Goal: Task Accomplishment & Management: Use online tool/utility

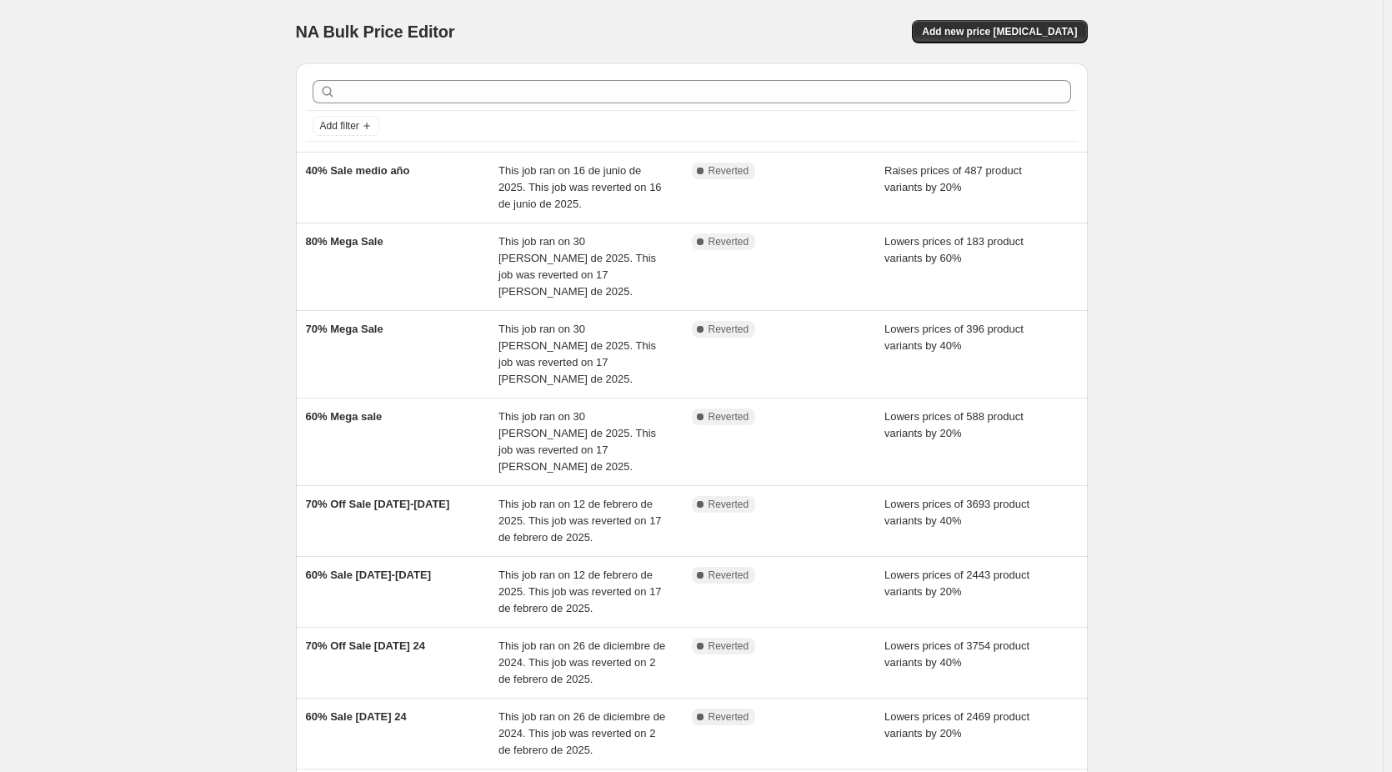
drag, startPoint x: 165, startPoint y: 186, endPoint x: 203, endPoint y: 180, distance: 38.8
click at [165, 186] on div "NA Bulk Price Editor. This page is ready NA Bulk Price Editor Add new price cha…" at bounding box center [691, 537] width 1383 height 1075
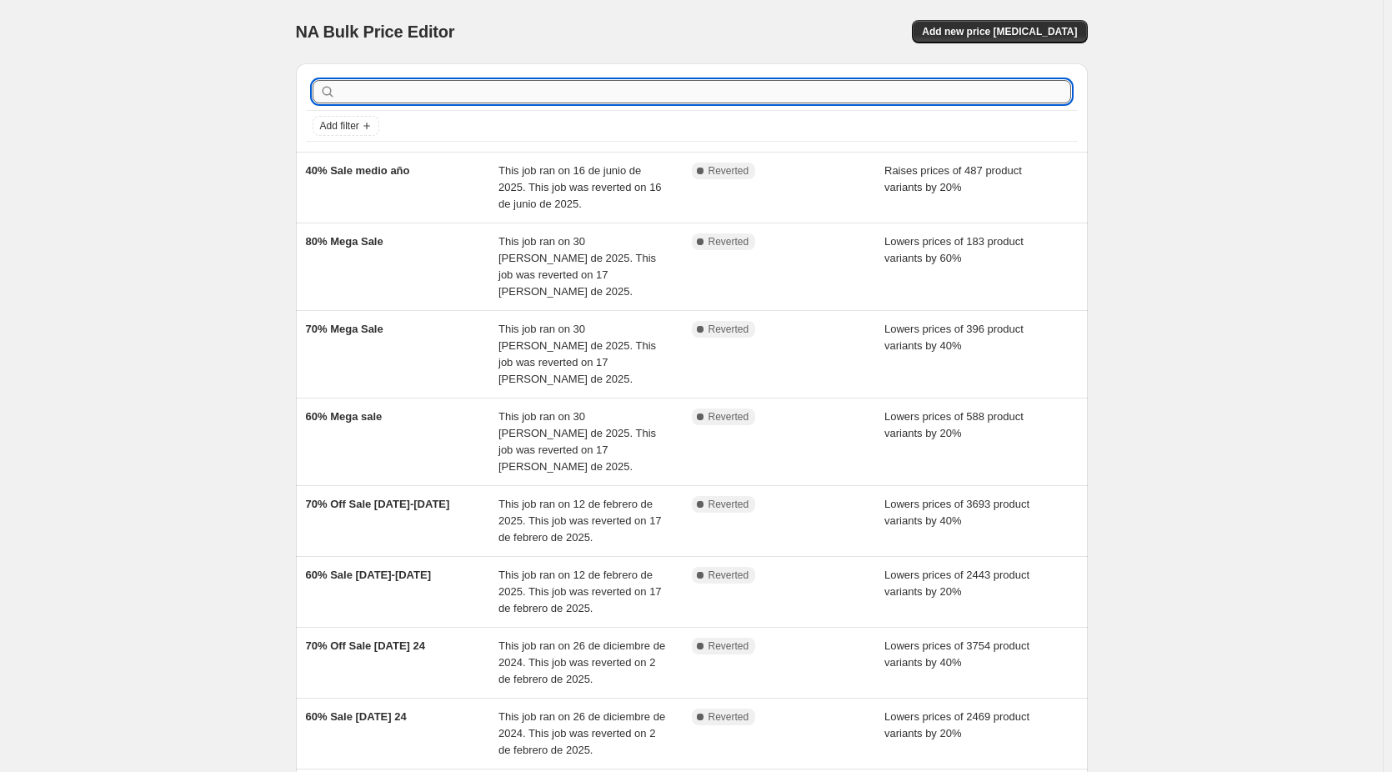
click at [480, 82] on input "text" at bounding box center [705, 91] width 732 height 23
click at [463, 95] on input "text" at bounding box center [705, 91] width 732 height 23
type input "MEGA"
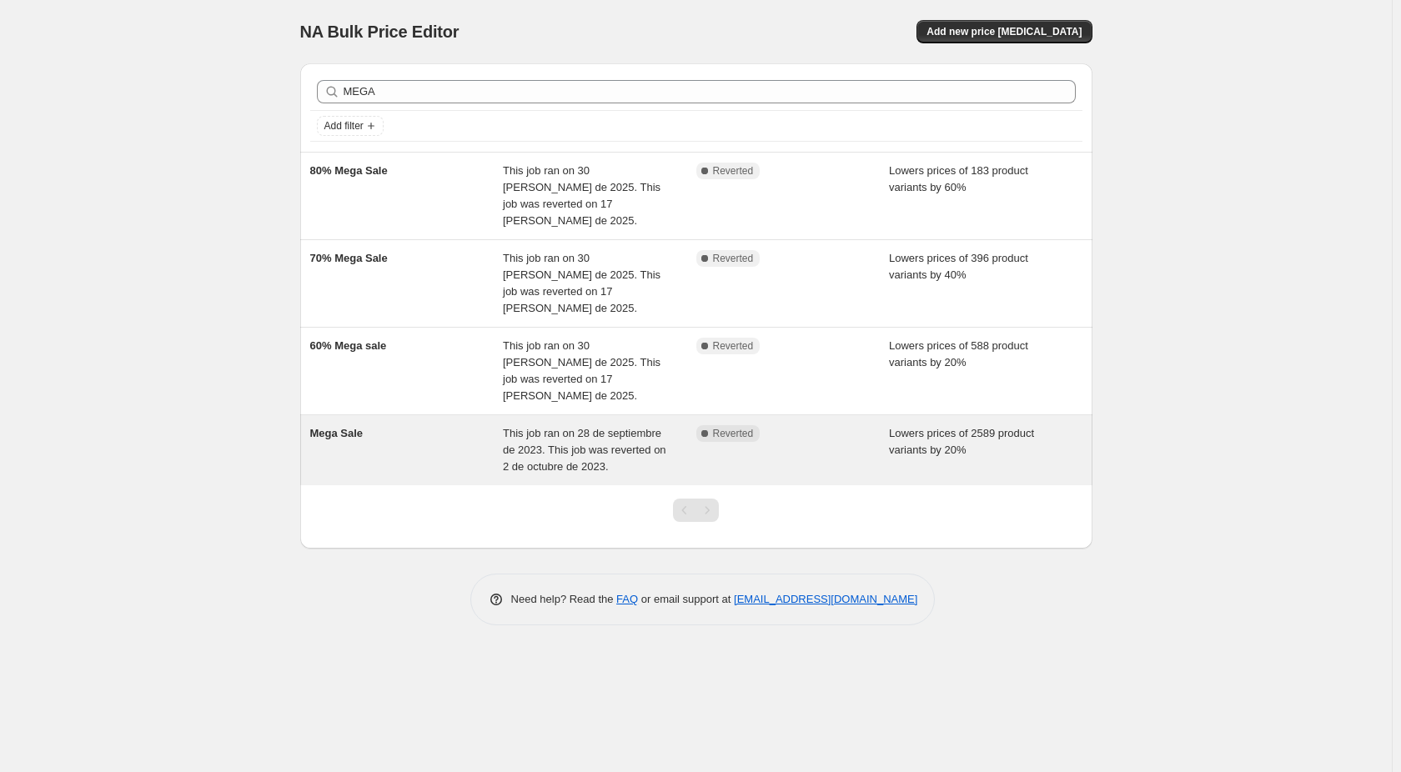
click at [458, 425] on div "Mega Sale" at bounding box center [406, 450] width 193 height 50
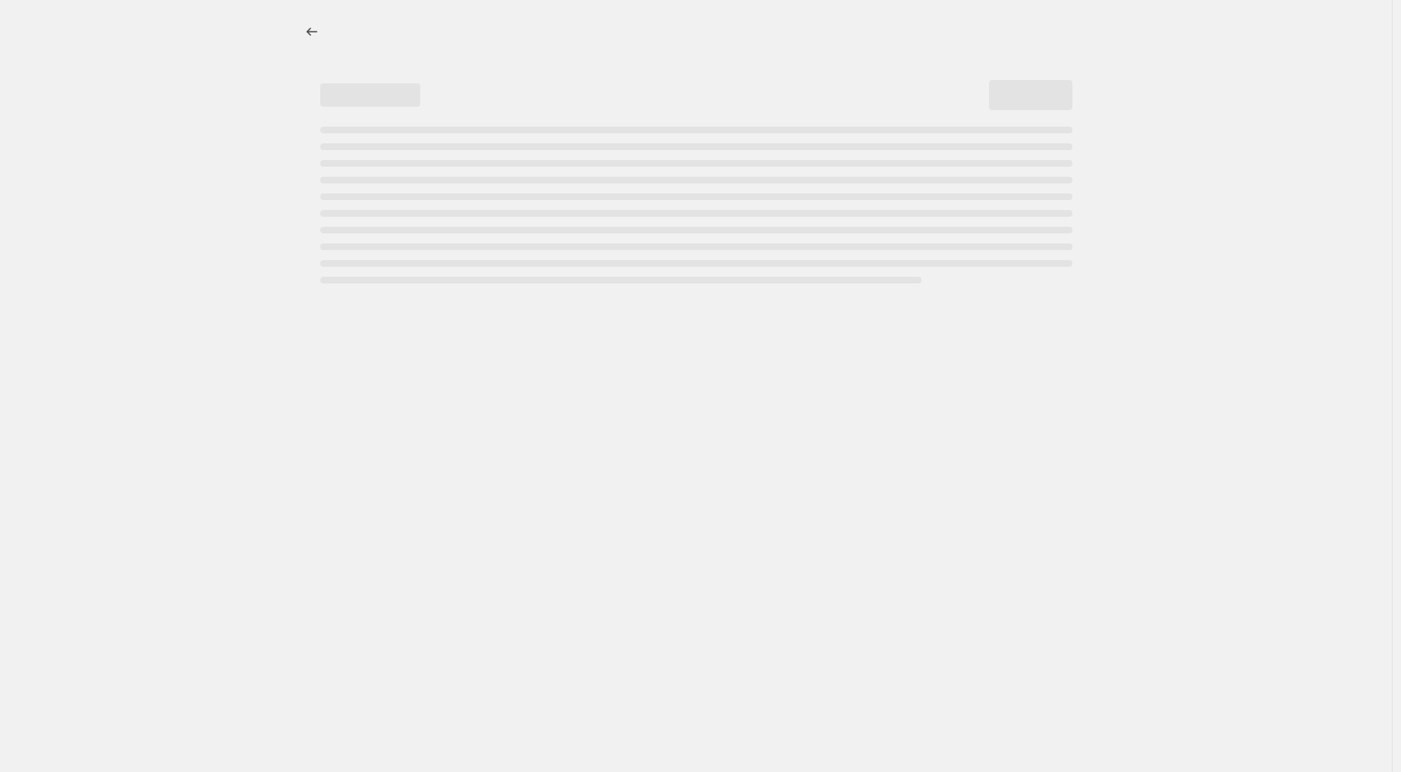
select select "percentage"
select select "no_change"
select select "not_equal"
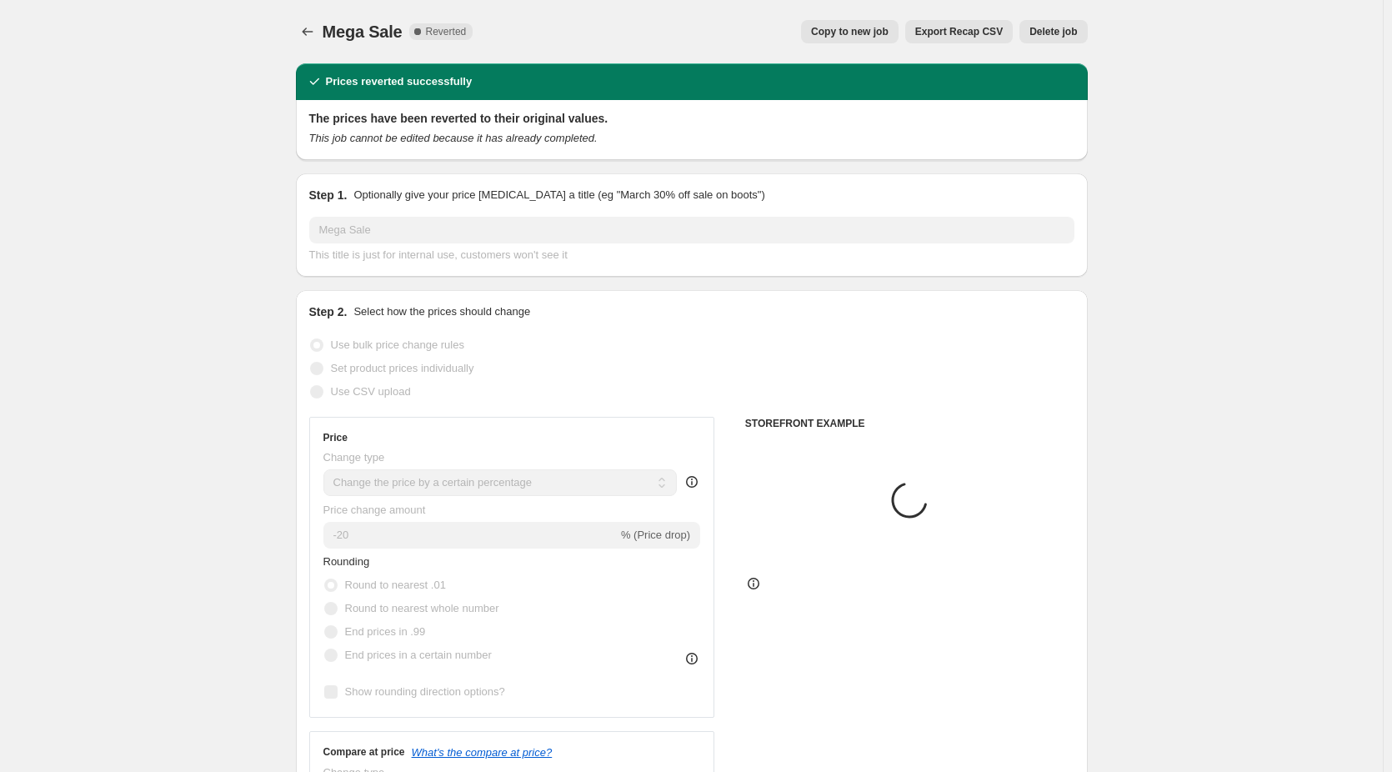
select select "tag"
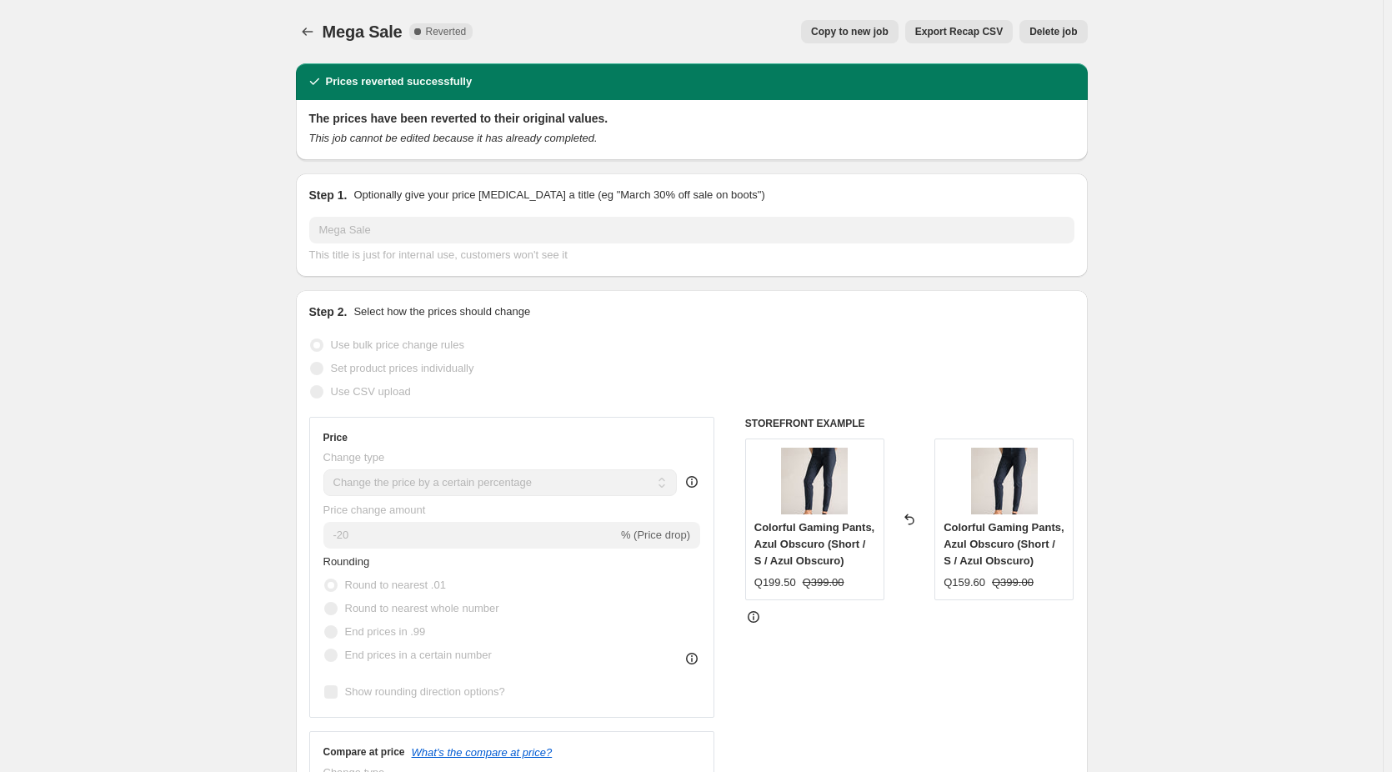
click at [316, 38] on icon "Price change jobs" at bounding box center [307, 31] width 17 height 17
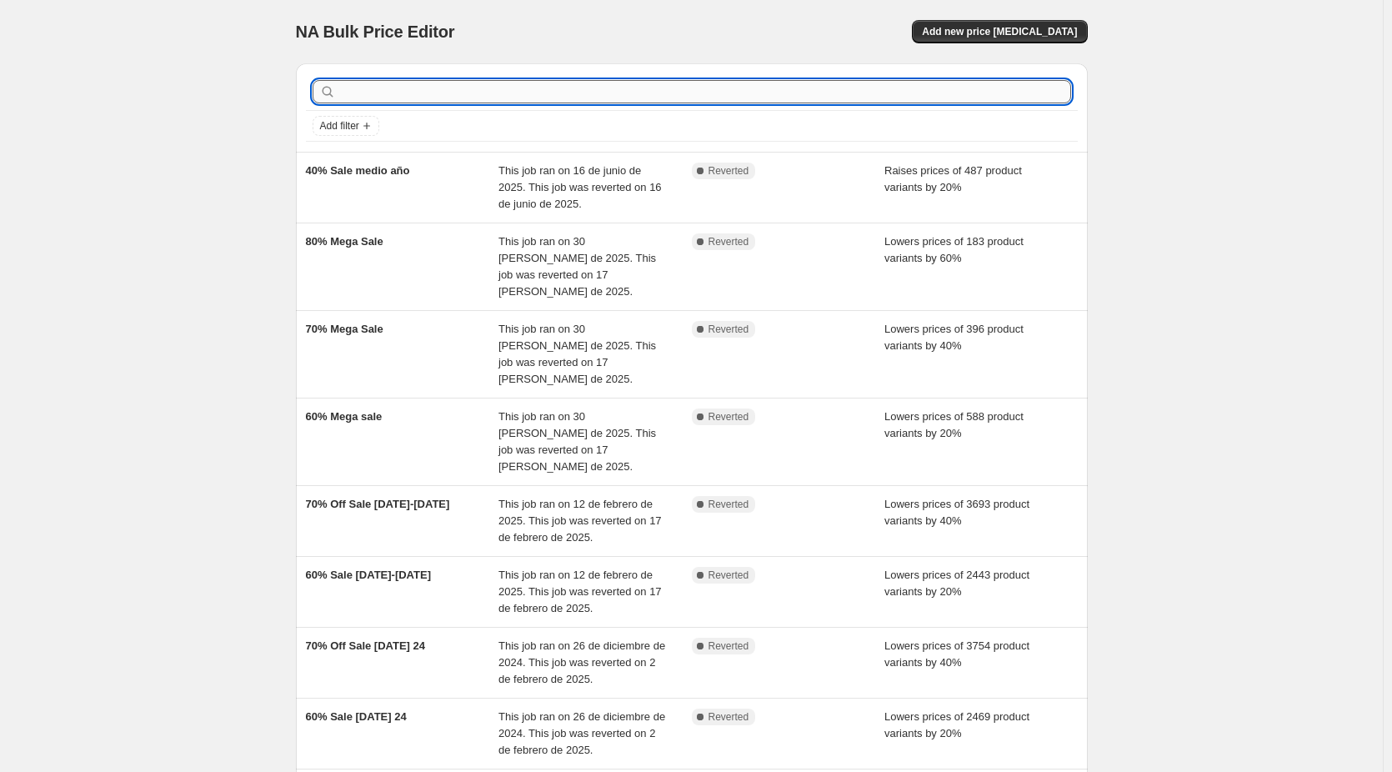
click at [484, 83] on input "text" at bounding box center [705, 91] width 732 height 23
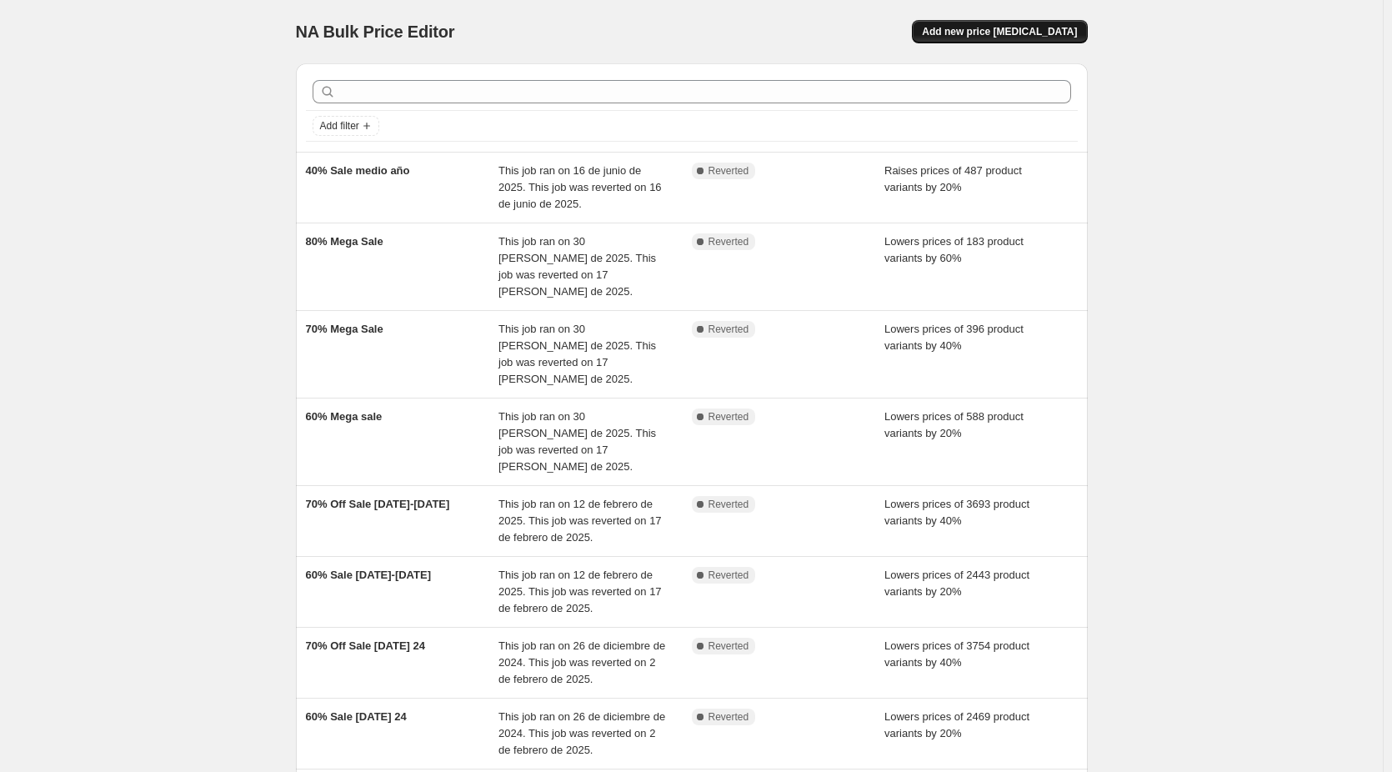
click at [1066, 38] on button "Add new price [MEDICAL_DATA]" at bounding box center [999, 31] width 175 height 23
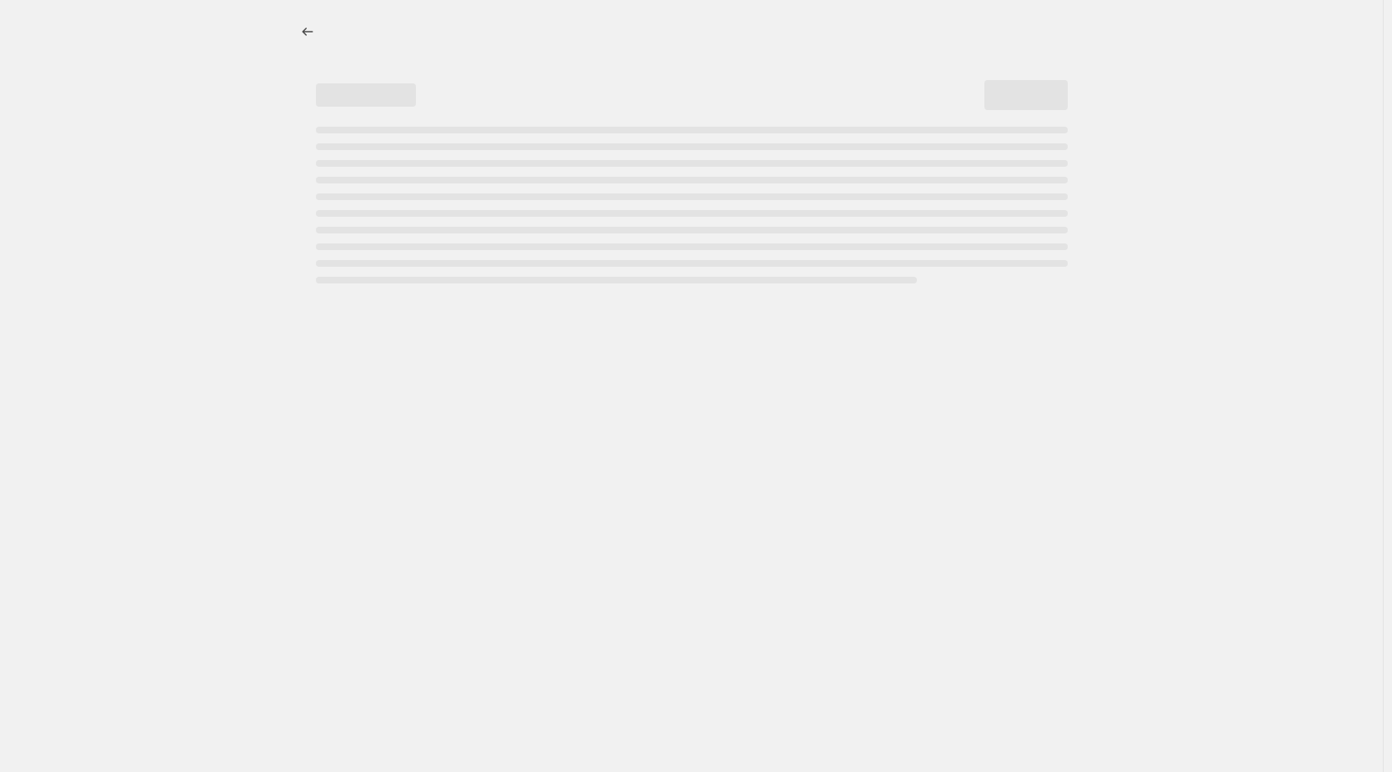
select select "percentage"
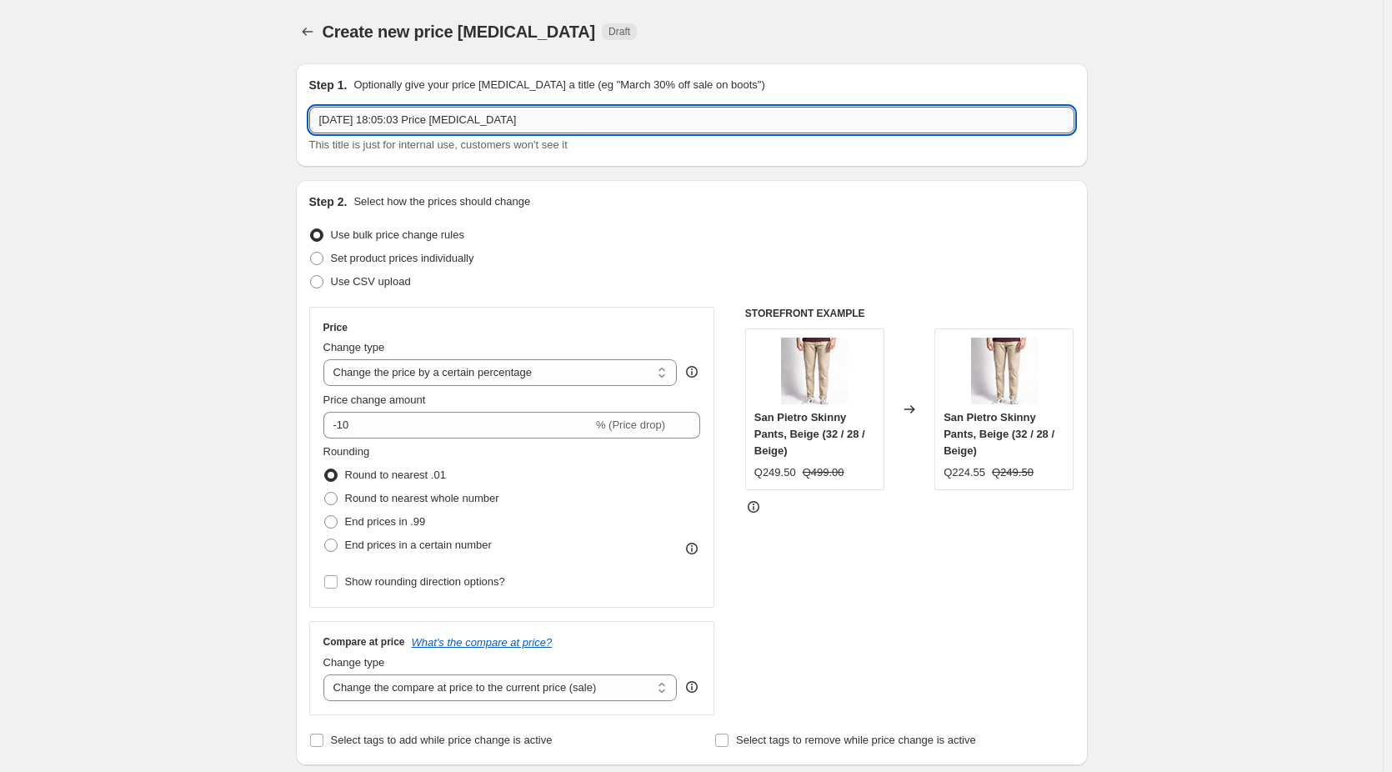
click at [437, 125] on input "2 oct 2025, 18:05:03 Price change job" at bounding box center [691, 120] width 765 height 27
click at [689, 115] on input "2 oct 2025, 18:05:03 Price change job" at bounding box center [691, 120] width 765 height 27
type input "8"
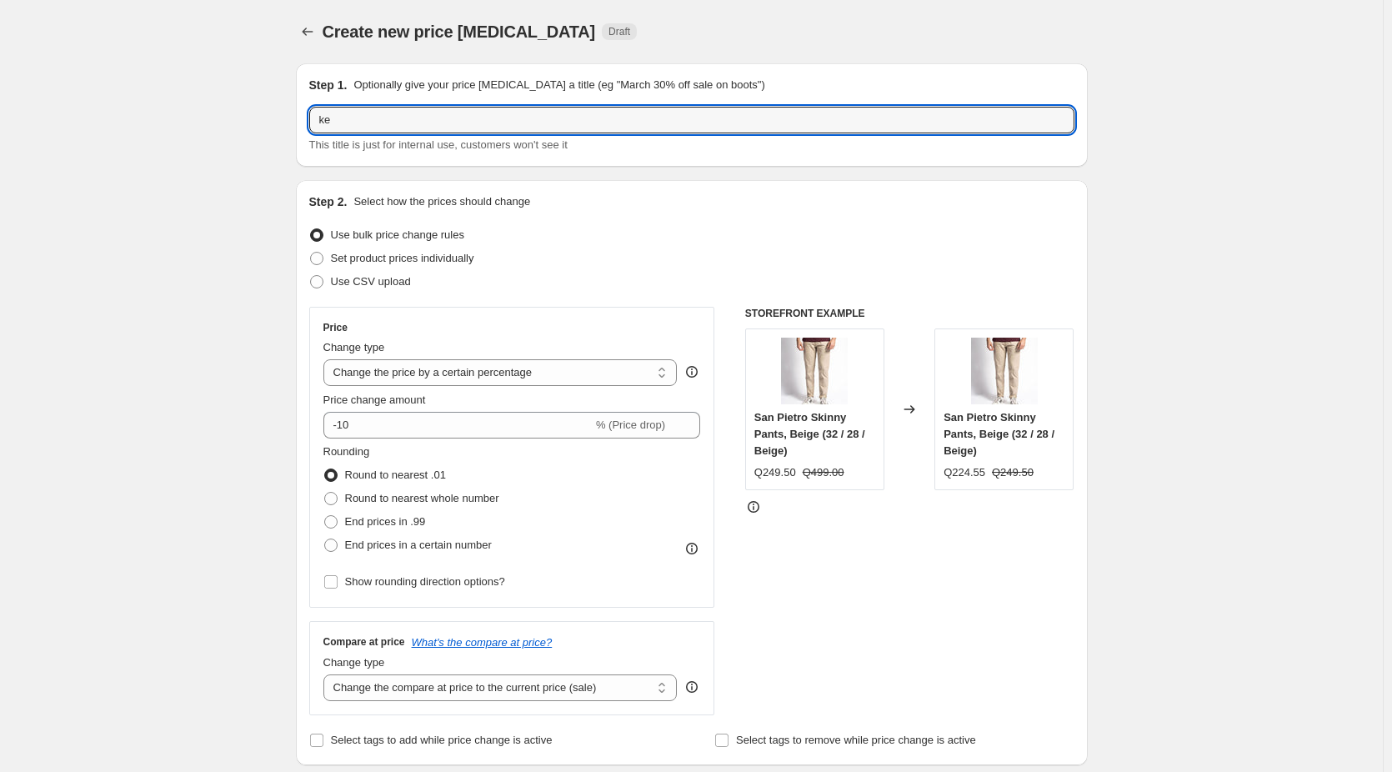
type input "k"
type input "[PERSON_NAME] 10% OFF"
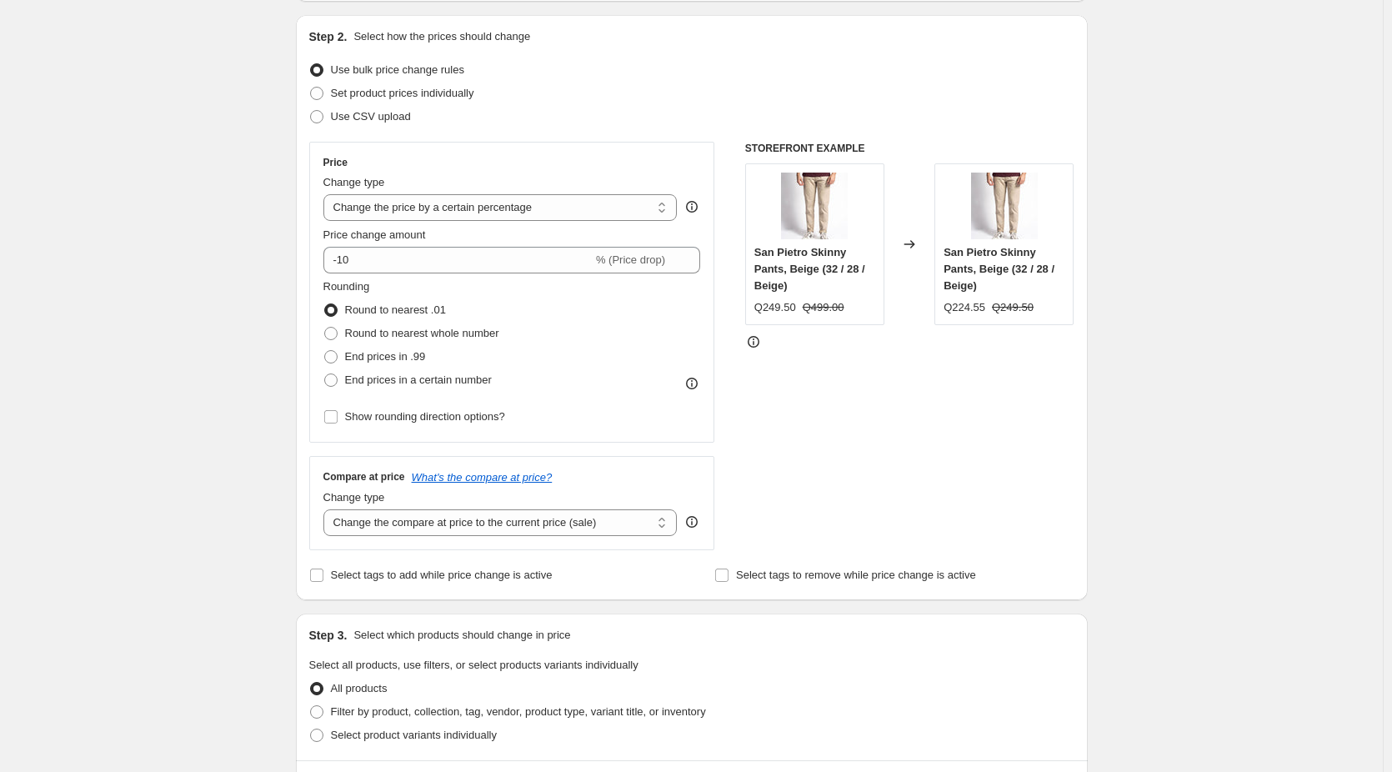
scroll to position [167, 0]
click at [194, 248] on div "Create new price change job. This page is ready Create new price change job Dra…" at bounding box center [691, 666] width 1383 height 1667
click at [173, 308] on div "Create new price change job. This page is ready Create new price change job Dra…" at bounding box center [691, 666] width 1383 height 1667
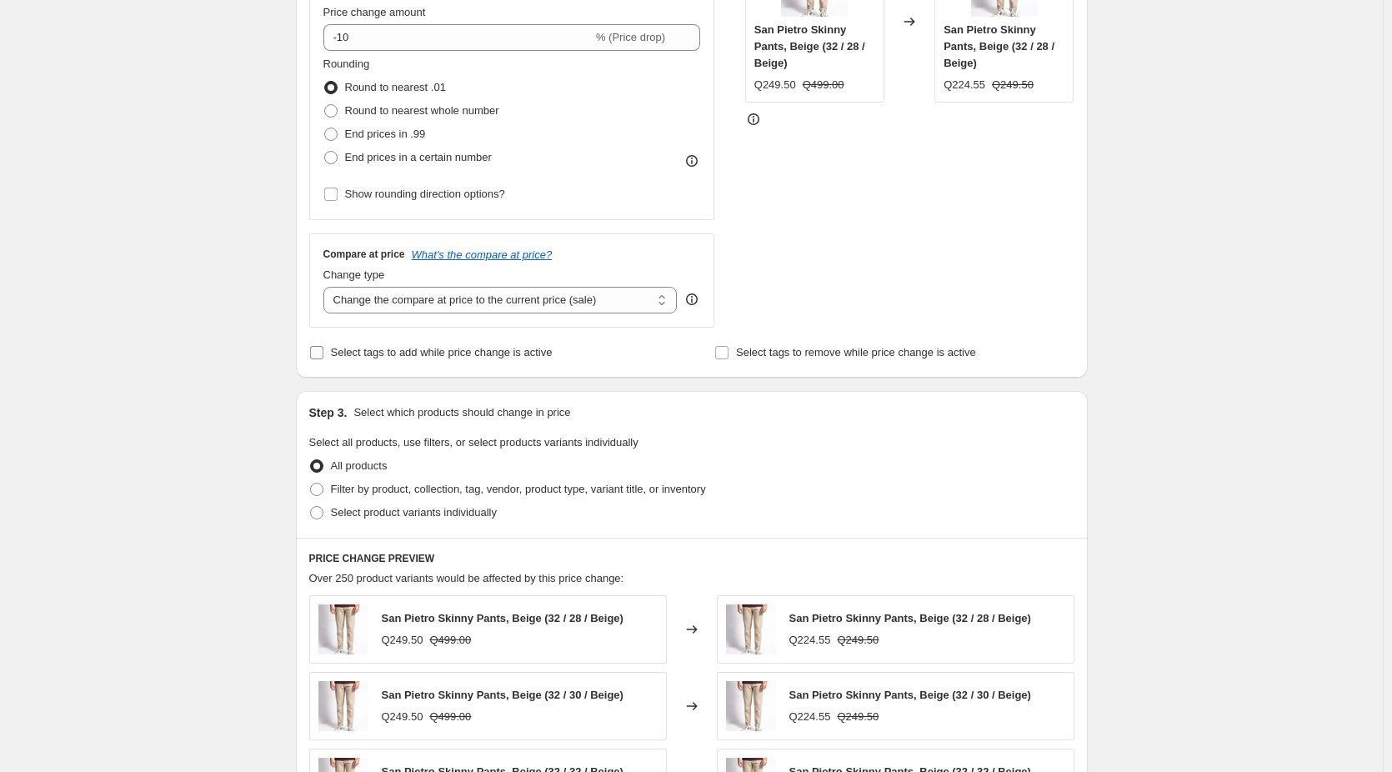
scroll to position [417, 0]
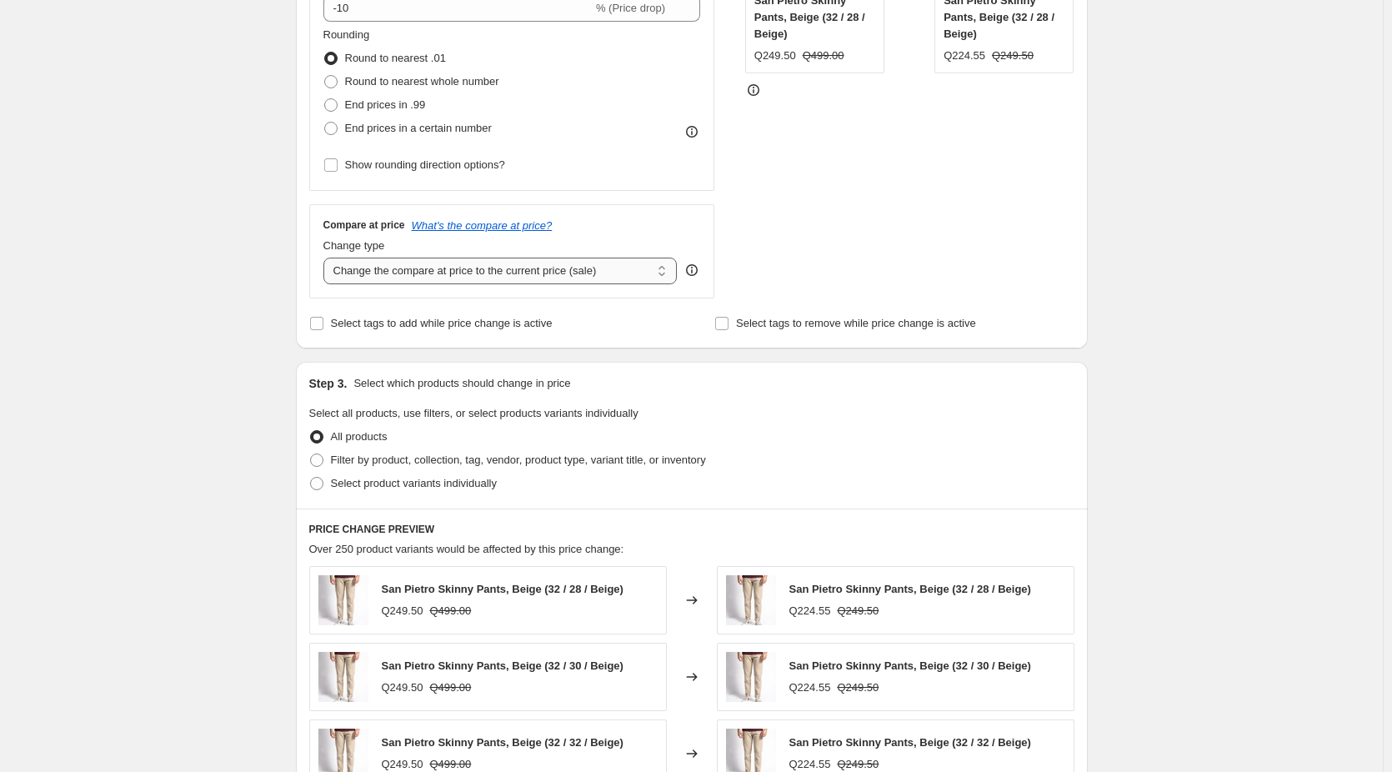
click at [626, 273] on select "Change the compare at price to the current price (sale) Change the compare at p…" at bounding box center [500, 271] width 354 height 27
select select "no_change"
click at [327, 258] on select "Change the compare at price to the current price (sale) Change the compare at p…" at bounding box center [500, 271] width 354 height 27
click at [169, 368] on div "Create new price change job. This page is ready Create new price change job Dra…" at bounding box center [691, 416] width 1383 height 1667
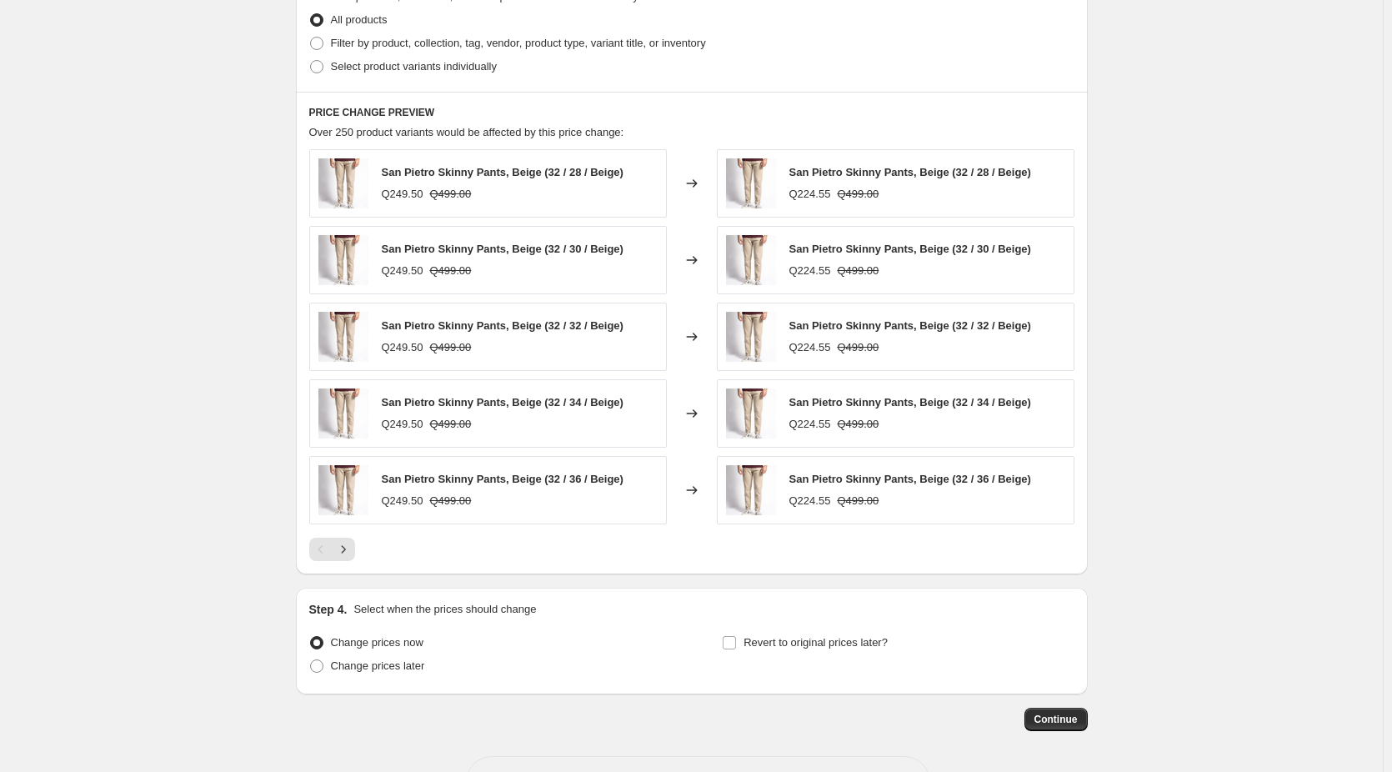
scroll to position [895, 0]
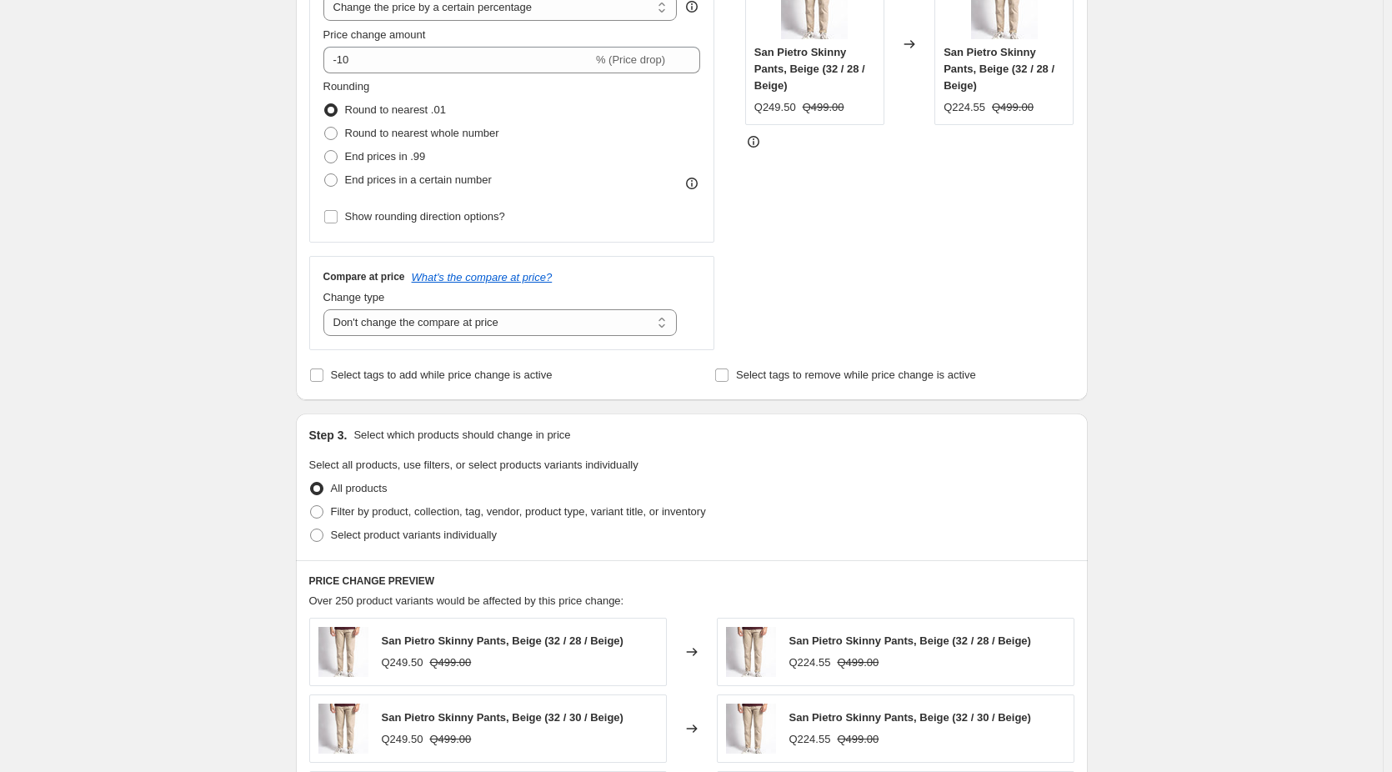
scroll to position [62, 0]
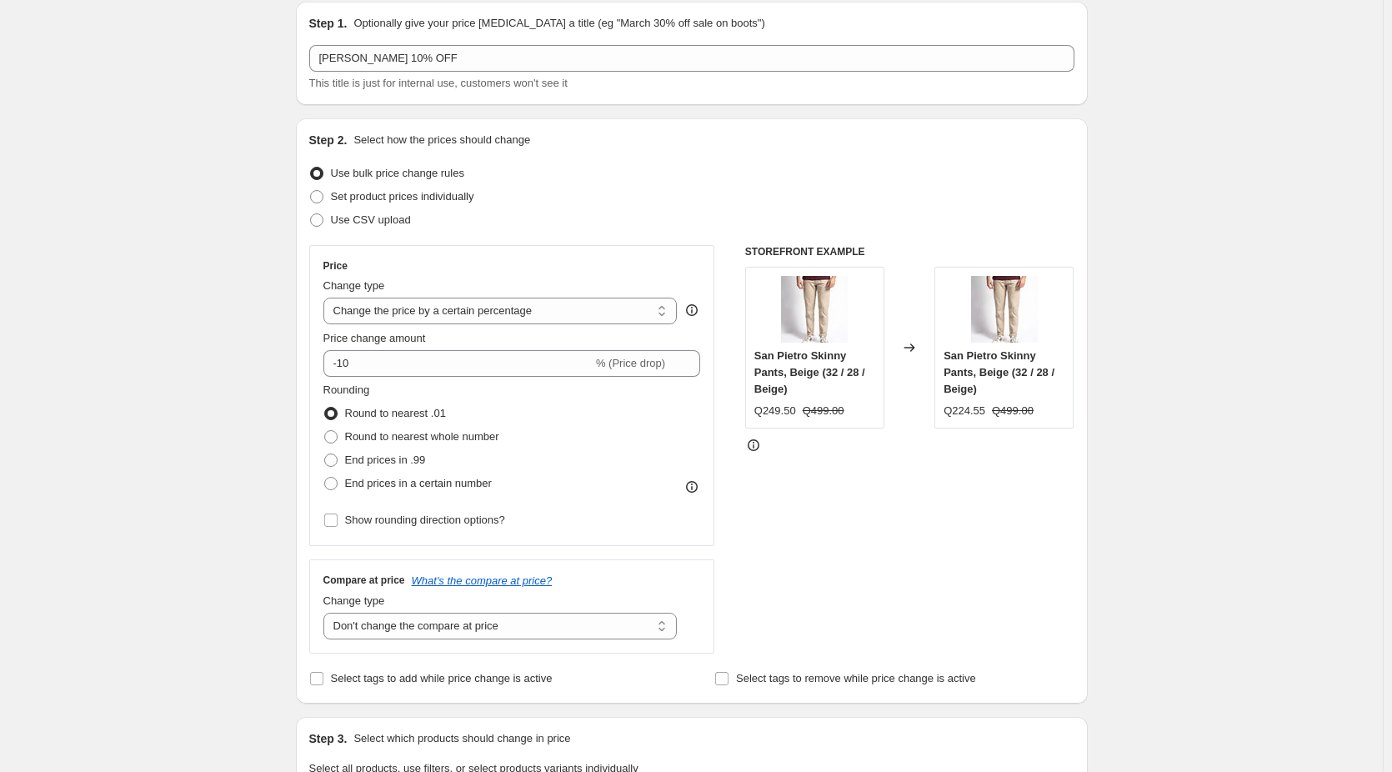
click at [228, 326] on div "Create new price change job. This page is ready Create new price change job Dra…" at bounding box center [691, 771] width 1383 height 1667
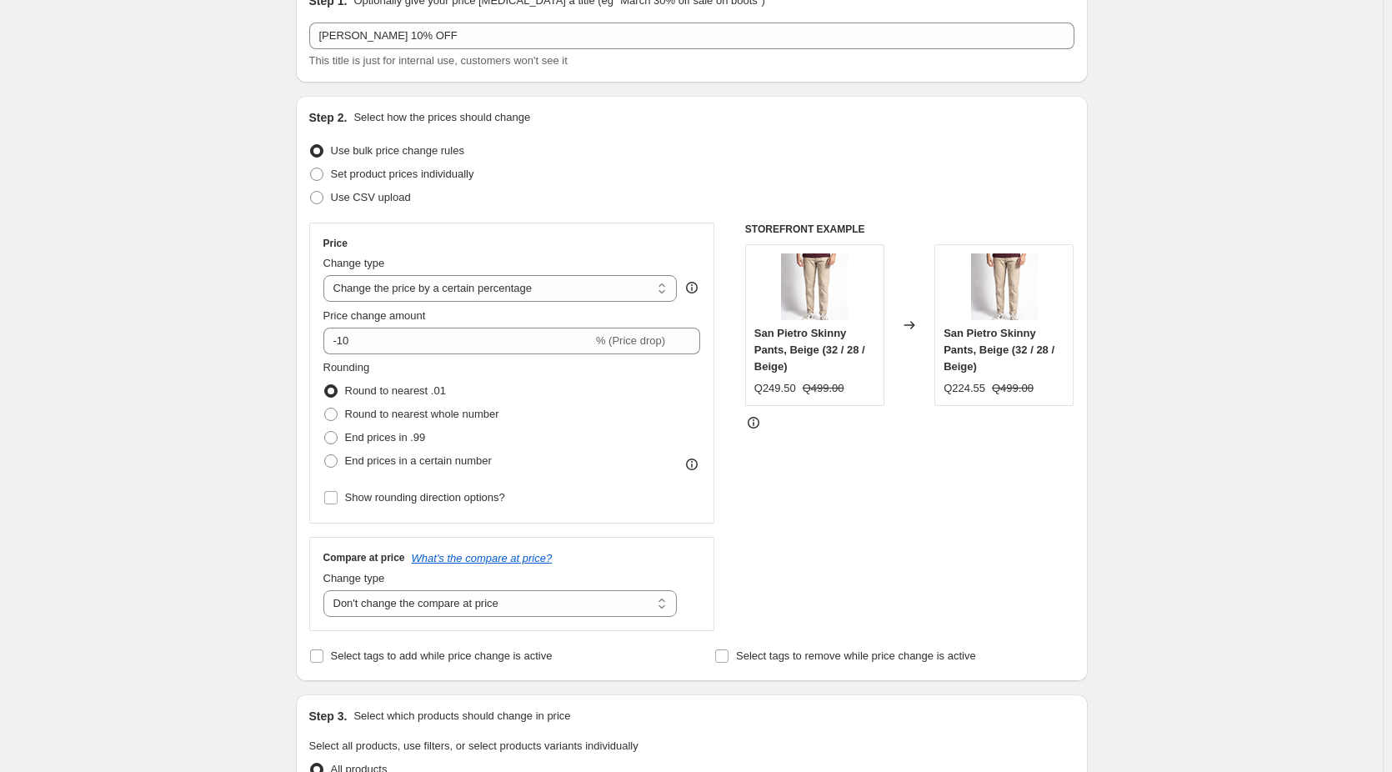
scroll to position [0, 0]
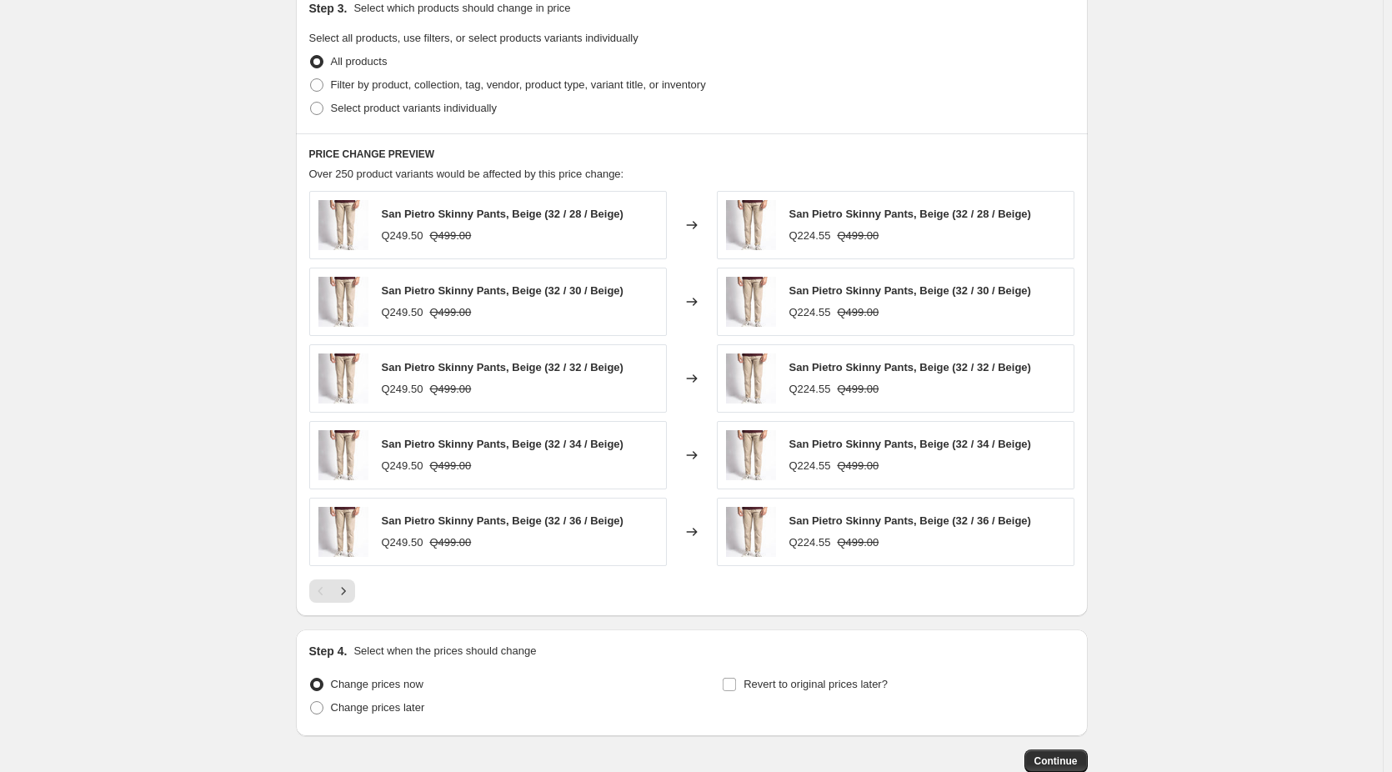
scroll to position [895, 0]
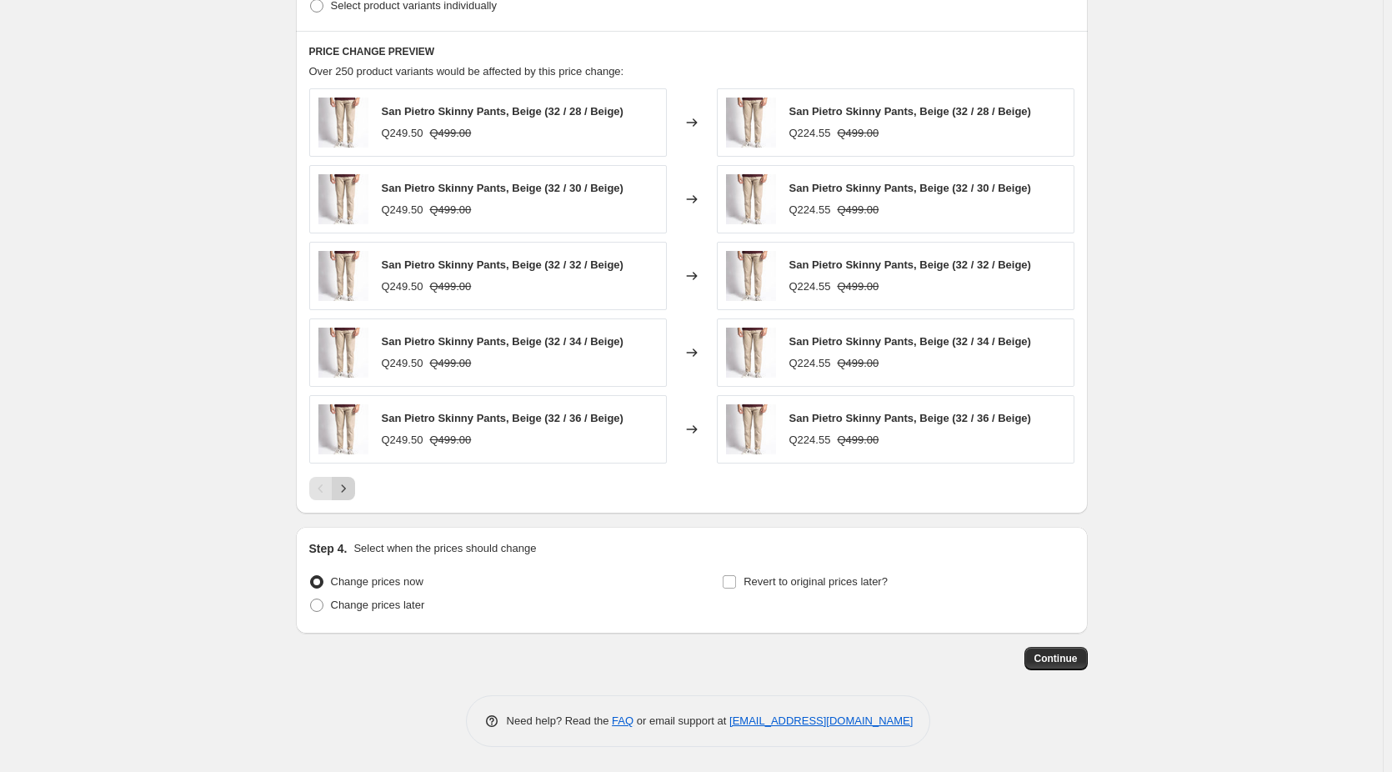
click at [351, 492] on icon "Next" at bounding box center [343, 488] width 17 height 17
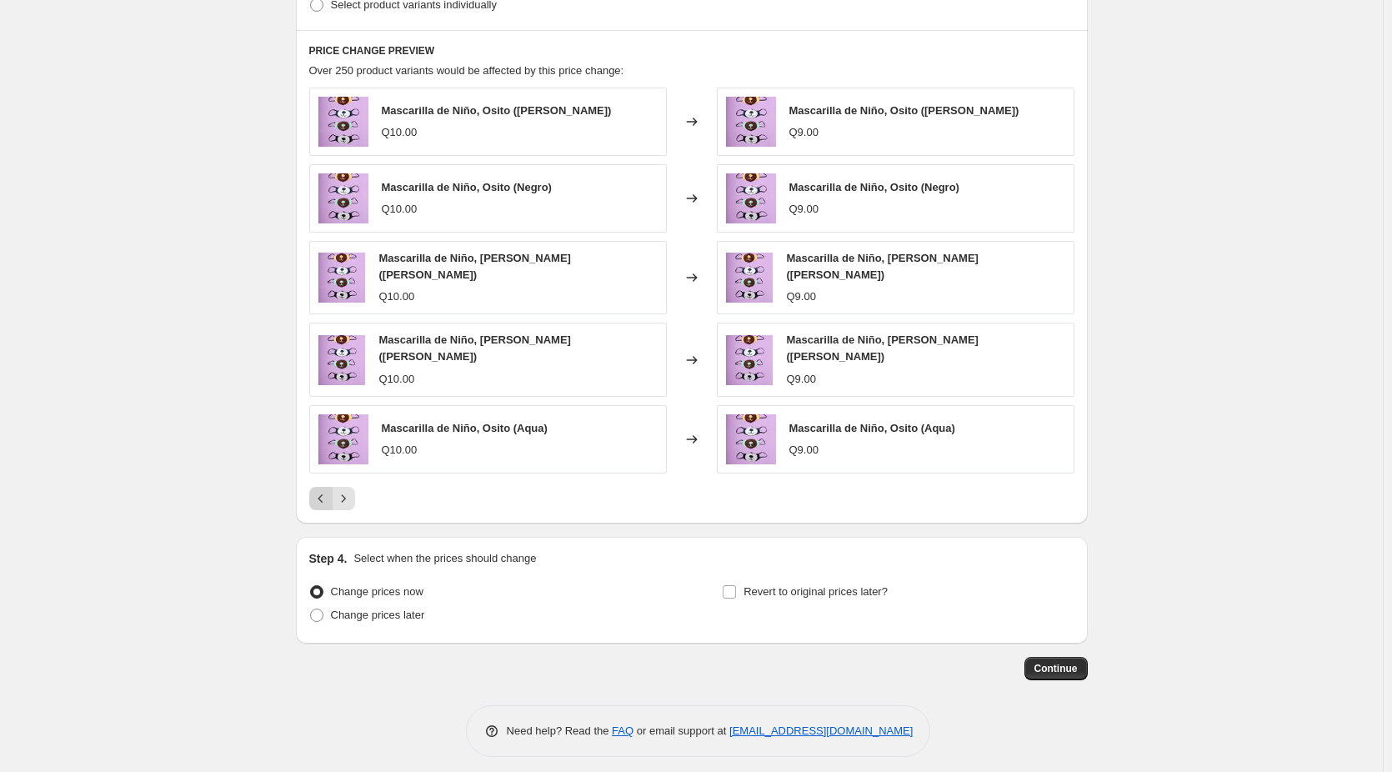
click at [328, 494] on icon "Previous" at bounding box center [321, 498] width 17 height 17
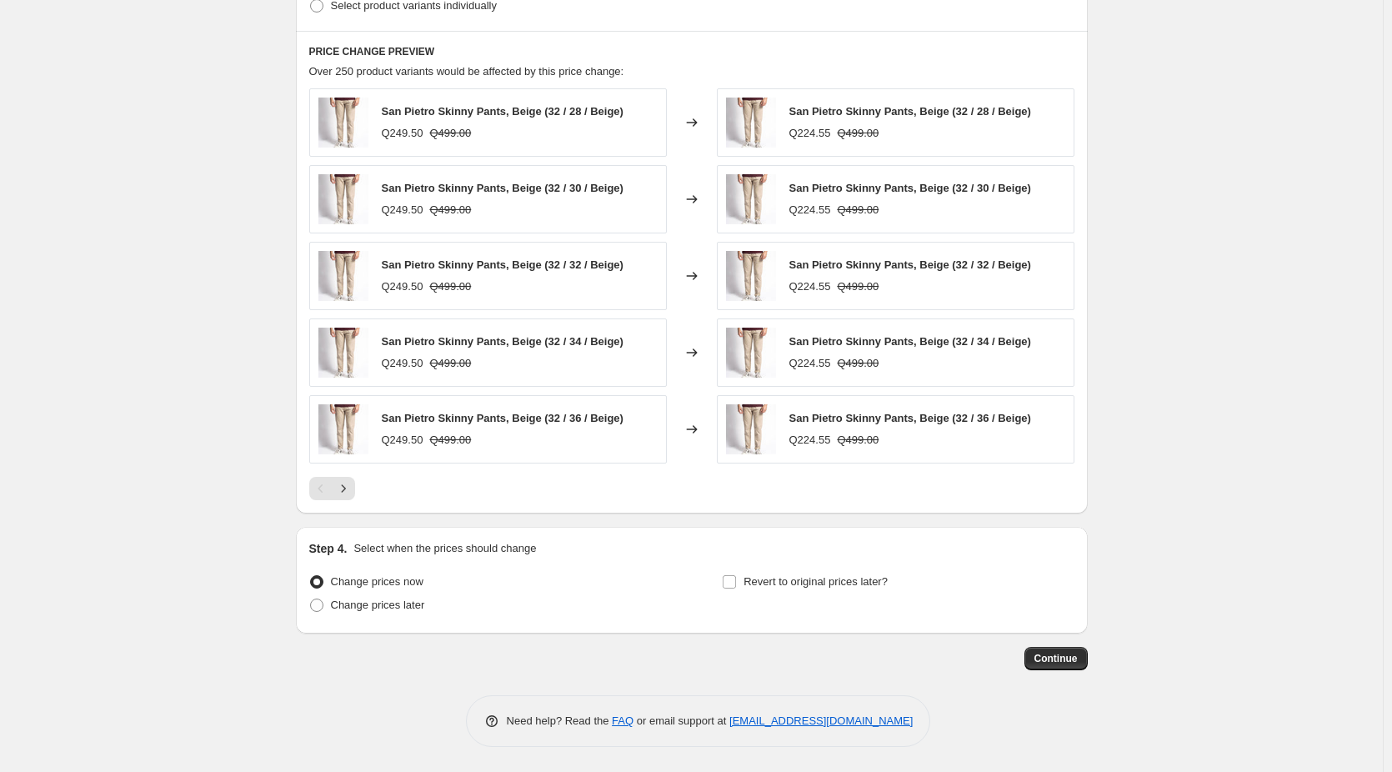
drag, startPoint x: 174, startPoint y: 246, endPoint x: 187, endPoint y: 255, distance: 15.5
click at [798, 589] on span "Revert to original prices later?" at bounding box center [816, 582] width 144 height 17
click at [736, 589] on input "Revert to original prices later?" at bounding box center [729, 581] width 13 height 13
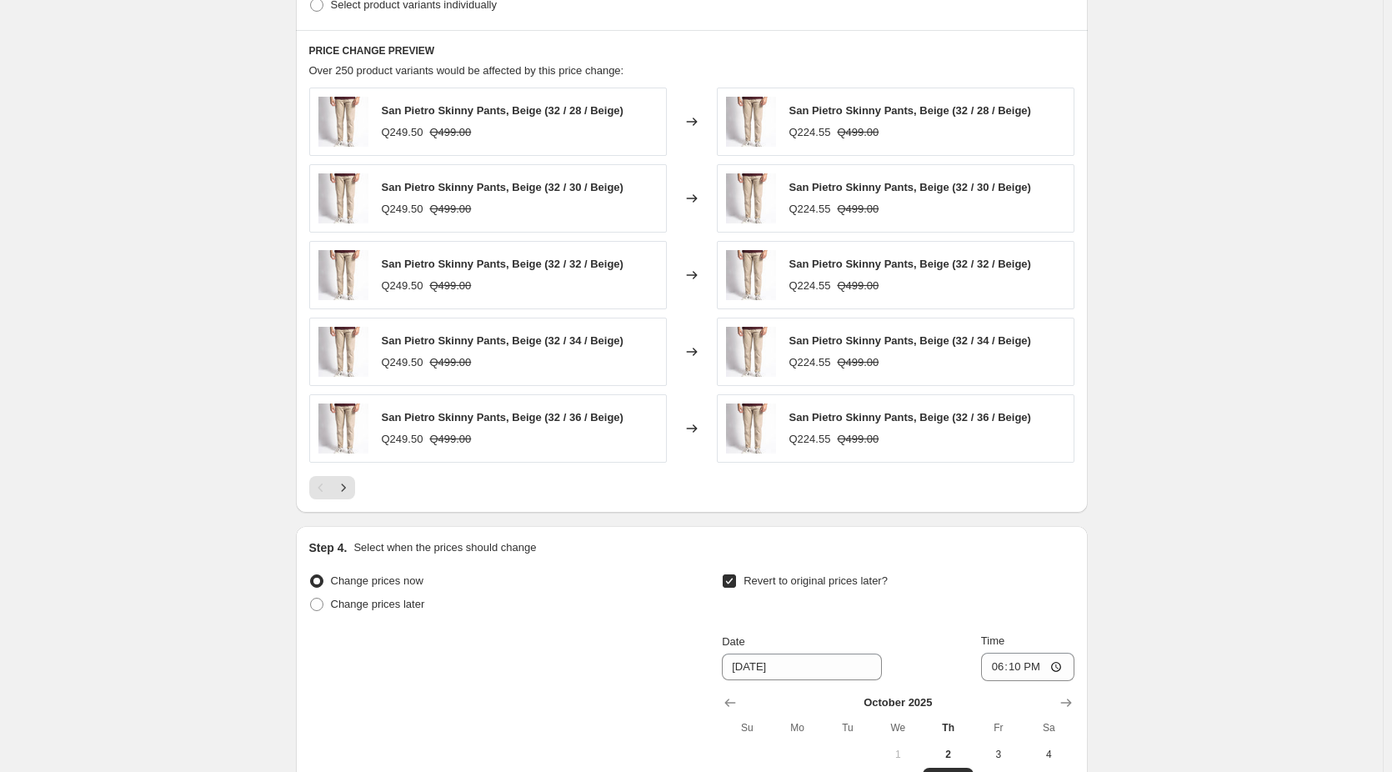
scroll to position [1180, 0]
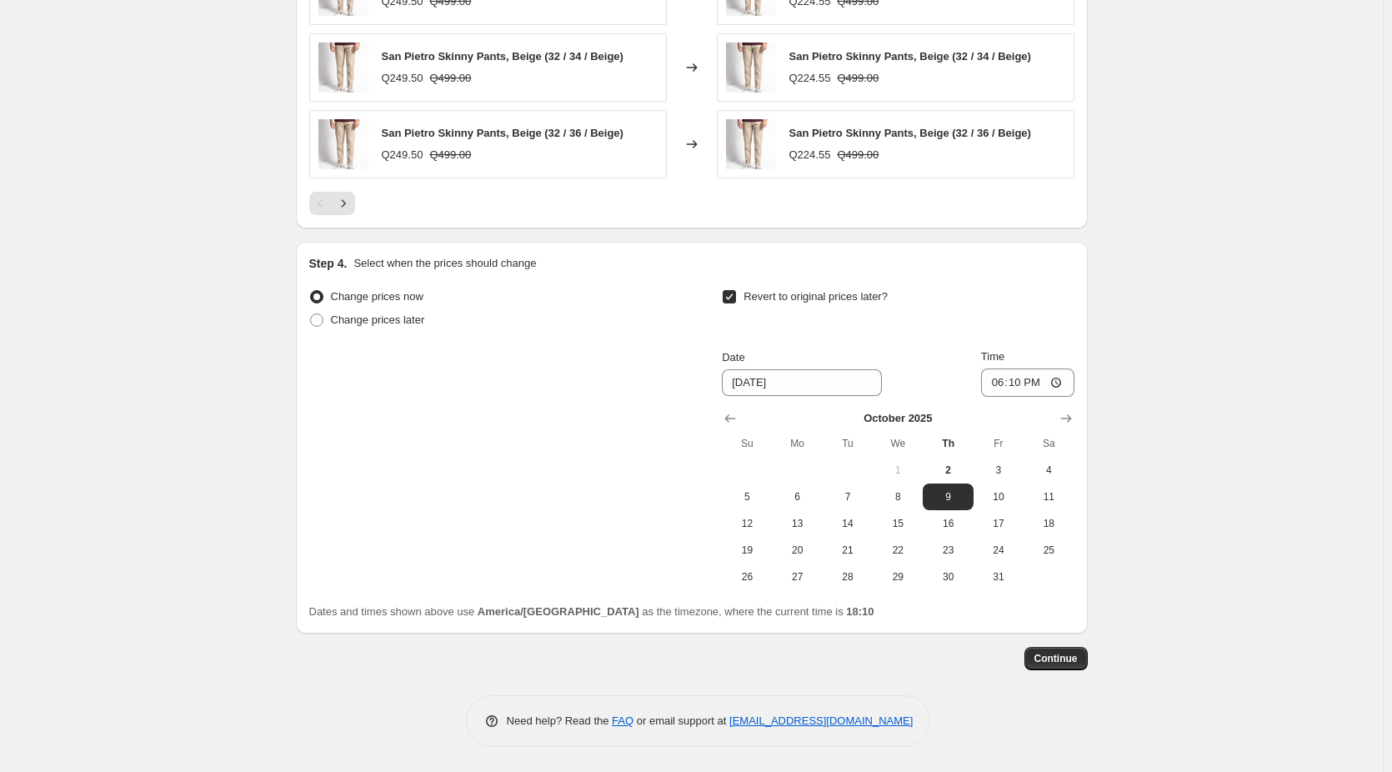
click at [732, 299] on input "Revert to original prices later?" at bounding box center [729, 296] width 13 height 13
checkbox input "false"
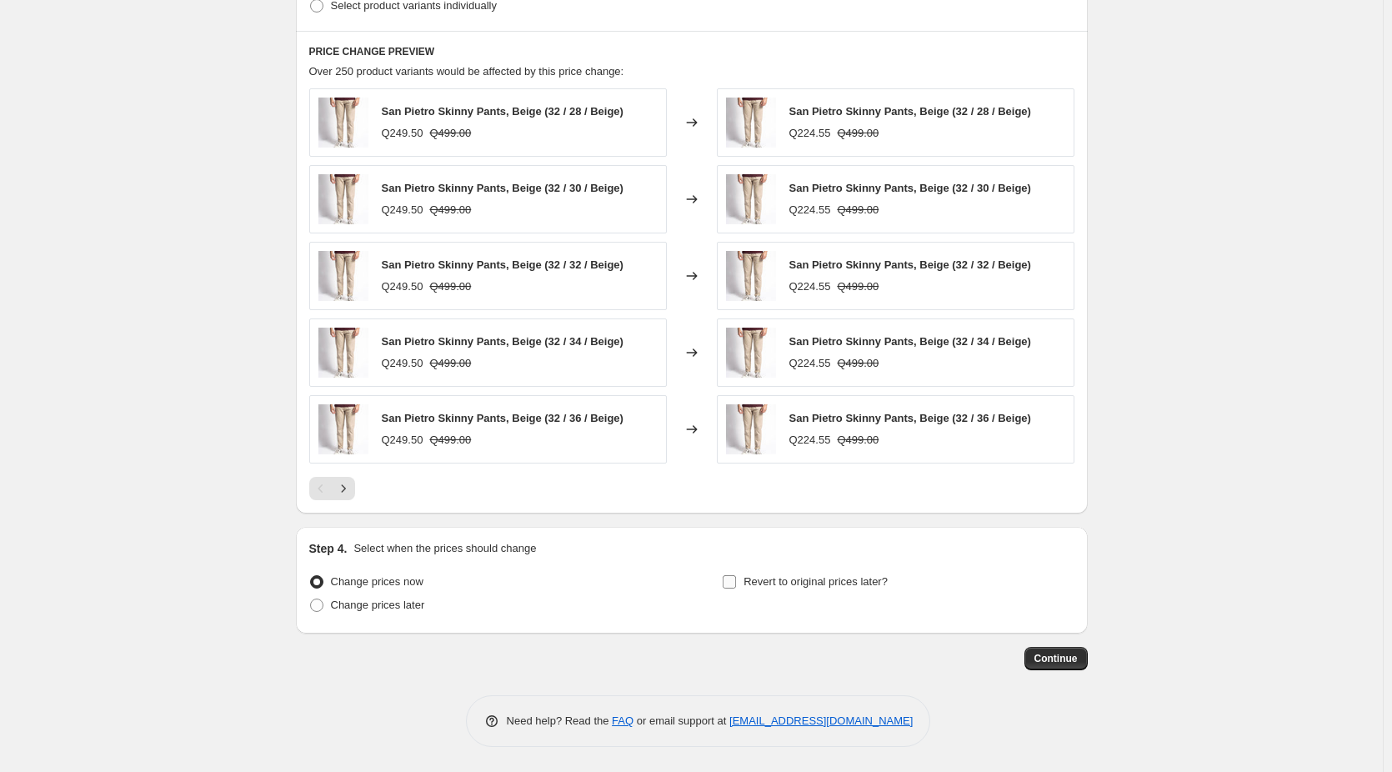
scroll to position [895, 0]
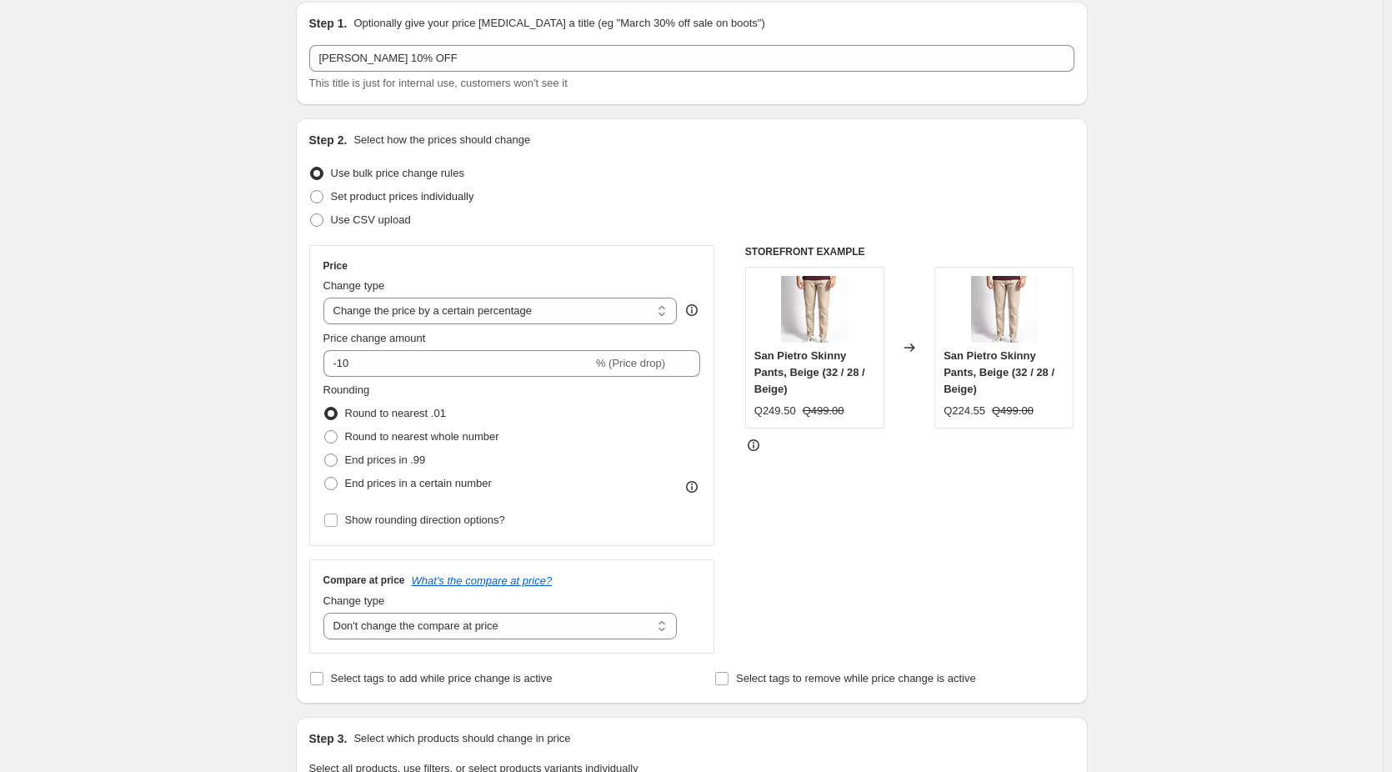
scroll to position [0, 0]
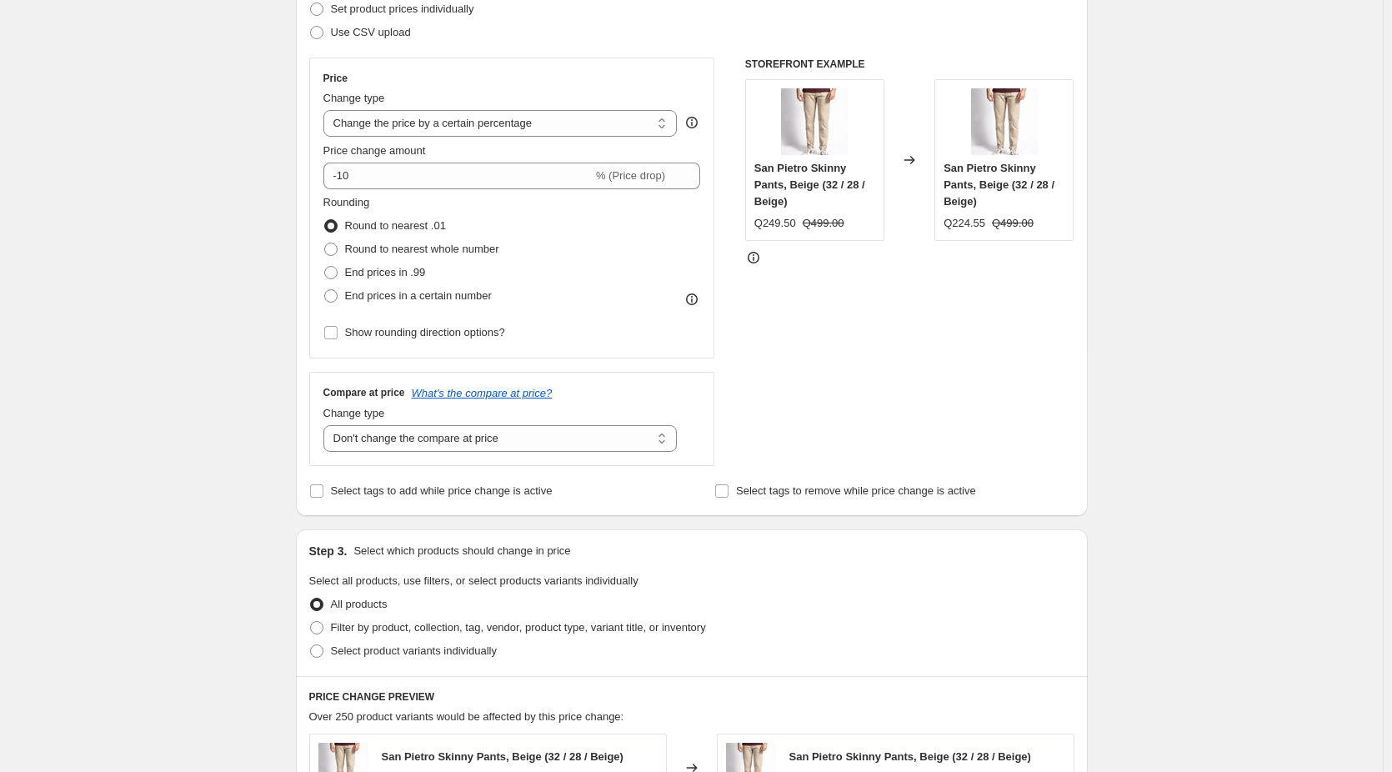
scroll to position [250, 0]
click at [254, 417] on div "Create new price change job. This page is ready Create new price change job Dra…" at bounding box center [691, 583] width 1383 height 1667
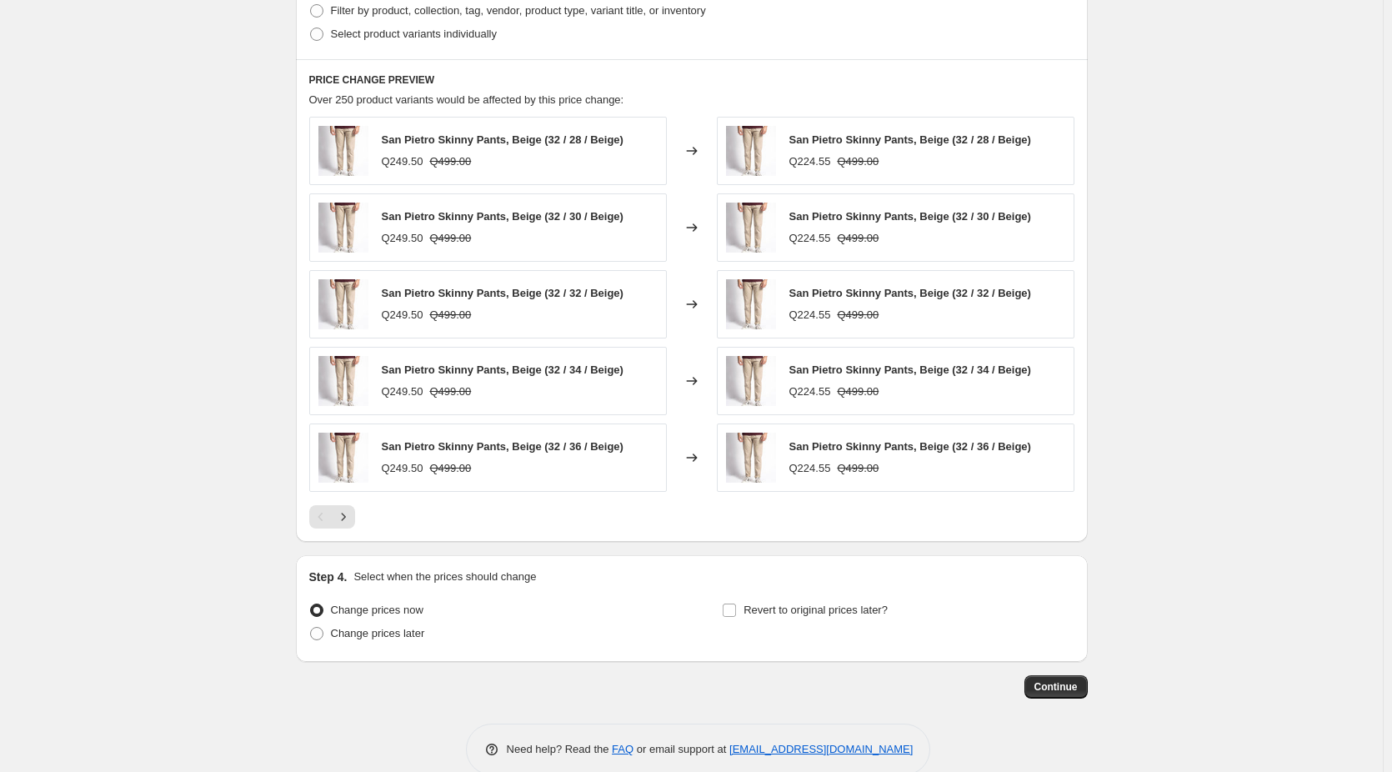
scroll to position [895, 0]
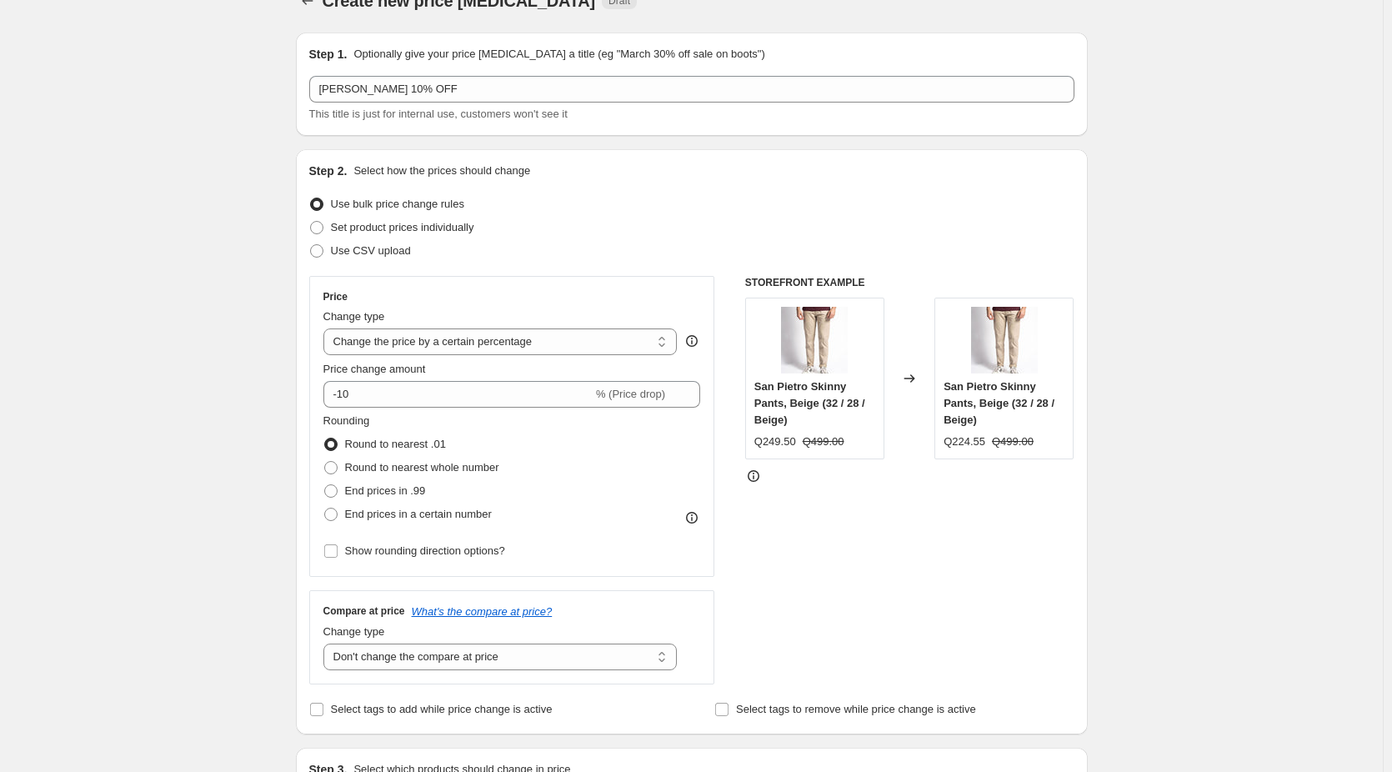
scroll to position [0, 0]
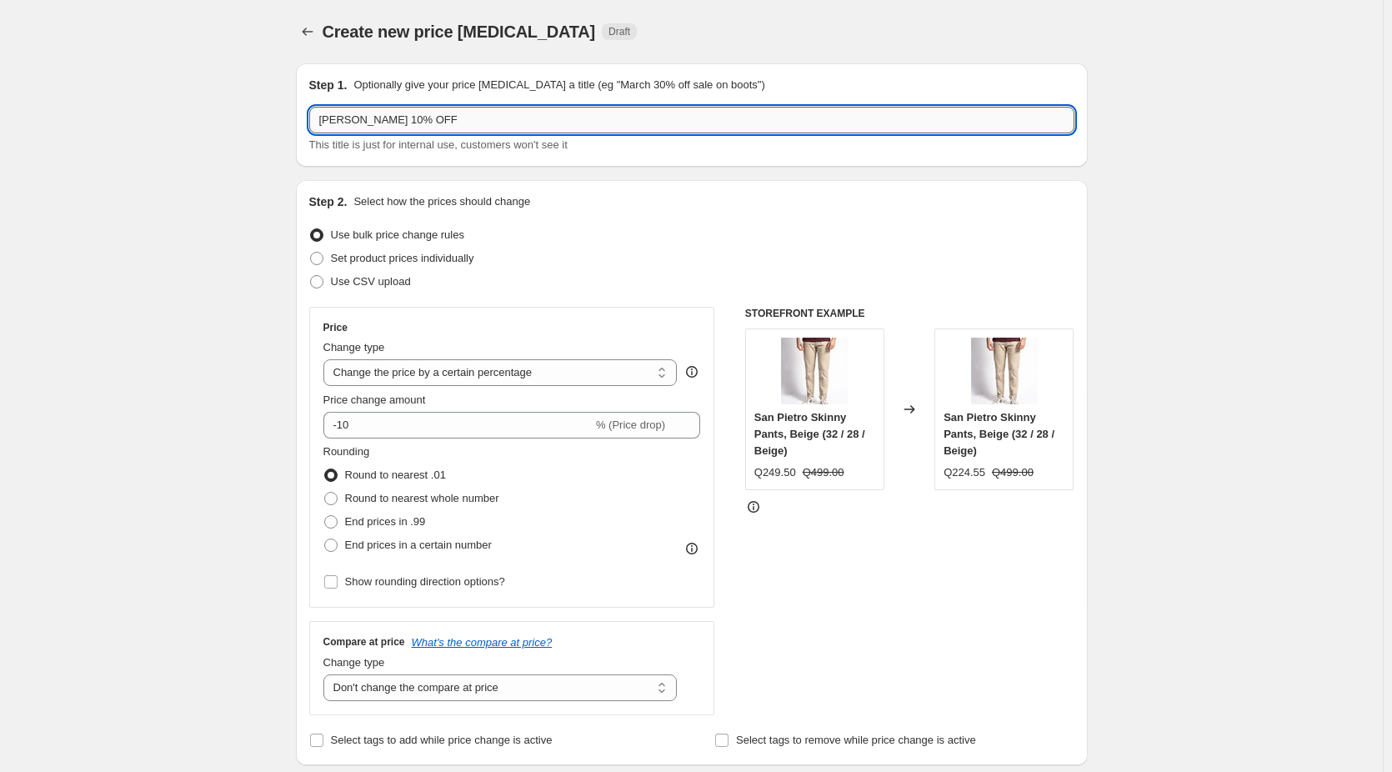
click at [604, 121] on input "[PERSON_NAME] 10% OFF" at bounding box center [691, 120] width 765 height 27
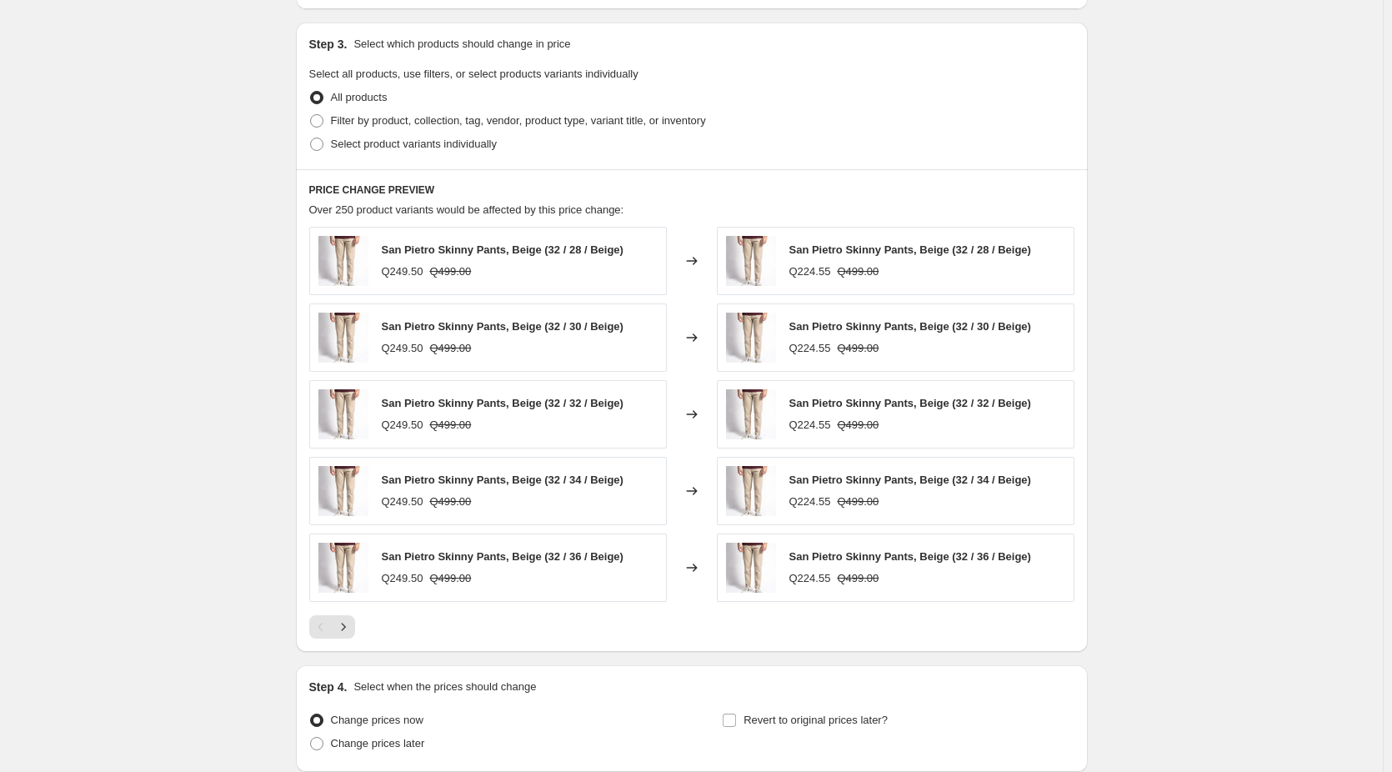
scroll to position [479, 0]
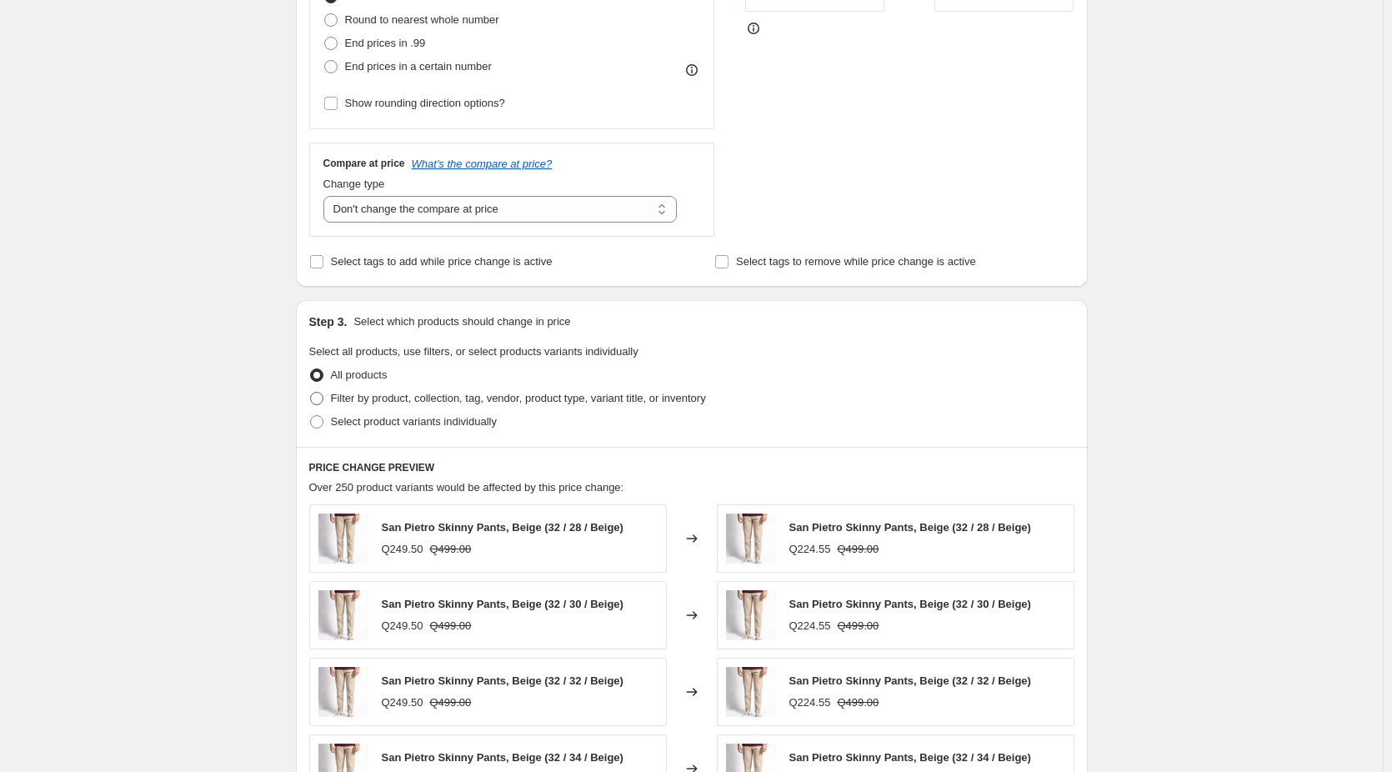
click at [355, 400] on span "Filter by product, collection, tag, vendor, product type, variant title, or inv…" at bounding box center [518, 398] width 375 height 13
click at [311, 393] on input "Filter by product, collection, tag, vendor, product type, variant title, or inv…" at bounding box center [310, 392] width 1 height 1
radio input "true"
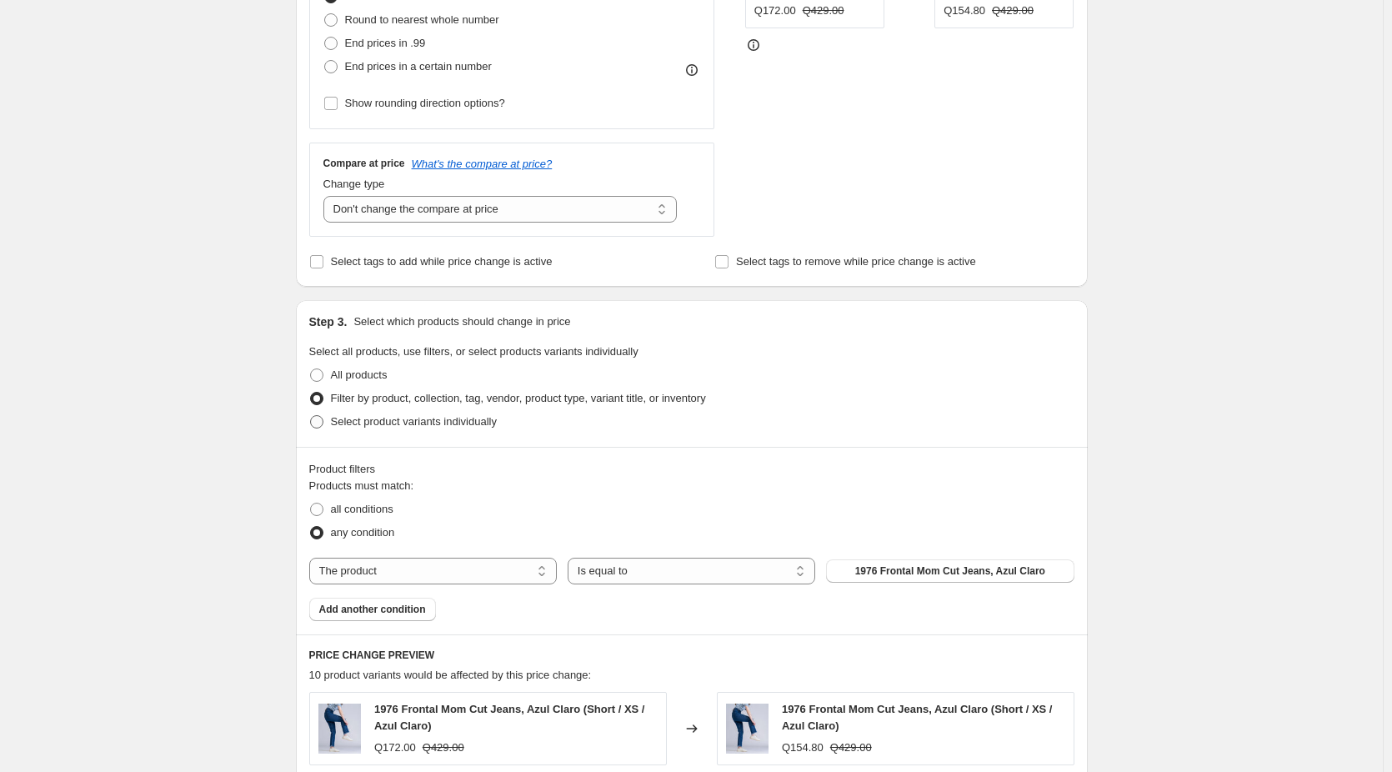
click at [368, 428] on span "Select product variants individually" at bounding box center [414, 421] width 166 height 13
click at [311, 416] on input "Select product variants individually" at bounding box center [310, 415] width 1 height 1
radio input "true"
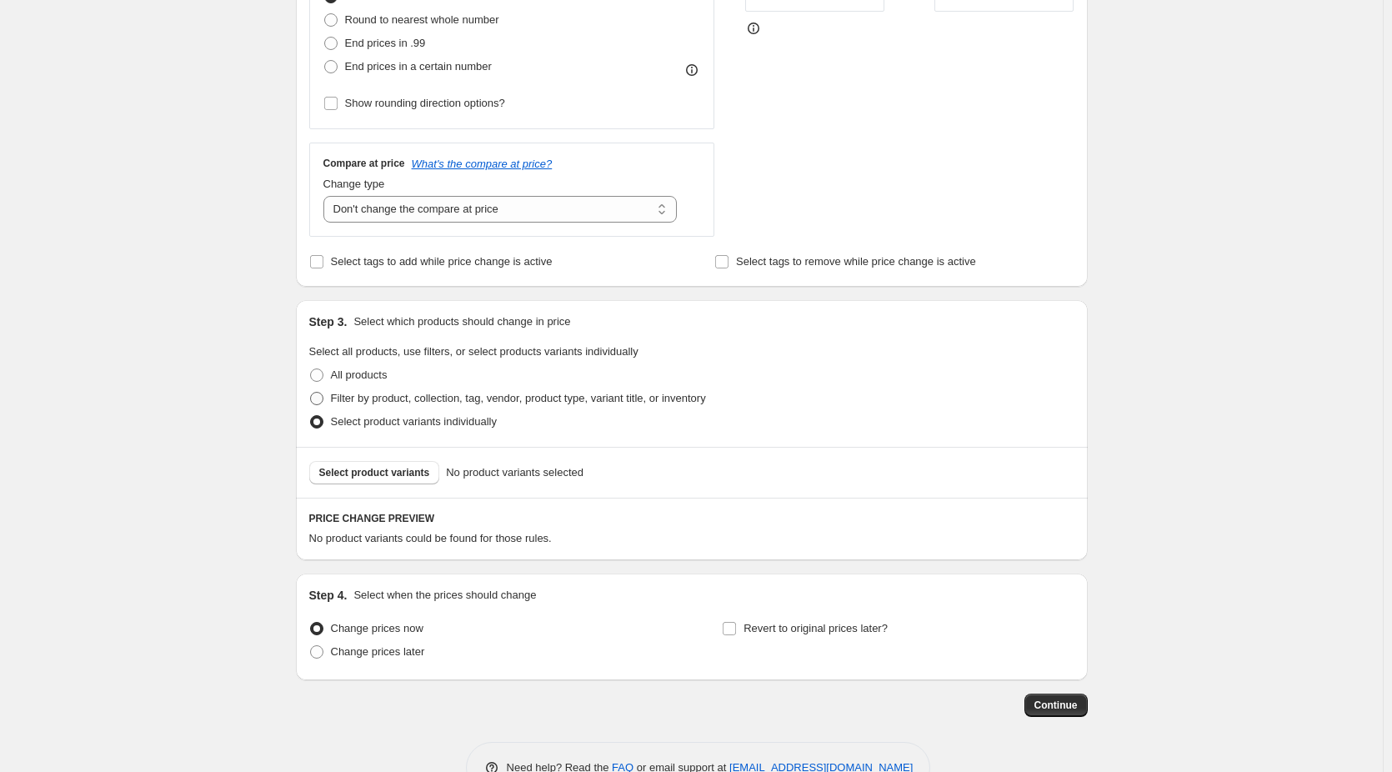
click at [406, 400] on span "Filter by product, collection, tag, vendor, product type, variant title, or inv…" at bounding box center [518, 398] width 375 height 13
click at [311, 393] on input "Filter by product, collection, tag, vendor, product type, variant title, or inv…" at bounding box center [310, 392] width 1 height 1
radio input "true"
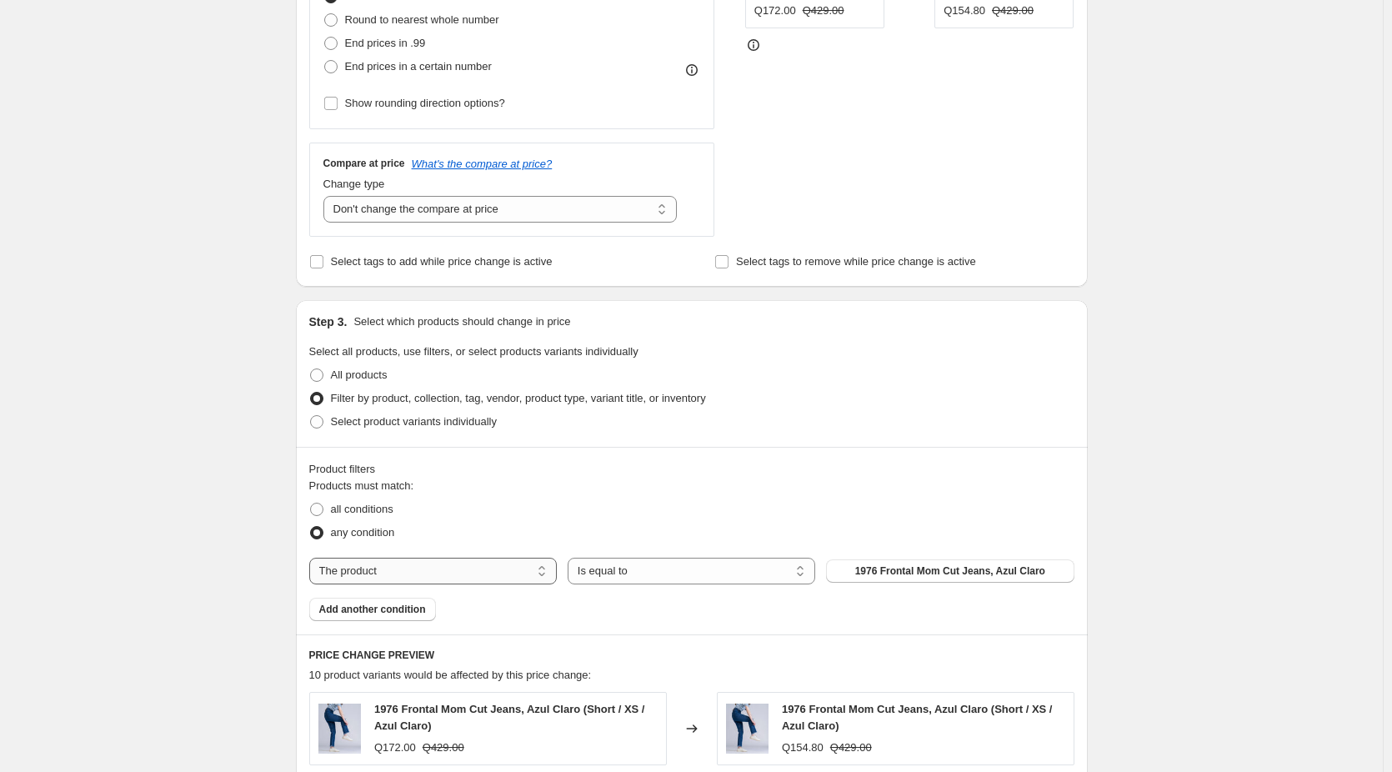
click at [483, 582] on select "The product The product's collection The product's tag The product's vendor The…" at bounding box center [433, 571] width 248 height 27
select select "collection"
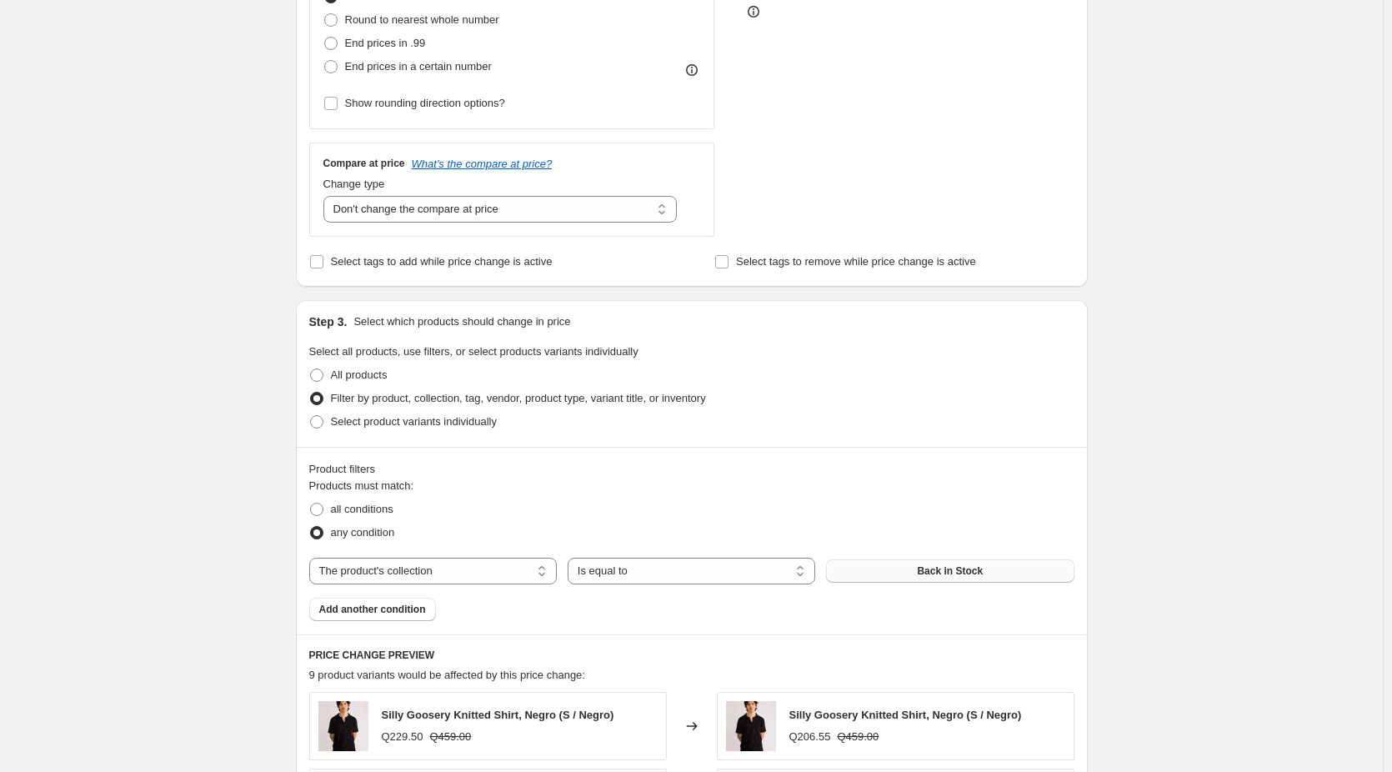
click at [893, 572] on button "Back in Stock" at bounding box center [950, 570] width 248 height 23
click at [242, 366] on div "Create new price change job. This page is ready Create new price change job Dra…" at bounding box center [691, 492] width 1383 height 1942
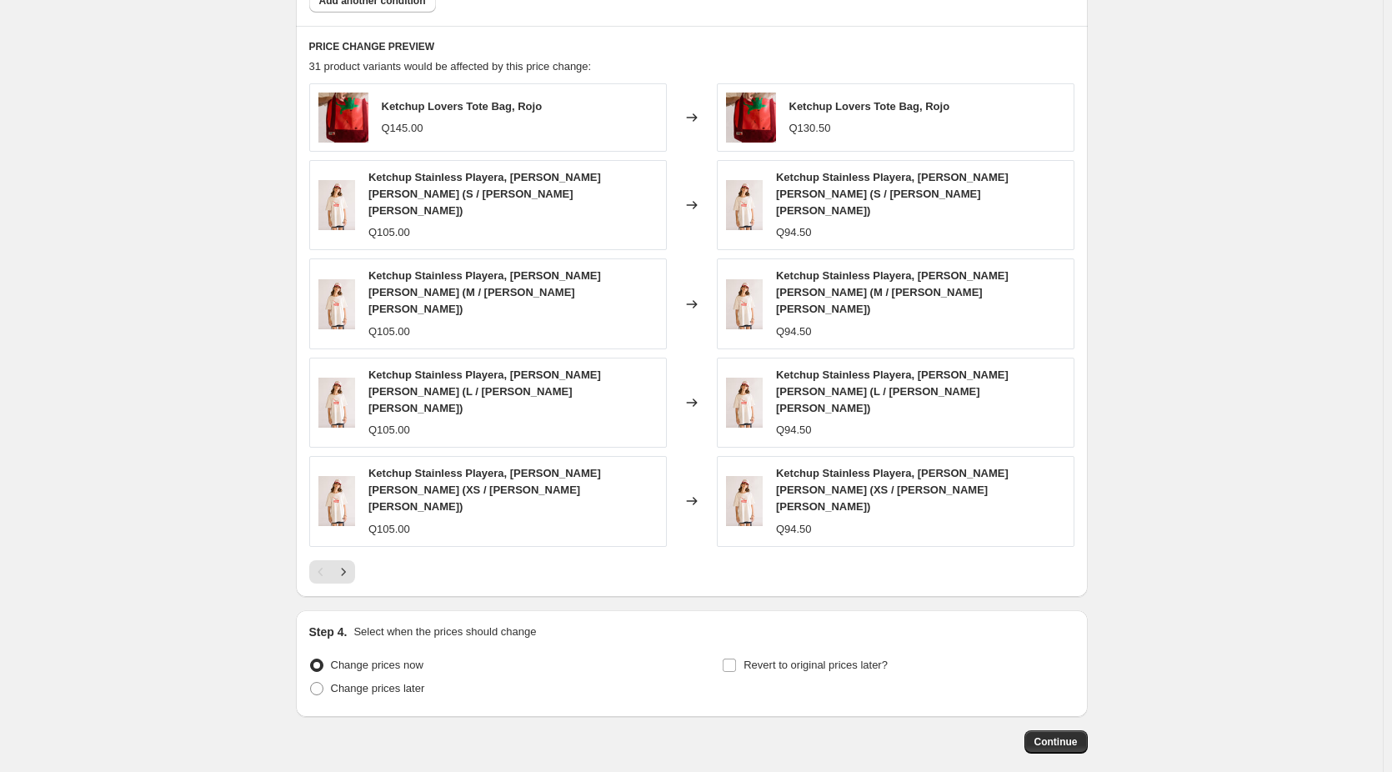
scroll to position [1105, 0]
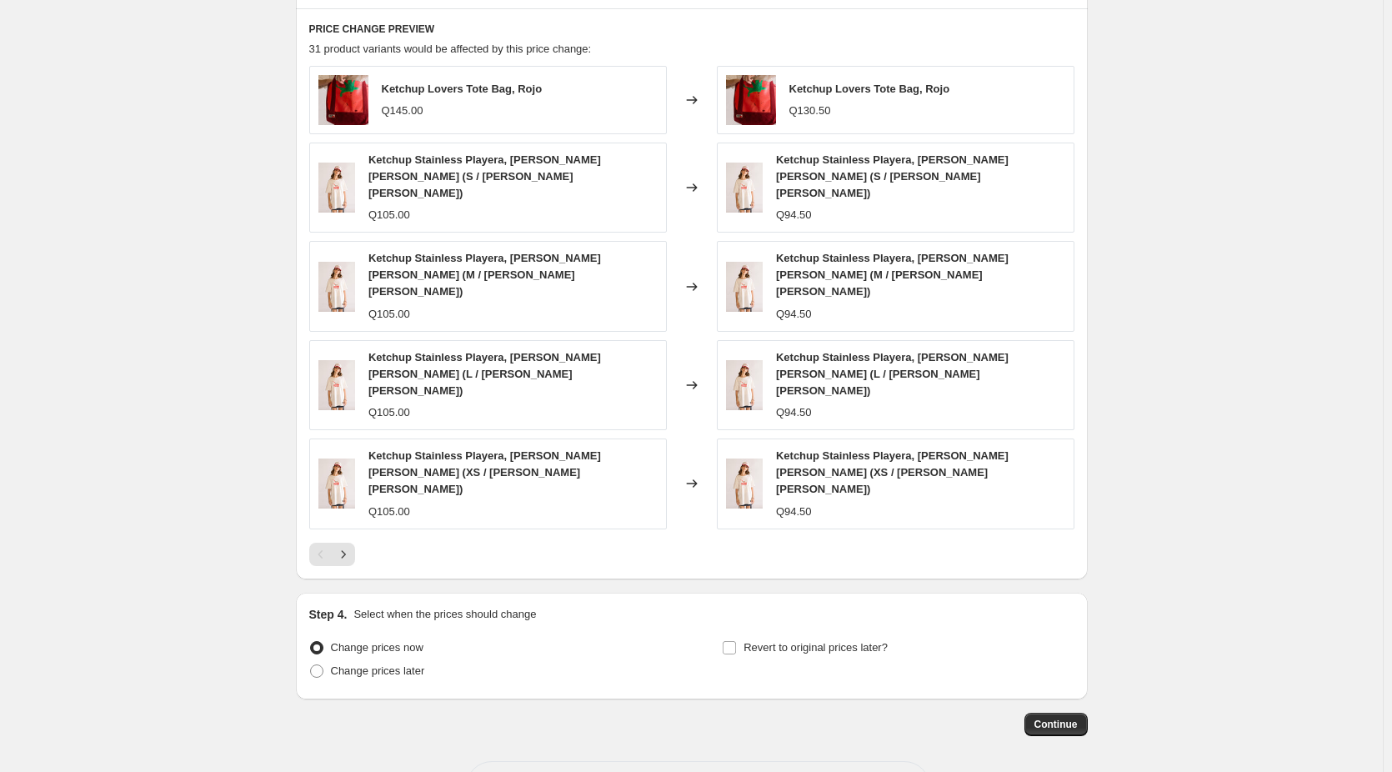
click at [415, 664] on span "Change prices later" at bounding box center [378, 670] width 94 height 13
click at [311, 664] on input "Change prices later" at bounding box center [310, 664] width 1 height 1
radio input "true"
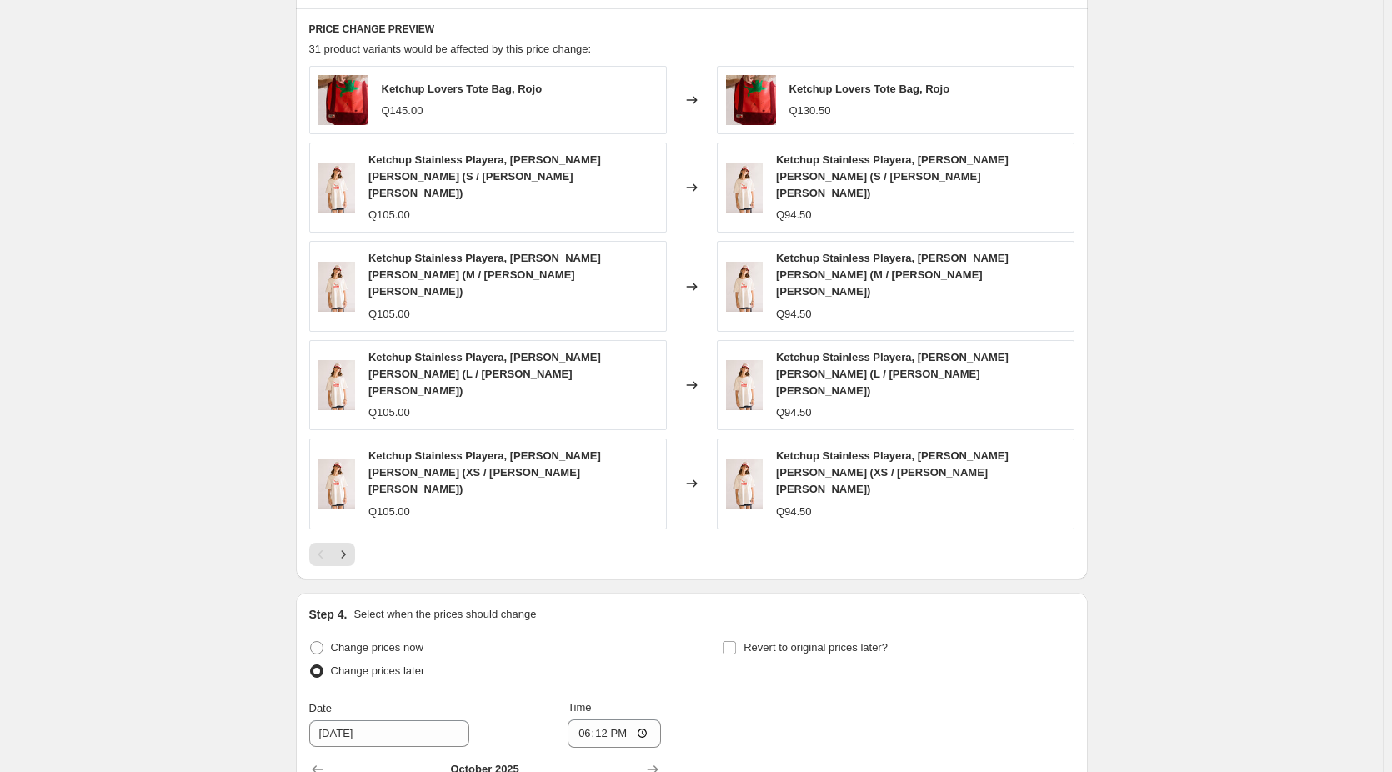
click at [258, 549] on div "Create new price change job. This page is ready Create new price change job Dra…" at bounding box center [691, 9] width 1383 height 2228
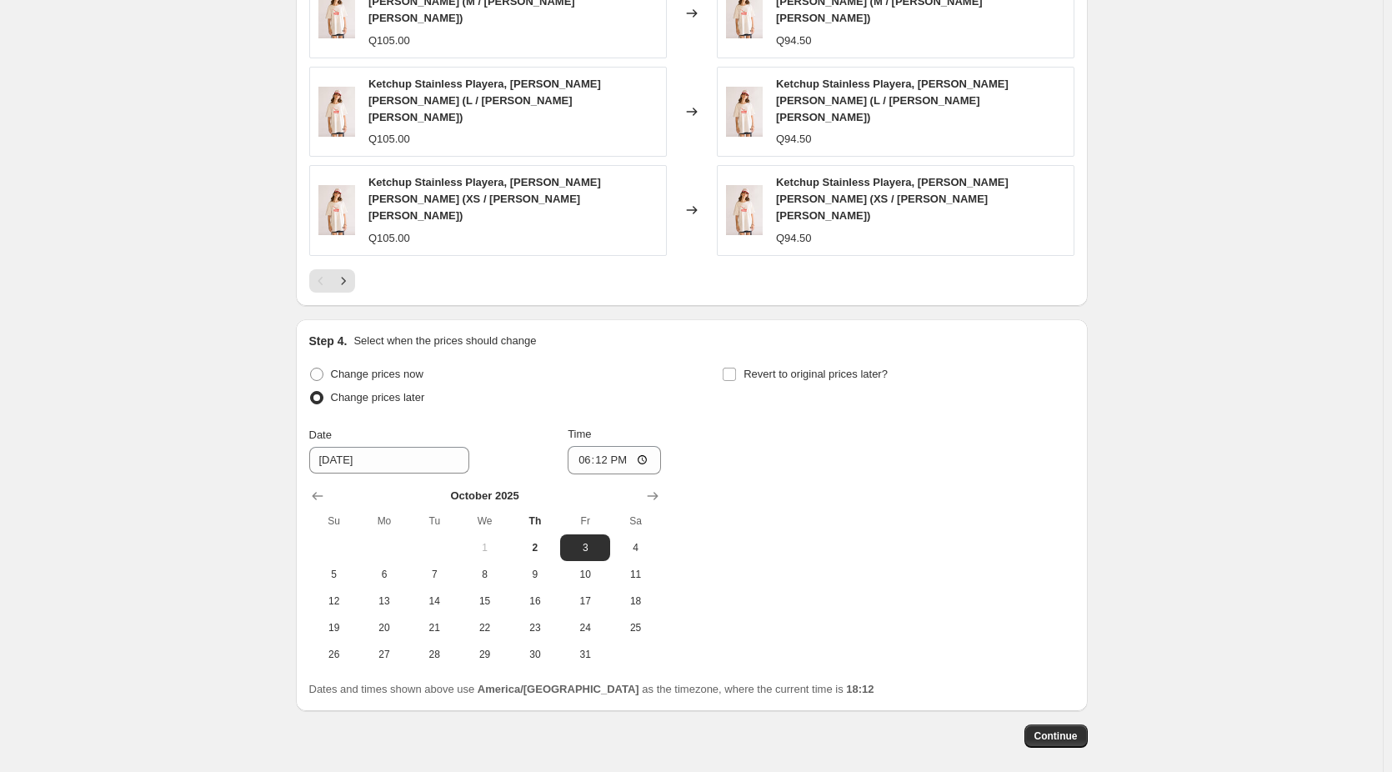
scroll to position [1390, 0]
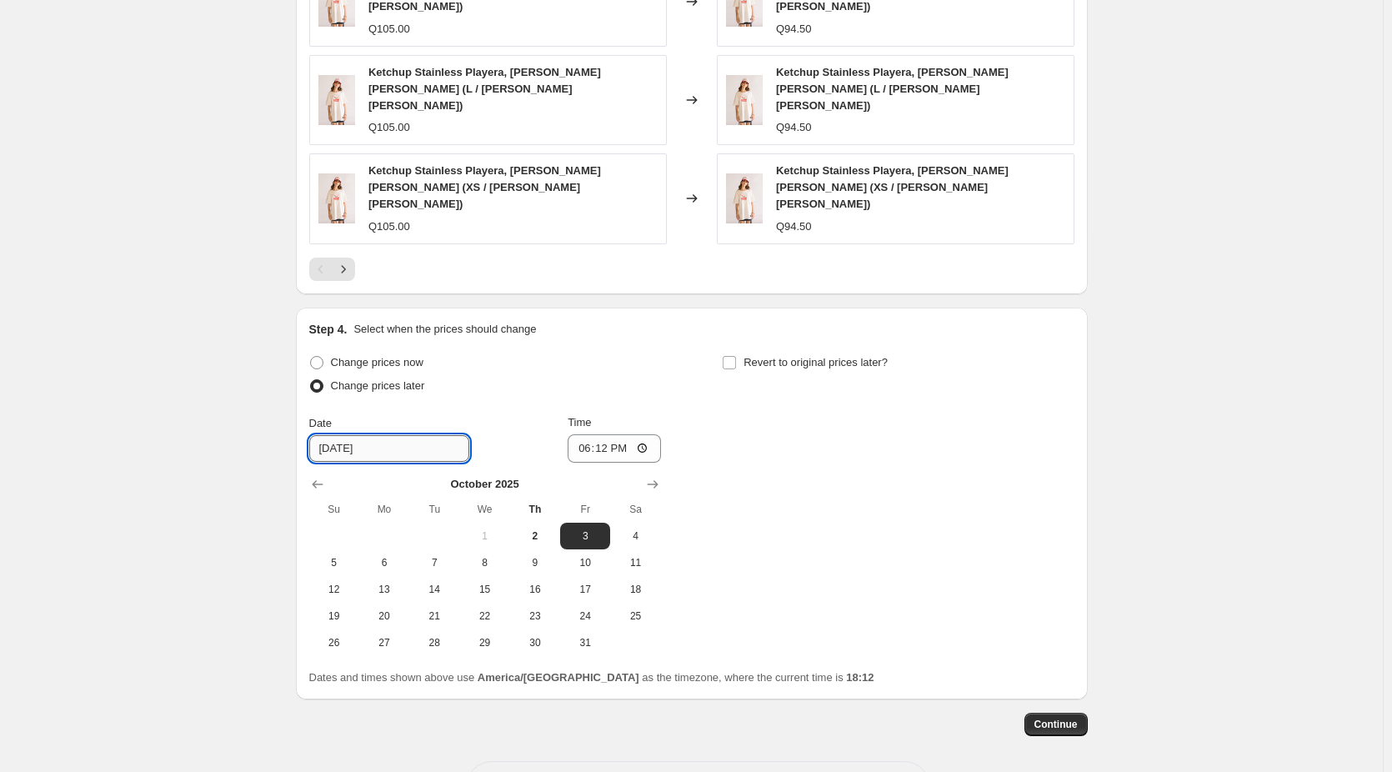
click at [388, 435] on input "[DATE]" at bounding box center [389, 448] width 160 height 27
click at [345, 435] on input "[DATE]" at bounding box center [389, 448] width 160 height 27
click at [626, 434] on input "18:12" at bounding box center [614, 448] width 93 height 28
click at [649, 434] on input "18:12" at bounding box center [614, 448] width 93 height 28
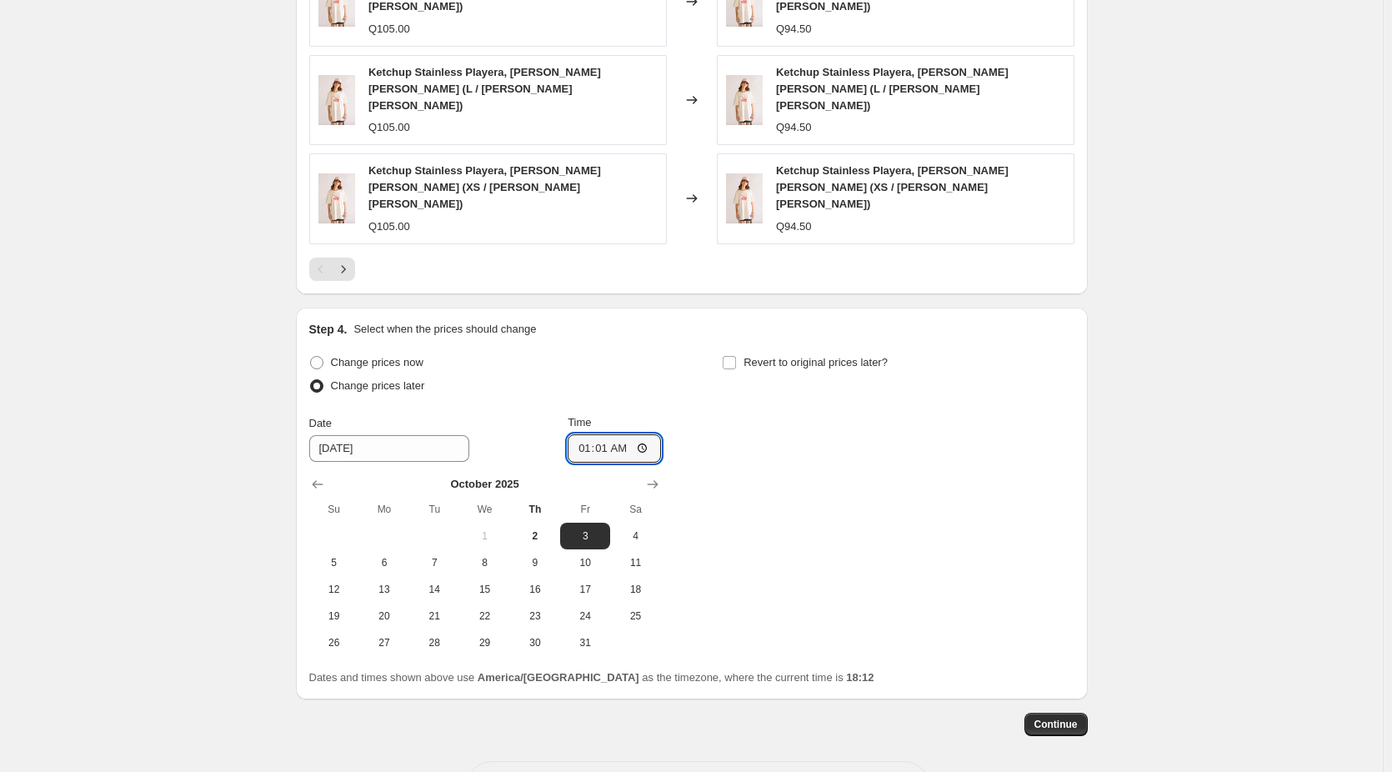
type input "01:01"
click at [731, 451] on div "Change prices now Change prices later Date 10/3/2025 Time 01:01 October 2025 Su…" at bounding box center [691, 503] width 765 height 305
click at [780, 356] on span "Revert to original prices later?" at bounding box center [816, 362] width 144 height 13
click at [736, 356] on input "Revert to original prices later?" at bounding box center [729, 362] width 13 height 13
checkbox input "true"
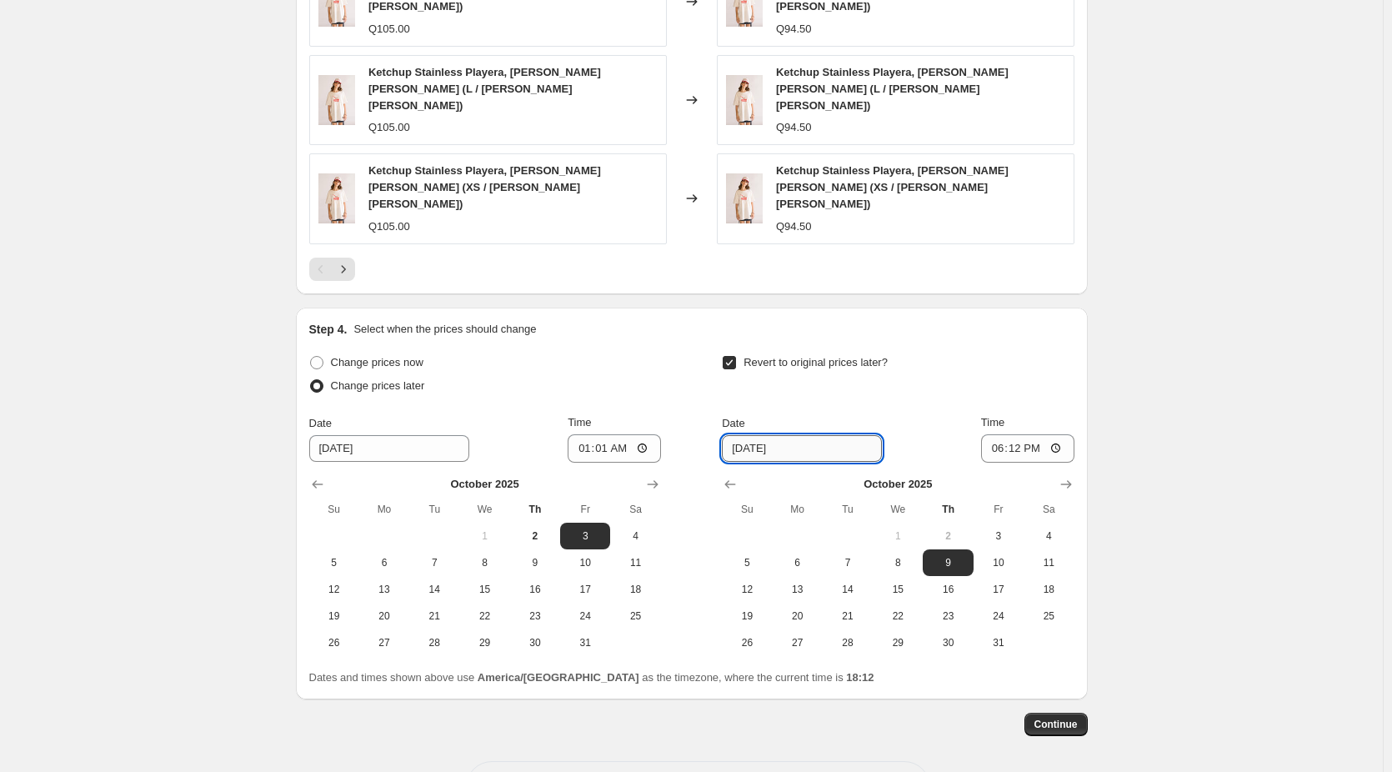
click at [795, 435] on input "10/9/2025" at bounding box center [802, 448] width 160 height 27
drag, startPoint x: 759, startPoint y: 385, endPoint x: 814, endPoint y: 495, distance: 123.0
click at [759, 435] on input "10/9/2025" at bounding box center [802, 448] width 160 height 27
click at [1060, 434] on input "18:12" at bounding box center [1027, 448] width 93 height 28
click at [759, 435] on input "10/7/2025" at bounding box center [802, 448] width 160 height 27
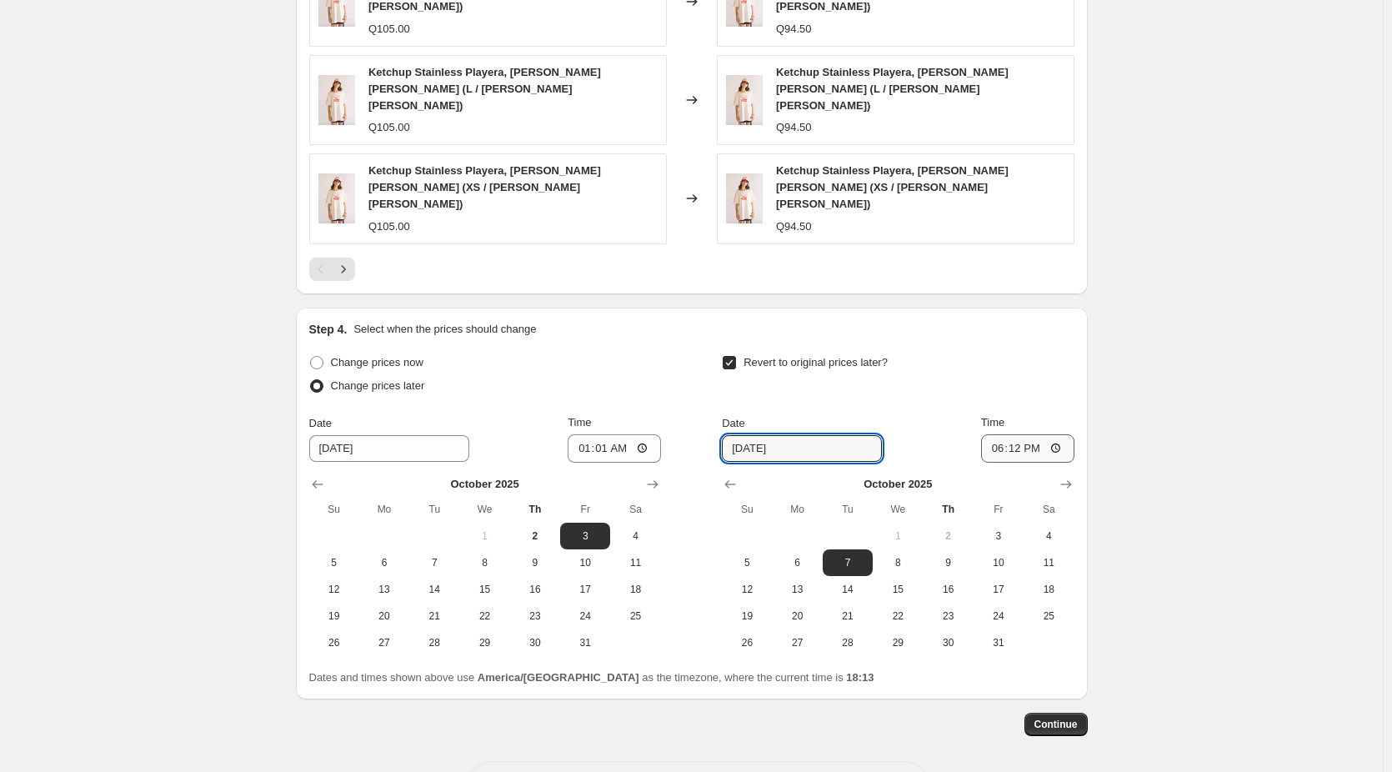
type input "[DATE]"
click at [1054, 434] on input "18:12" at bounding box center [1027, 448] width 93 height 28
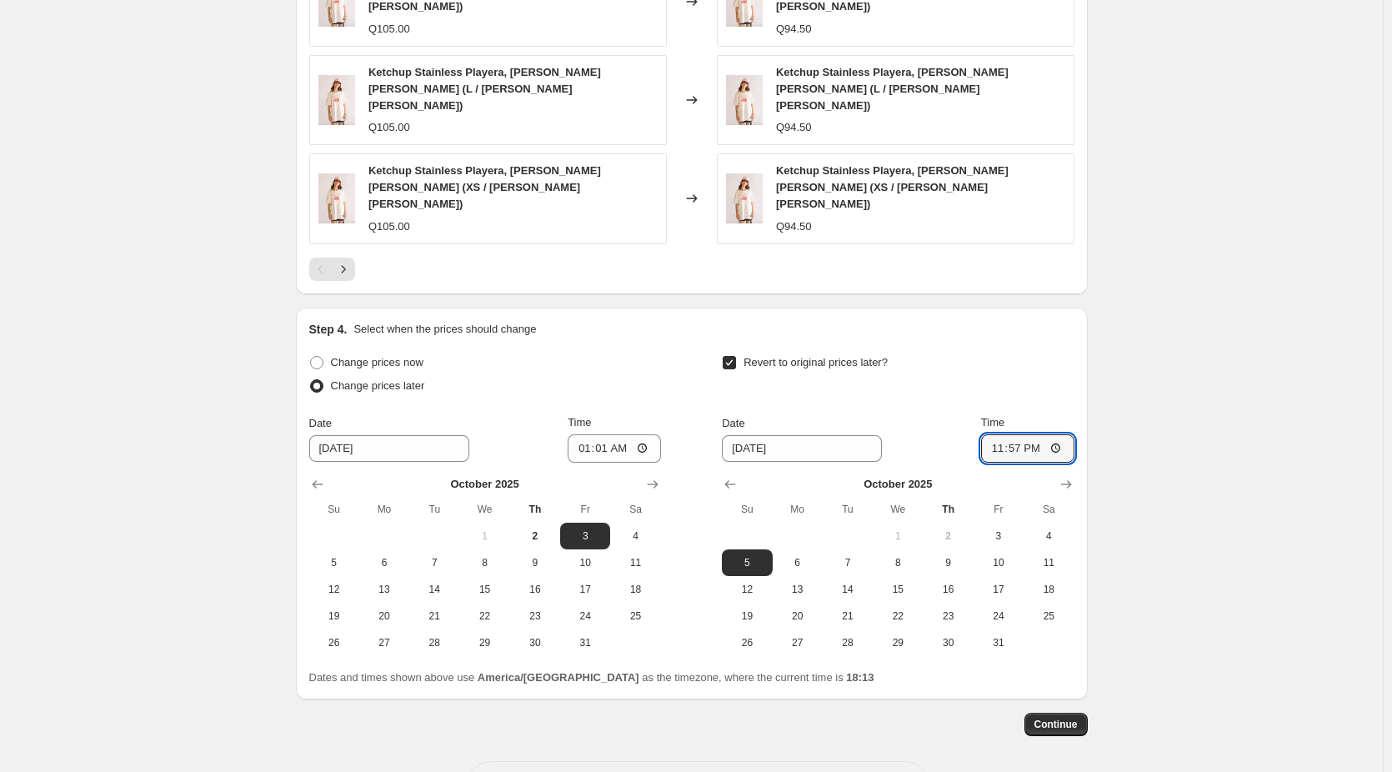
type input "23:57"
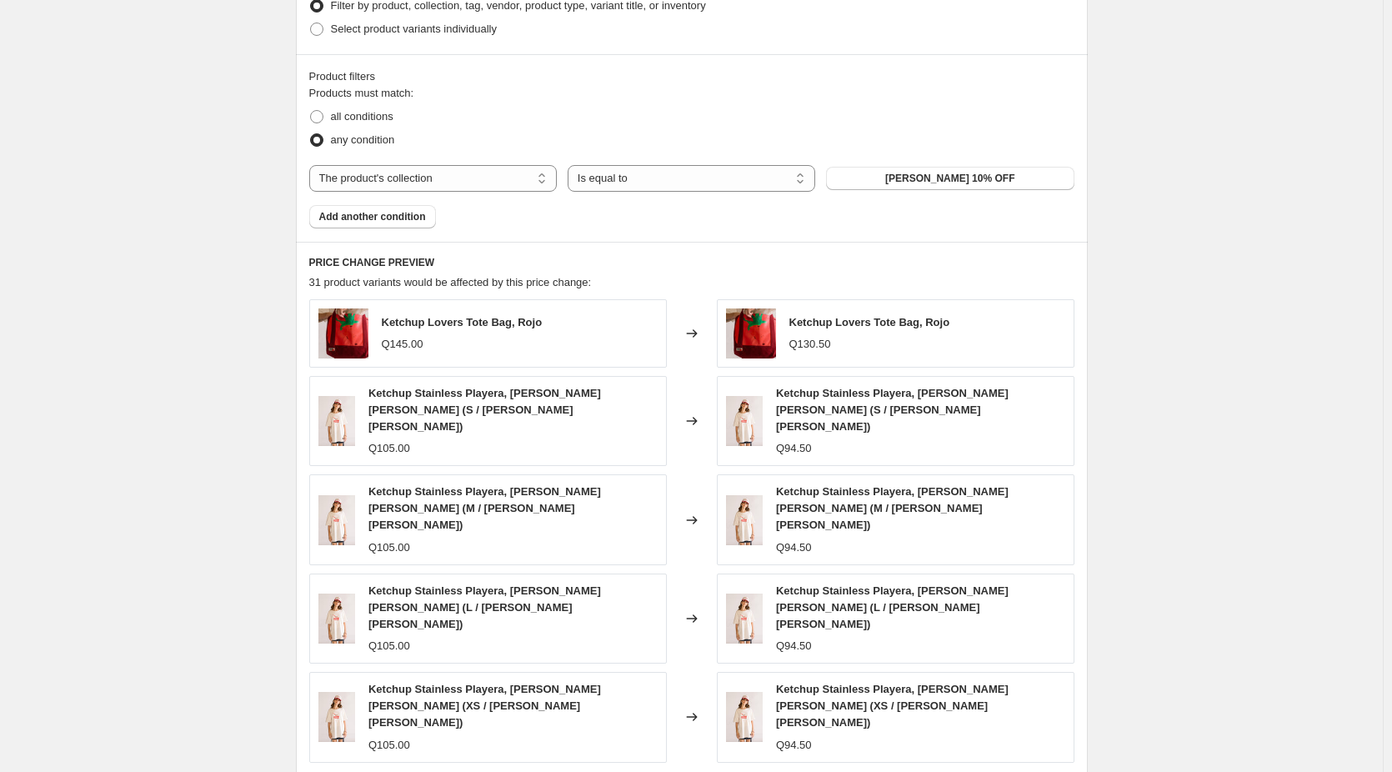
scroll to position [890, 0]
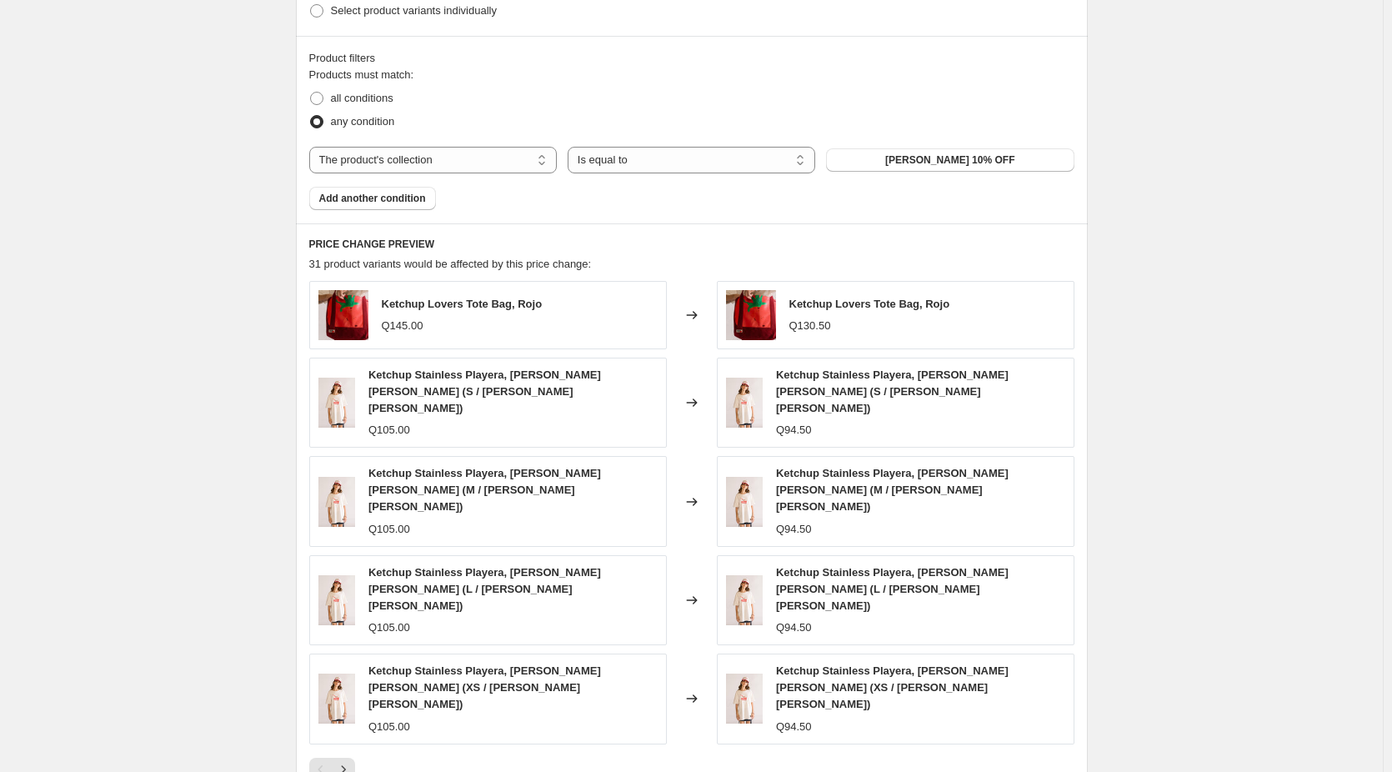
click at [183, 267] on div "Create new price change job. This page is ready Create new price change job Dra…" at bounding box center [691, 224] width 1383 height 2228
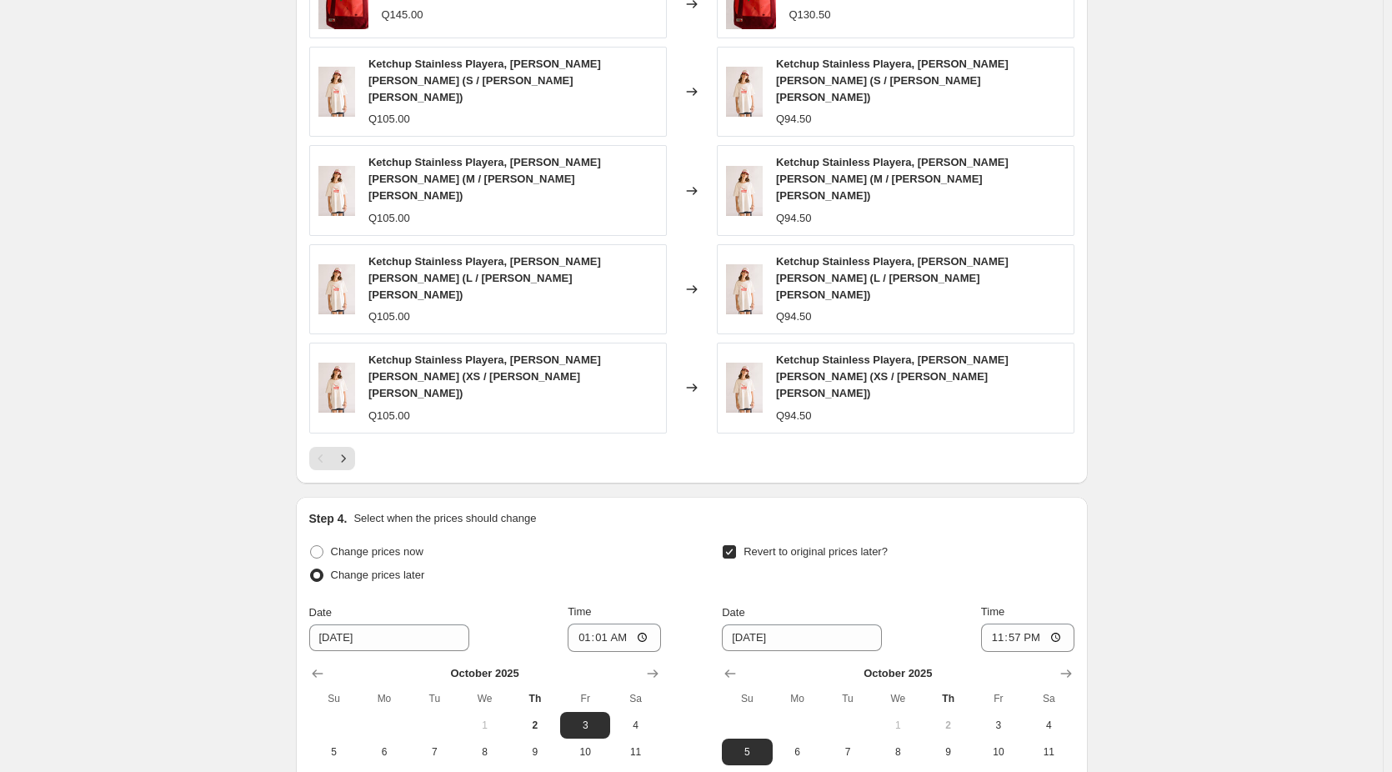
scroll to position [973, 0]
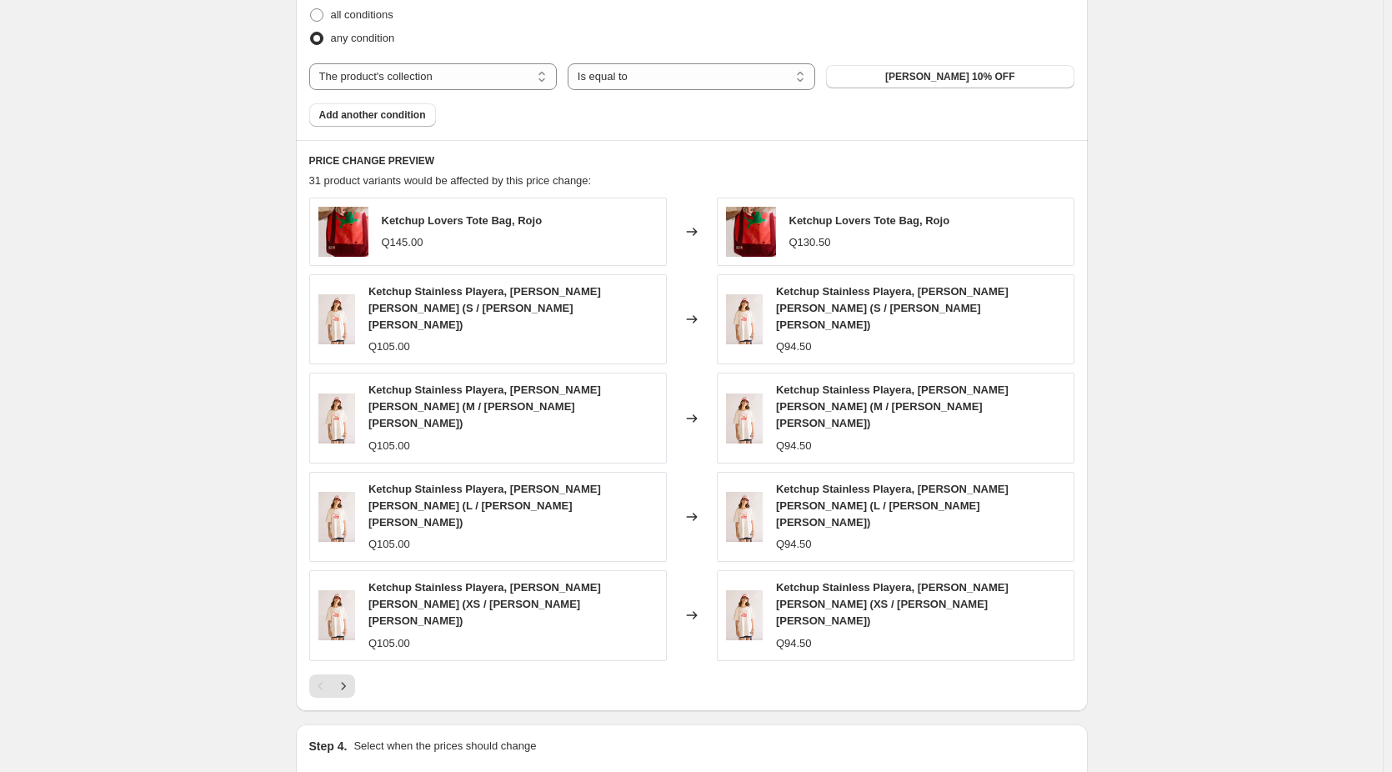
click at [248, 269] on div "Create new price change job. This page is ready Create new price change job Dra…" at bounding box center [691, 141] width 1383 height 2228
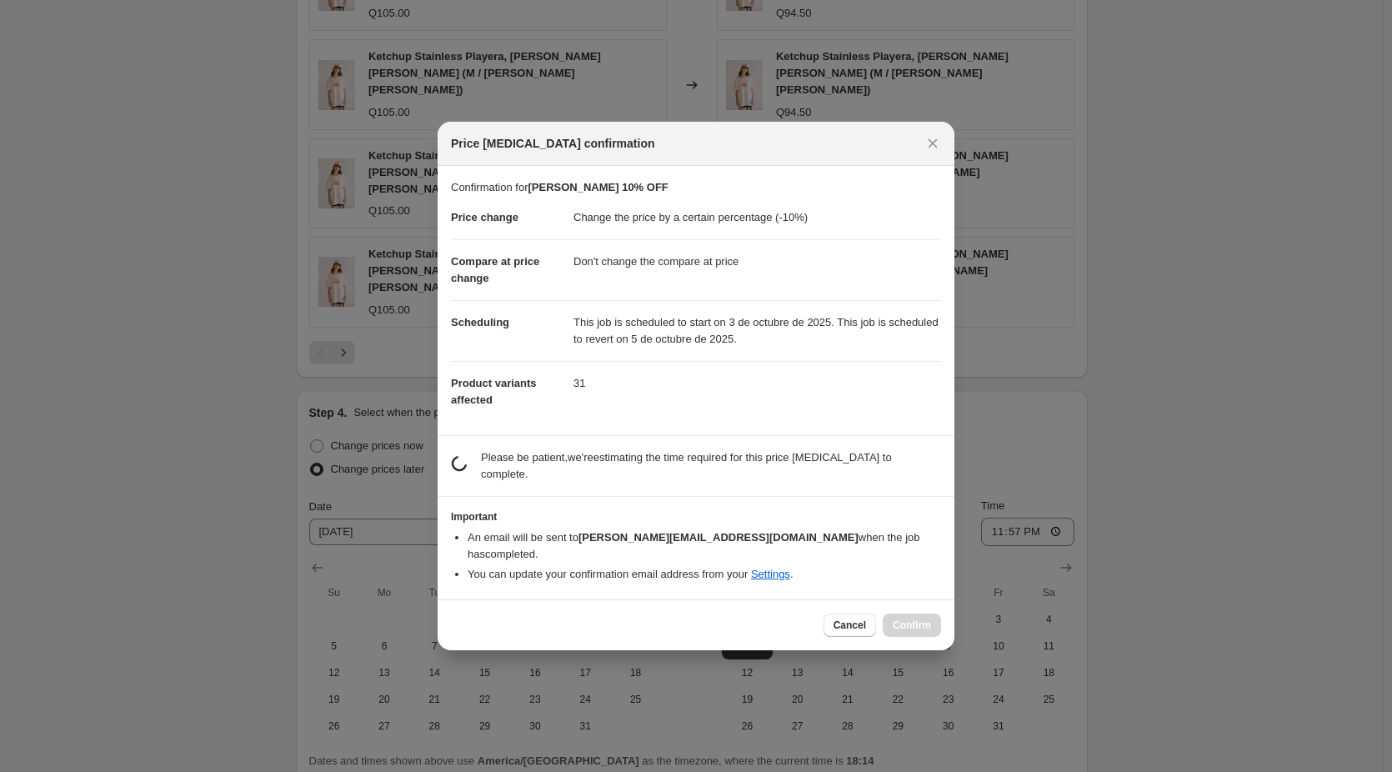
scroll to position [0, 0]
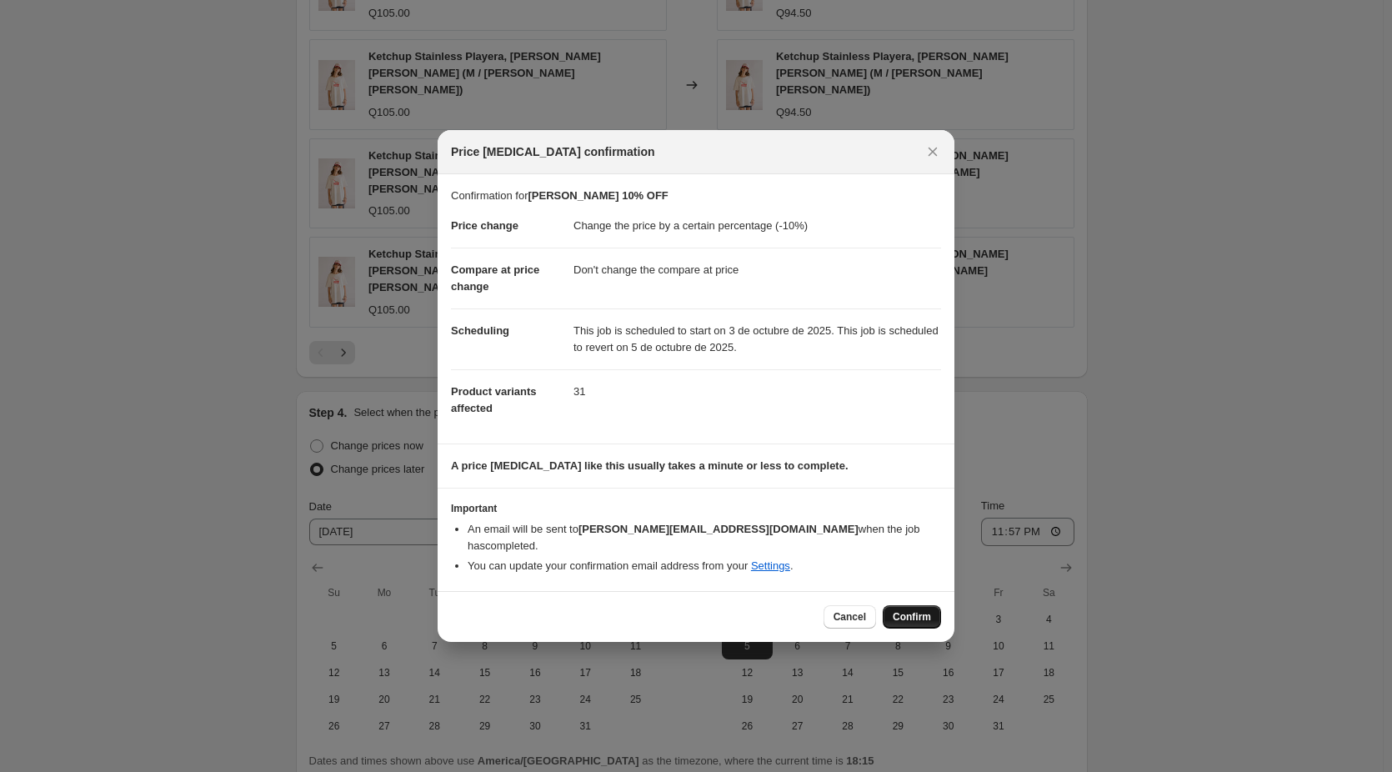
click at [896, 605] on button "Confirm" at bounding box center [912, 616] width 58 height 23
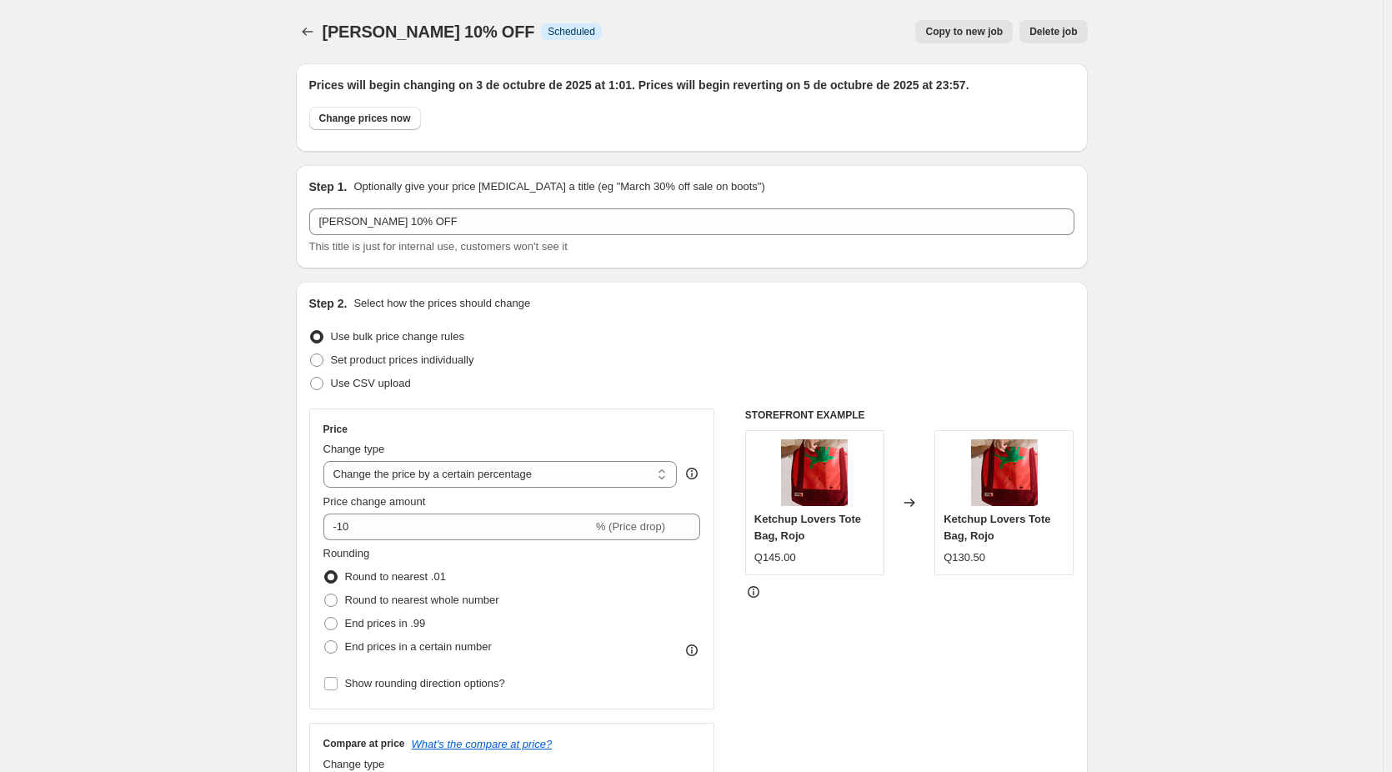
scroll to position [1306, 0]
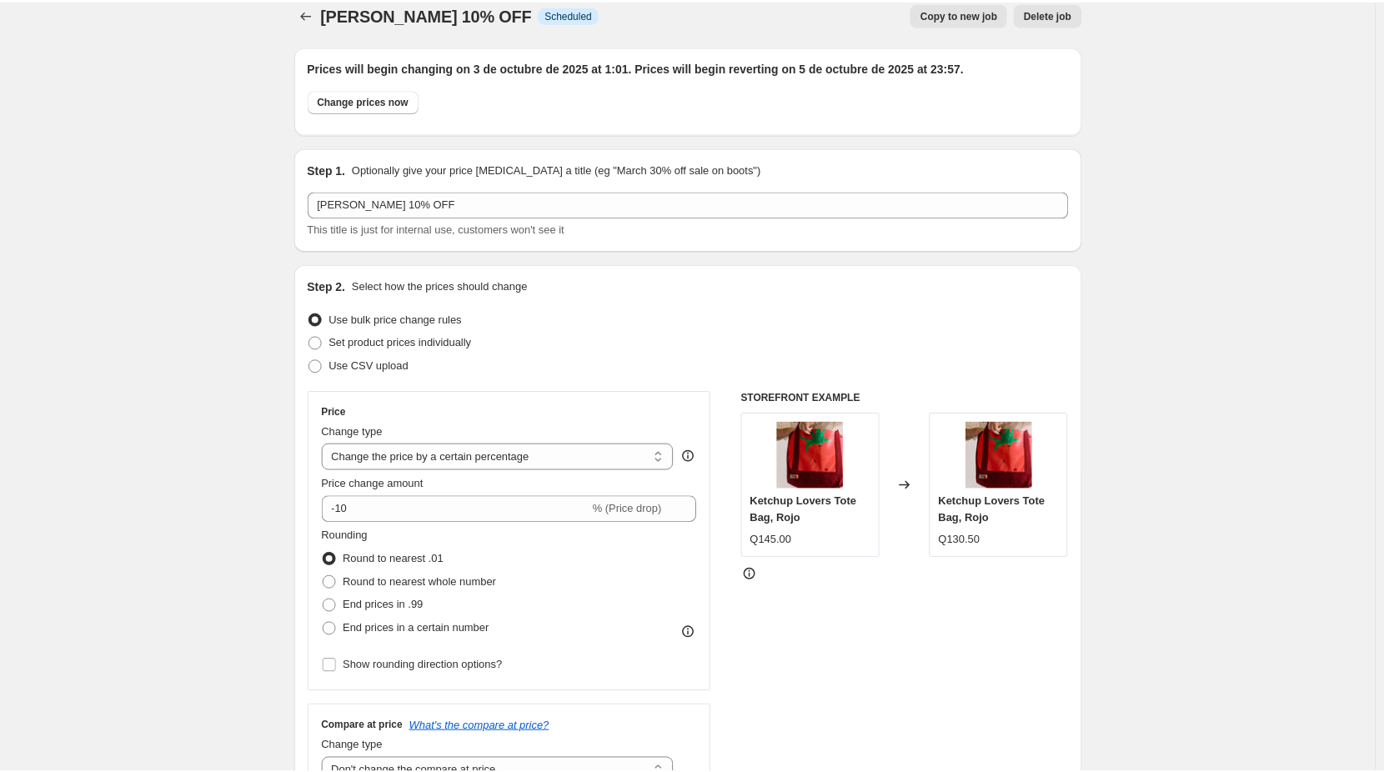
scroll to position [0, 0]
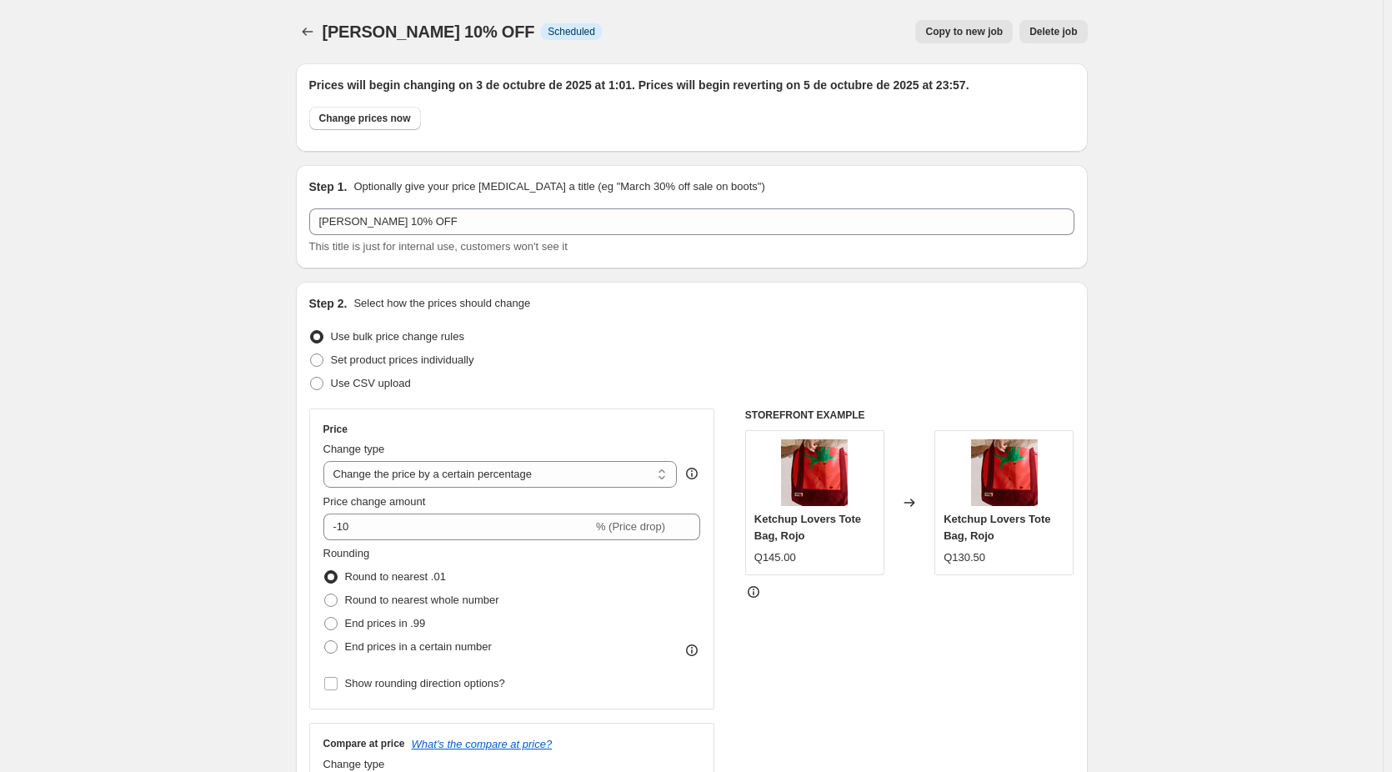
click at [404, 34] on span "[PERSON_NAME] 10% OFF" at bounding box center [429, 32] width 213 height 18
copy span "[PERSON_NAME] 10% OFF"
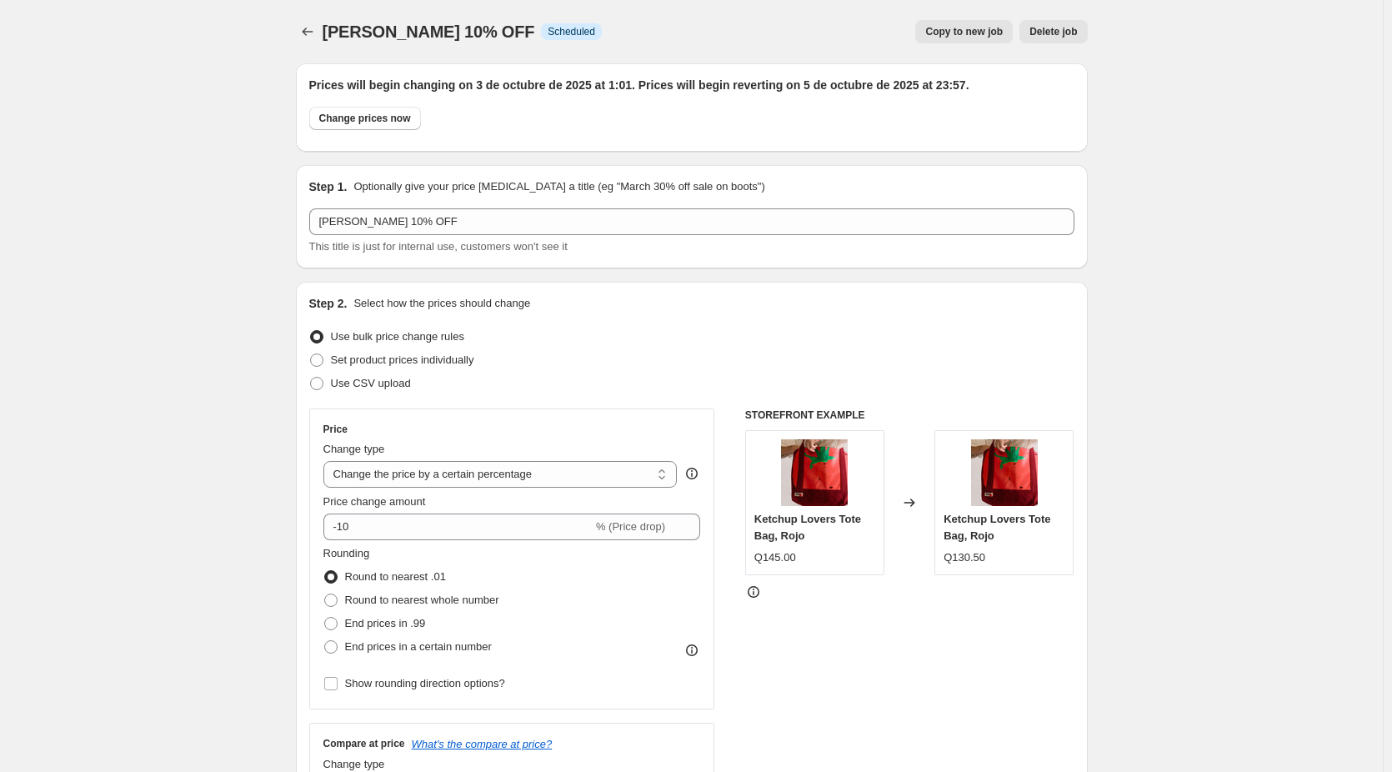
drag, startPoint x: 161, startPoint y: 225, endPoint x: 202, endPoint y: 160, distance: 76.8
click at [306, 27] on icon "Price change jobs" at bounding box center [307, 31] width 17 height 17
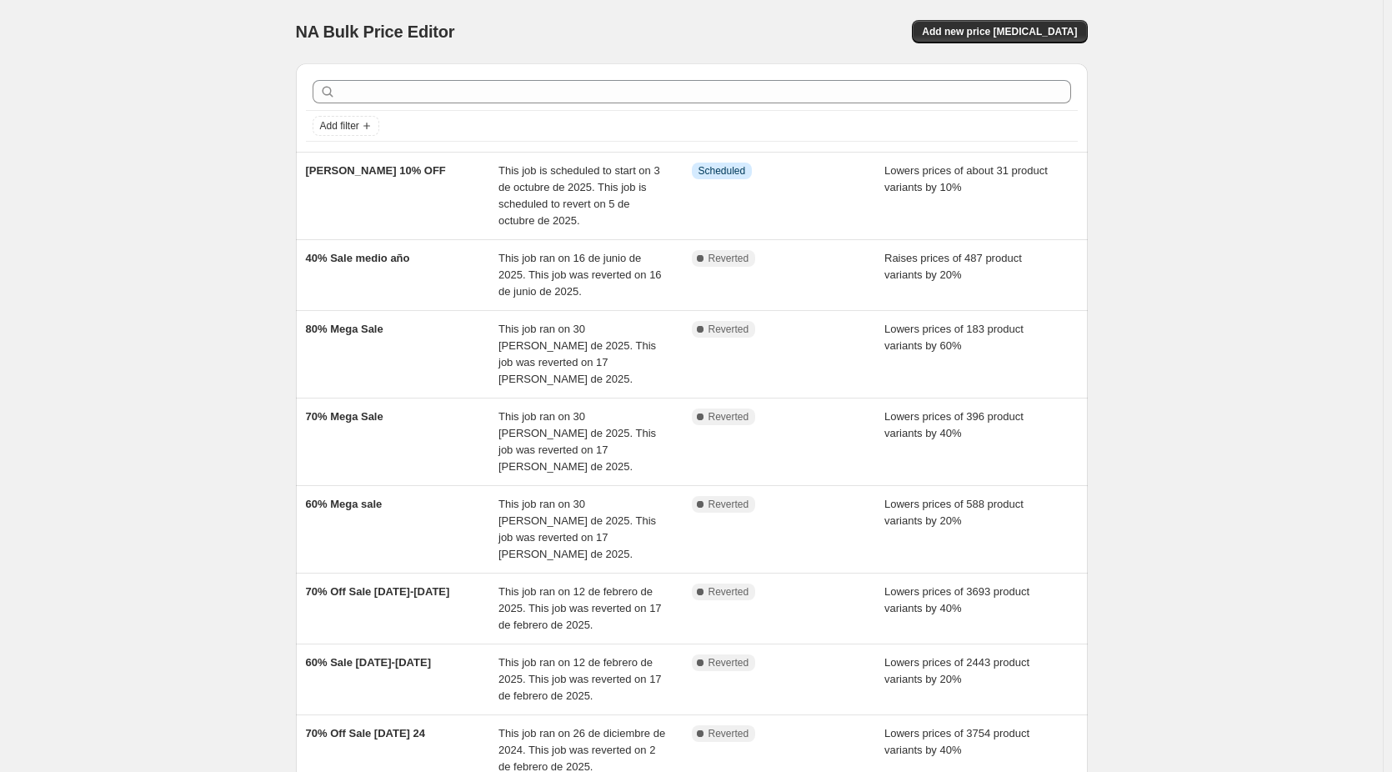
click at [198, 212] on div "NA Bulk Price Editor. This page is ready NA Bulk Price Editor Add new price cha…" at bounding box center [691, 546] width 1383 height 1092
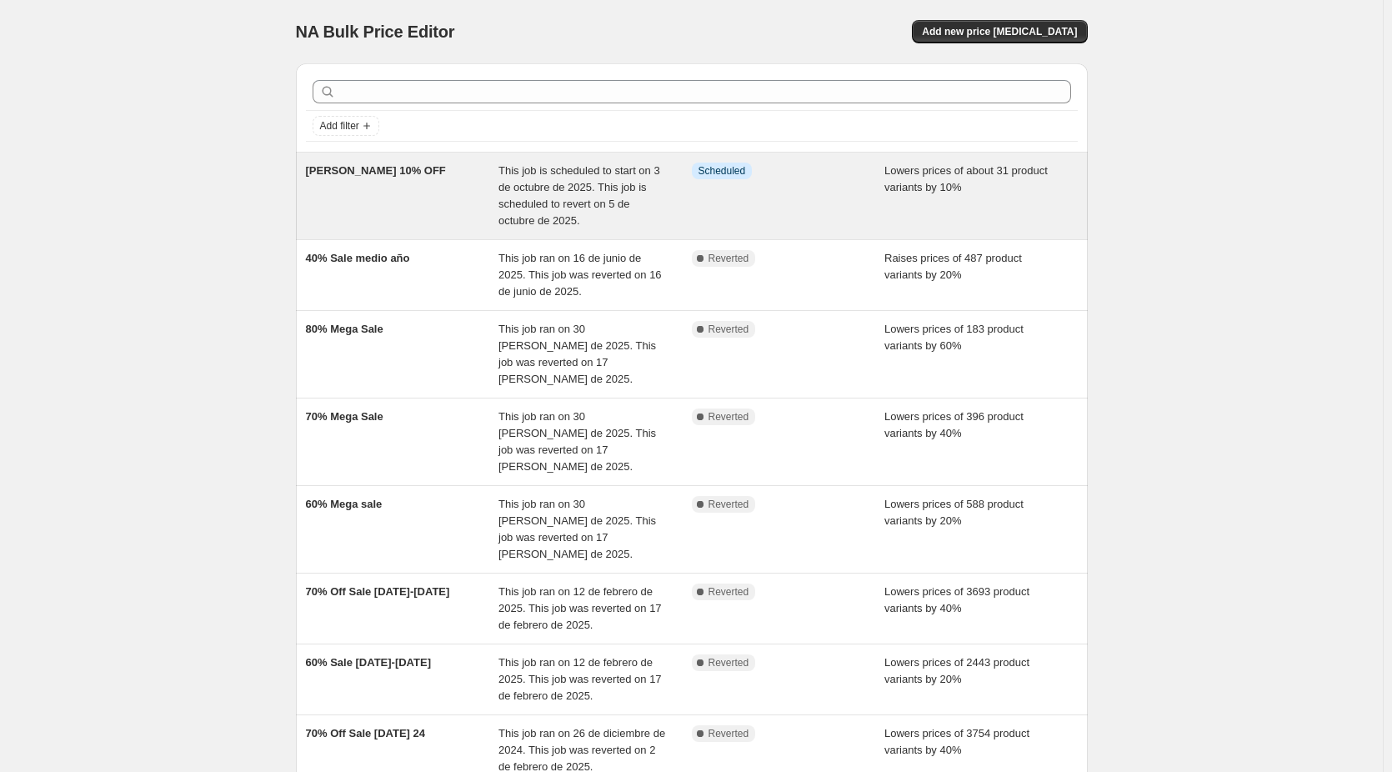
click at [870, 178] on div "Info Scheduled" at bounding box center [788, 196] width 193 height 67
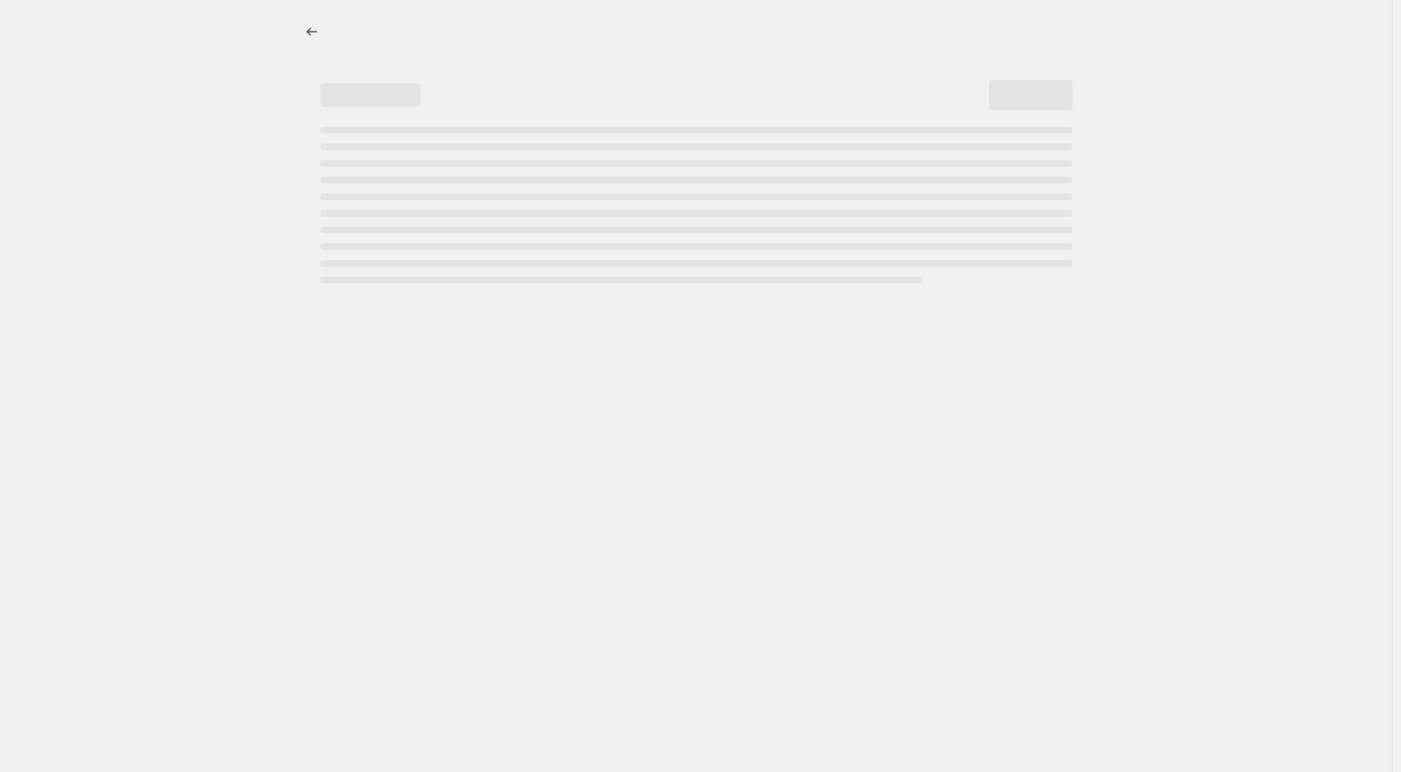
select select "percentage"
select select "no_change"
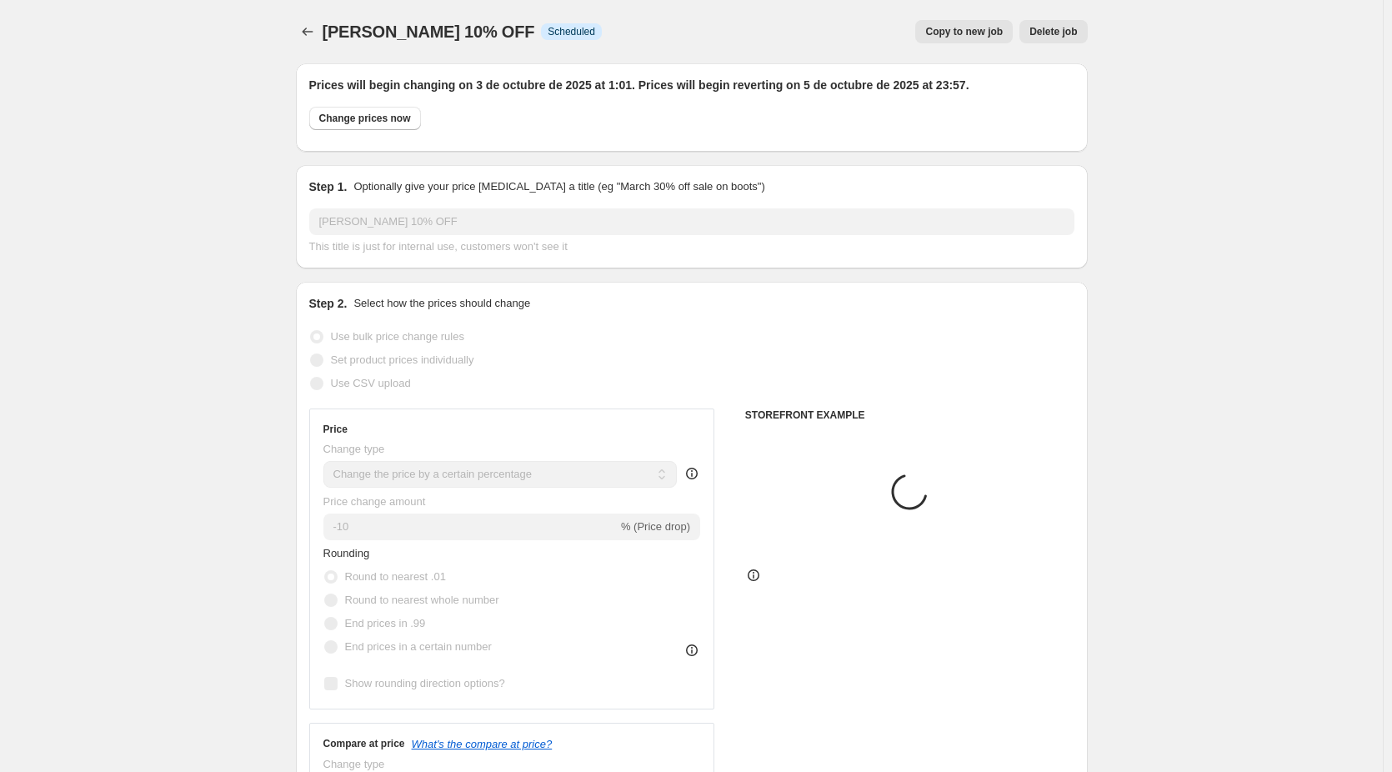
select select "collection"
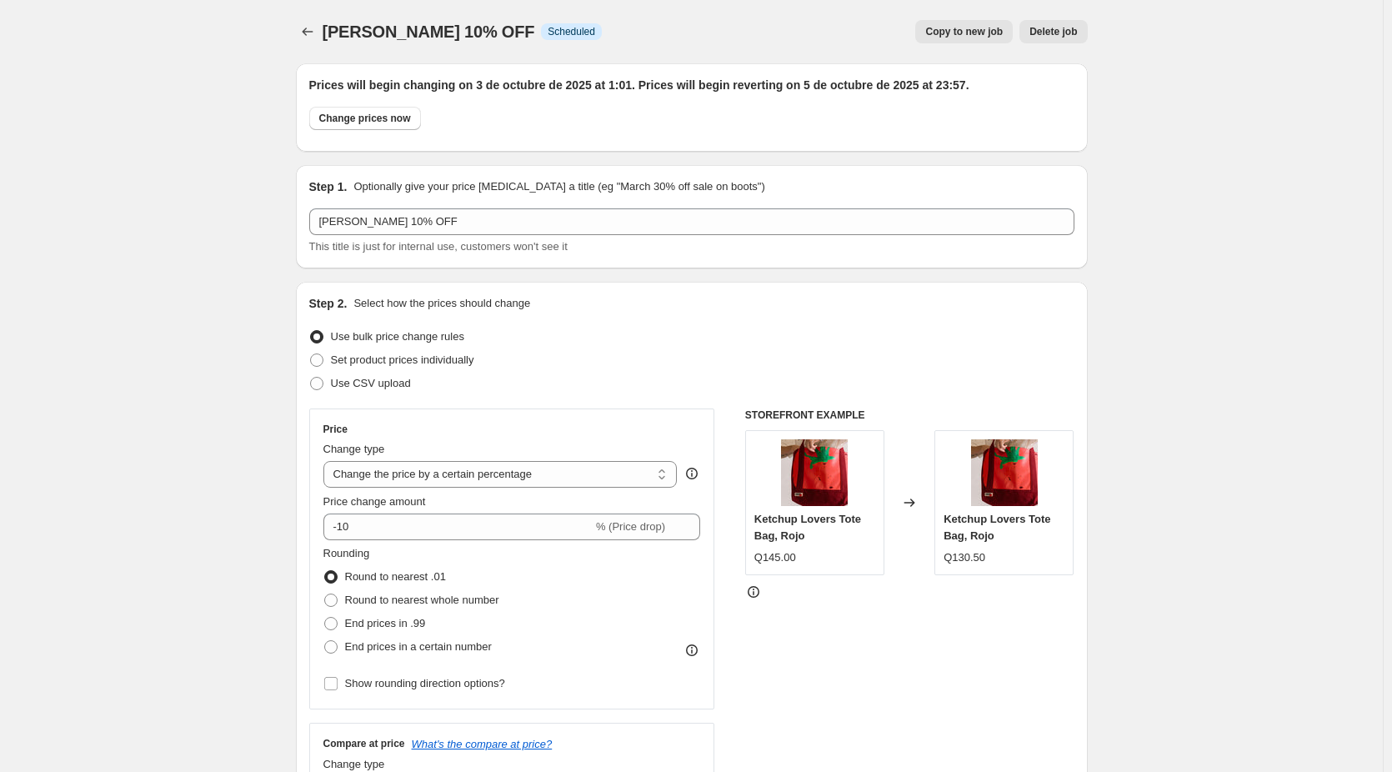
click at [1060, 33] on span "Delete job" at bounding box center [1054, 31] width 48 height 13
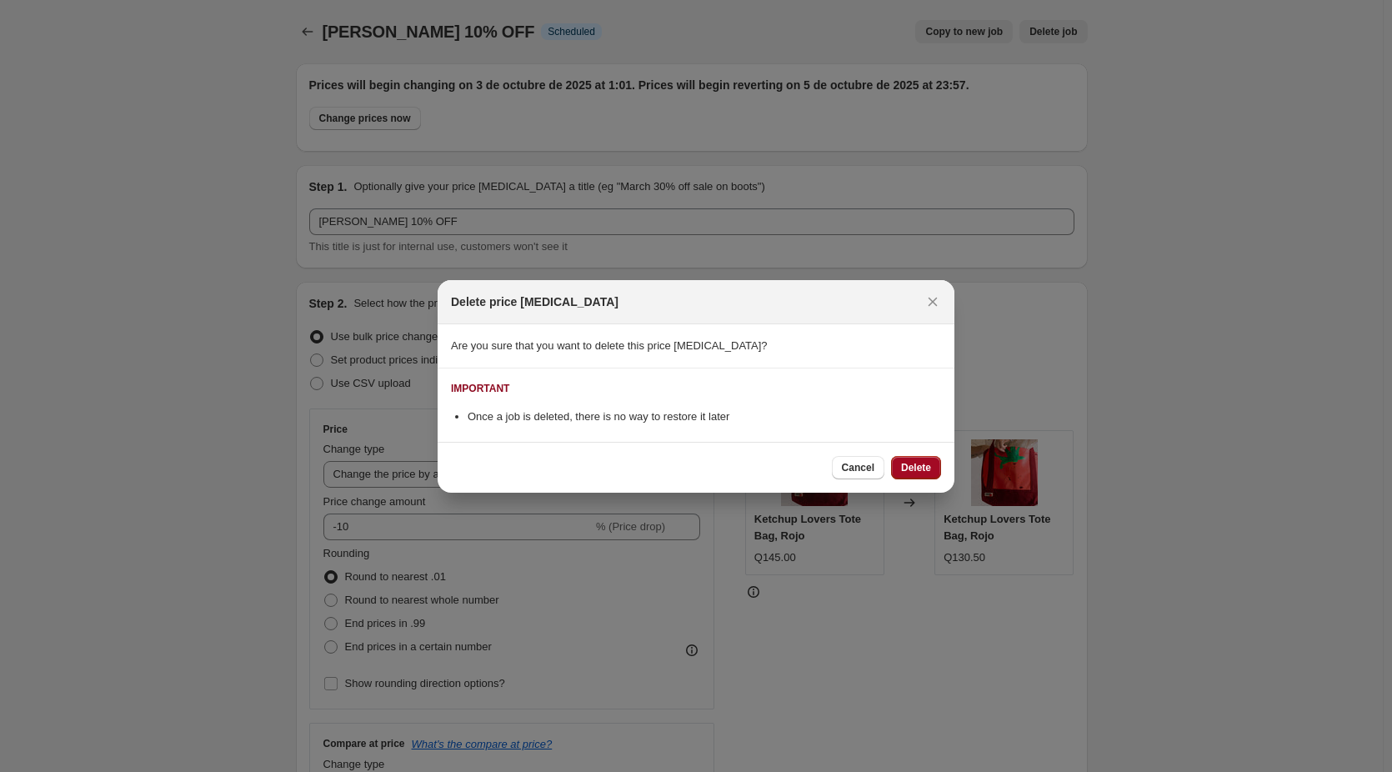
click at [919, 469] on span "Delete" at bounding box center [916, 467] width 30 height 13
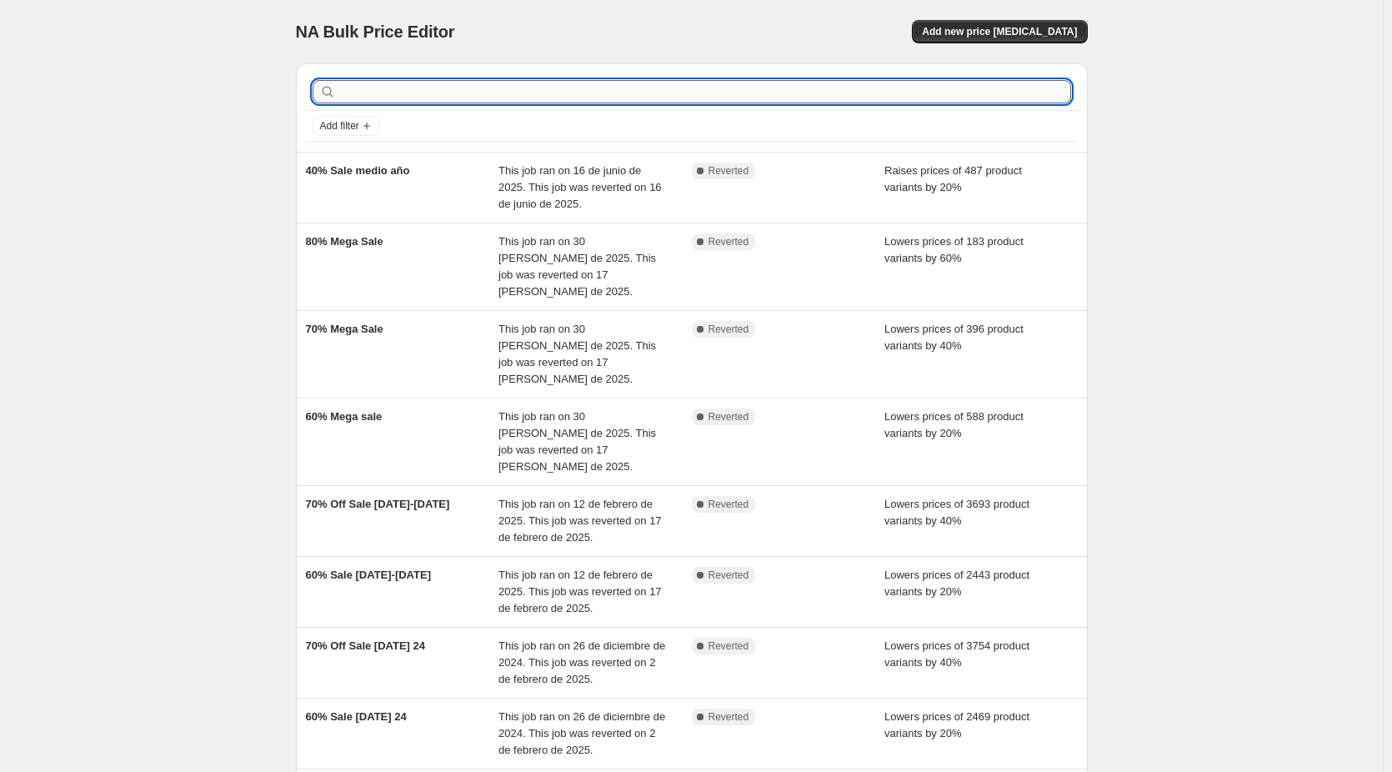
click at [447, 93] on input "text" at bounding box center [705, 91] width 732 height 23
click at [1098, 48] on div "NA Bulk Price Editor. This page is ready NA Bulk Price Editor Add new price cha…" at bounding box center [692, 537] width 832 height 1075
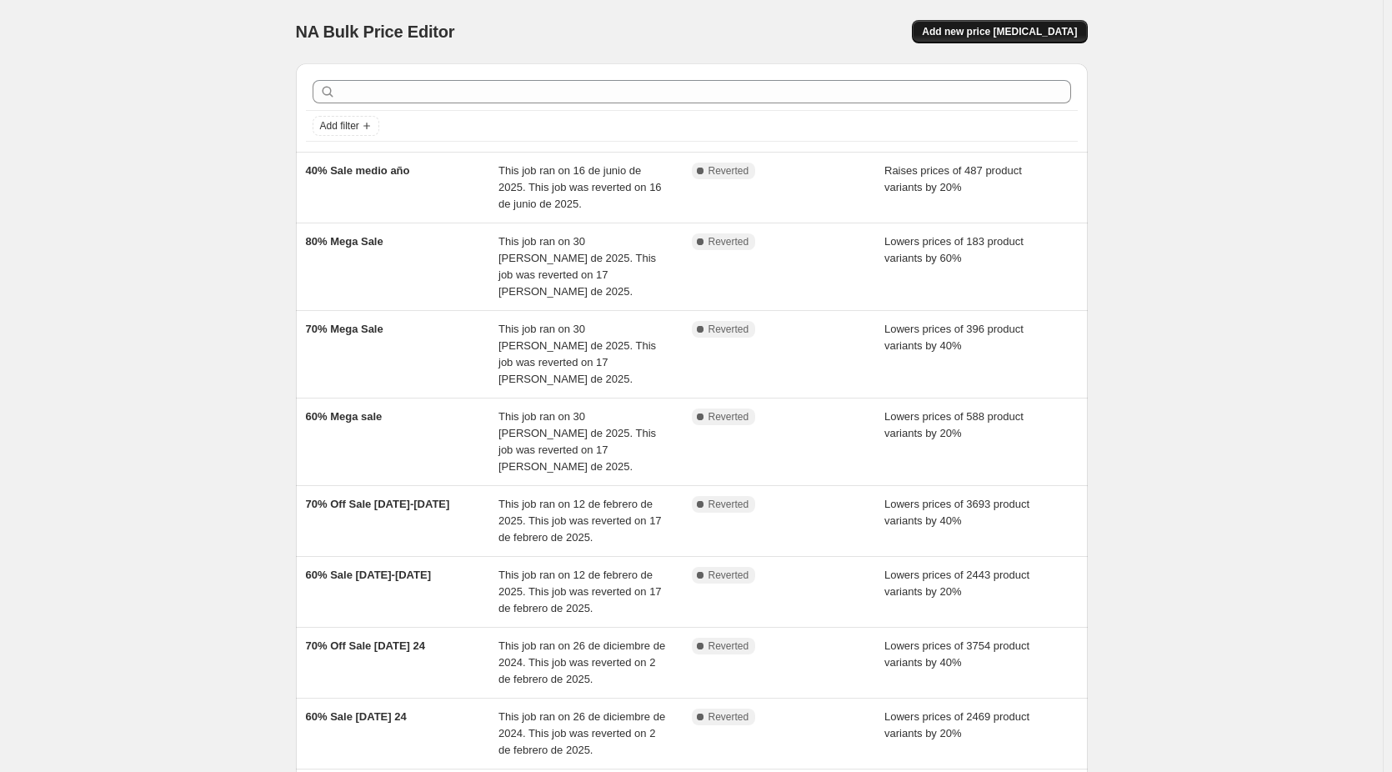
click at [1082, 38] on button "Add new price [MEDICAL_DATA]" at bounding box center [999, 31] width 175 height 23
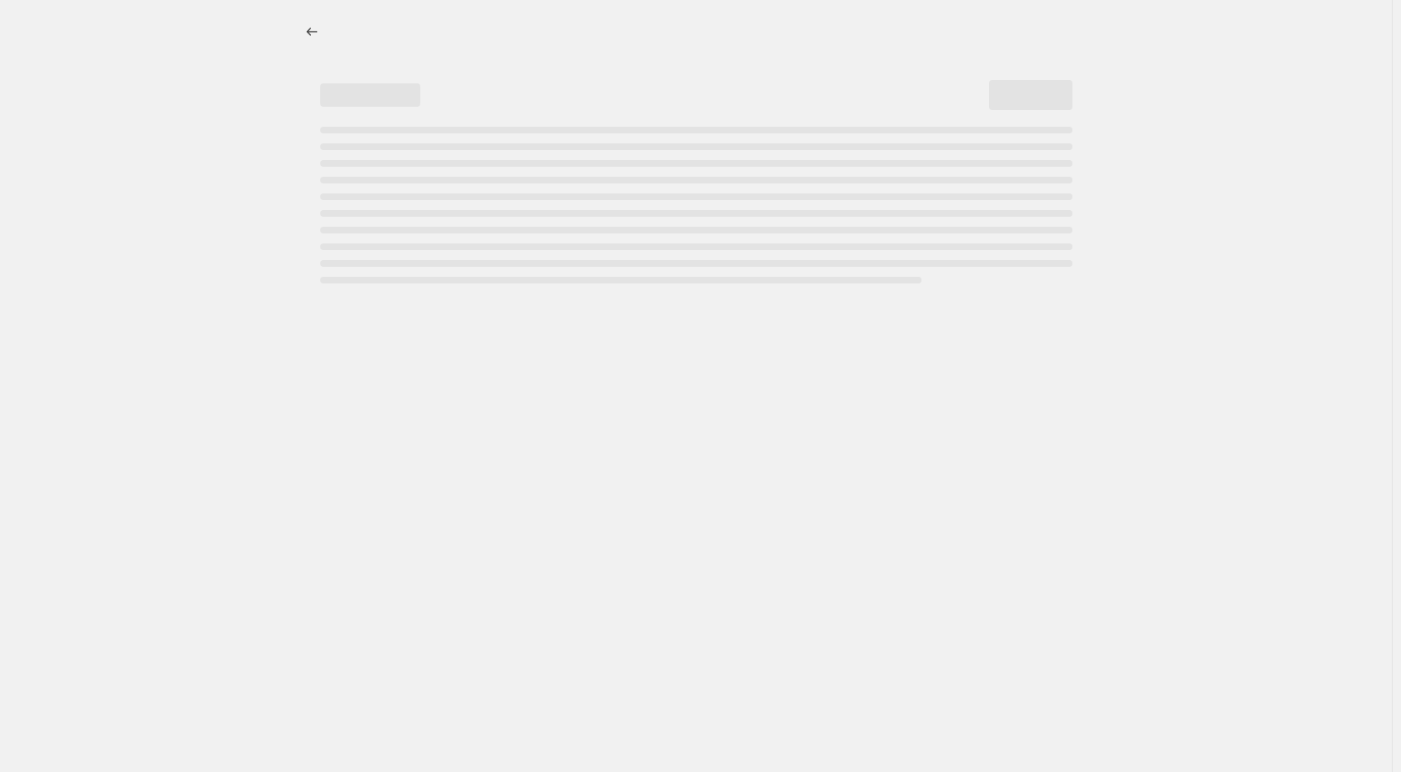
select select "percentage"
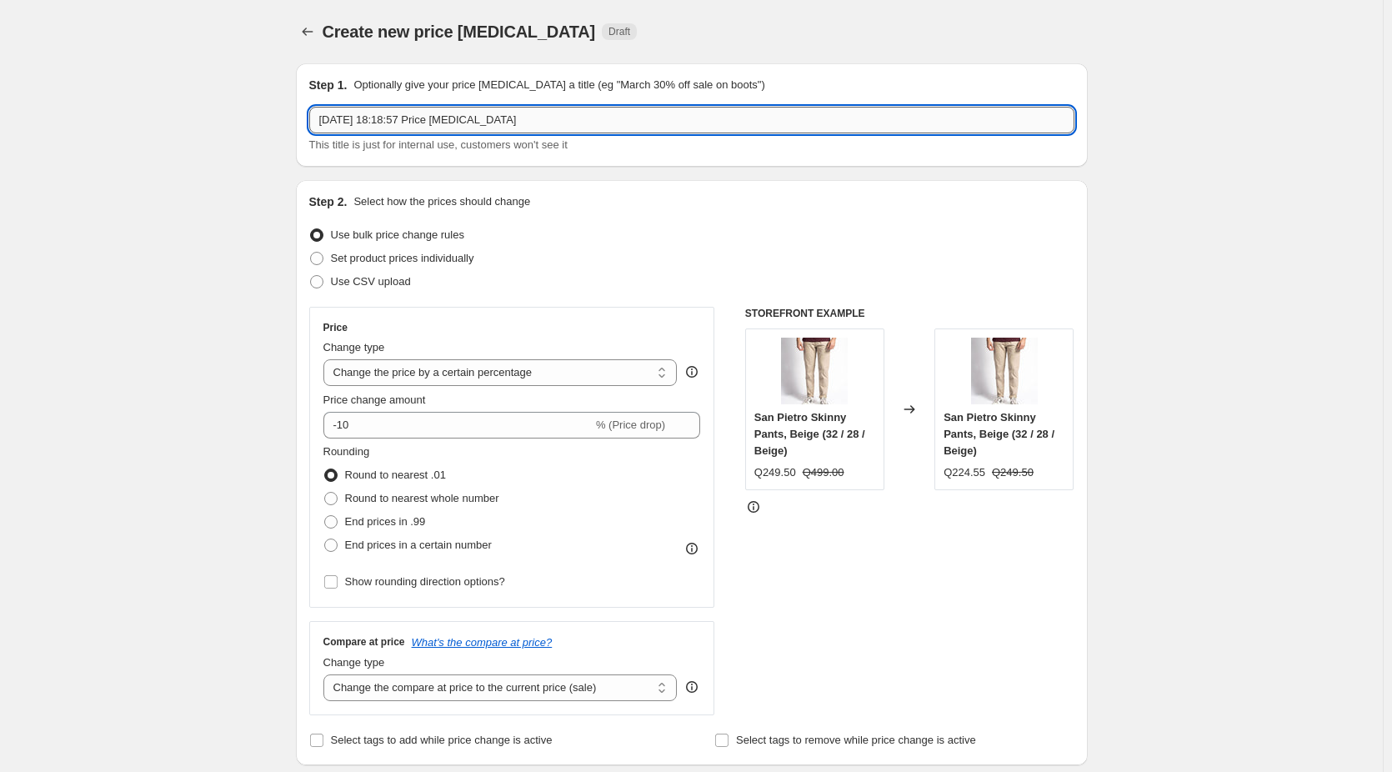
click at [564, 122] on input "2 oct 2025, 18:18:57 Price change job" at bounding box center [691, 120] width 765 height 27
type input "[PERSON_NAME] 10% OFF"
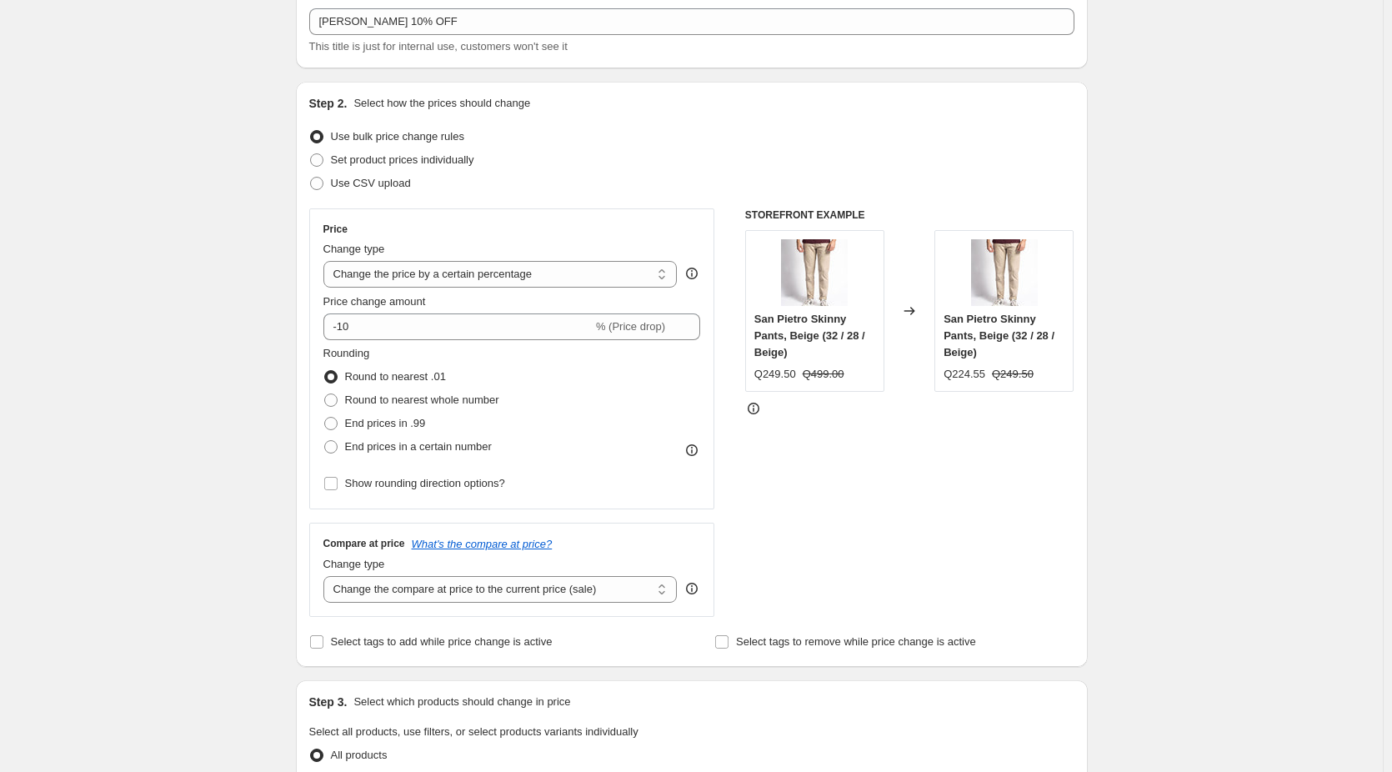
scroll to position [333, 0]
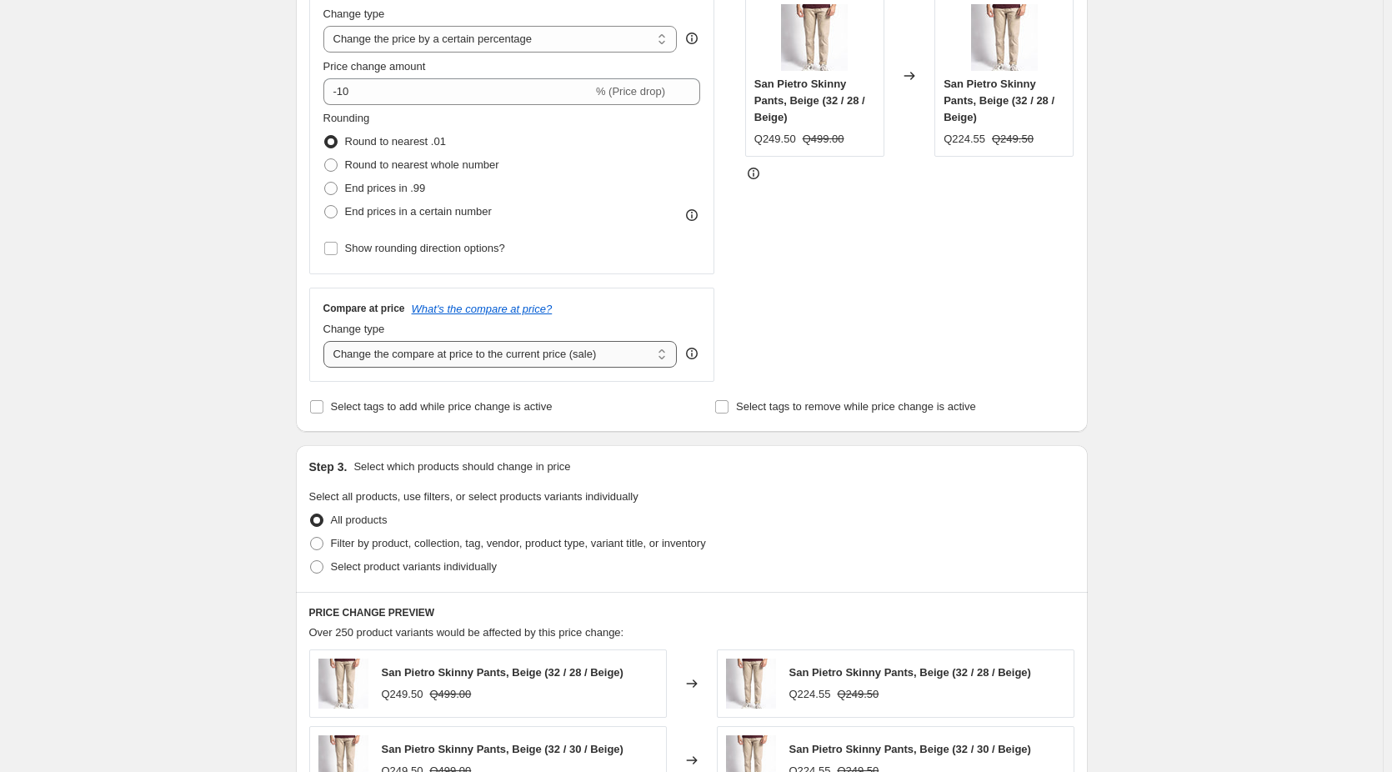
click at [520, 350] on select "Change the compare at price to the current price (sale) Change the compare at p…" at bounding box center [500, 354] width 354 height 27
click at [232, 278] on div "Create new price change job. This page is ready Create new price change job Dra…" at bounding box center [691, 500] width 1383 height 1667
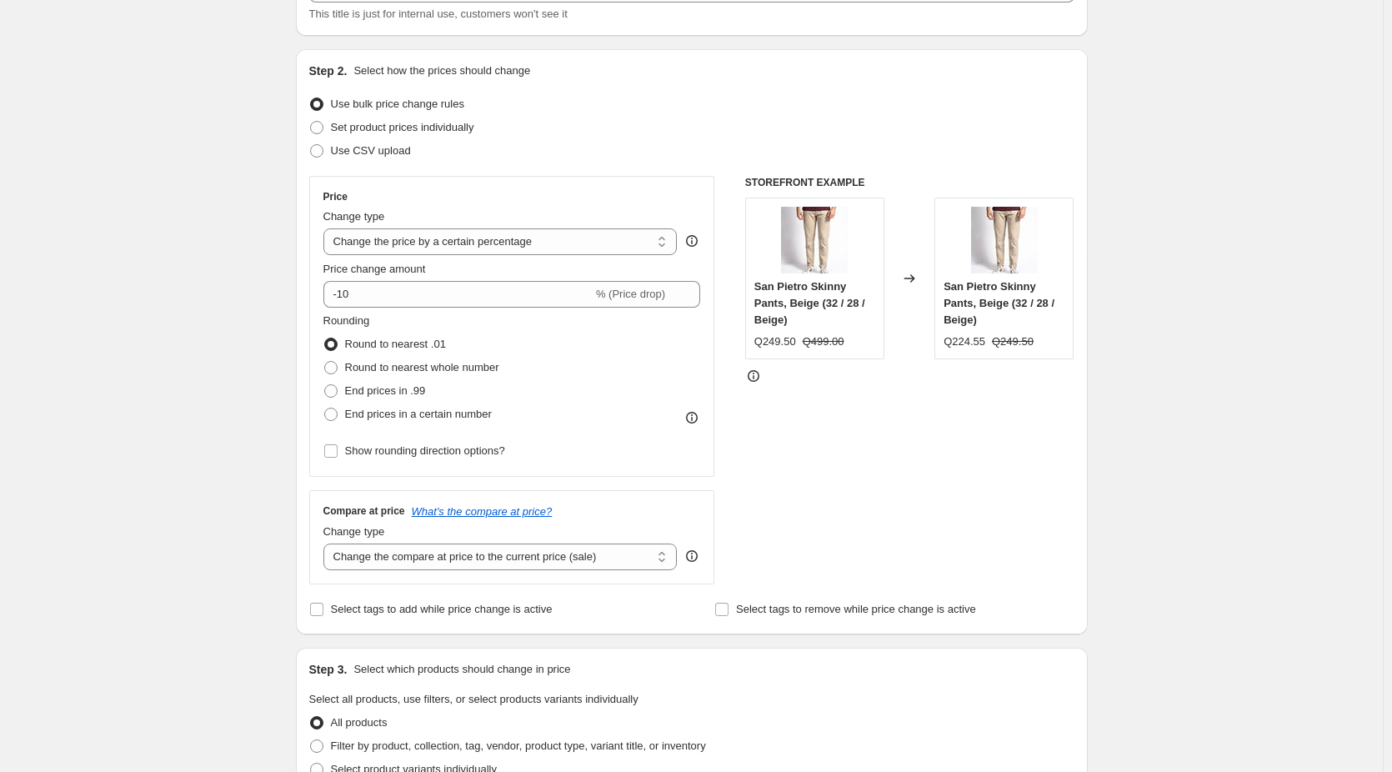
scroll to position [0, 0]
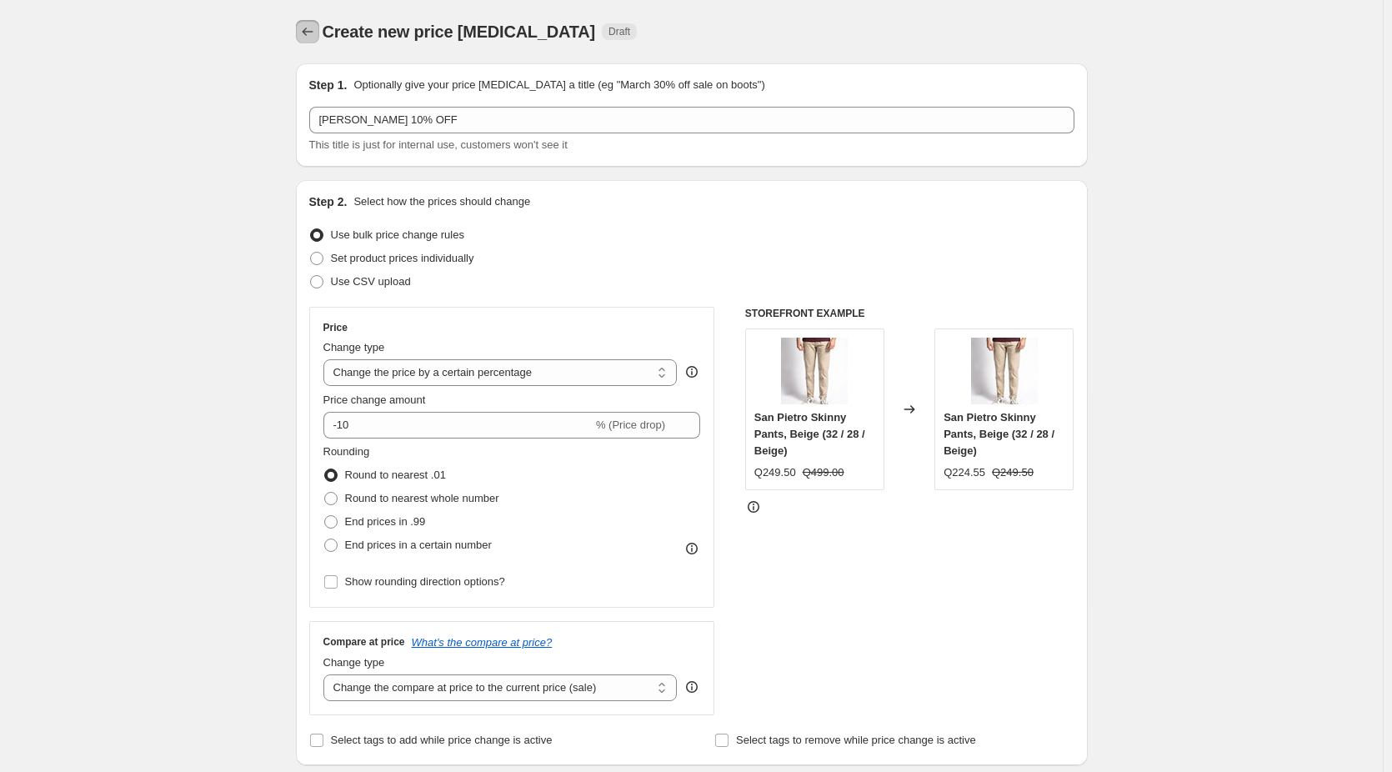
click at [315, 31] on icon "Price change jobs" at bounding box center [307, 31] width 17 height 17
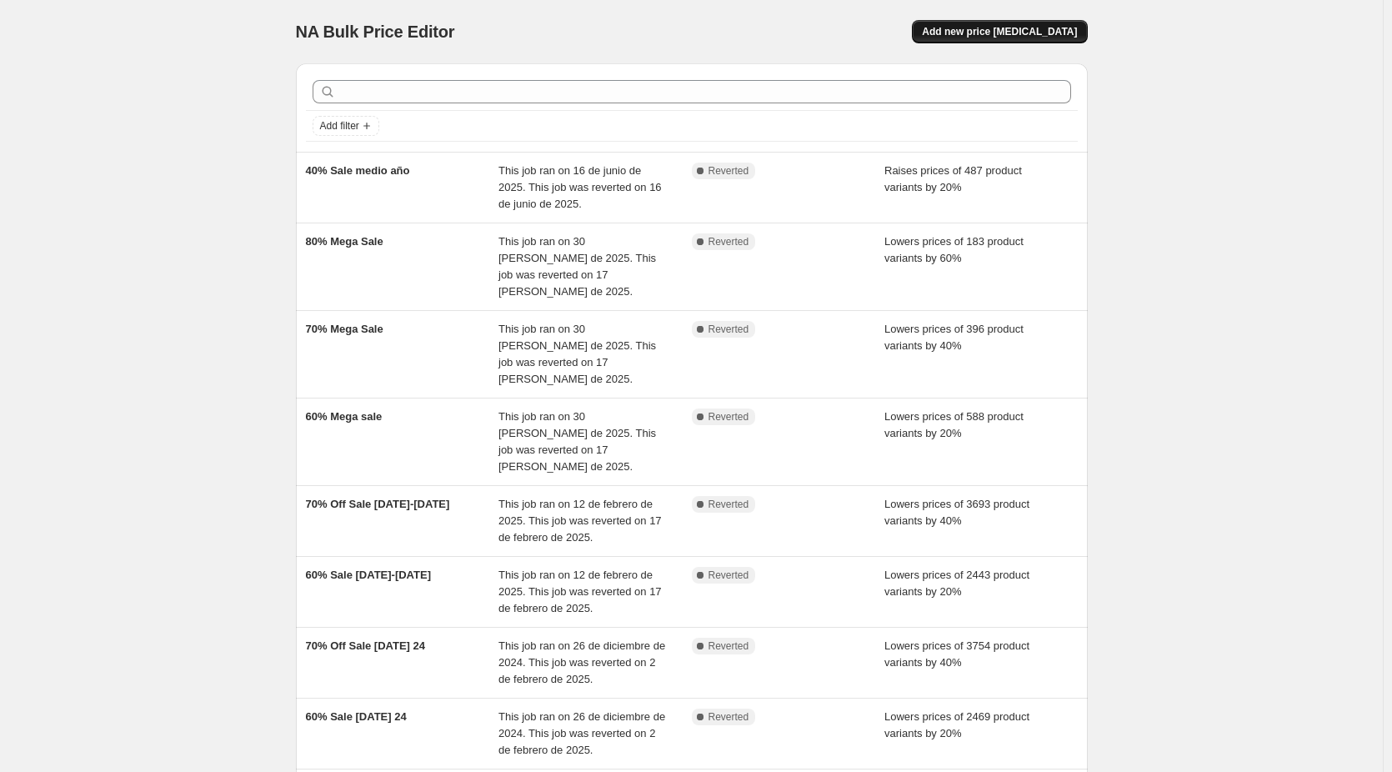
click at [1013, 35] on span "Add new price [MEDICAL_DATA]" at bounding box center [999, 31] width 155 height 13
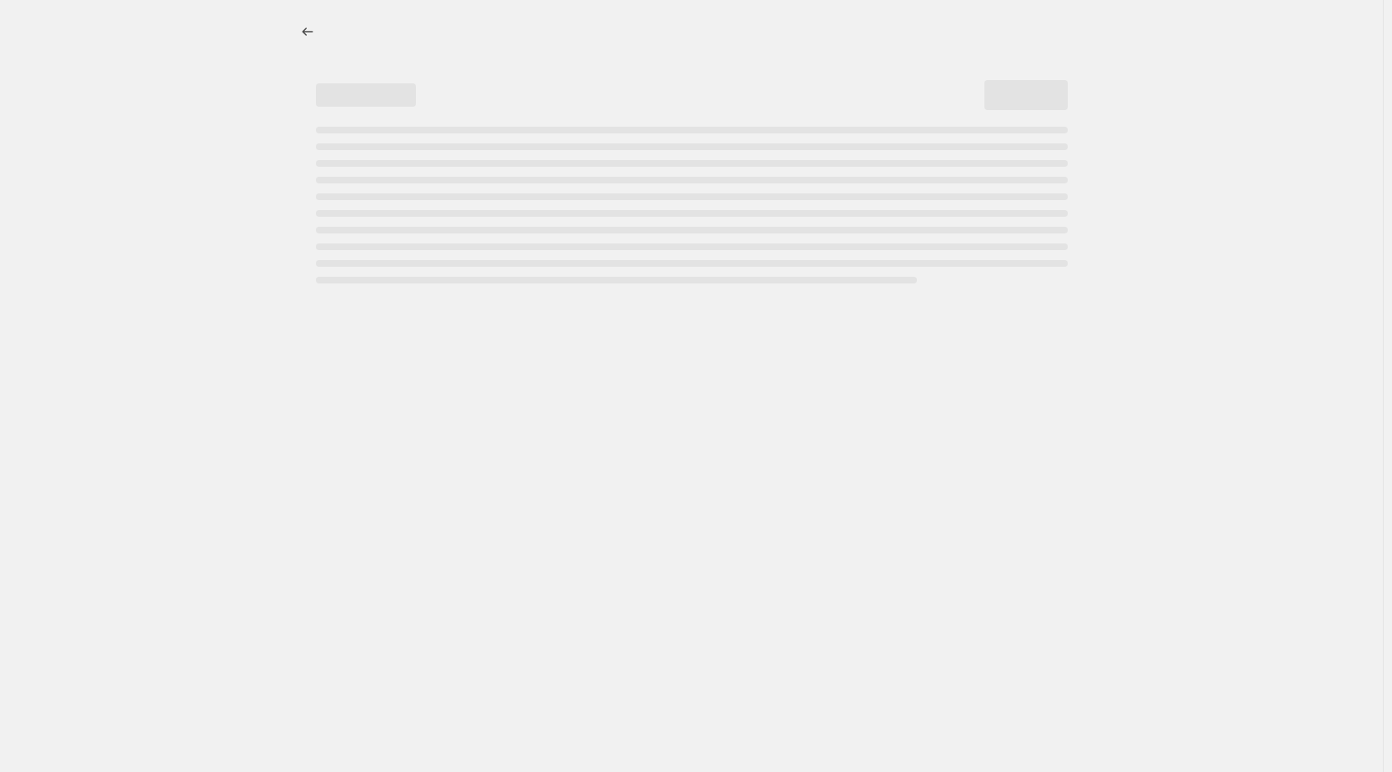
select select "percentage"
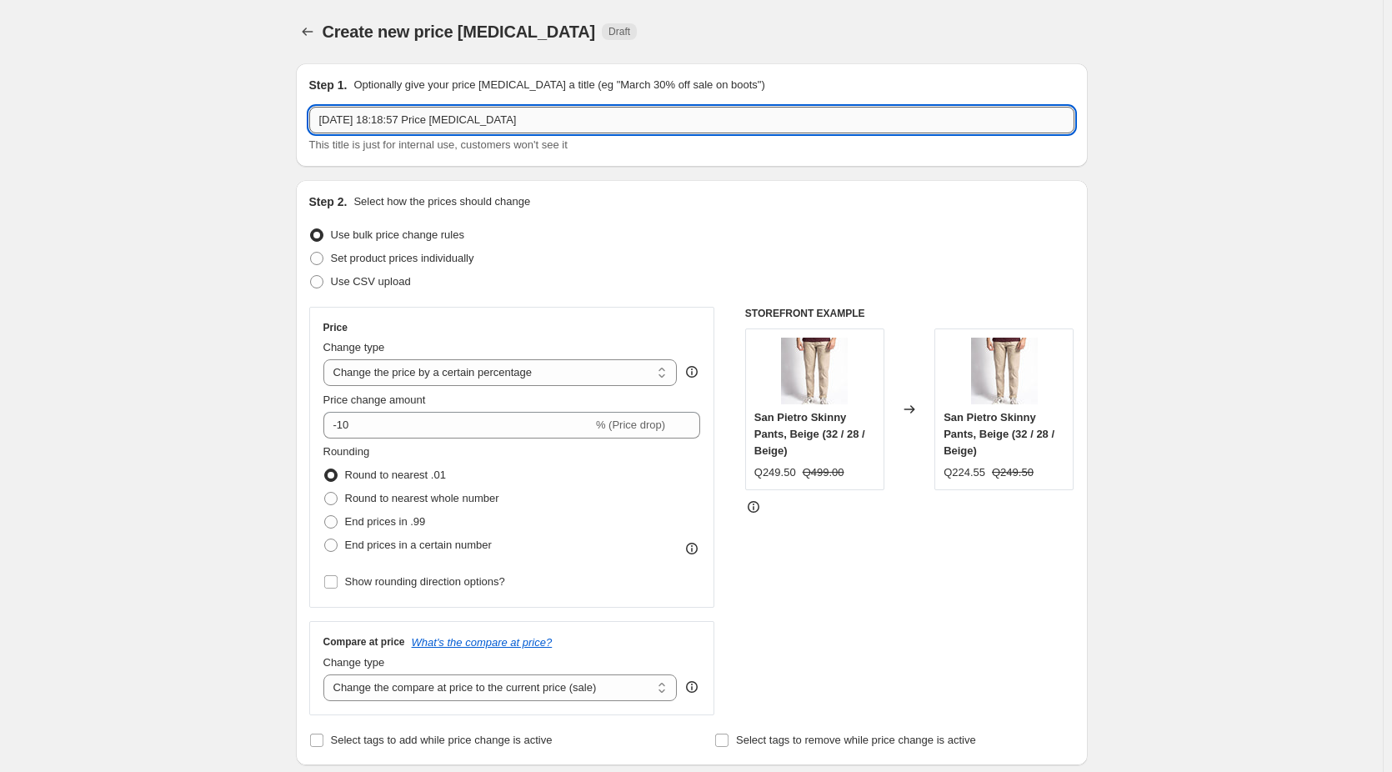
click at [505, 129] on input "2 oct 2025, 18:18:57 Price change job" at bounding box center [691, 120] width 765 height 27
type input "[PERSON_NAME] 10% OFF"
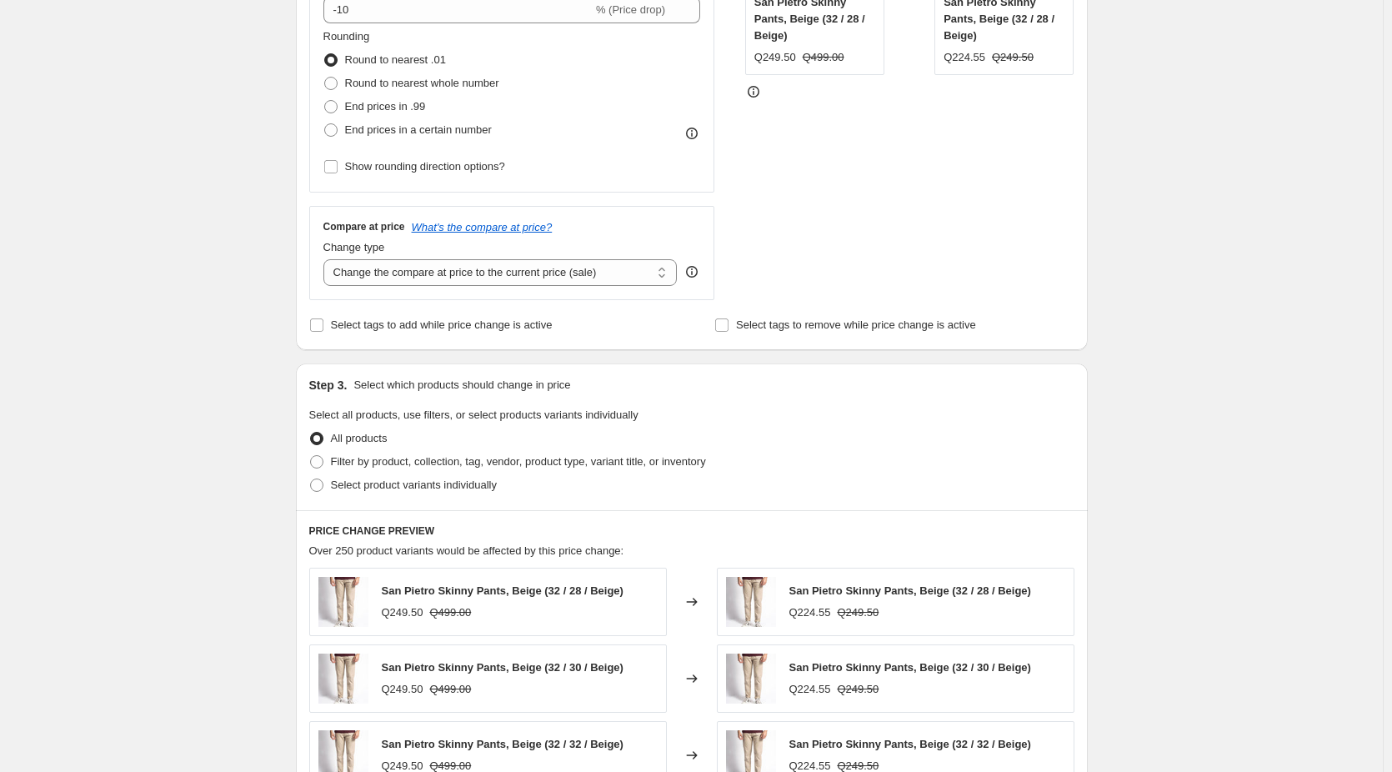
scroll to position [417, 0]
click at [418, 278] on select "Change the compare at price to the current price (sale) Change the compare at p…" at bounding box center [500, 271] width 354 height 27
select select "no_change"
click at [327, 258] on select "Change the compare at price to the current price (sale) Change the compare at p…" at bounding box center [500, 271] width 354 height 27
click at [212, 353] on div "Create new price change job. This page is ready Create new price change job Dra…" at bounding box center [691, 416] width 1383 height 1667
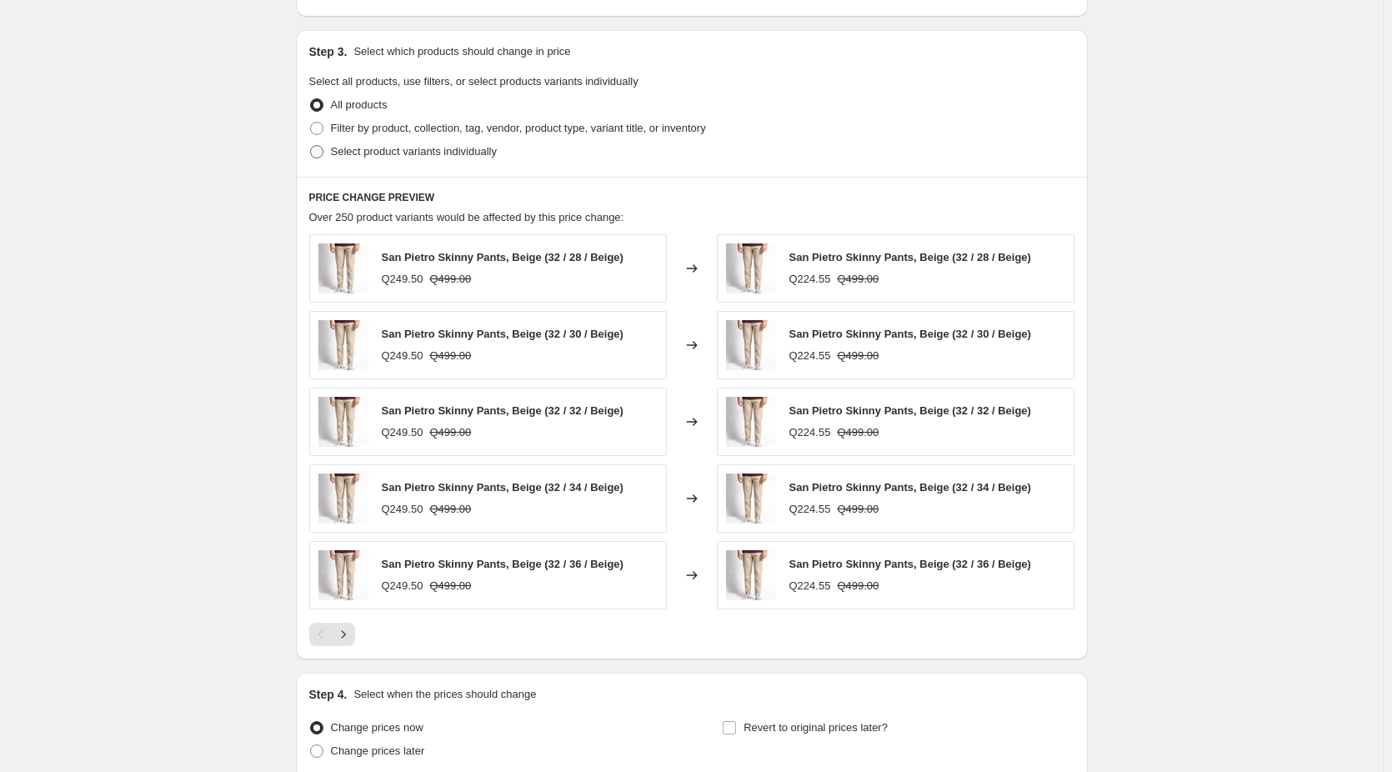
scroll to position [750, 0]
click at [383, 130] on span "Filter by product, collection, tag, vendor, product type, variant title, or inv…" at bounding box center [518, 126] width 375 height 13
click at [311, 121] on input "Filter by product, collection, tag, vendor, product type, variant title, or inv…" at bounding box center [310, 120] width 1 height 1
radio input "true"
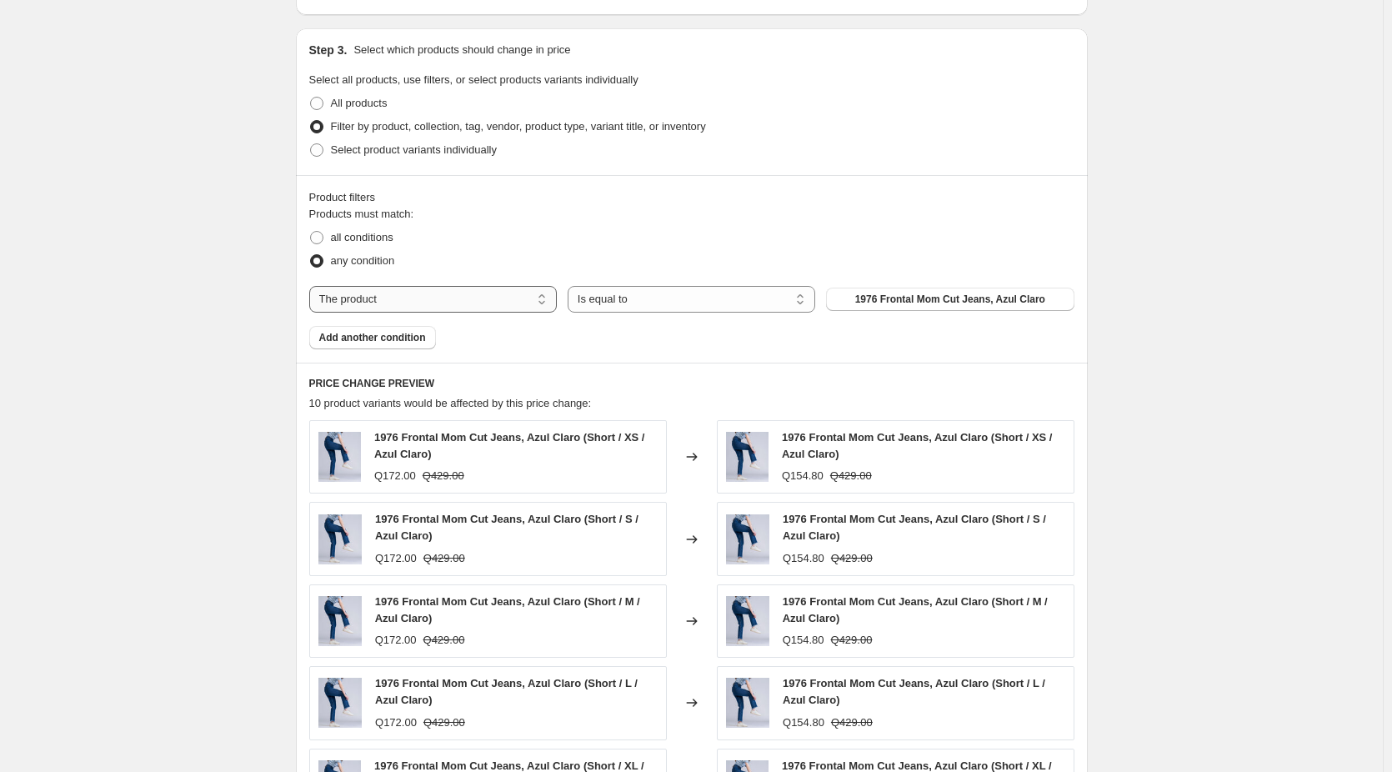
click at [450, 293] on select "The product The product's collection The product's tag The product's vendor The…" at bounding box center [433, 299] width 248 height 27
select select "collection"
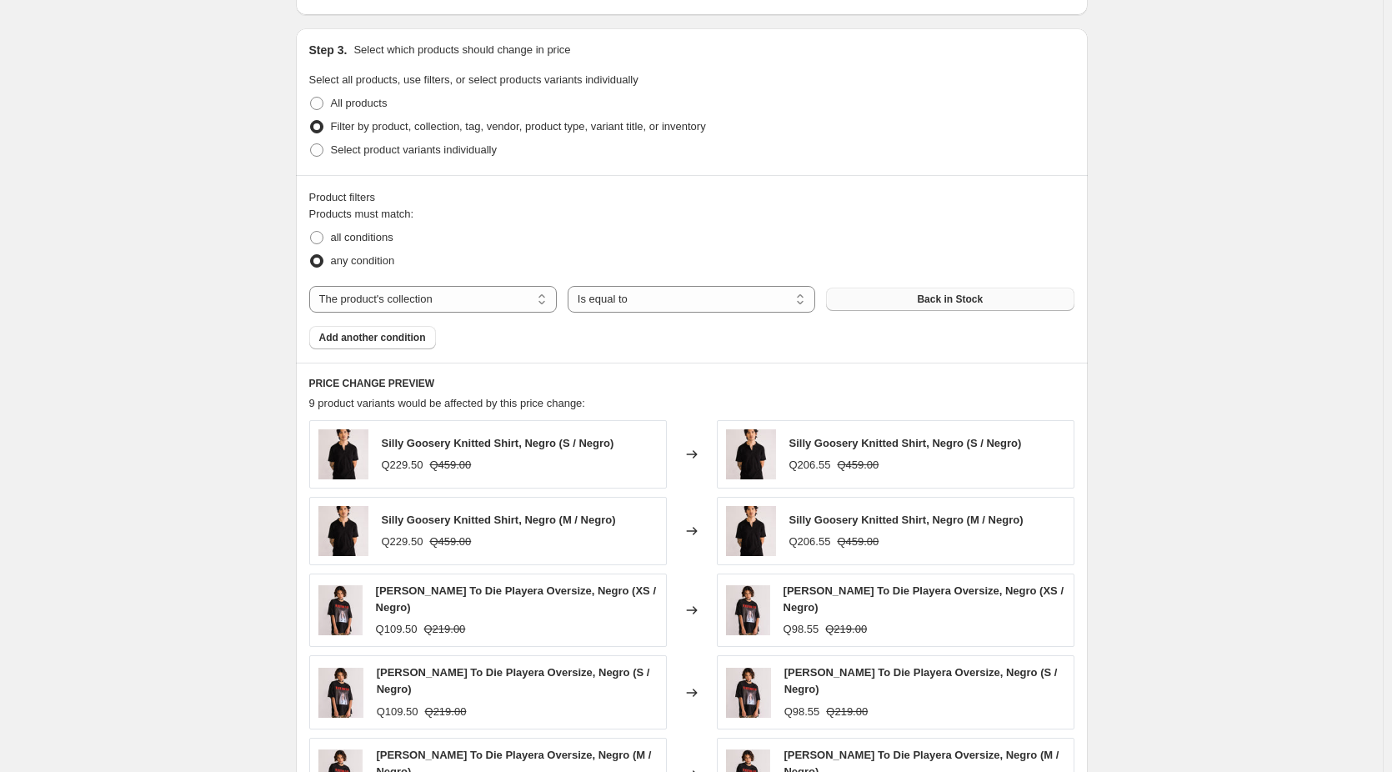
click at [957, 293] on button "Back in Stock" at bounding box center [950, 299] width 248 height 23
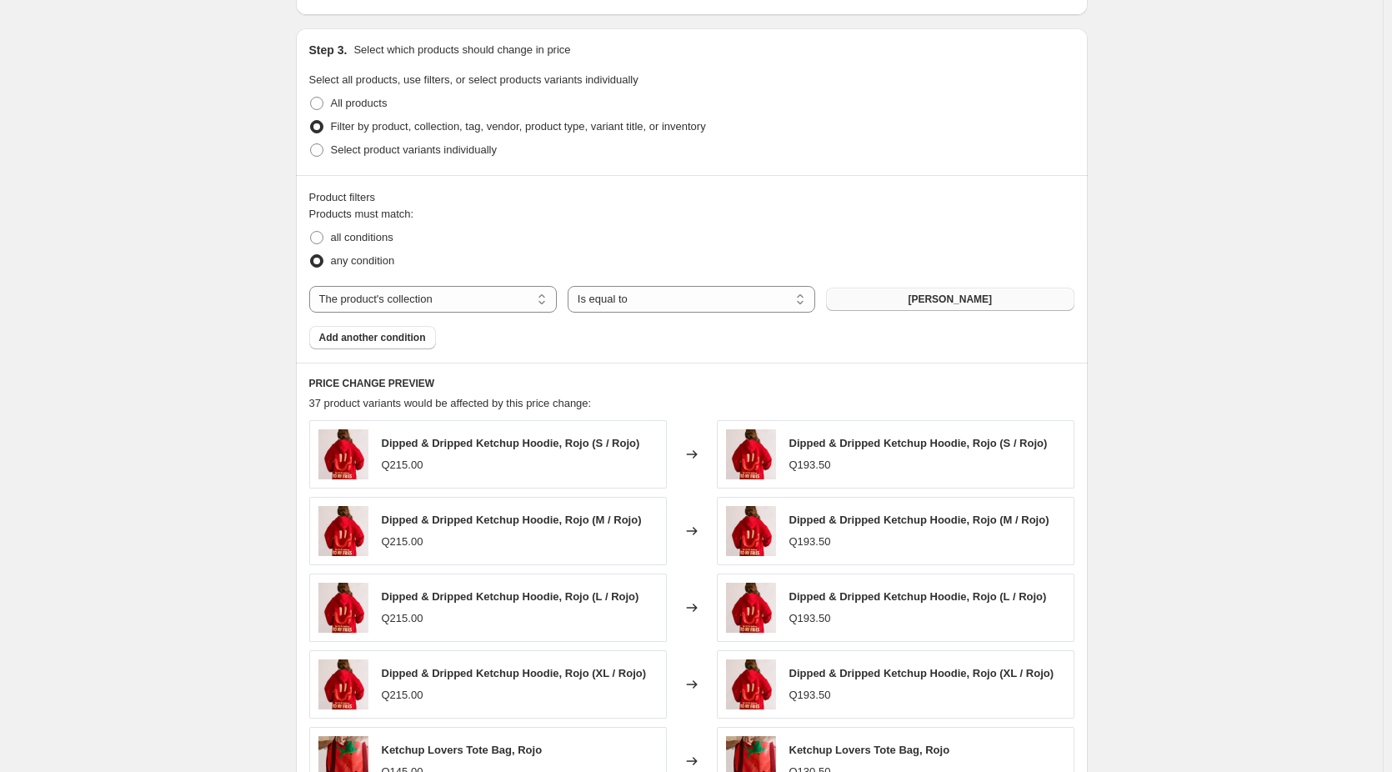
click at [173, 257] on div "Create new price change job. This page is ready Create new price change job Dra…" at bounding box center [691, 177] width 1383 height 1854
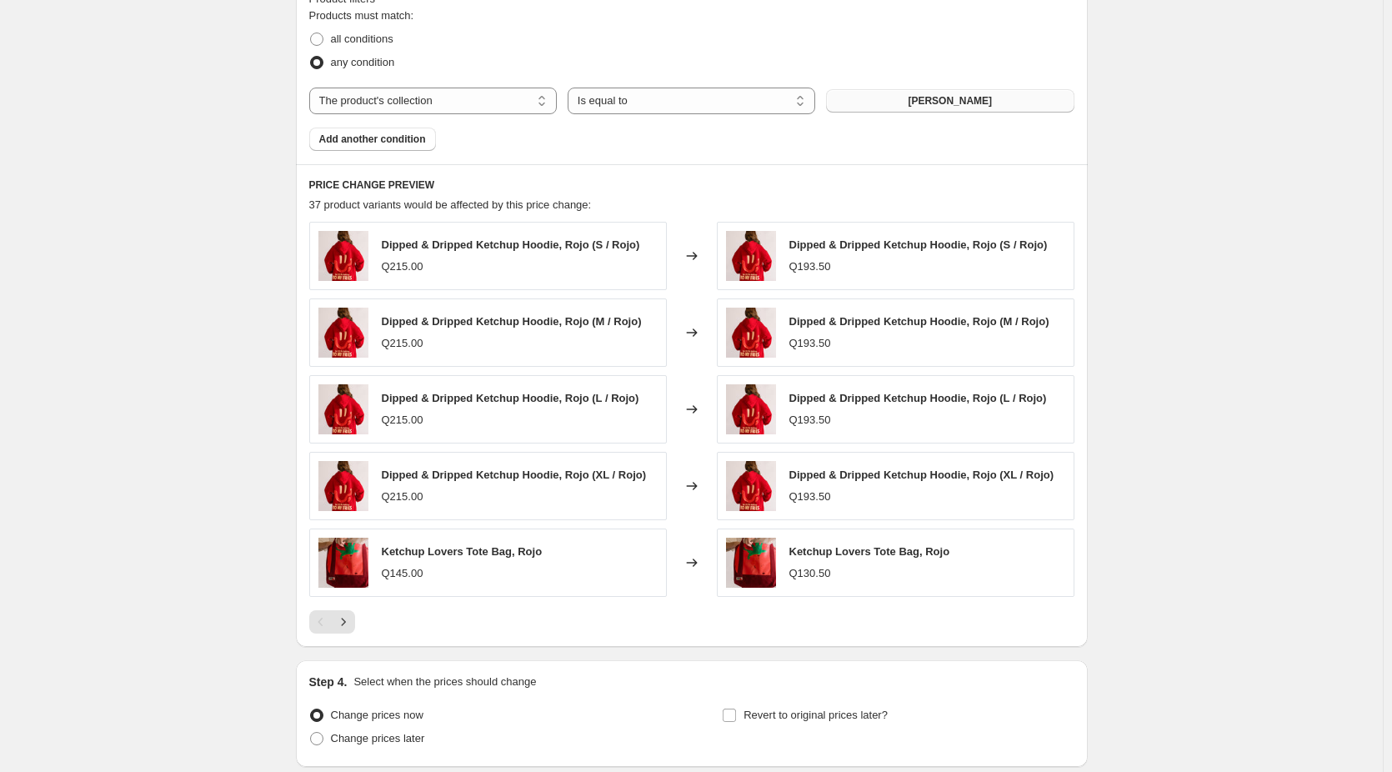
scroll to position [1083, 0]
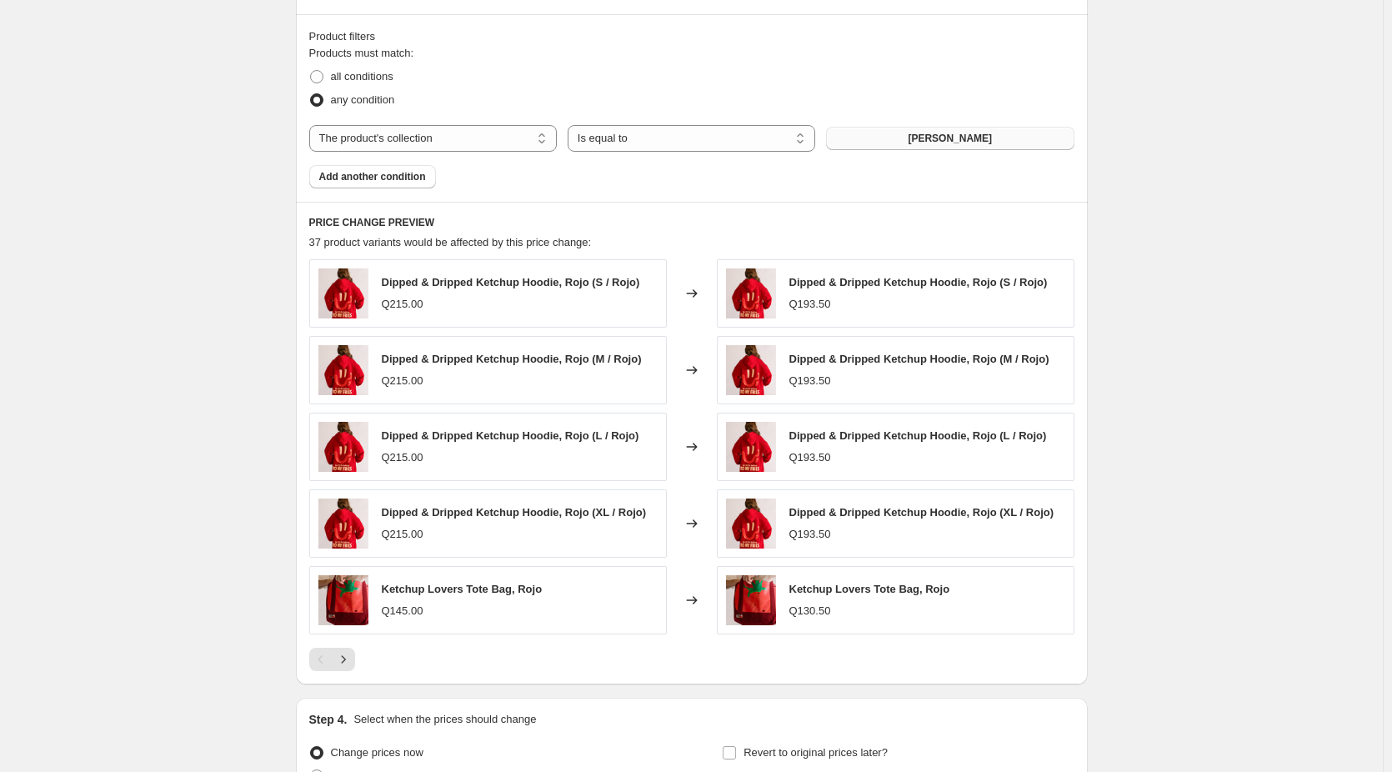
scroll to position [916, 0]
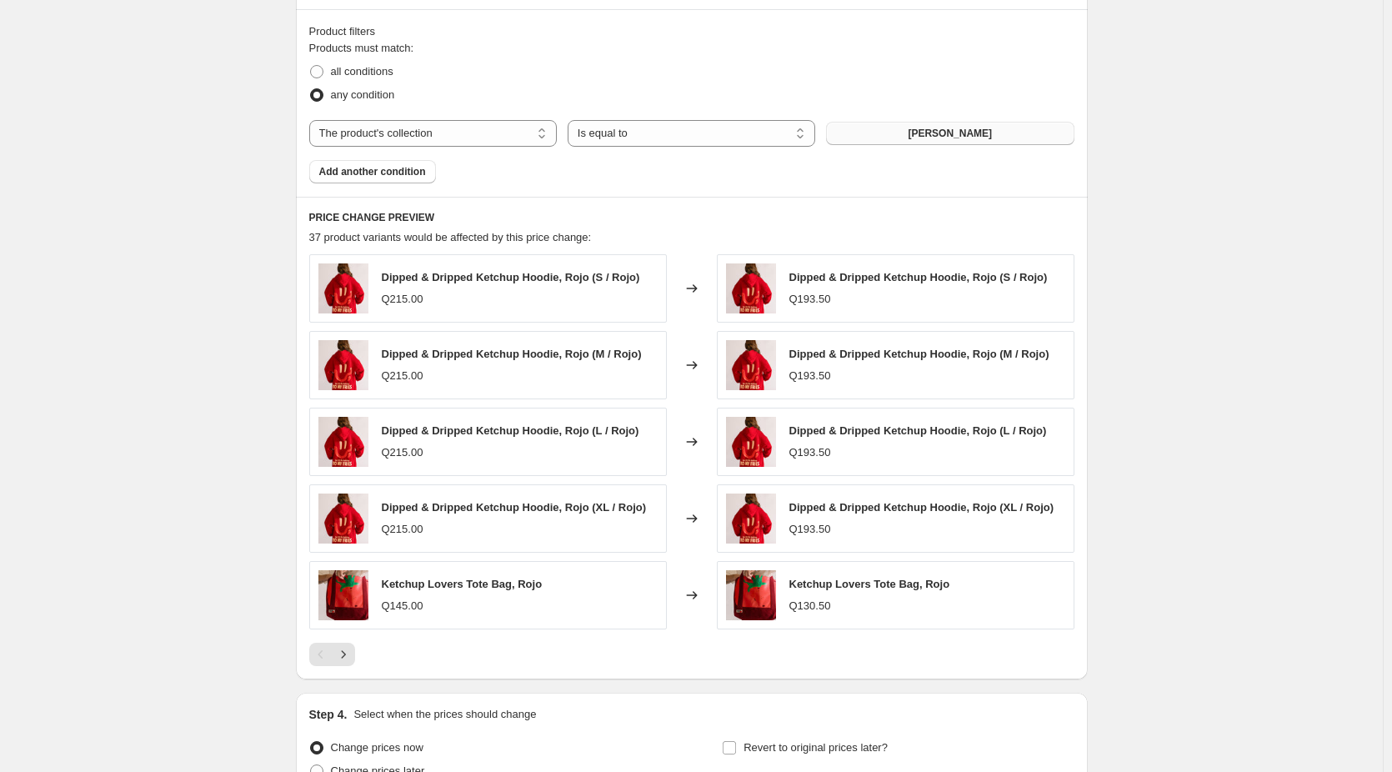
drag, startPoint x: 143, startPoint y: 237, endPoint x: 173, endPoint y: 235, distance: 30.1
click at [143, 237] on div "Create new price change job. This page is ready Create new price change job Dra…" at bounding box center [691, 11] width 1383 height 1854
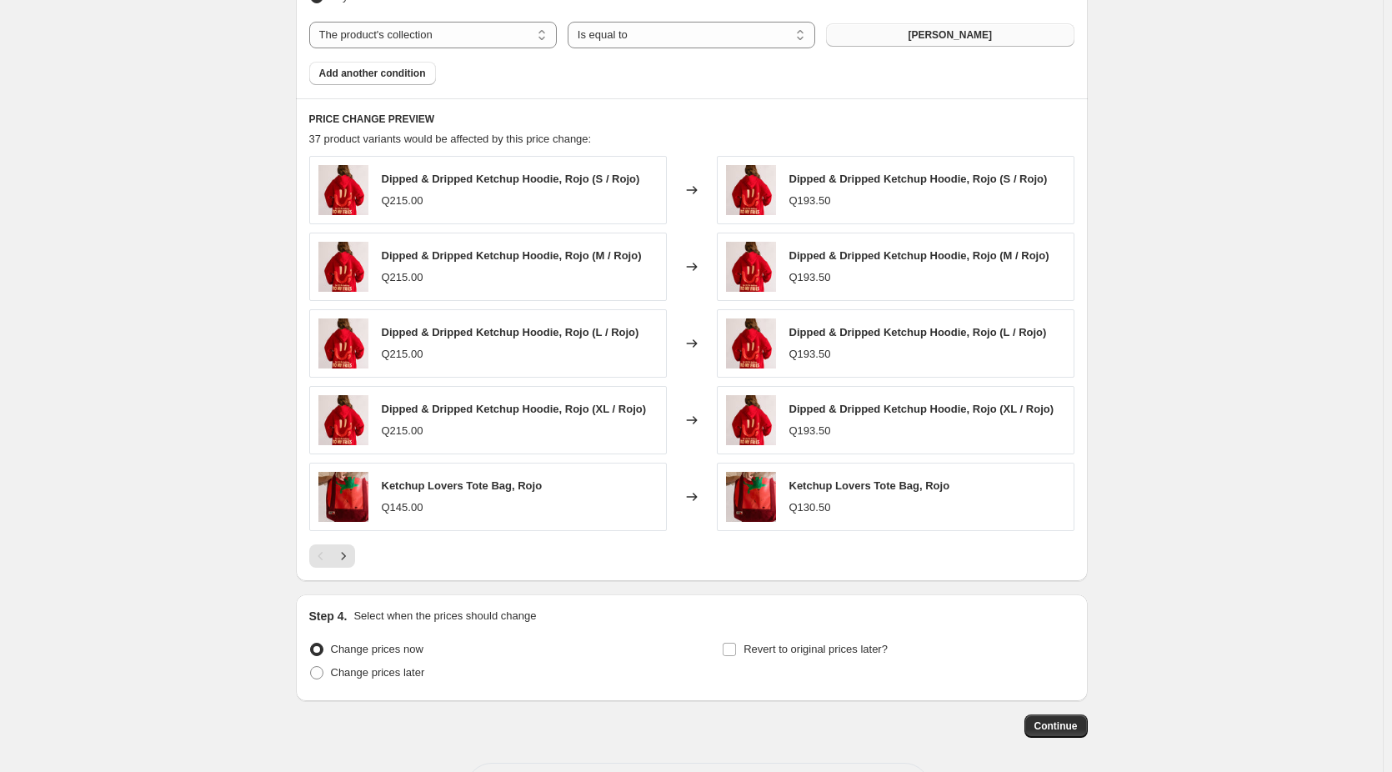
scroll to position [1083, 0]
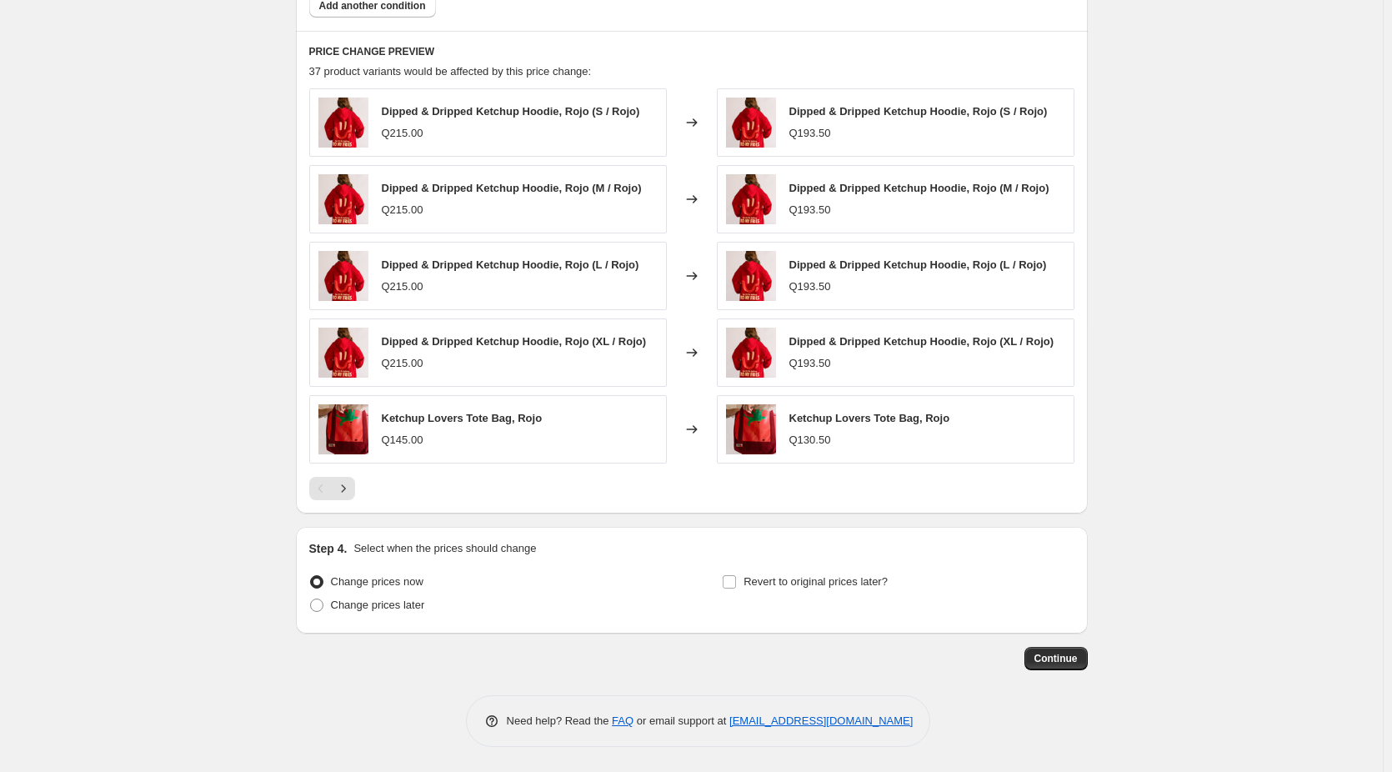
click at [347, 472] on div "Dipped & Dripped Ketchup Hoodie, Rojo (S / Rojo) Q215.00 Changed to Dipped & Dr…" at bounding box center [691, 294] width 765 height 412
click at [346, 484] on icon "Next" at bounding box center [343, 488] width 17 height 17
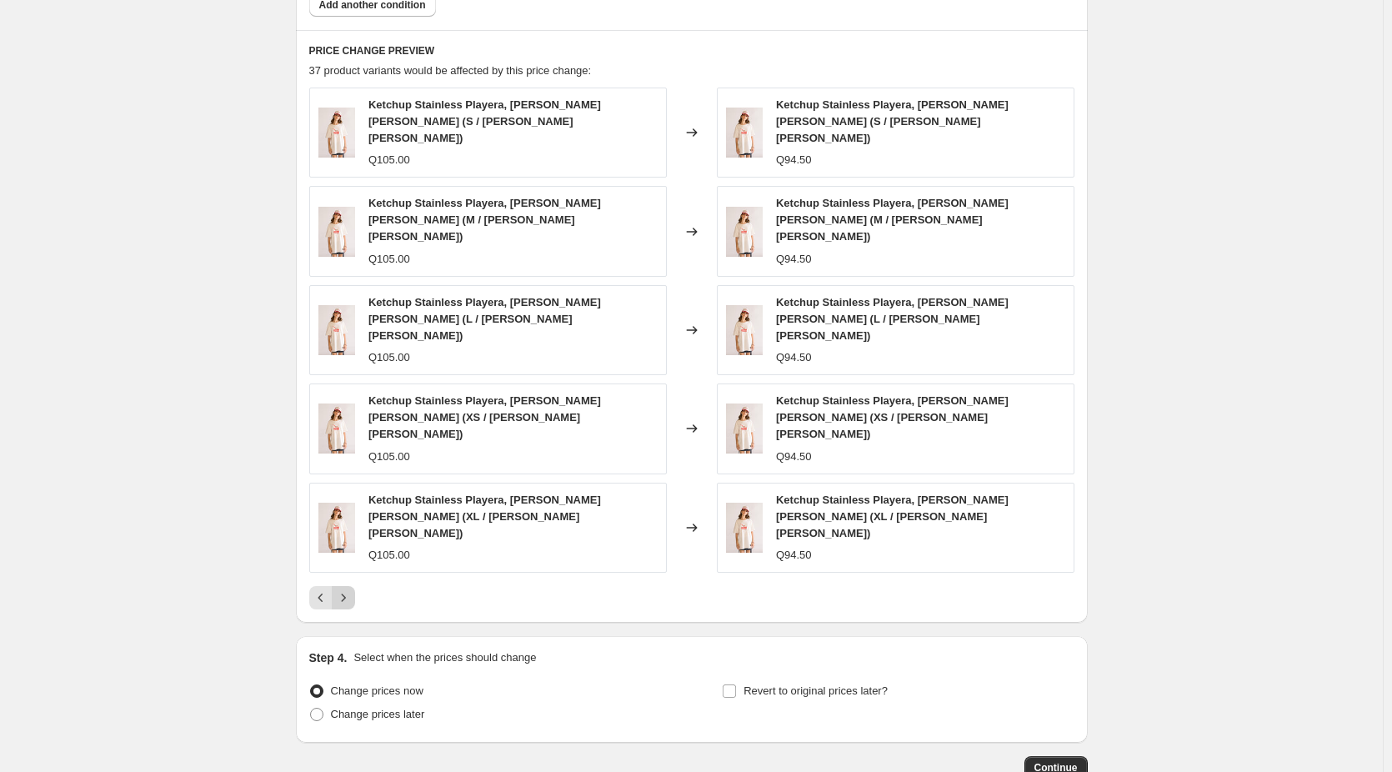
click at [350, 589] on icon "Next" at bounding box center [343, 597] width 17 height 17
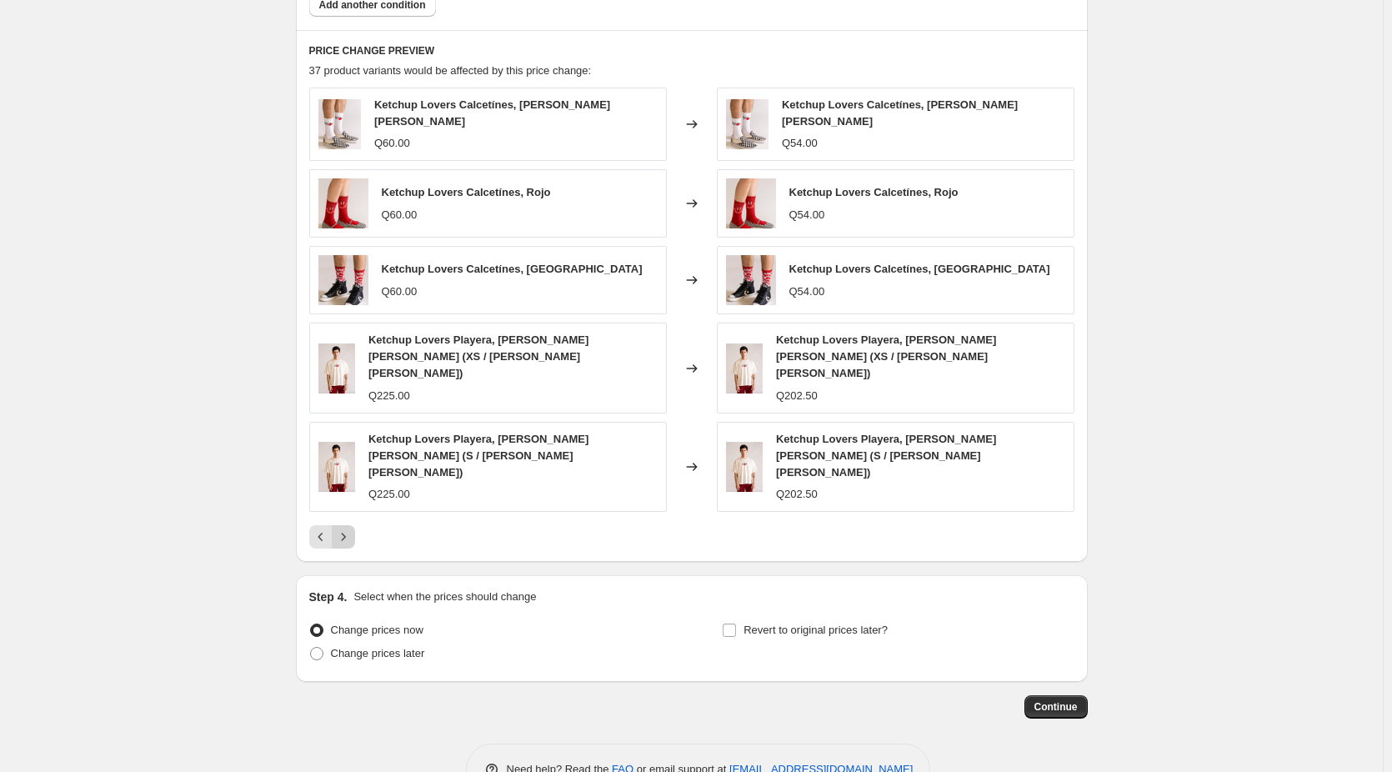
click at [352, 529] on icon "Next" at bounding box center [343, 537] width 17 height 17
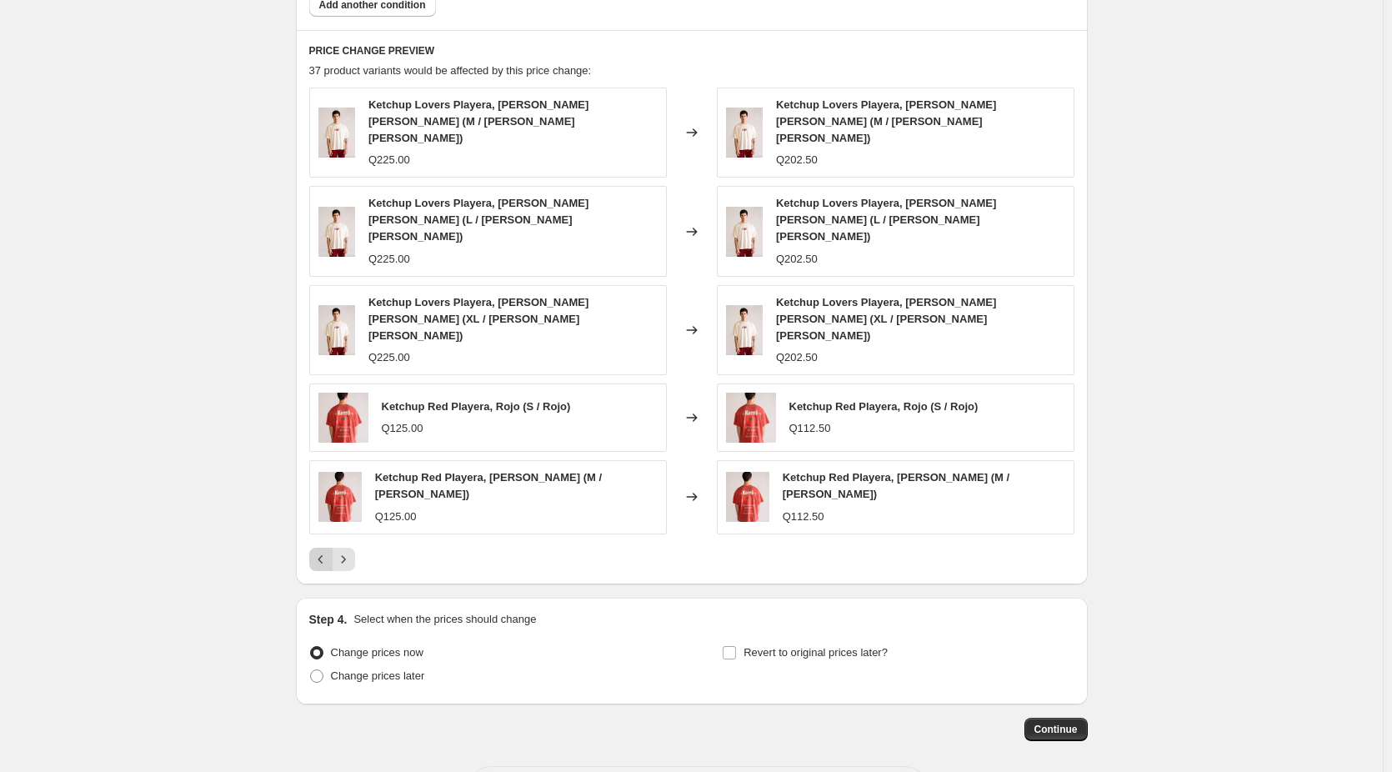
click at [329, 551] on icon "Previous" at bounding box center [321, 559] width 17 height 17
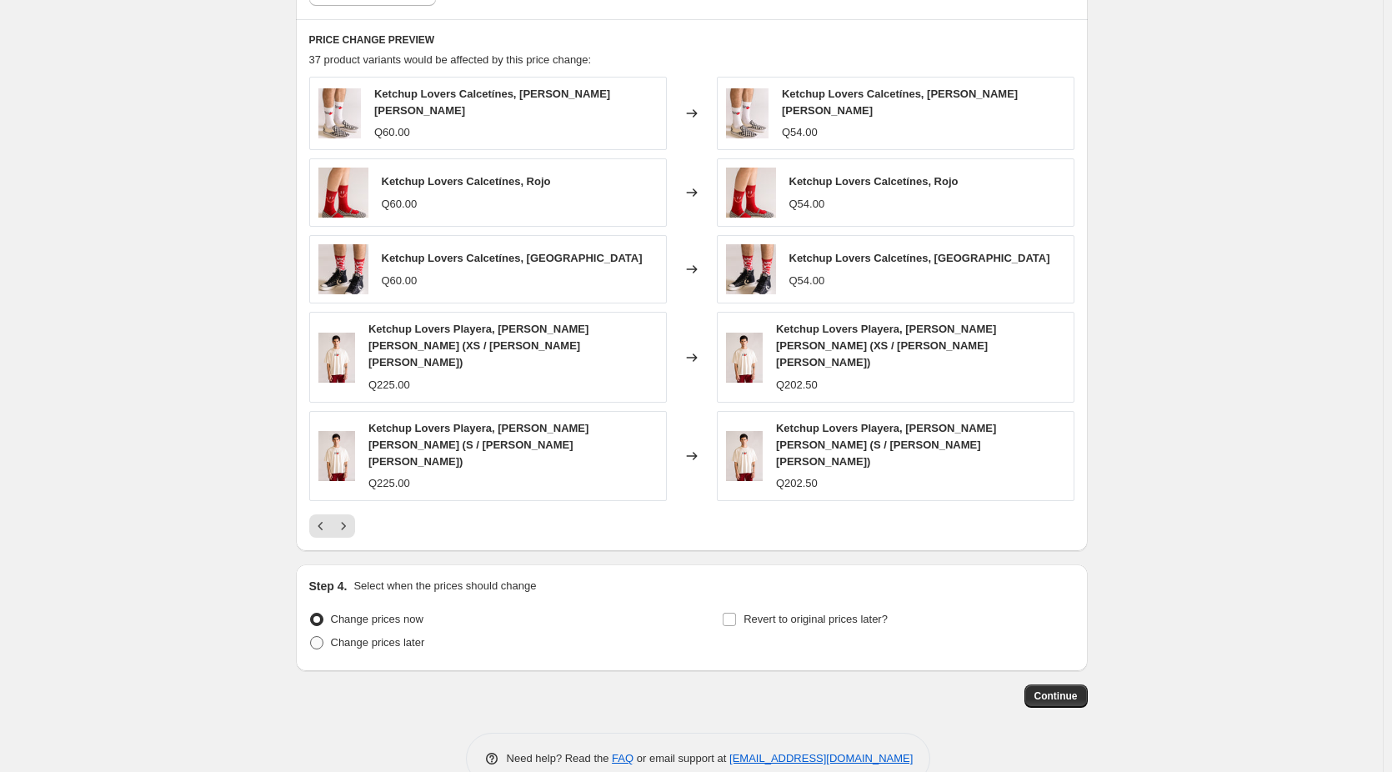
click at [362, 636] on span "Change prices later" at bounding box center [378, 642] width 94 height 13
click at [311, 636] on input "Change prices later" at bounding box center [310, 636] width 1 height 1
radio input "true"
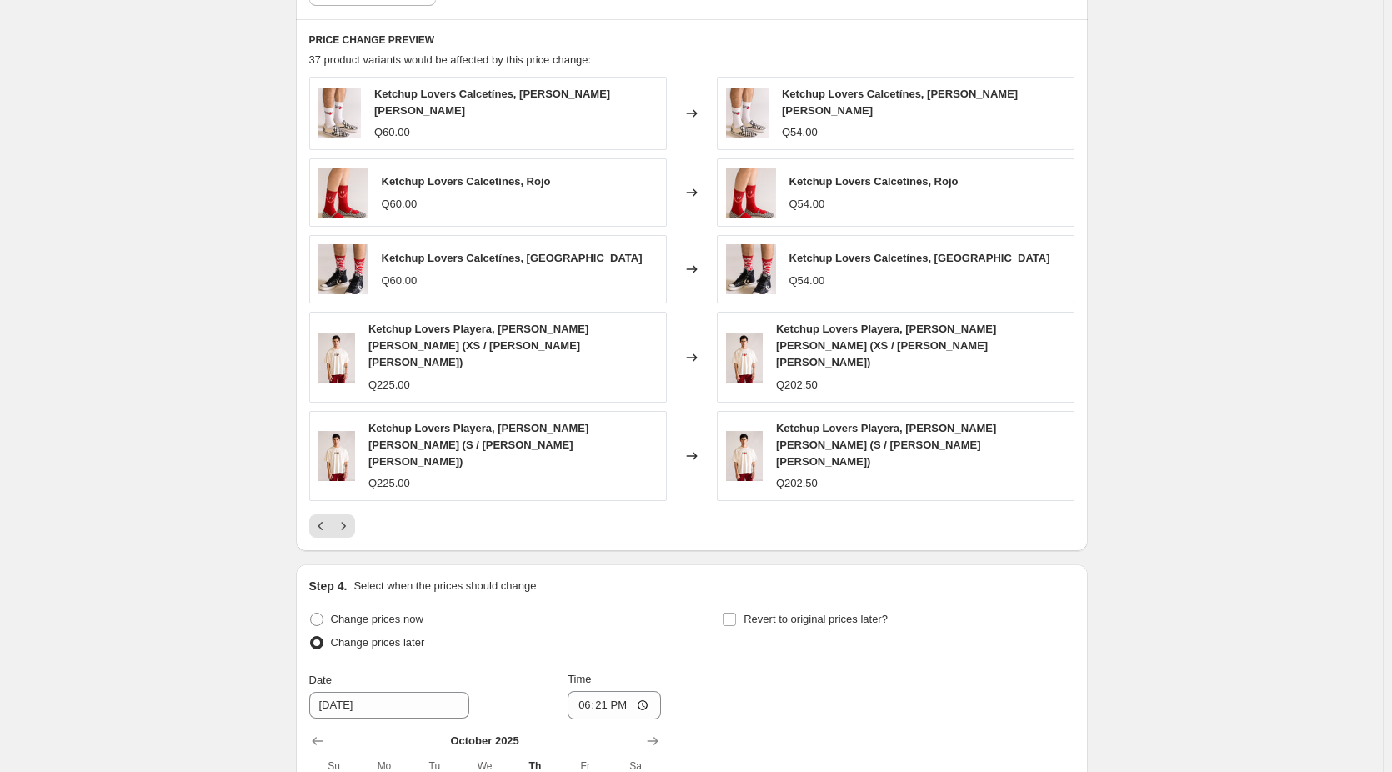
click at [612, 608] on div "Change prices now" at bounding box center [485, 619] width 352 height 23
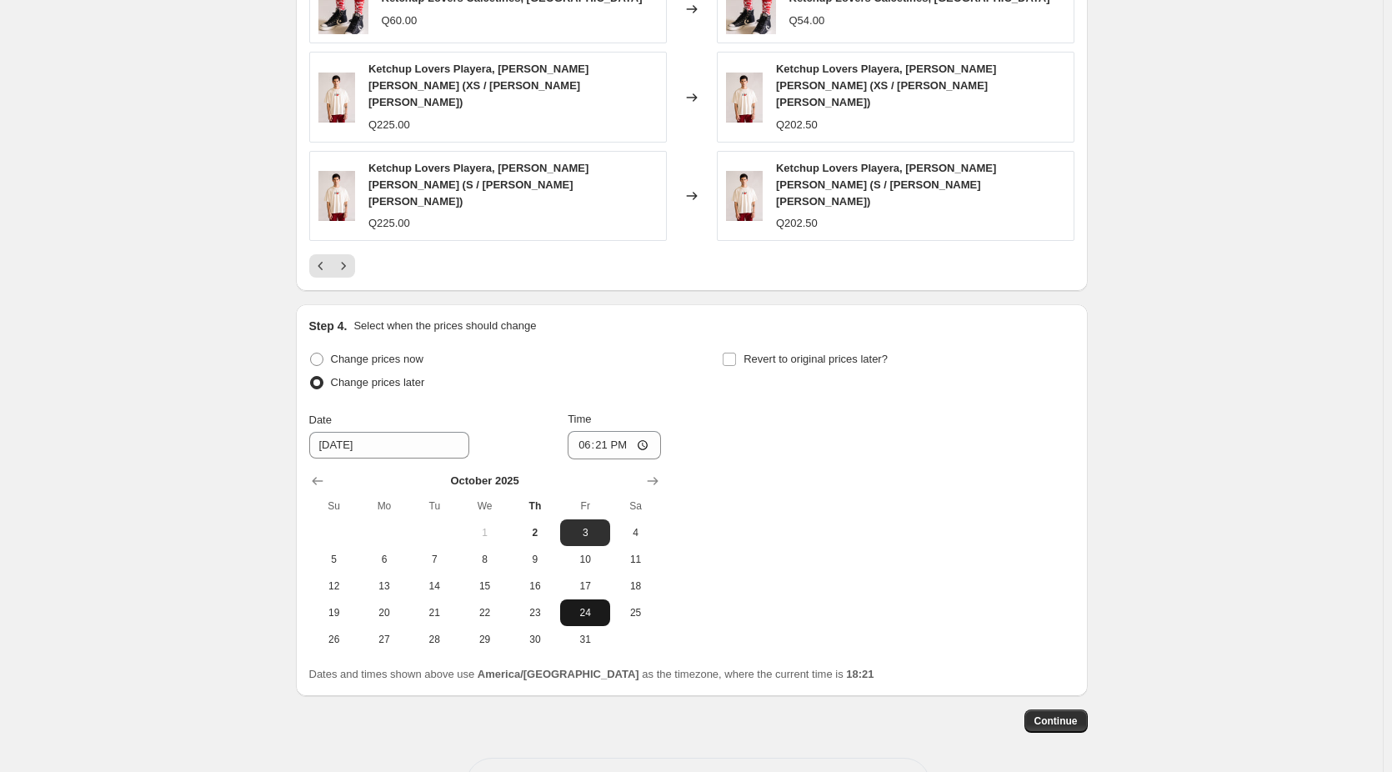
scroll to position [1379, 0]
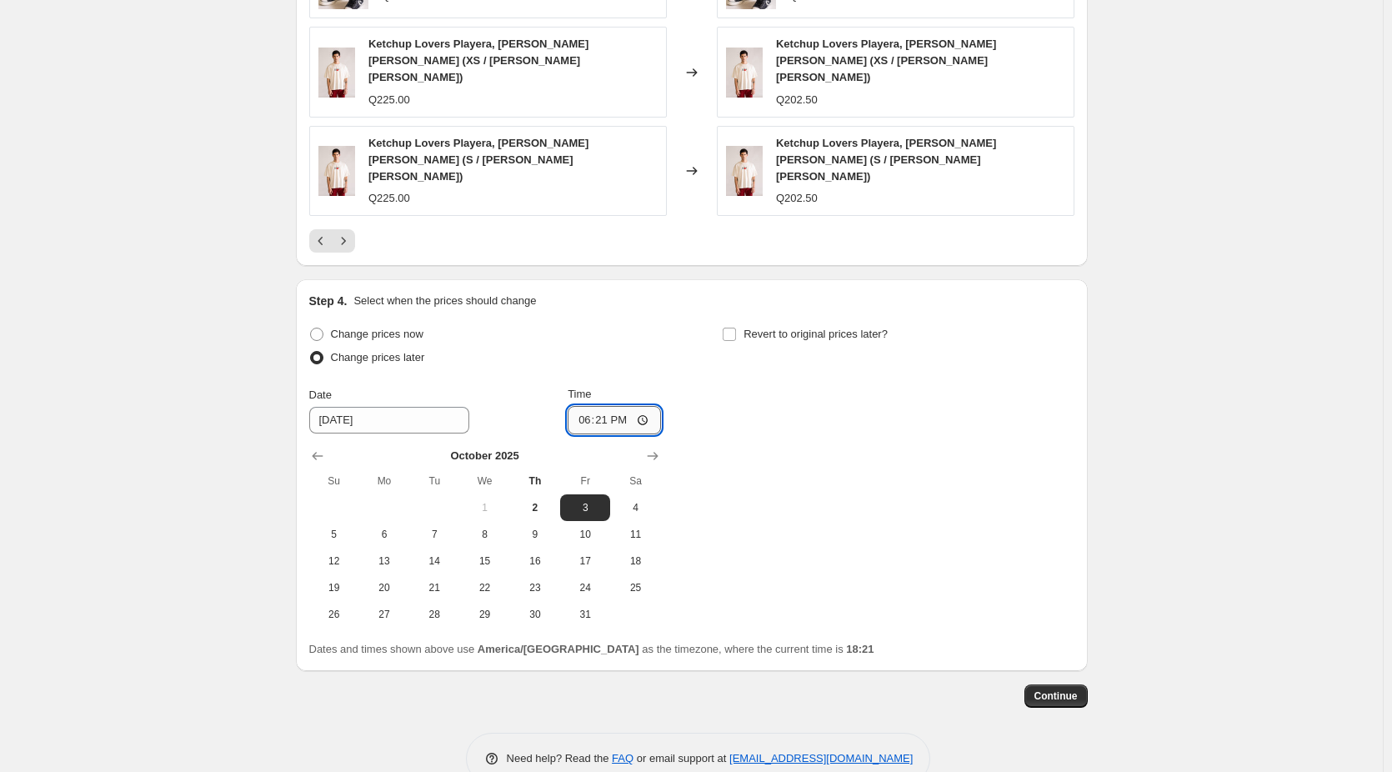
click at [645, 406] on input "18:21" at bounding box center [614, 420] width 93 height 28
type input "01:00"
click at [821, 475] on div "Change prices now Change prices later Date 10/3/2025 Time 01:00 October 2025 Su…" at bounding box center [691, 475] width 765 height 305
click at [744, 323] on label "Revert to original prices later?" at bounding box center [805, 334] width 166 height 23
click at [736, 328] on input "Revert to original prices later?" at bounding box center [729, 334] width 13 height 13
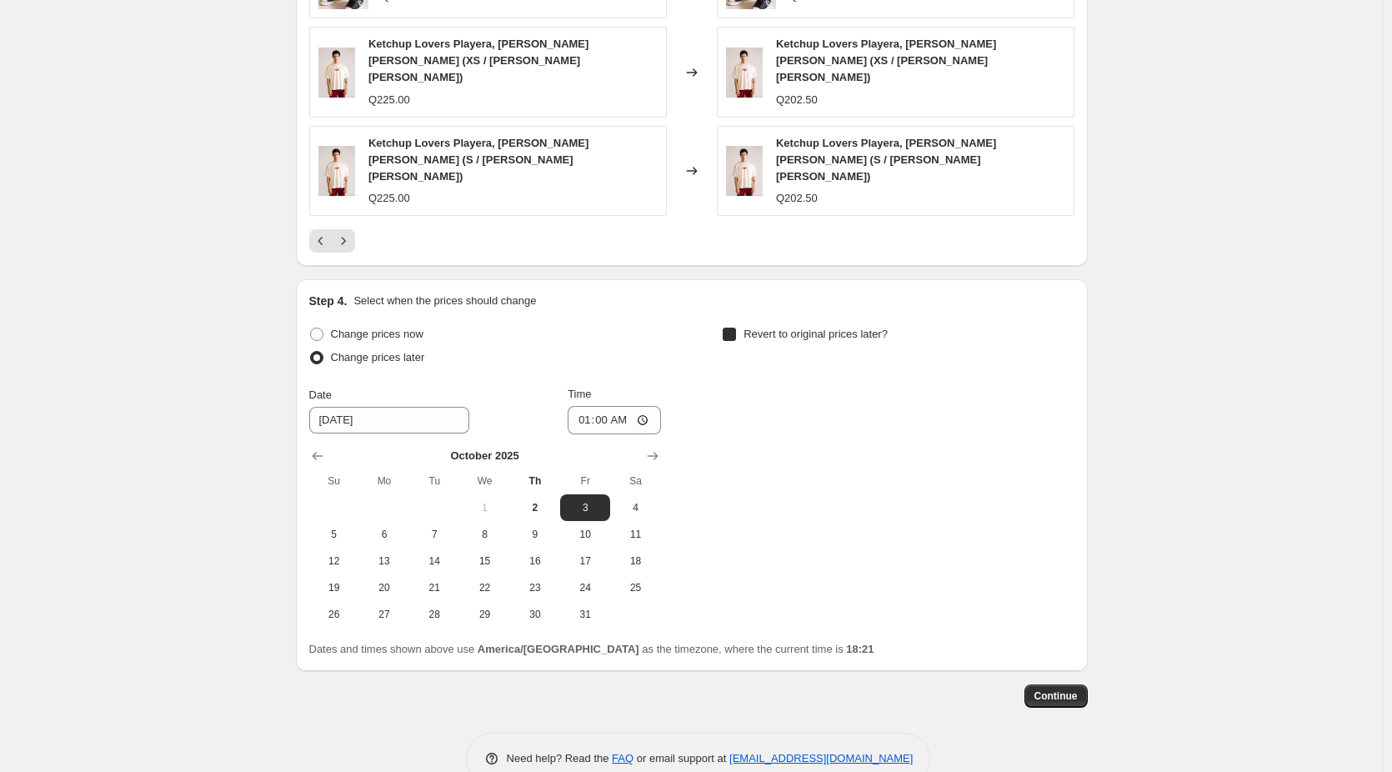
checkbox input "true"
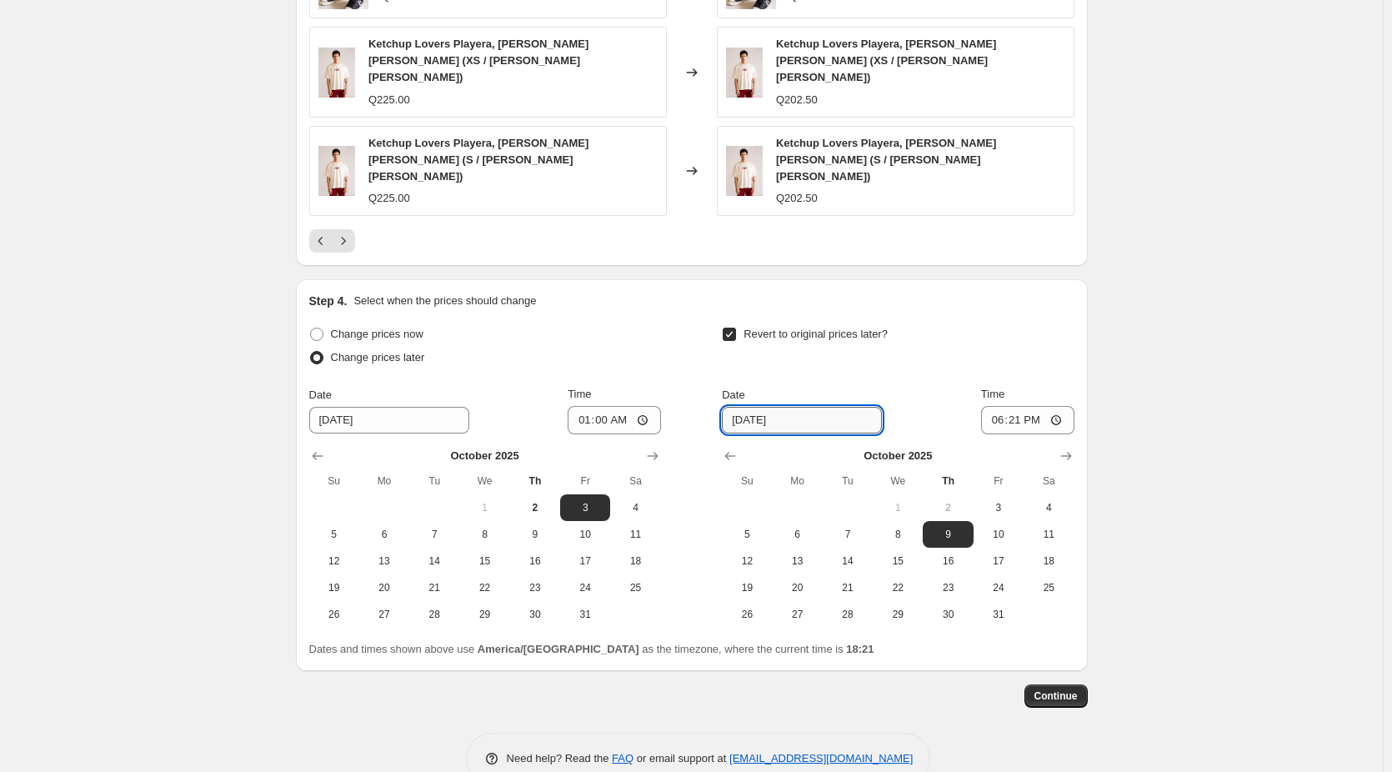
click at [757, 407] on input "10/9/2025" at bounding box center [802, 420] width 160 height 27
type input "[DATE]"
click at [1064, 406] on input "18:21" at bounding box center [1027, 420] width 93 height 28
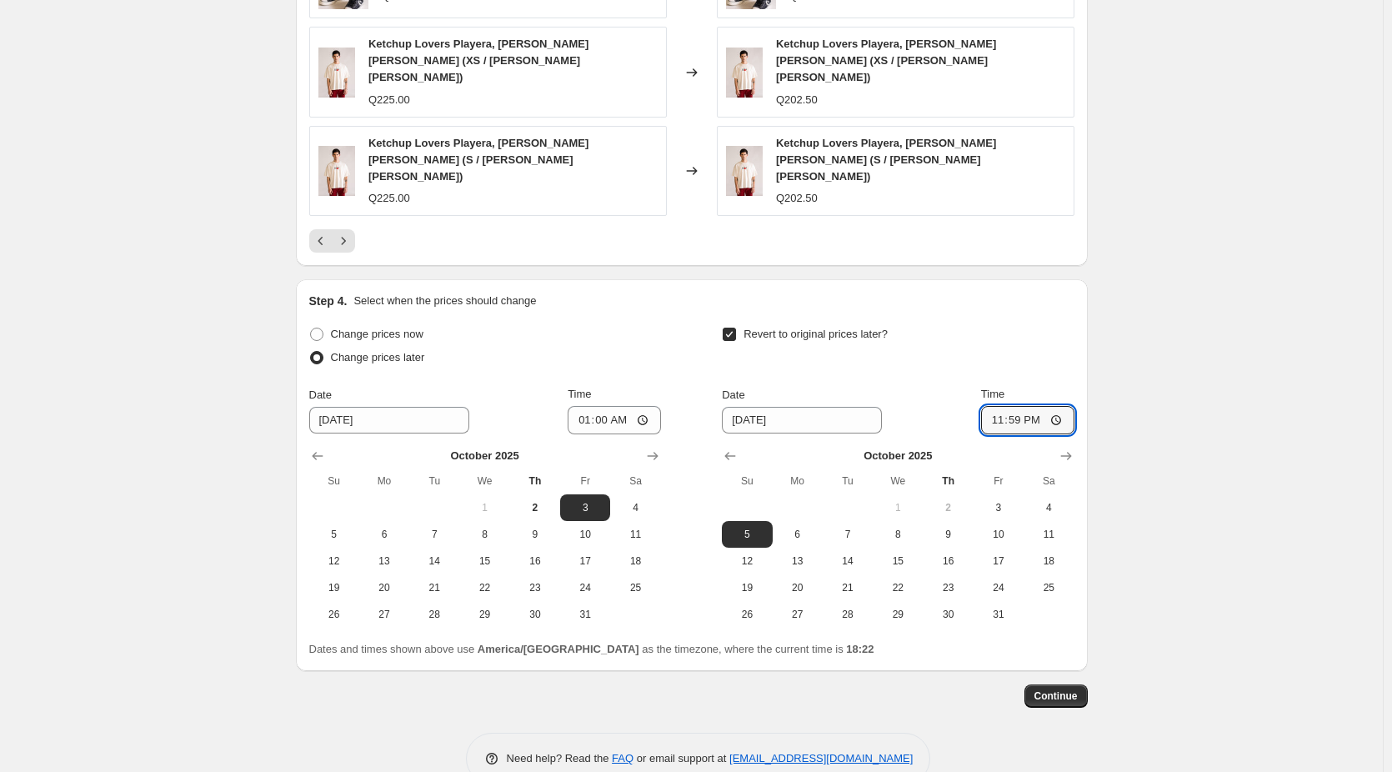
type input "23:59"
click at [1052, 689] on span "Continue" at bounding box center [1056, 695] width 43 height 13
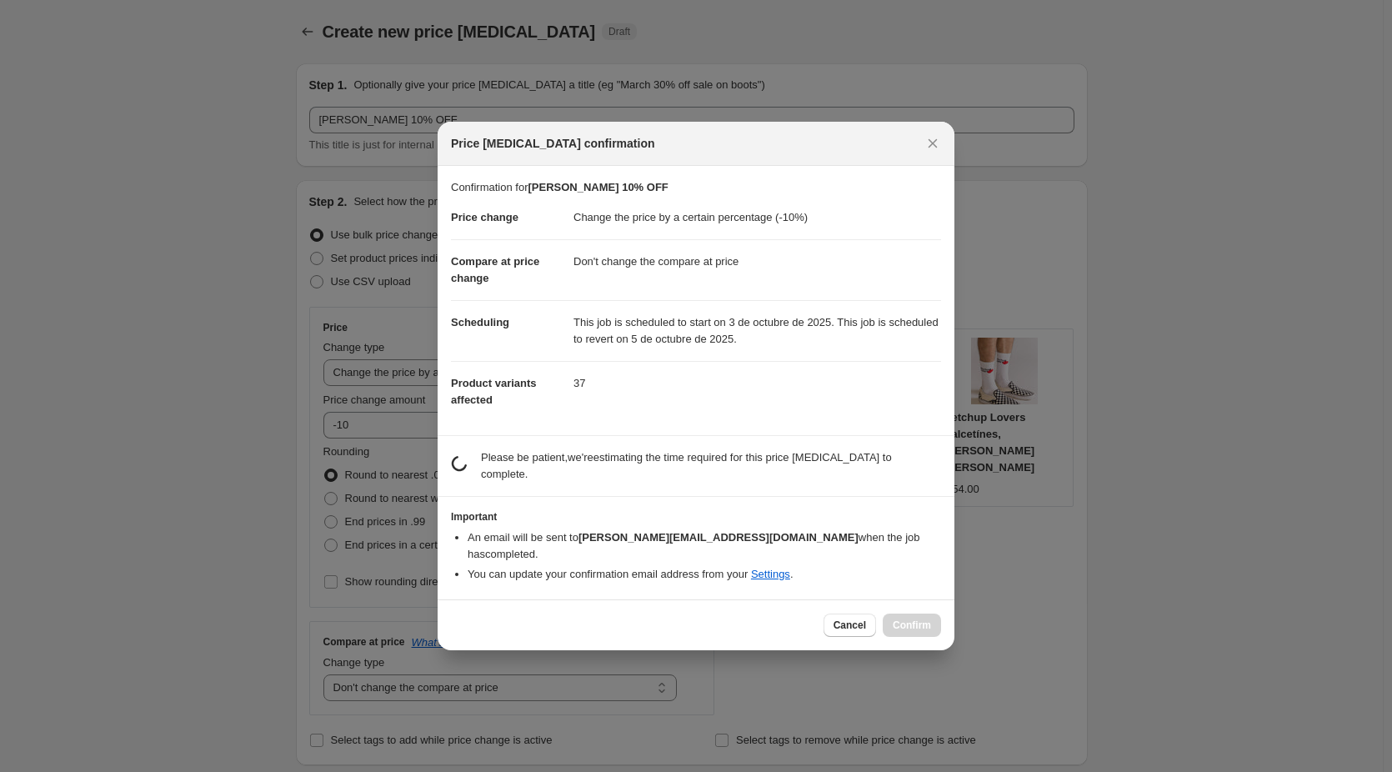
scroll to position [0, 0]
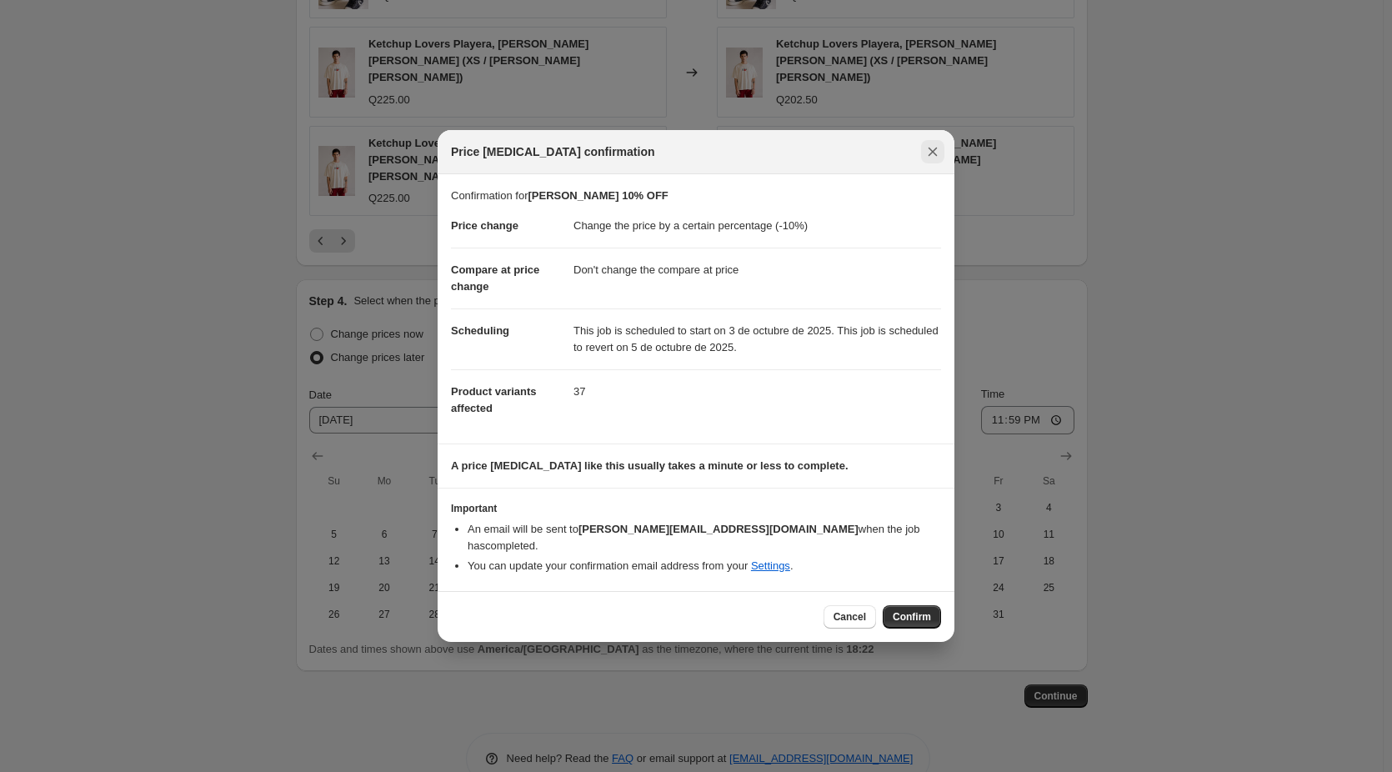
click at [932, 157] on icon "Close" at bounding box center [933, 152] width 9 height 9
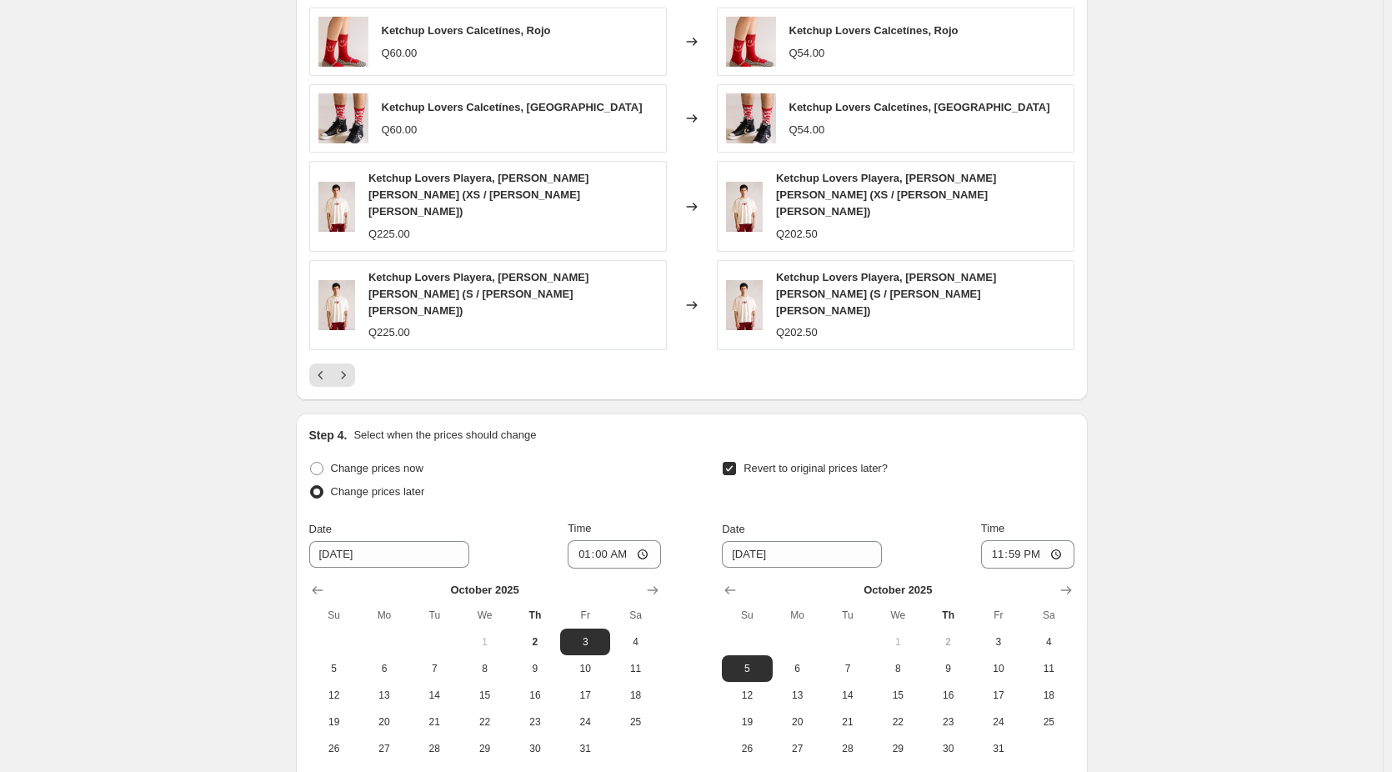
scroll to position [1379, 0]
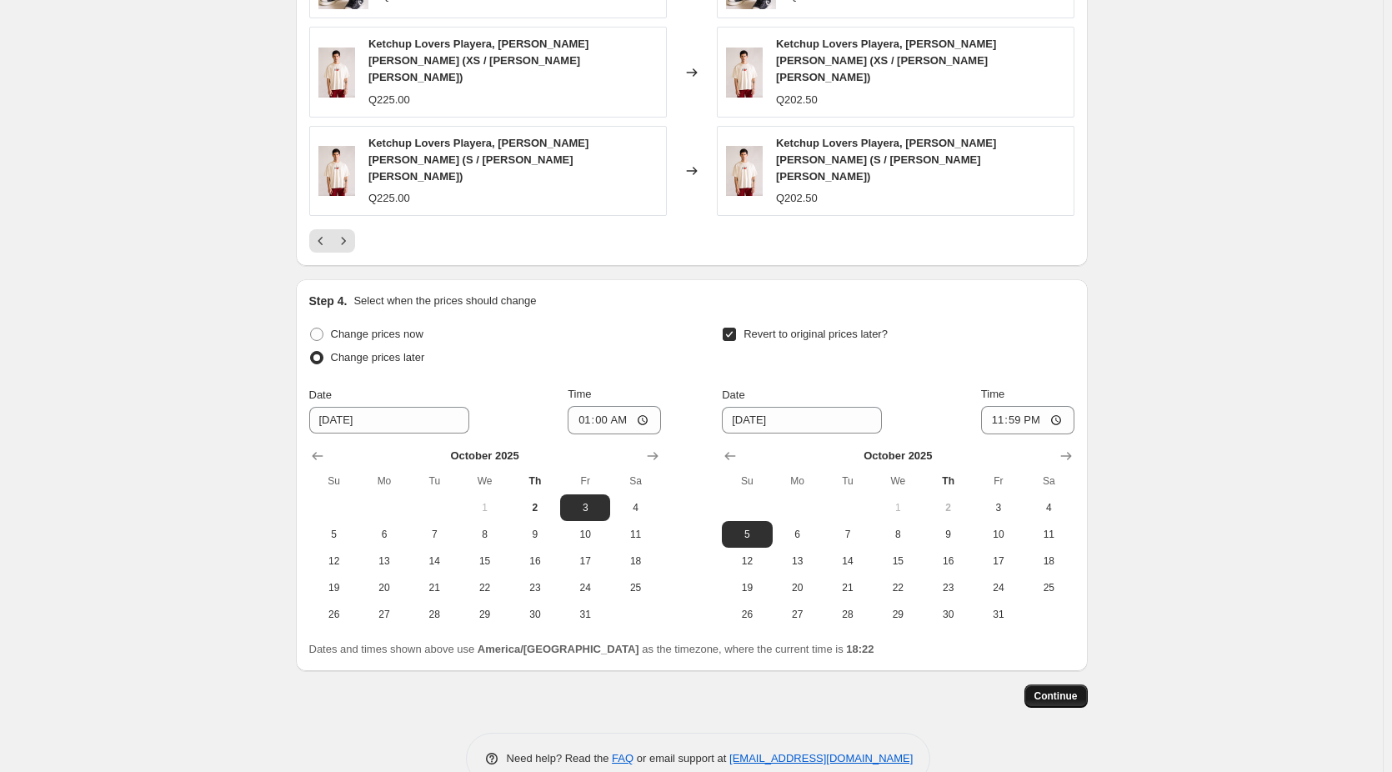
click at [1075, 689] on span "Continue" at bounding box center [1056, 695] width 43 height 13
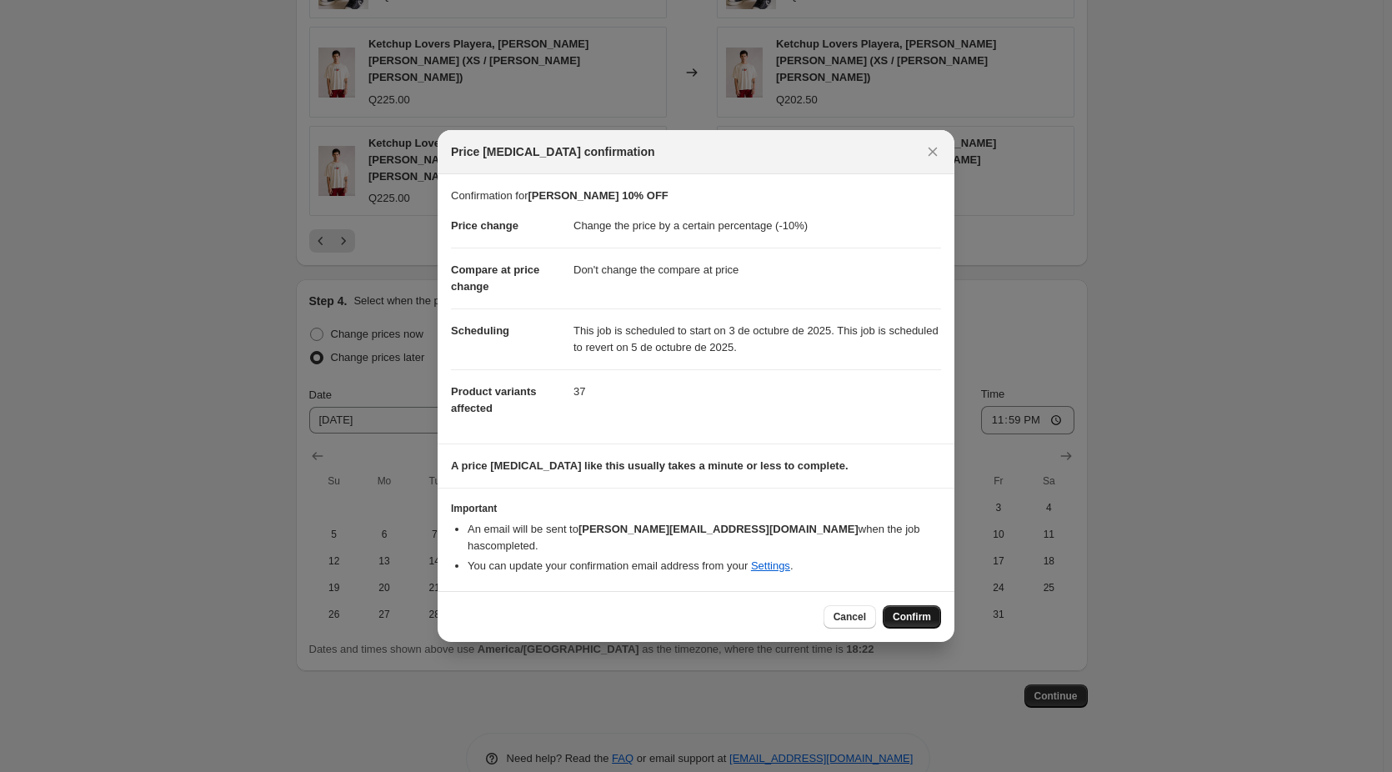
click at [925, 617] on button "Confirm" at bounding box center [912, 616] width 58 height 23
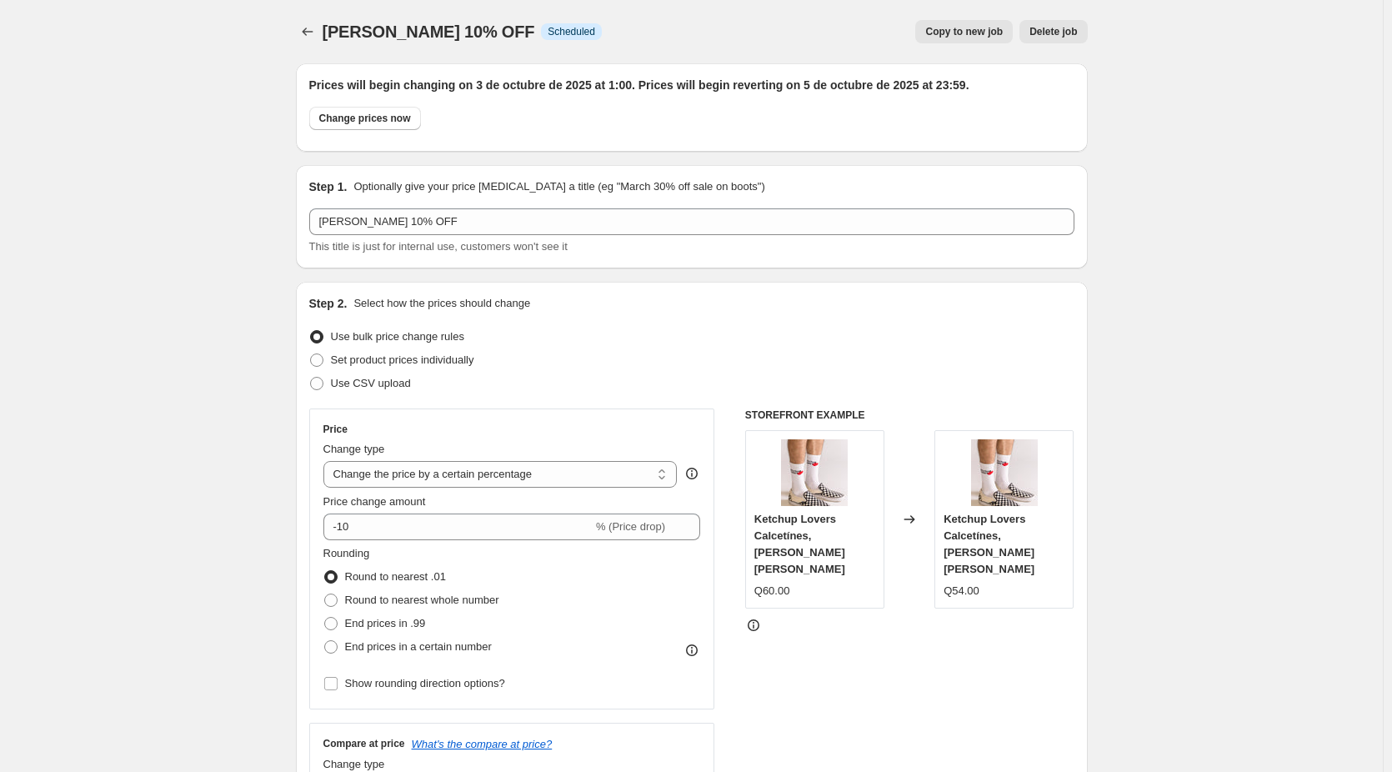
scroll to position [1379, 0]
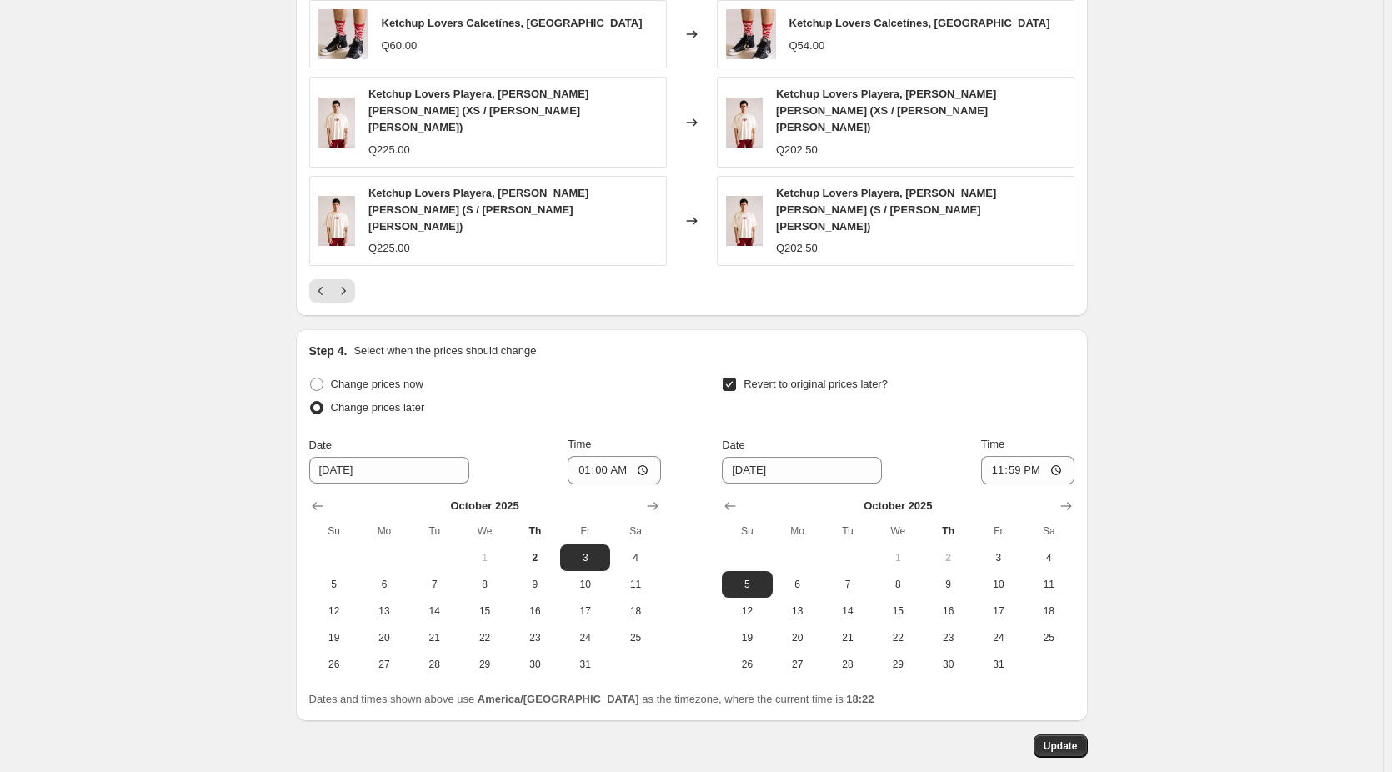
scroll to position [1481, 0]
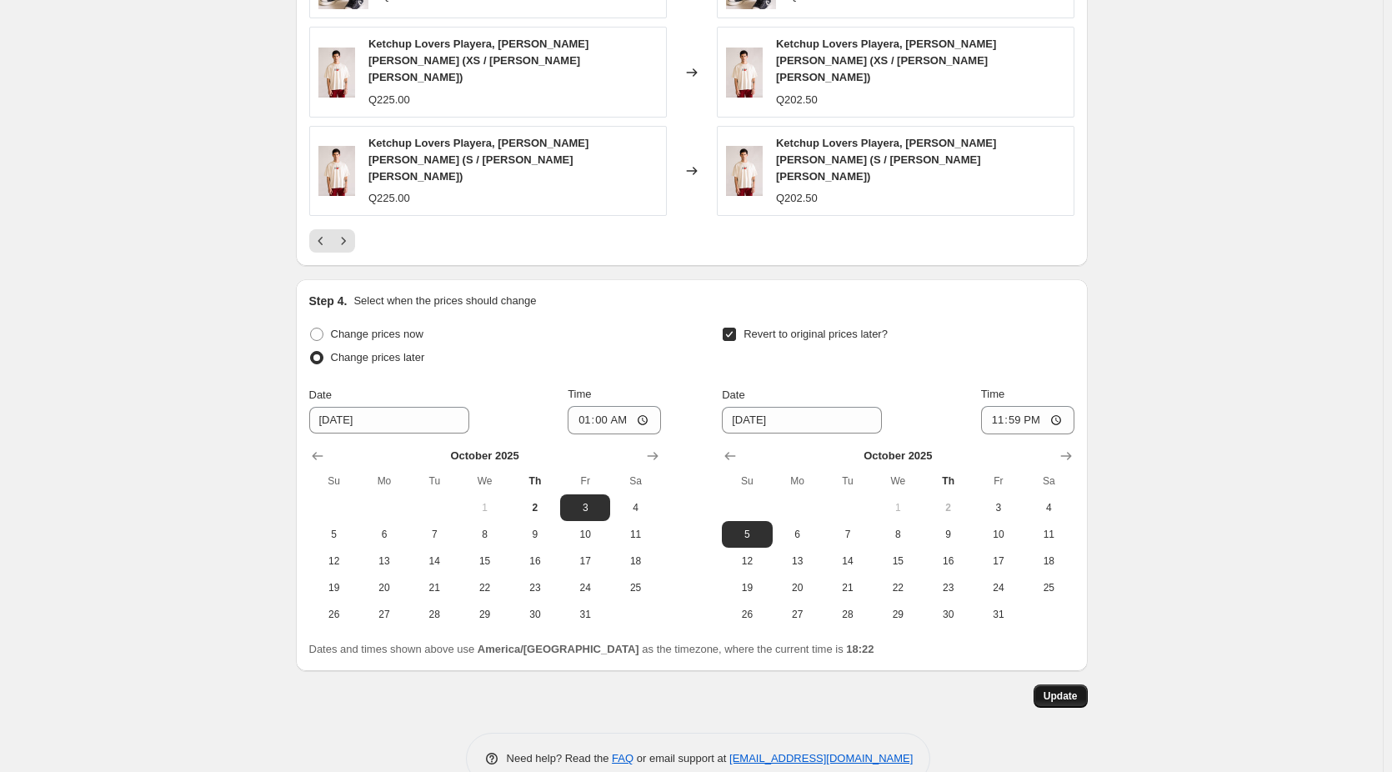
click at [1073, 689] on span "Update" at bounding box center [1061, 695] width 34 height 13
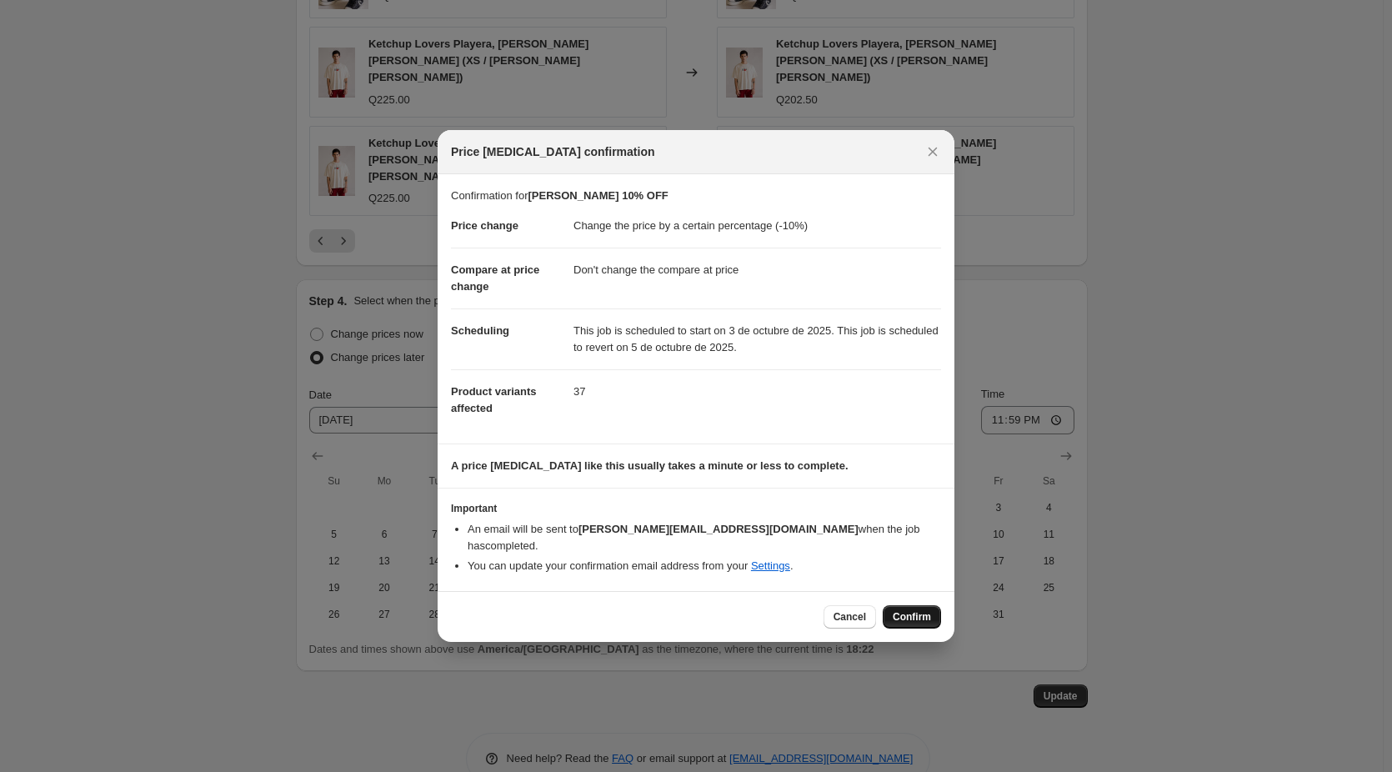
click at [934, 615] on button "Confirm" at bounding box center [912, 616] width 58 height 23
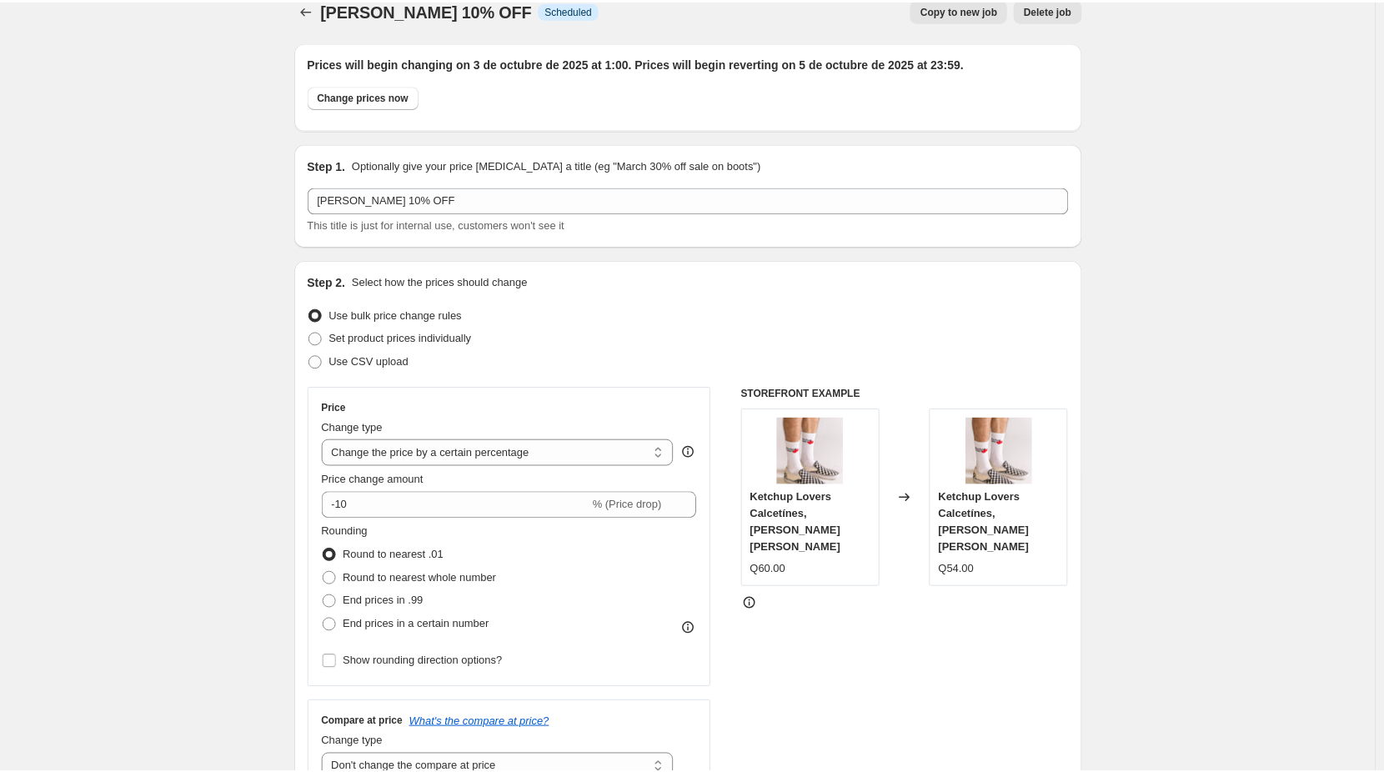
scroll to position [0, 0]
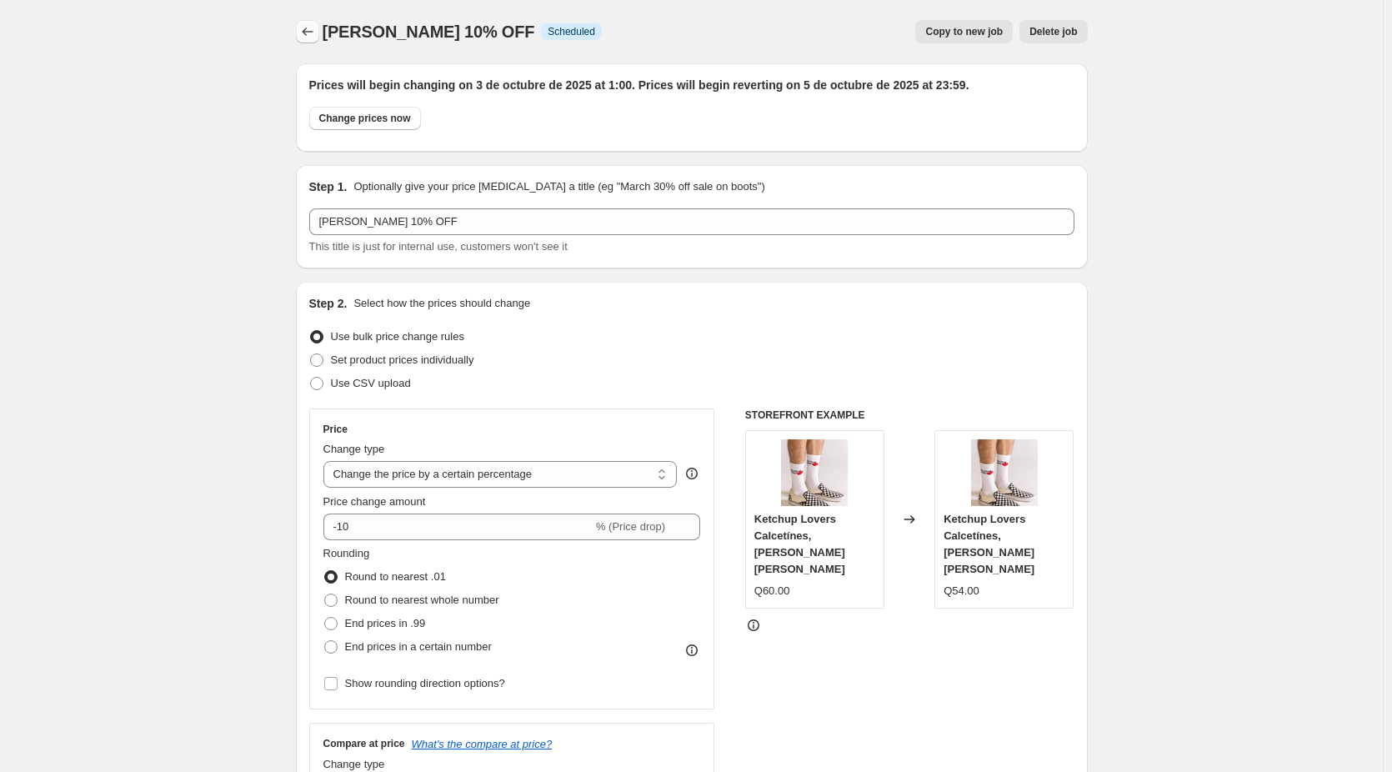
click at [319, 33] on button "Price change jobs" at bounding box center [307, 31] width 23 height 23
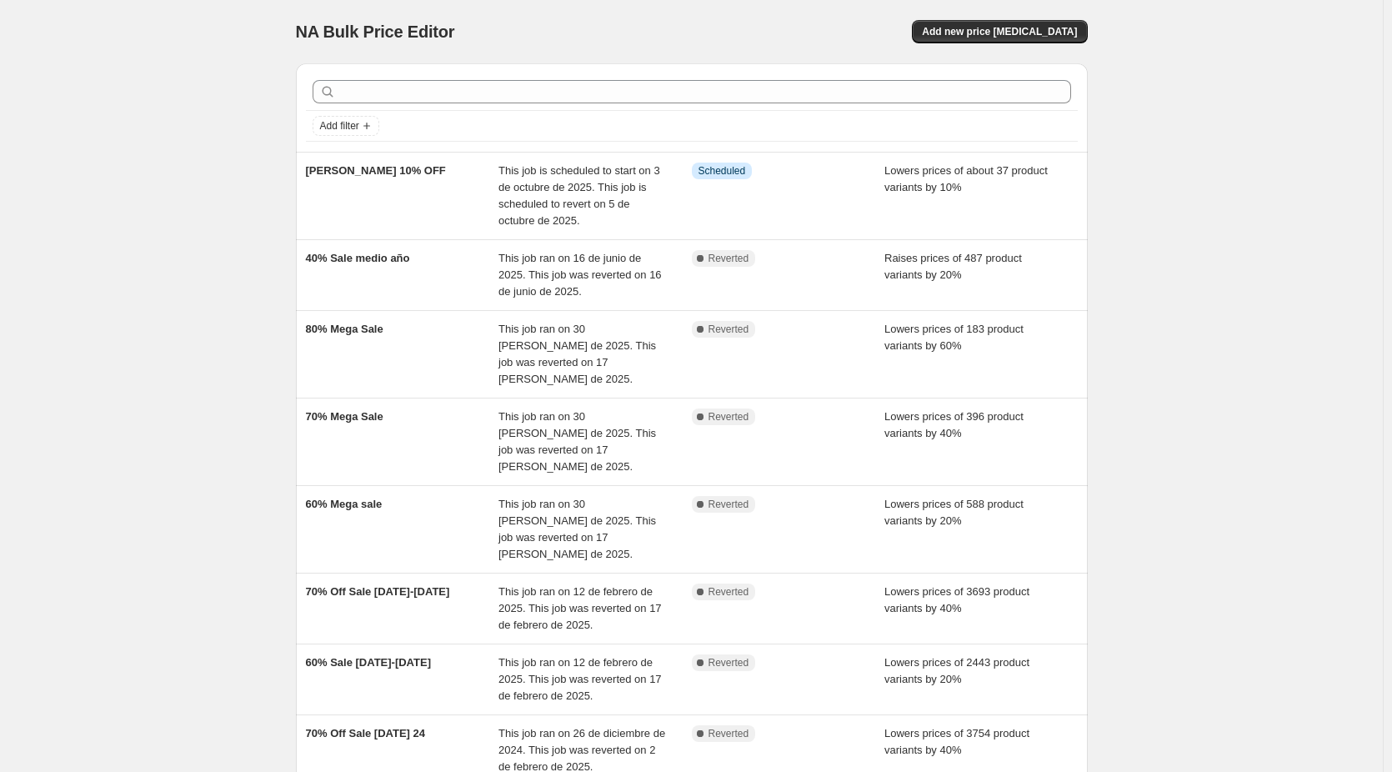
click at [96, 143] on div "NA Bulk Price Editor. This page is ready NA Bulk Price Editor Add new price cha…" at bounding box center [691, 546] width 1383 height 1092
click at [200, 152] on div "NA Bulk Price Editor. This page is ready NA Bulk Price Editor Add new price cha…" at bounding box center [691, 546] width 1383 height 1092
click at [138, 313] on div "NA Bulk Price Editor. This page is ready NA Bulk Price Editor Add new price cha…" at bounding box center [691, 546] width 1383 height 1092
click at [1030, 25] on button "Add new price [MEDICAL_DATA]" at bounding box center [999, 31] width 175 height 23
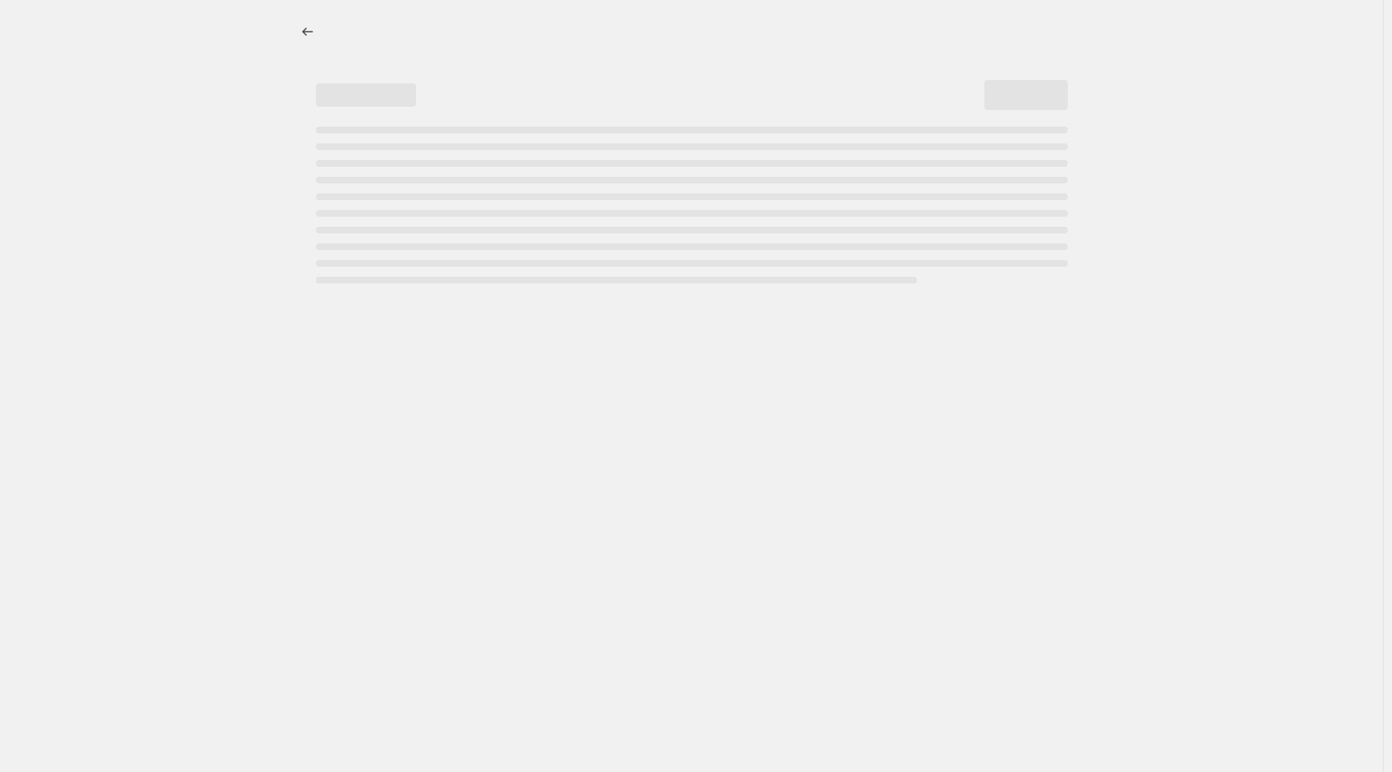
select select "percentage"
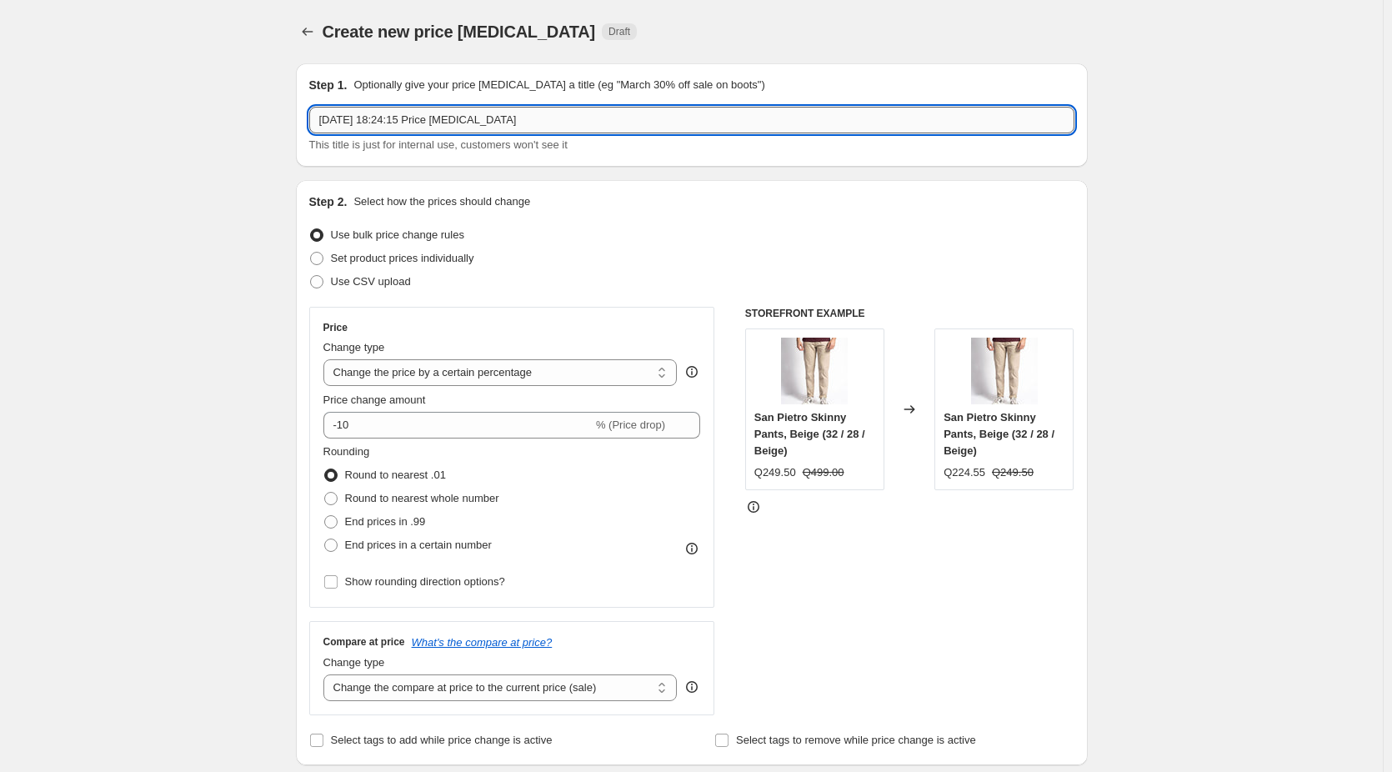
click at [530, 128] on input "2 oct 2025, 18:24:15 Price change job" at bounding box center [691, 120] width 765 height 27
type input "6"
click at [315, 31] on icon "Price change jobs" at bounding box center [307, 31] width 17 height 17
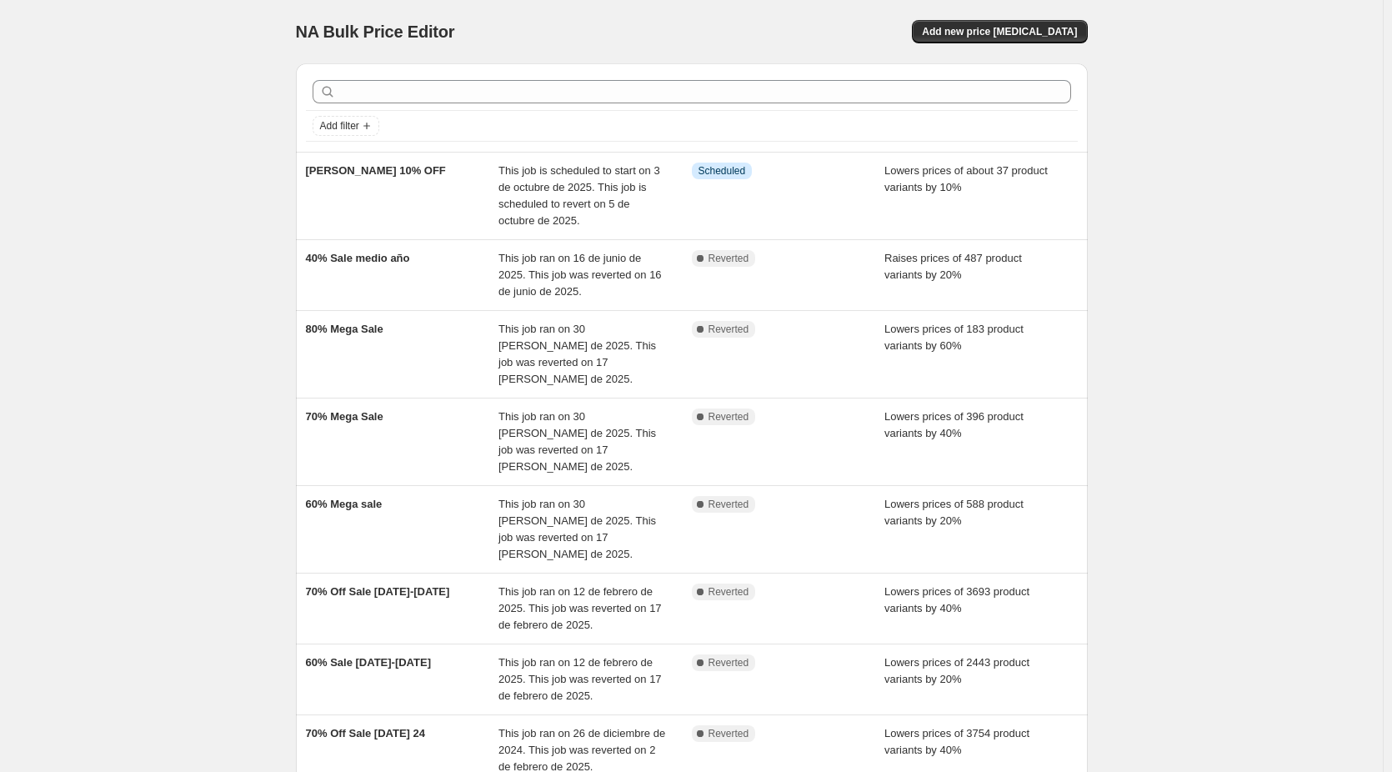
click at [228, 412] on div "NA Bulk Price Editor. This page is ready NA Bulk Price Editor Add new price cha…" at bounding box center [691, 546] width 1383 height 1092
click at [1009, 38] on button "Add new price [MEDICAL_DATA]" at bounding box center [999, 31] width 175 height 23
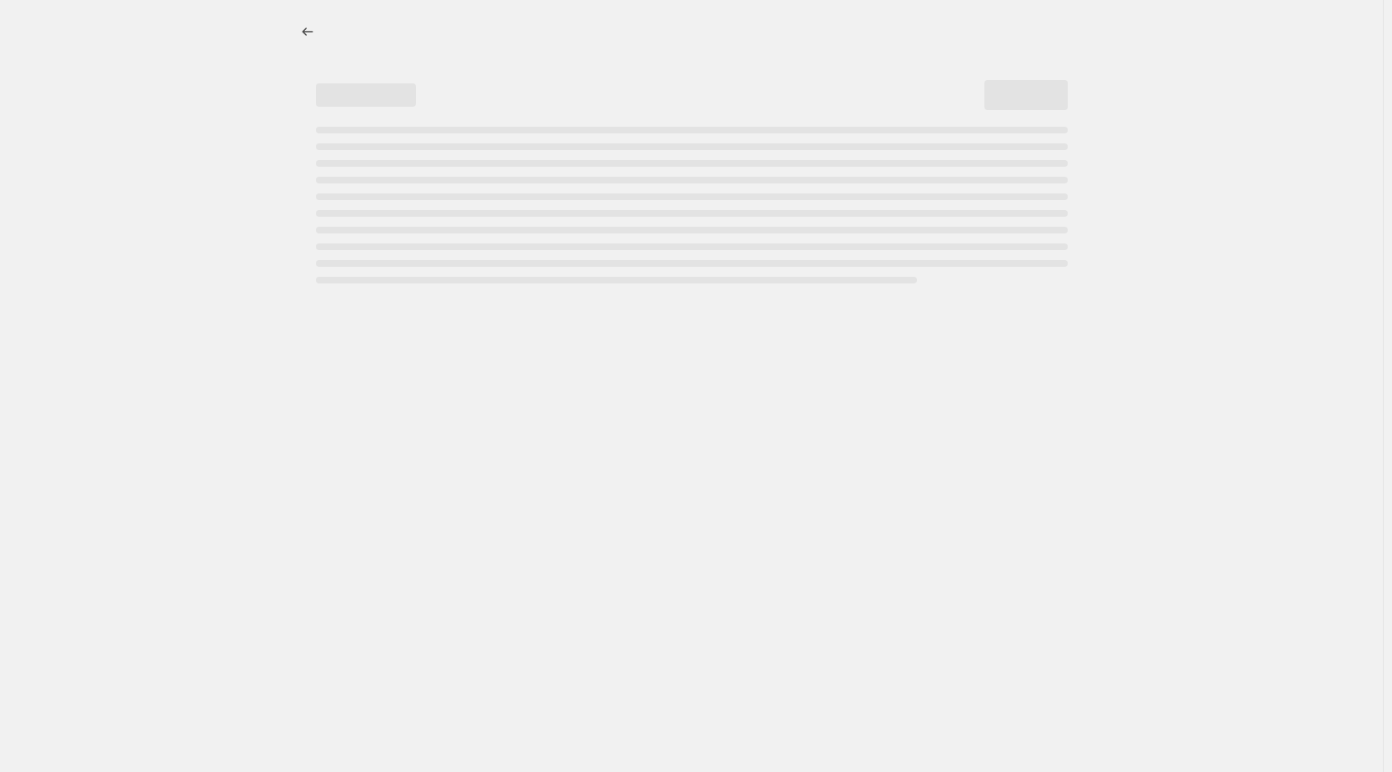
select select "percentage"
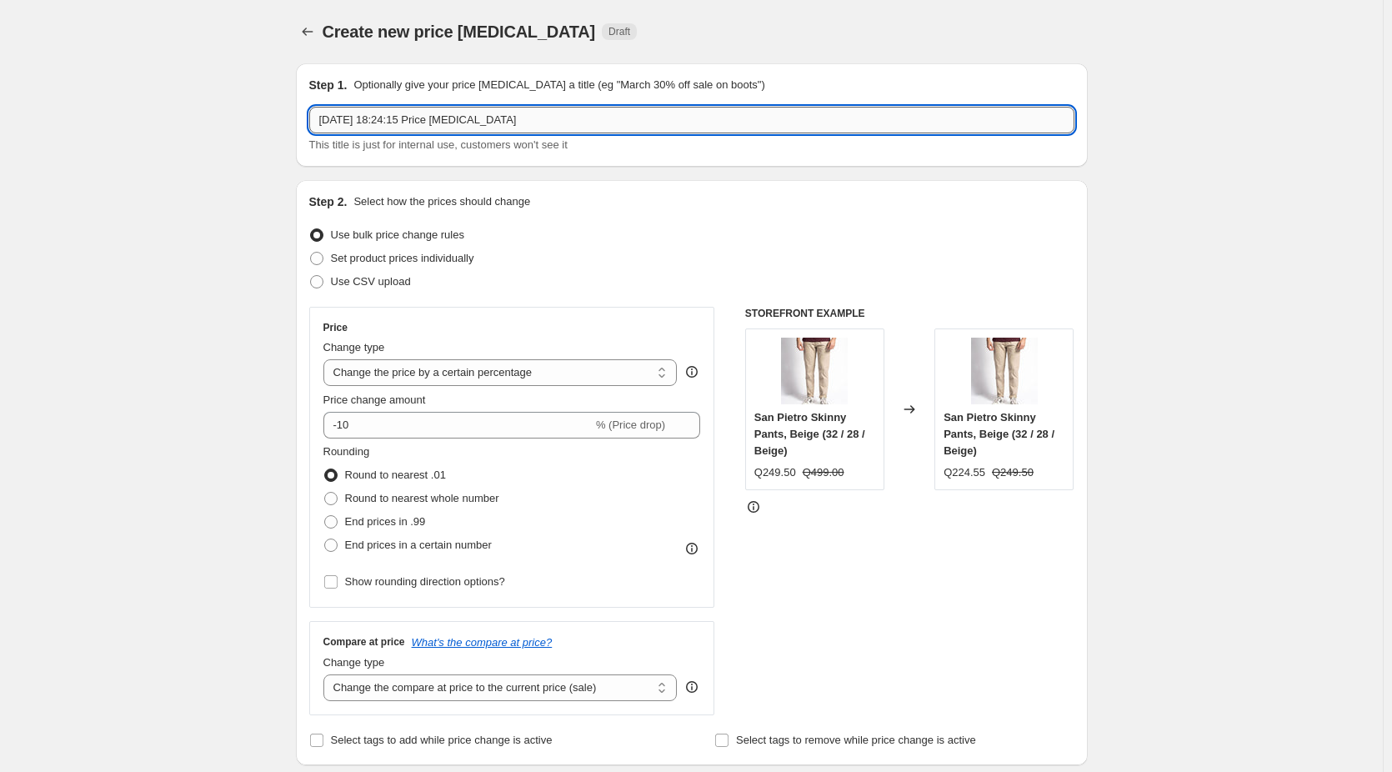
click at [378, 123] on input "2 oct 2025, 18:24:15 Price change job" at bounding box center [691, 120] width 765 height 27
drag, startPoint x: 393, startPoint y: 123, endPoint x: 344, endPoint y: 118, distance: 48.5
click at [344, 118] on input "60% mega sale 2025" at bounding box center [691, 120] width 765 height 27
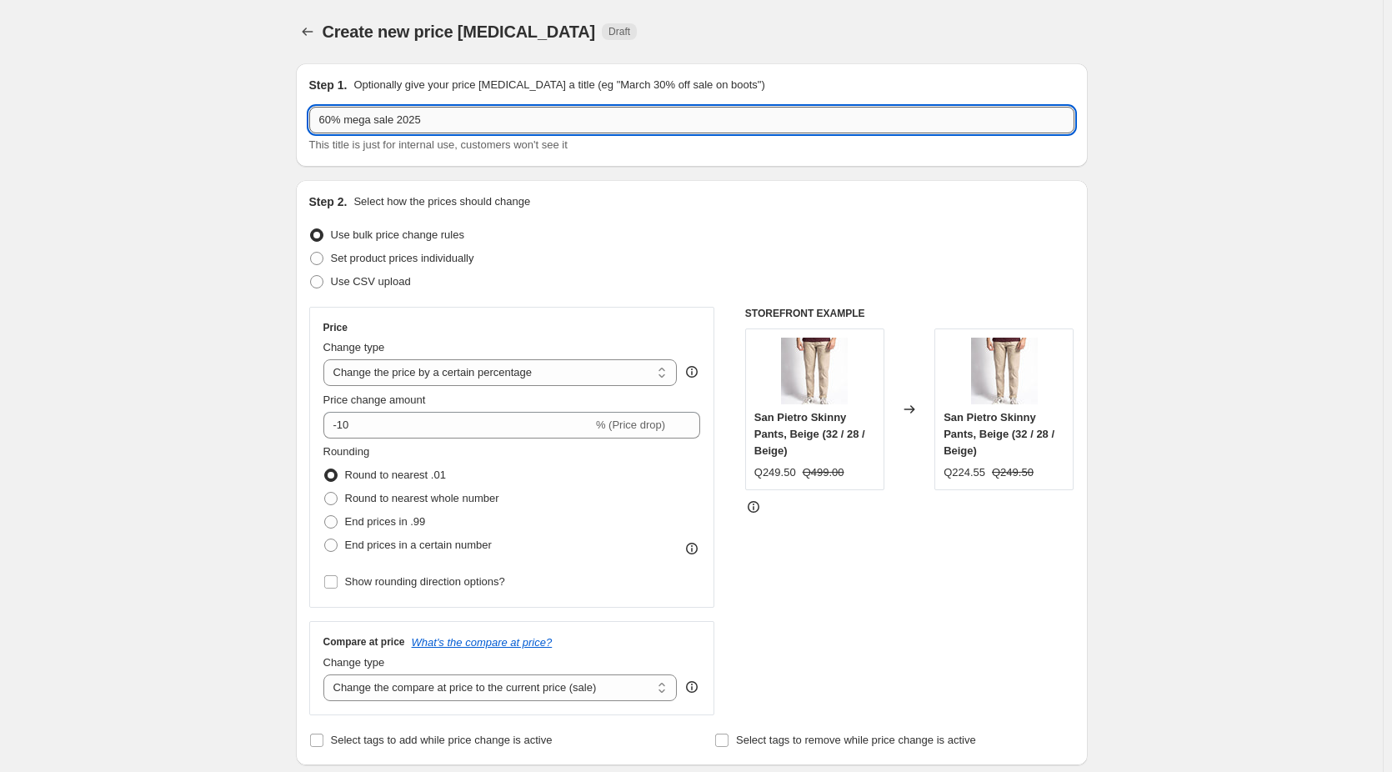
click at [384, 115] on input "60% mega sale 2025" at bounding box center [691, 120] width 765 height 27
click at [397, 123] on input "60% mega sale 2025" at bounding box center [691, 120] width 765 height 27
drag, startPoint x: 393, startPoint y: 122, endPoint x: 350, endPoint y: 124, distance: 42.6
click at [350, 124] on input "60% mega sale 2025" at bounding box center [691, 120] width 765 height 27
type input "60% MEGA SALE 2025"
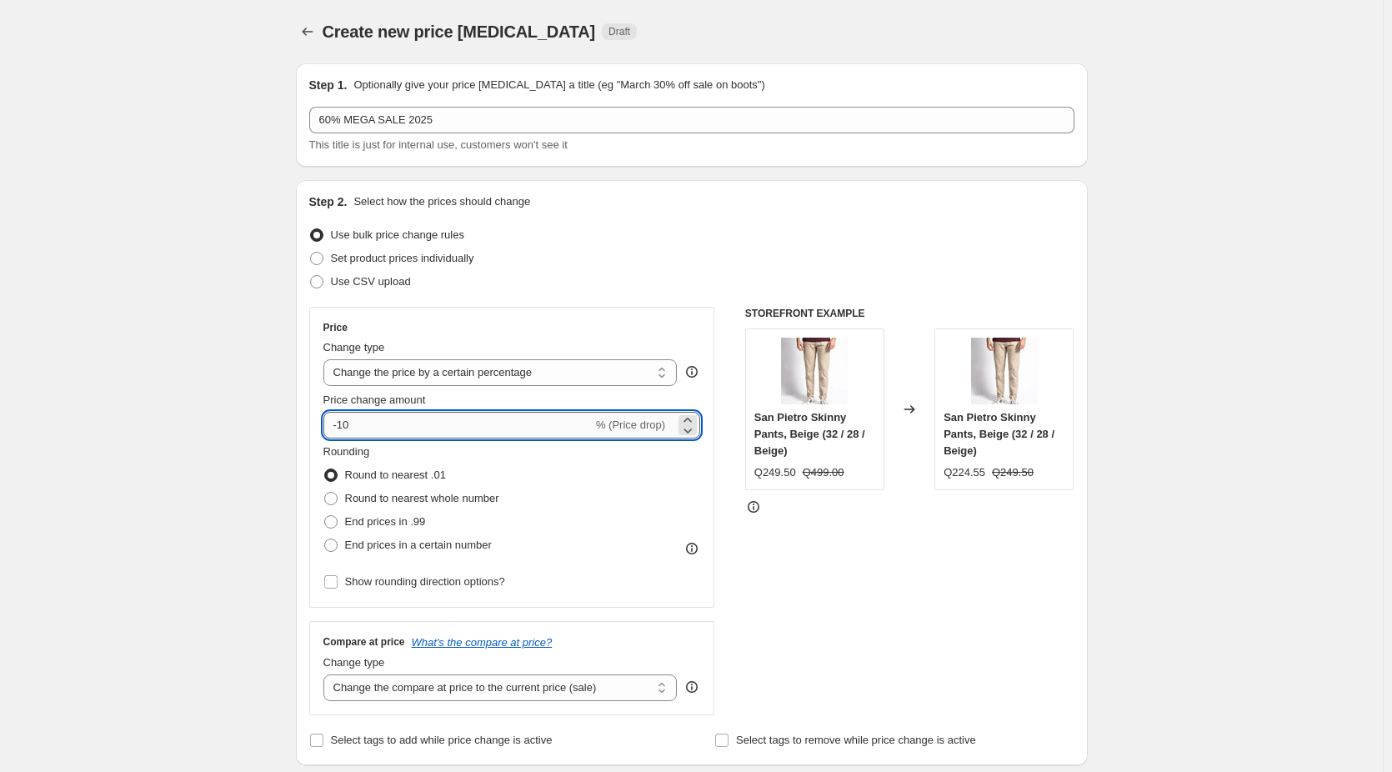
click at [458, 420] on input "-10" at bounding box center [457, 425] width 269 height 27
type input "-1"
type input "-20"
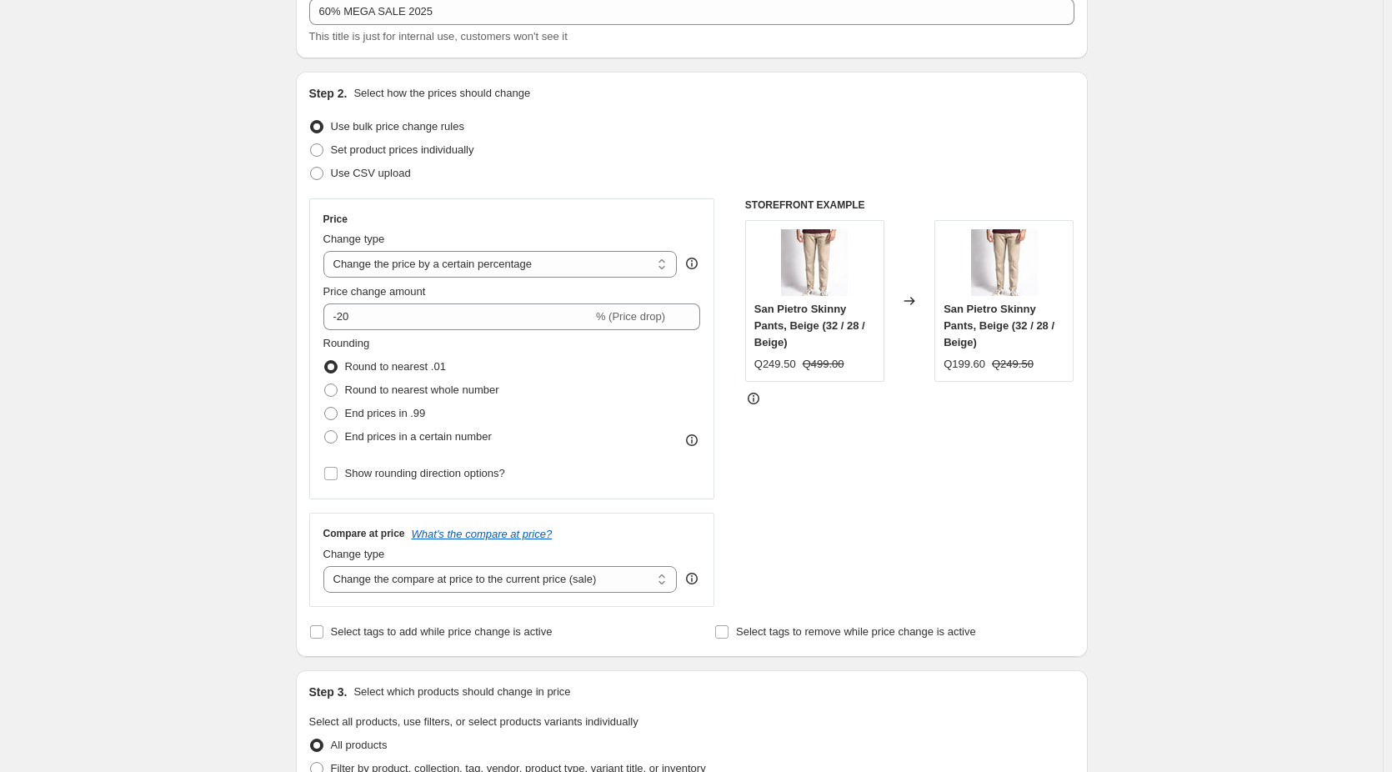
scroll to position [250, 0]
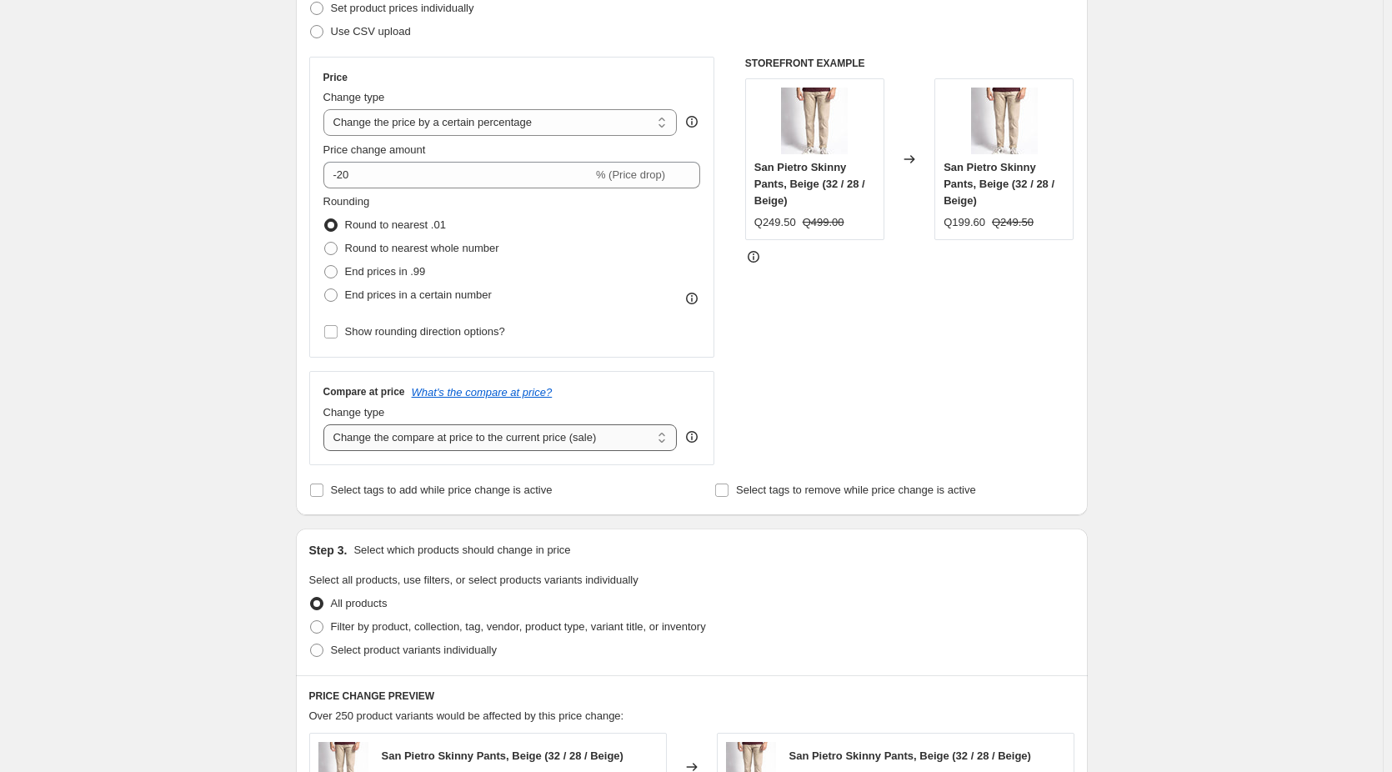
click at [443, 443] on select "Change the compare at price to the current price (sale) Change the compare at p…" at bounding box center [500, 437] width 354 height 27
select select "no_change"
click at [327, 424] on select "Change the compare at price to the current price (sale) Change the compare at p…" at bounding box center [500, 437] width 354 height 27
click at [234, 419] on div "Create new price change job. This page is ready Create new price change job Dra…" at bounding box center [691, 583] width 1383 height 1667
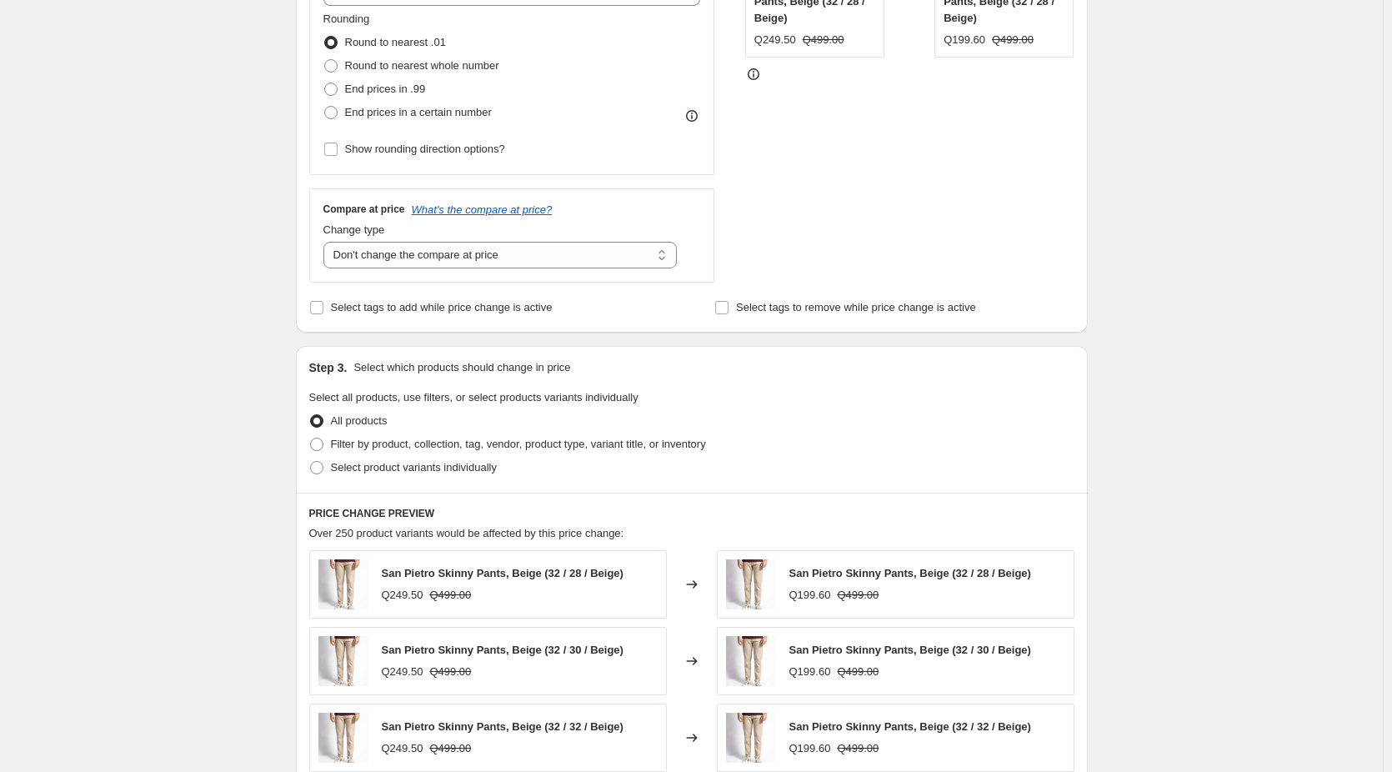
scroll to position [584, 0]
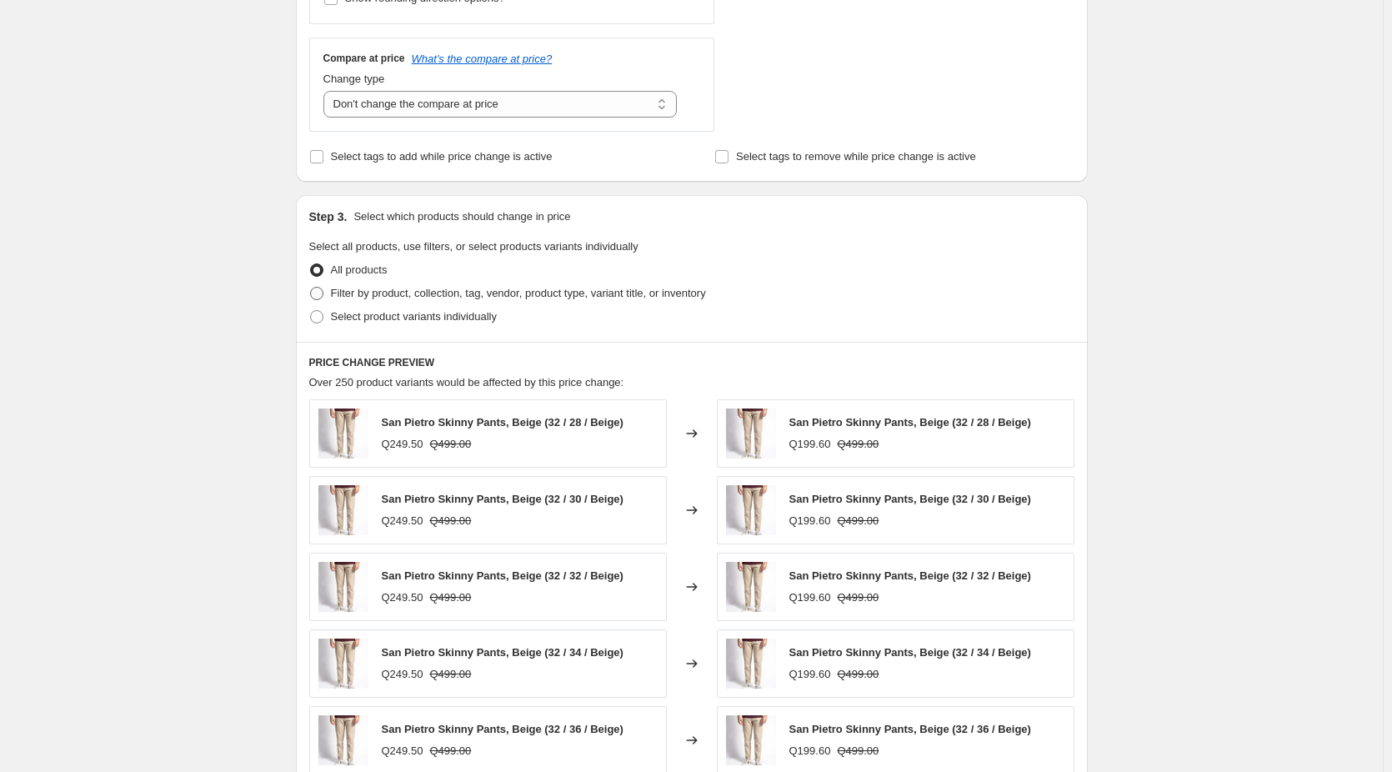
click at [384, 293] on span "Filter by product, collection, tag, vendor, product type, variant title, or inv…" at bounding box center [518, 293] width 375 height 13
click at [311, 288] on input "Filter by product, collection, tag, vendor, product type, variant title, or inv…" at bounding box center [310, 287] width 1 height 1
radio input "true"
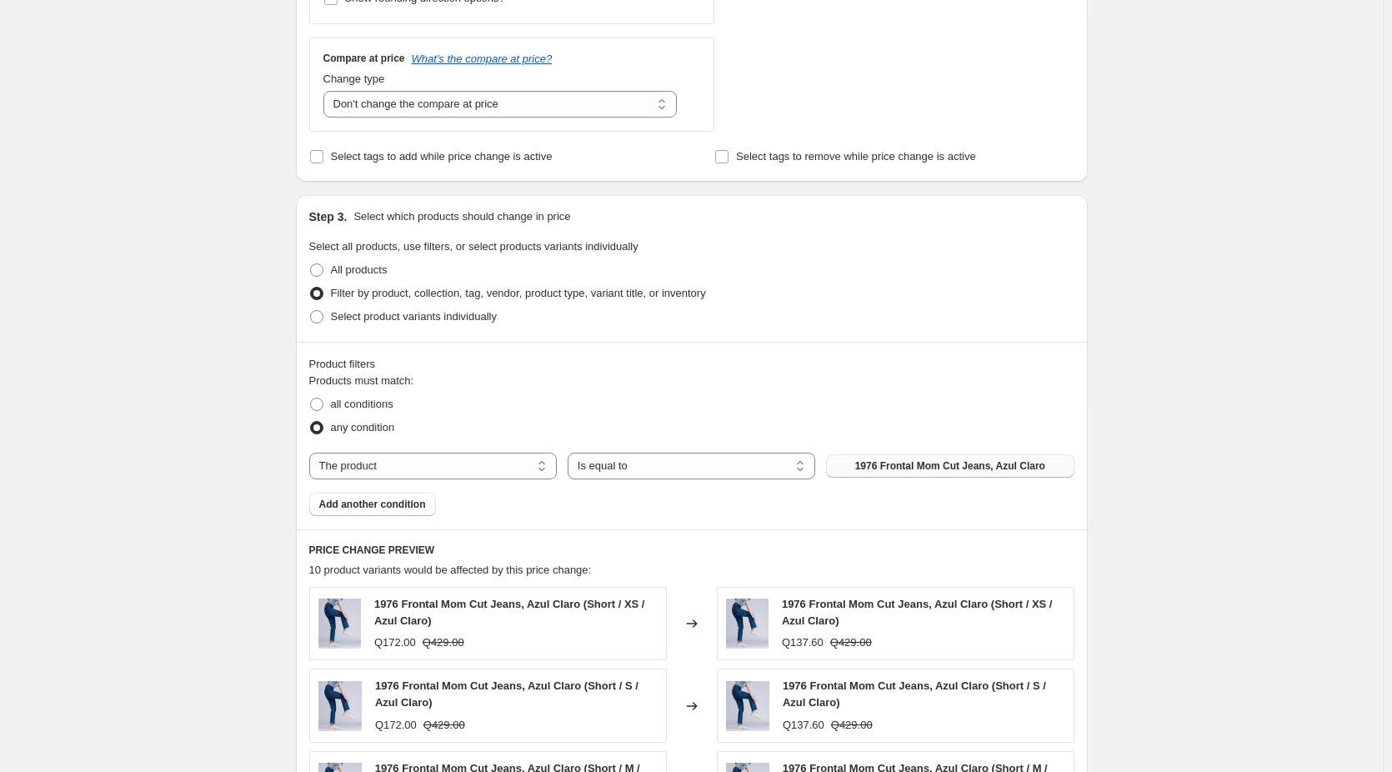
click at [933, 467] on span "1976 Frontal Mom Cut Jeans, Azul Claro" at bounding box center [950, 465] width 190 height 13
click at [444, 469] on select "The product The product's collection The product's tag The product's vendor The…" at bounding box center [433, 466] width 248 height 27
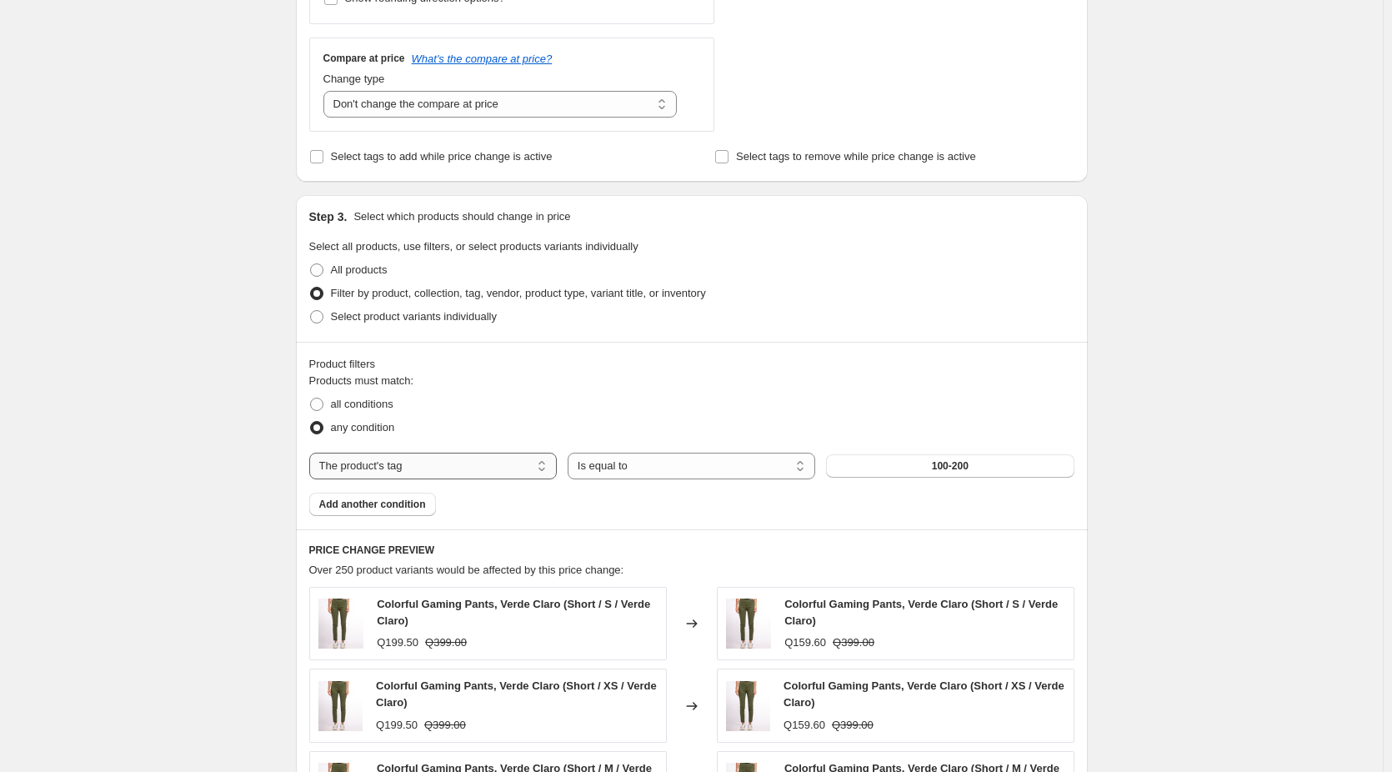
click at [463, 460] on select "The product The product's collection The product's tag The product's vendor The…" at bounding box center [433, 466] width 248 height 27
select select "collection"
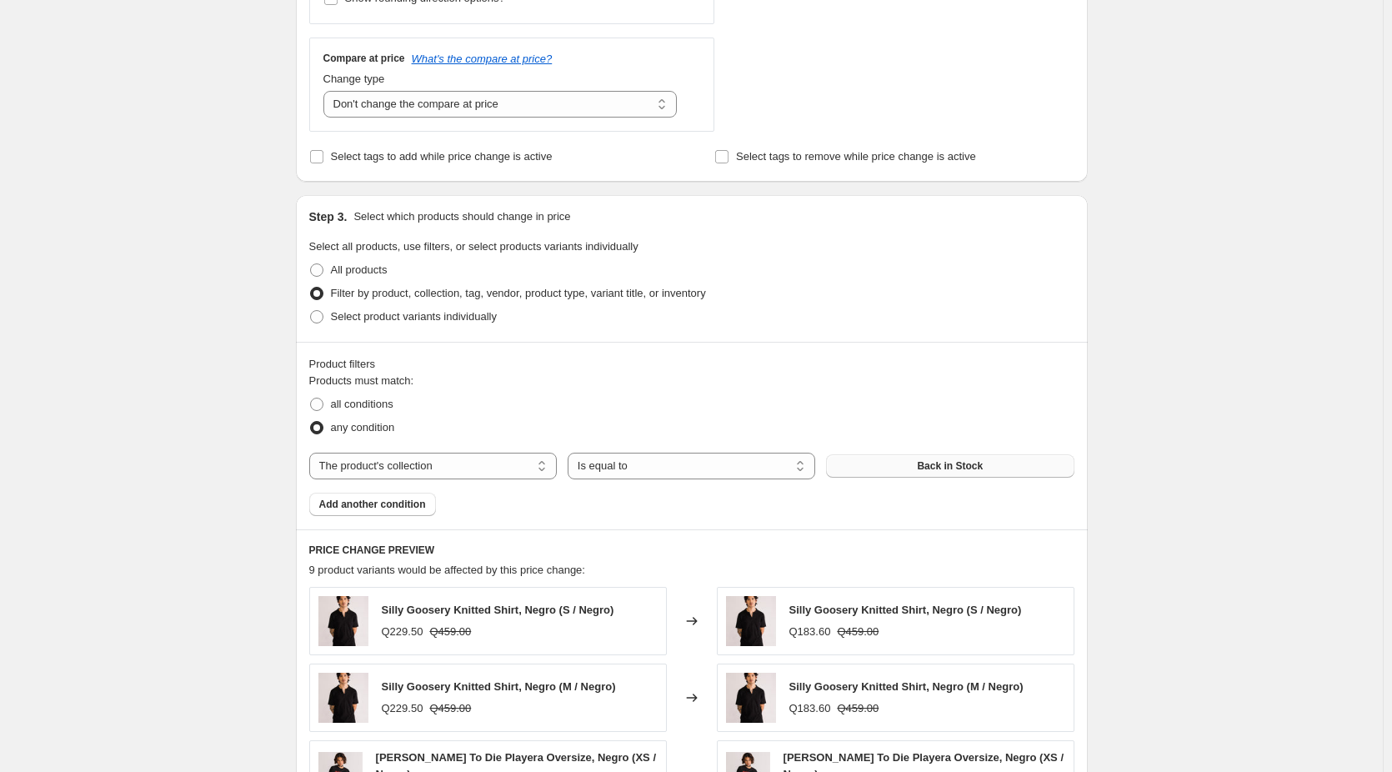
click at [950, 473] on span "Back in Stock" at bounding box center [950, 465] width 66 height 13
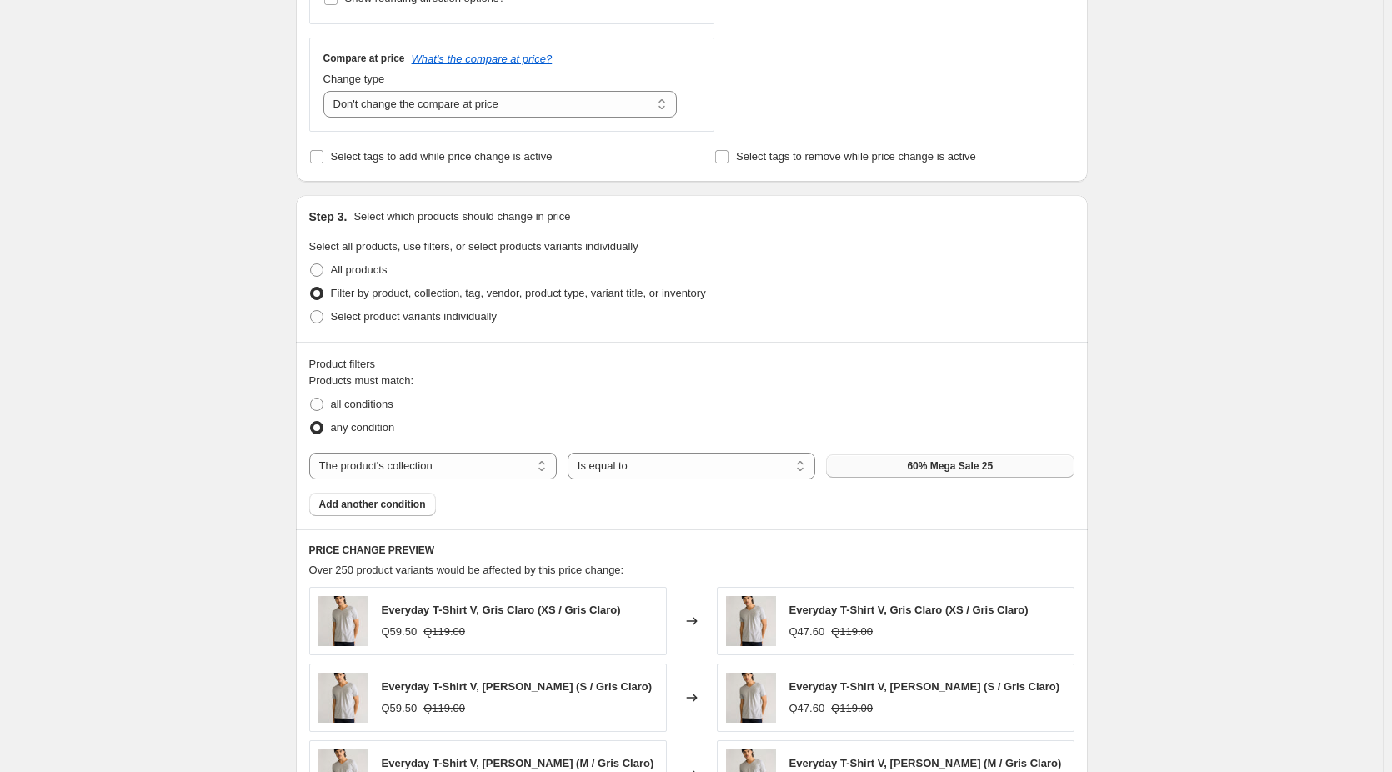
click at [180, 294] on div "Create new price change job. This page is ready Create new price change job Dra…" at bounding box center [691, 343] width 1383 height 1854
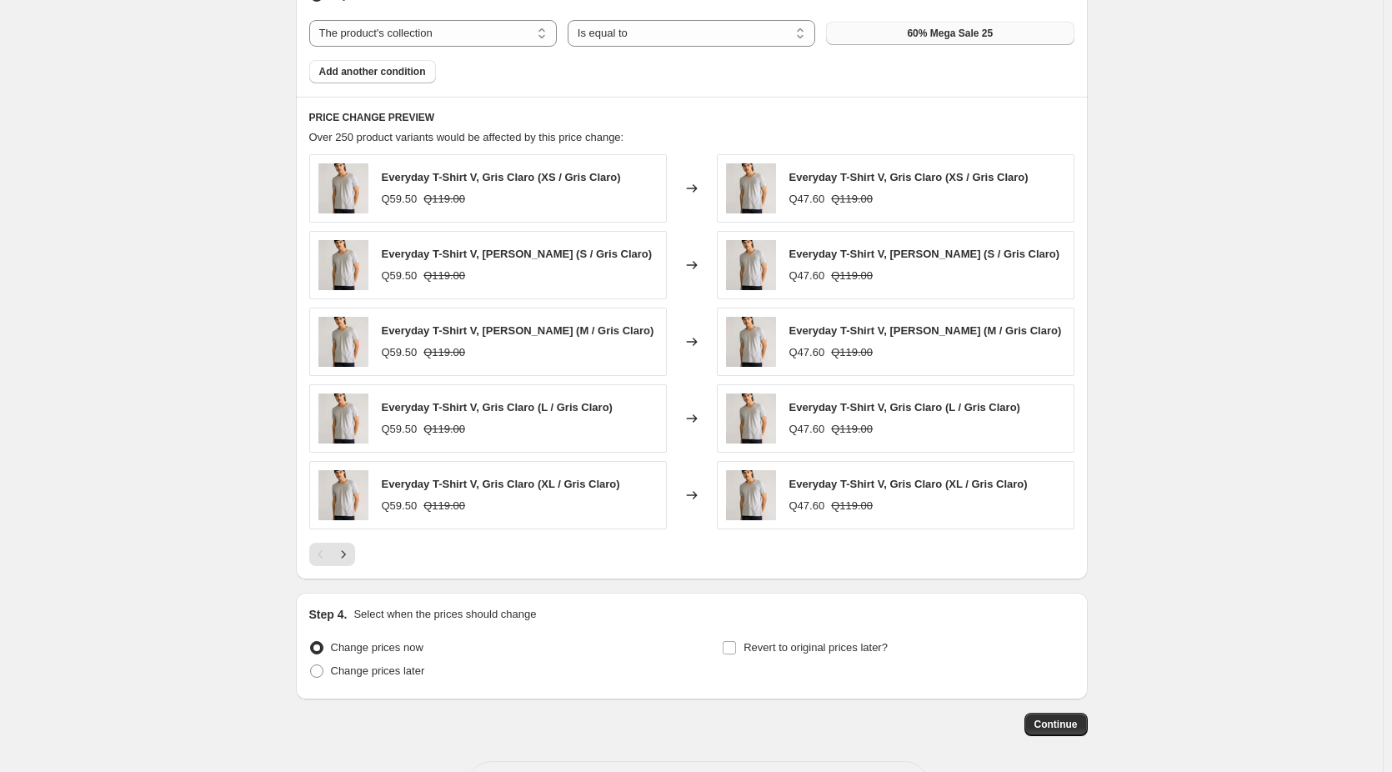
scroll to position [1083, 0]
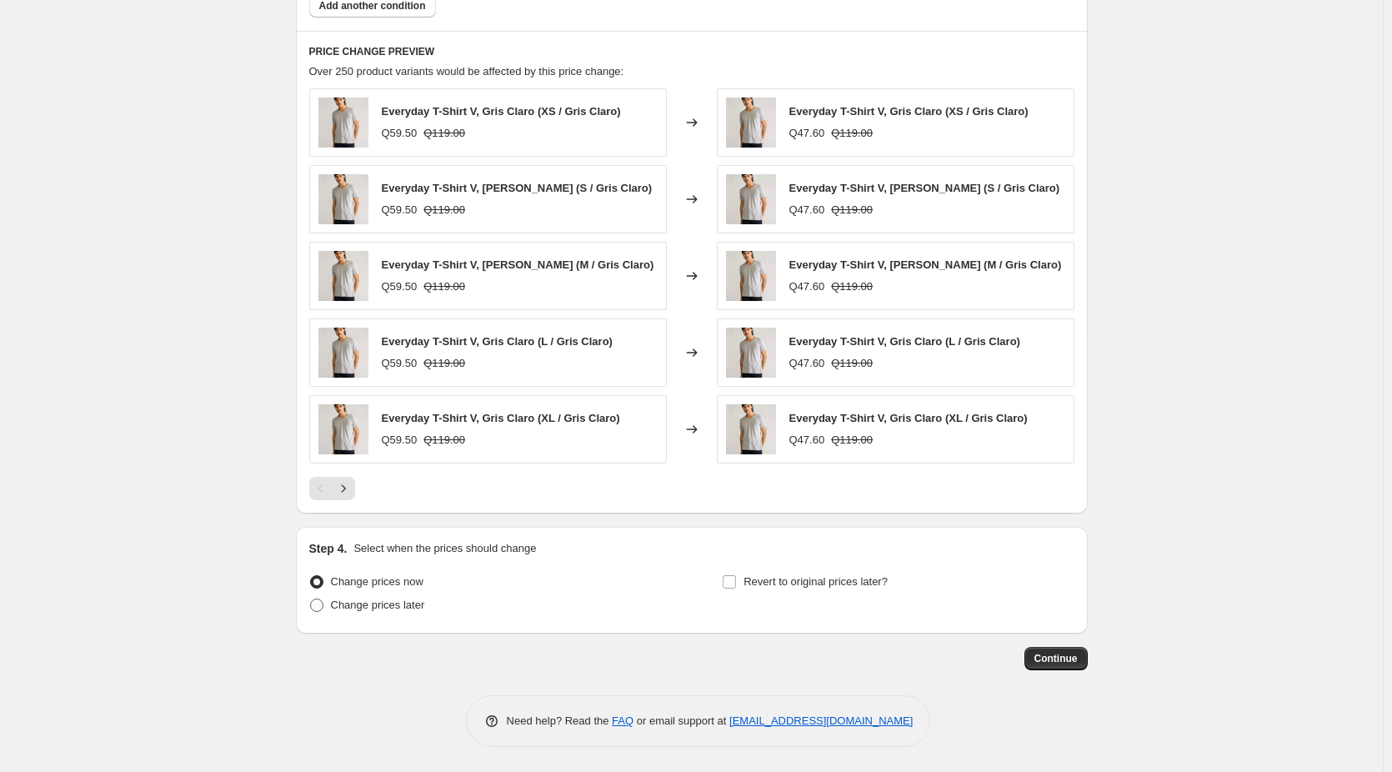
click at [403, 605] on span "Change prices later" at bounding box center [378, 605] width 94 height 13
click at [311, 599] on input "Change prices later" at bounding box center [310, 599] width 1 height 1
radio input "true"
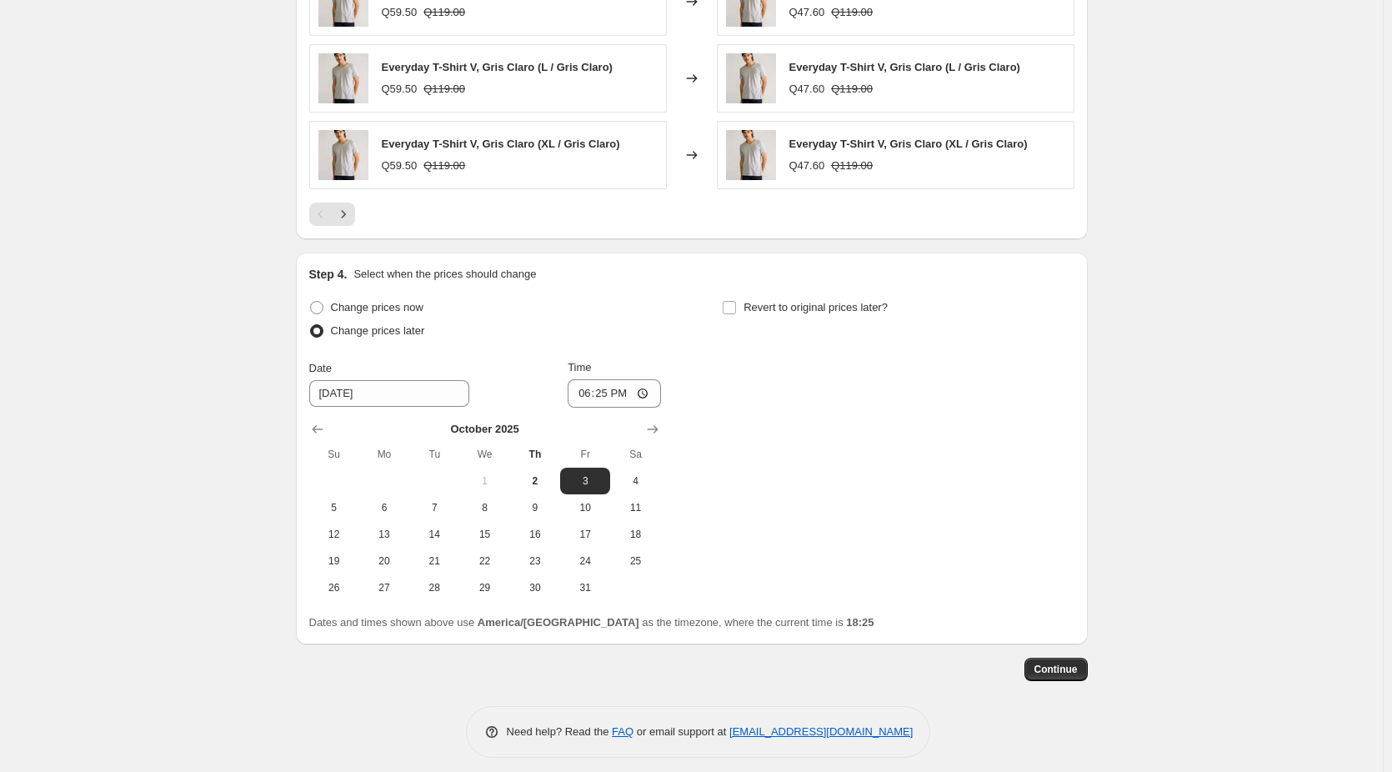
scroll to position [1368, 0]
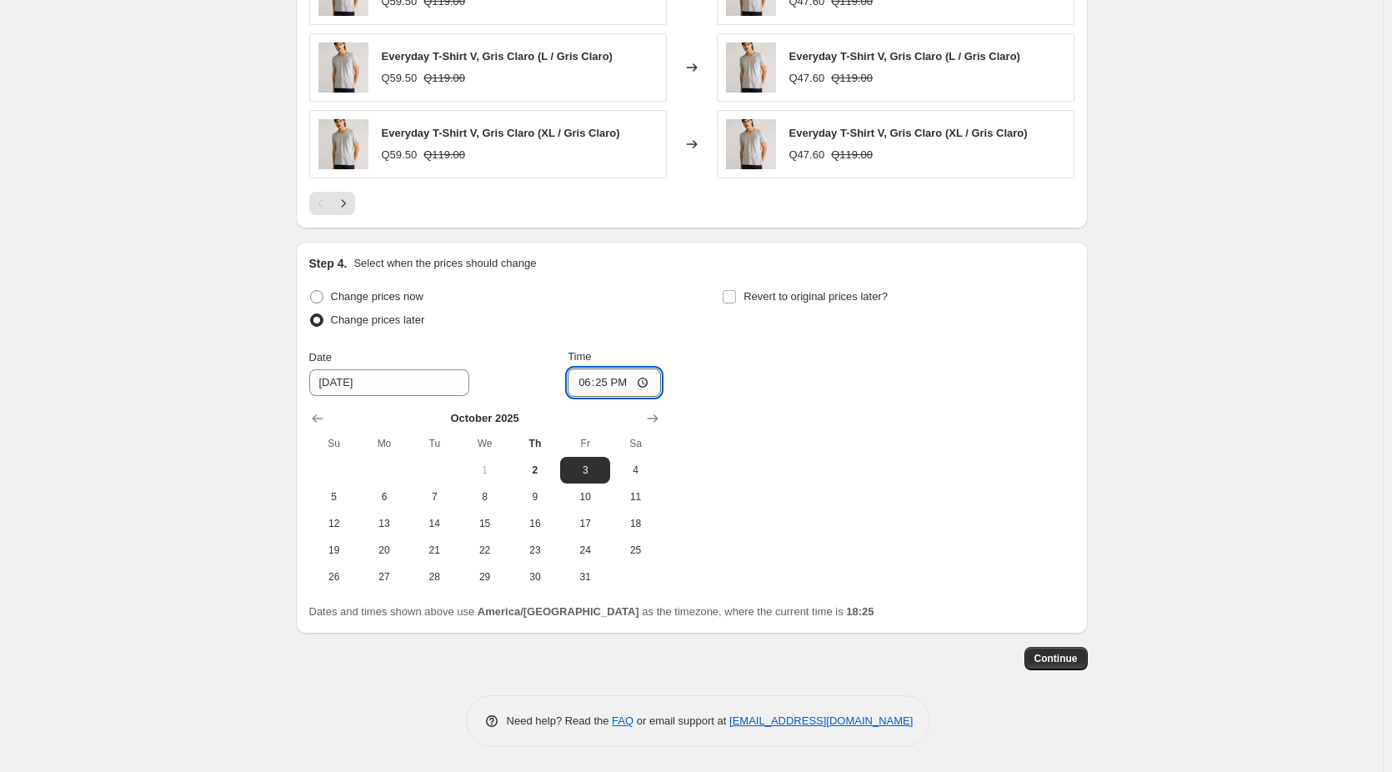
click at [630, 383] on input "18:25" at bounding box center [614, 382] width 93 height 28
click at [653, 377] on input "18:25" at bounding box center [614, 382] width 93 height 28
click at [653, 379] on input "18:25" at bounding box center [614, 382] width 93 height 28
type input "01:00"
click at [778, 302] on span "Revert to original prices later?" at bounding box center [816, 296] width 144 height 13
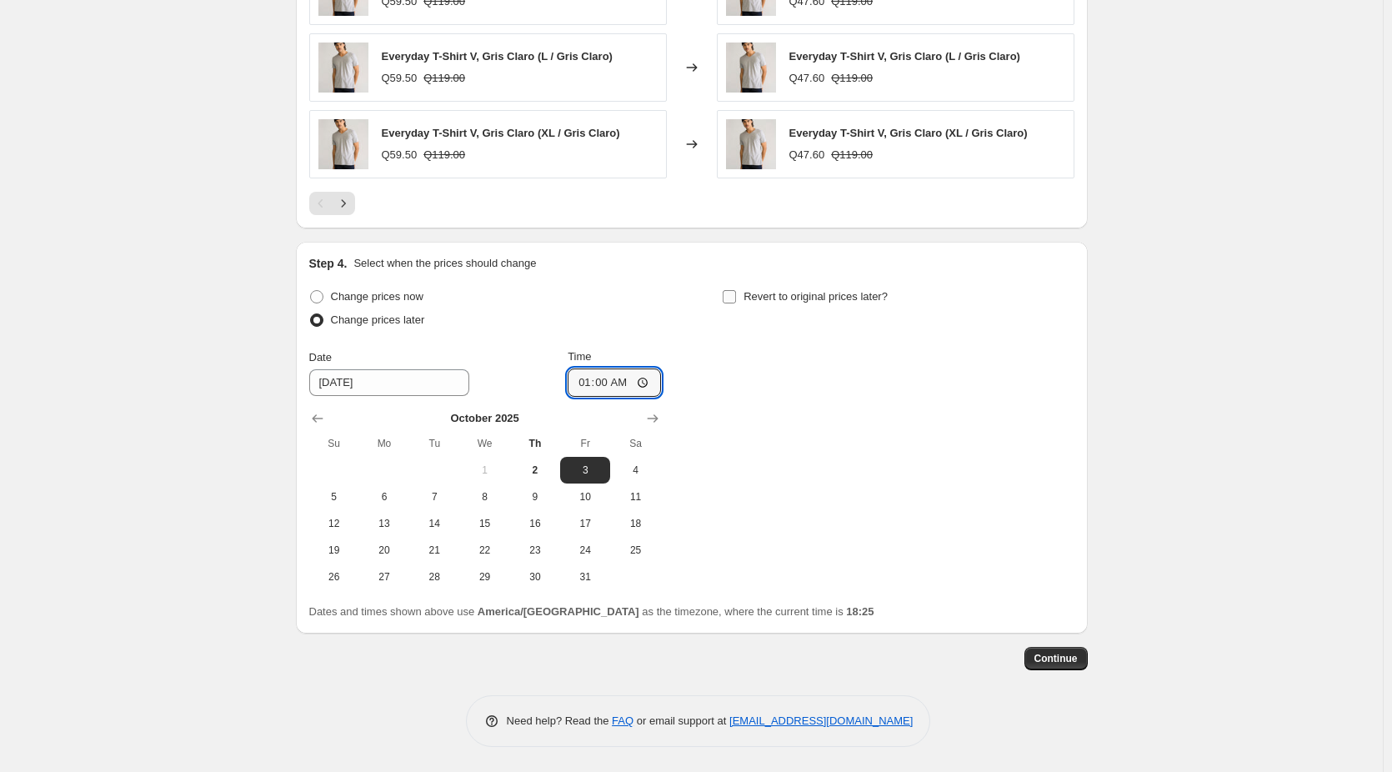
click at [736, 302] on input "Revert to original prices later?" at bounding box center [729, 296] width 13 height 13
checkbox input "true"
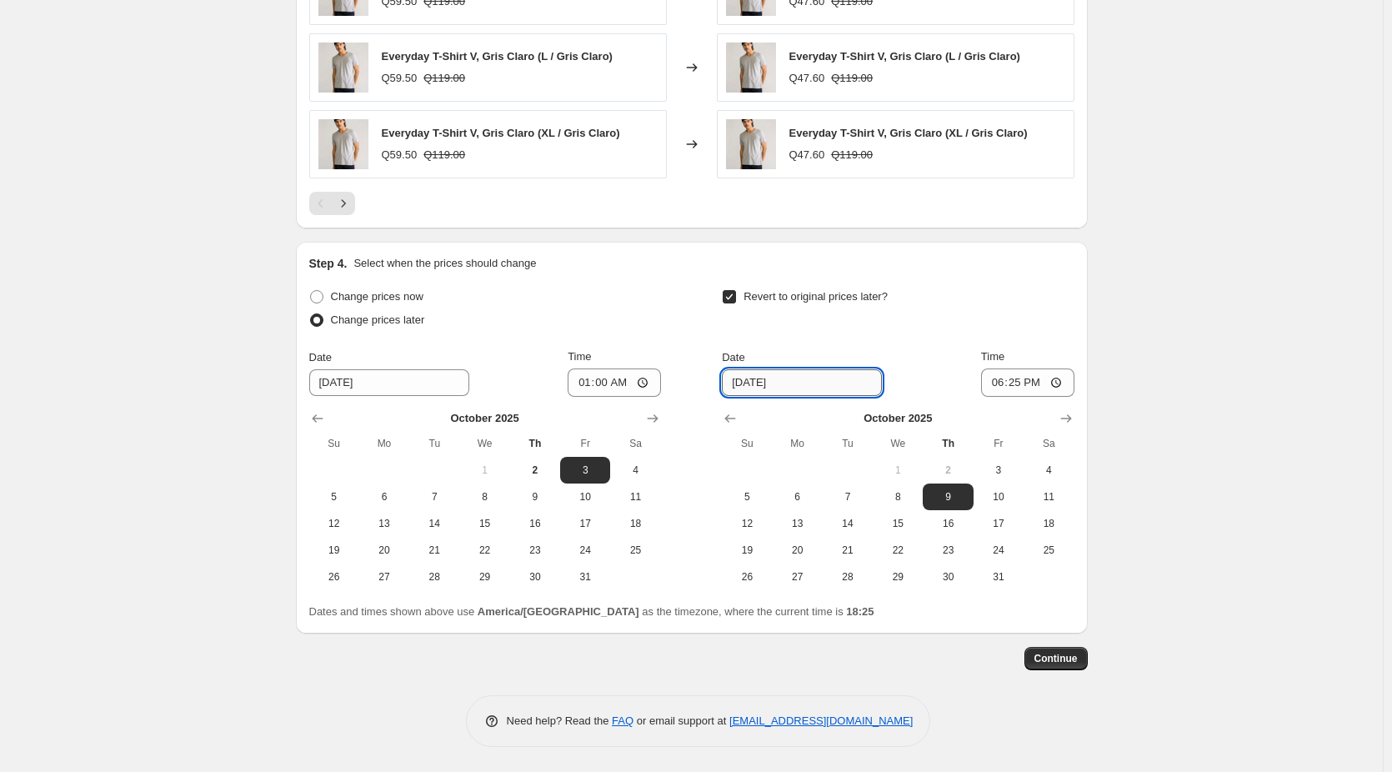
click at [759, 386] on input "10/9/2025" at bounding box center [802, 382] width 160 height 27
click at [841, 393] on input "[DATE]" at bounding box center [802, 382] width 160 height 27
click at [804, 388] on input "[DATE]" at bounding box center [802, 382] width 160 height 27
click at [759, 388] on input "[DATE]" at bounding box center [802, 382] width 160 height 27
click at [812, 386] on input "[DATE]" at bounding box center [802, 382] width 160 height 27
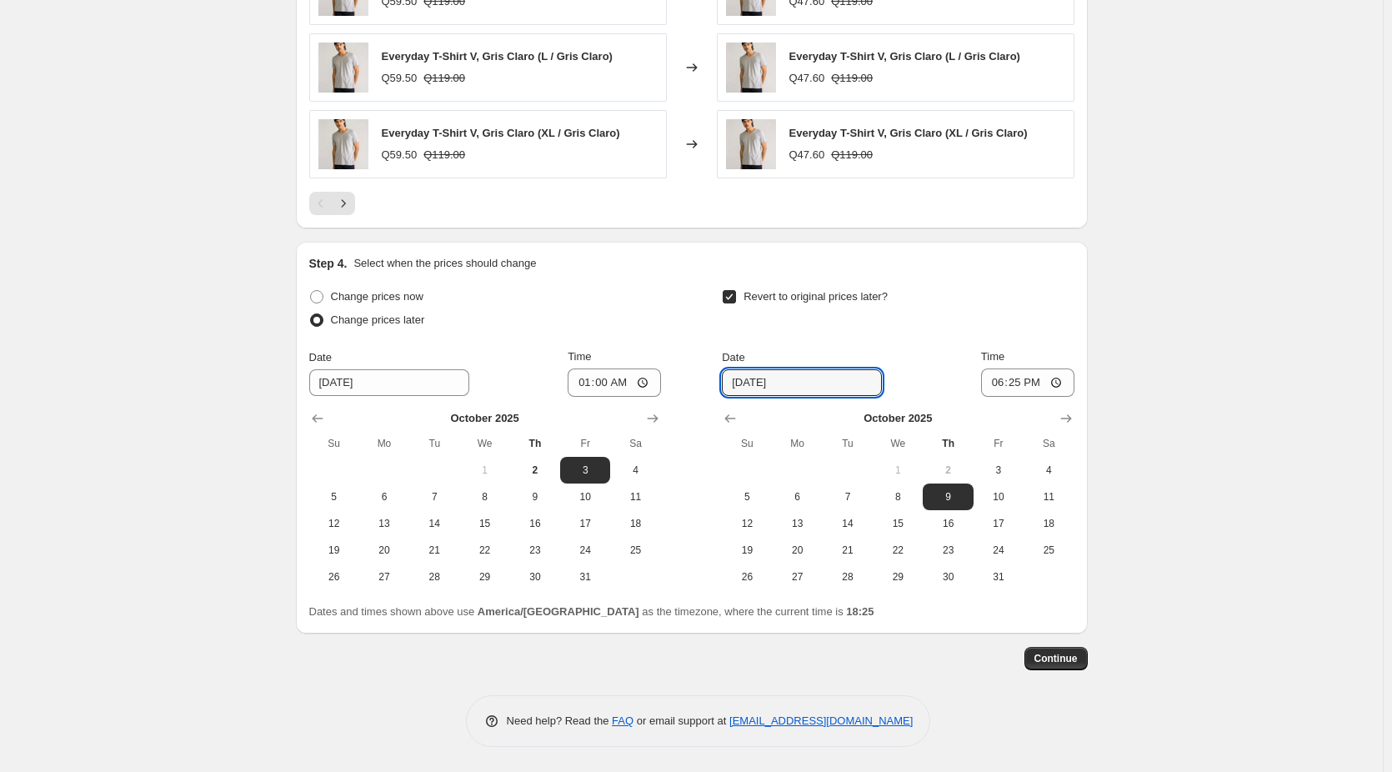
type input "[DATE]"
click at [736, 299] on input "Revert to original prices later?" at bounding box center [729, 296] width 13 height 13
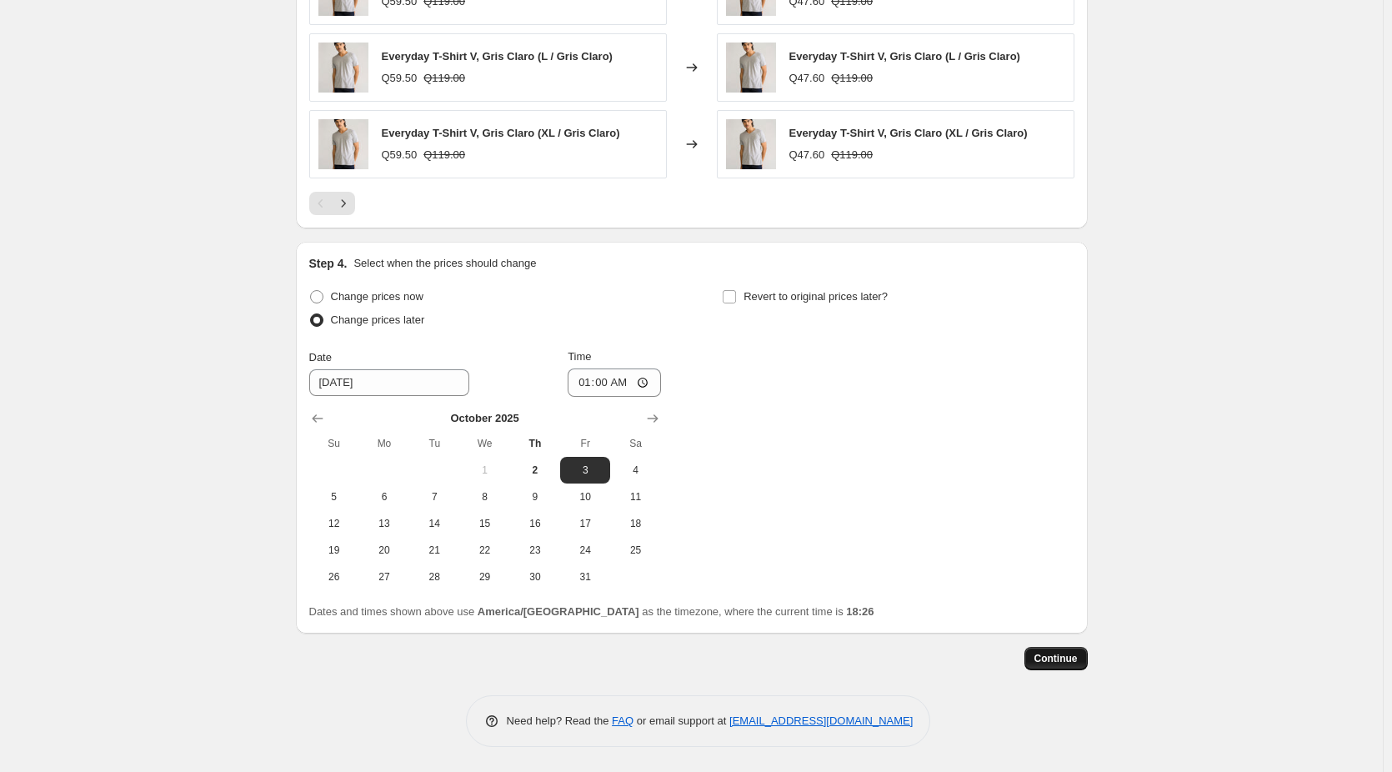
click at [1072, 666] on button "Continue" at bounding box center [1056, 658] width 63 height 23
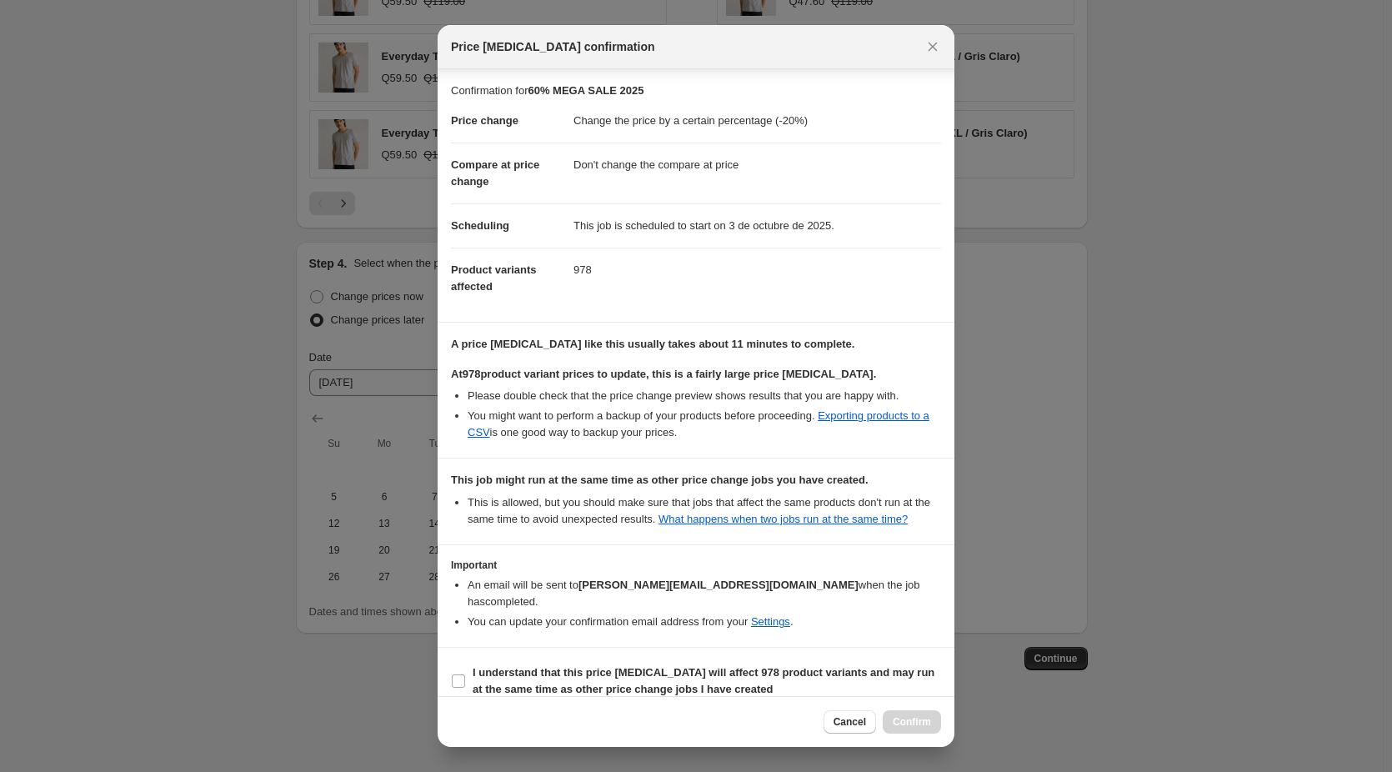
scroll to position [2, 0]
click at [933, 48] on icon "Close" at bounding box center [933, 47] width 9 height 9
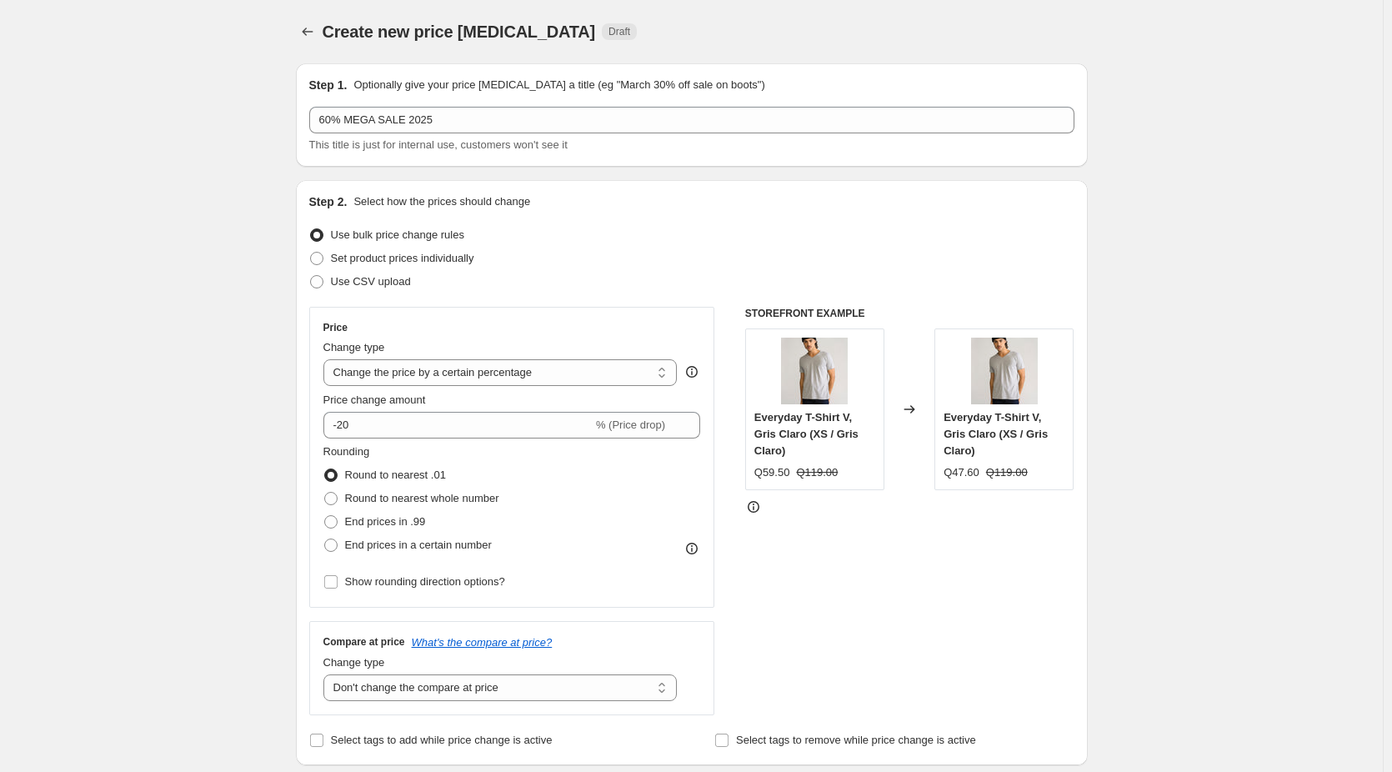
scroll to position [1368, 0]
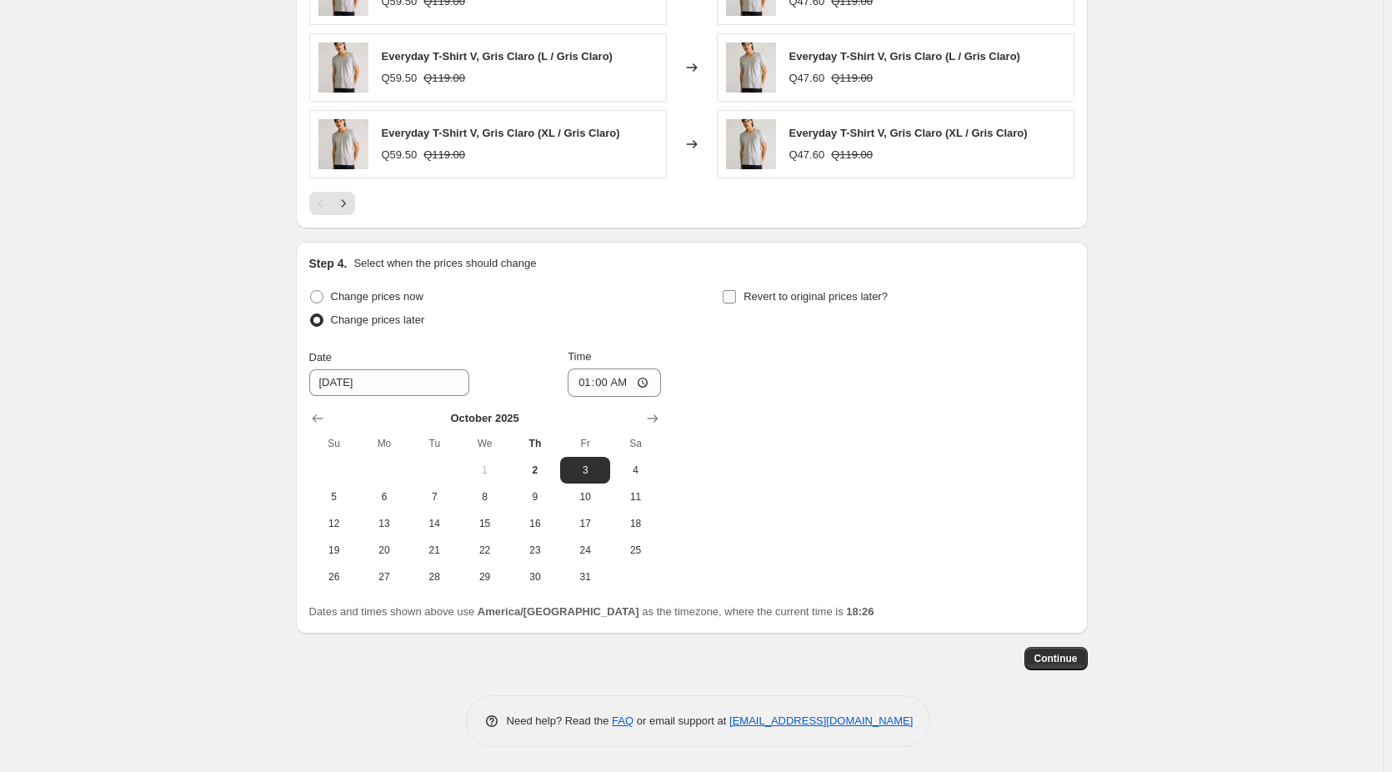
click at [752, 307] on label "Revert to original prices later?" at bounding box center [805, 296] width 166 height 23
click at [736, 303] on input "Revert to original prices later?" at bounding box center [729, 296] width 13 height 13
checkbox input "true"
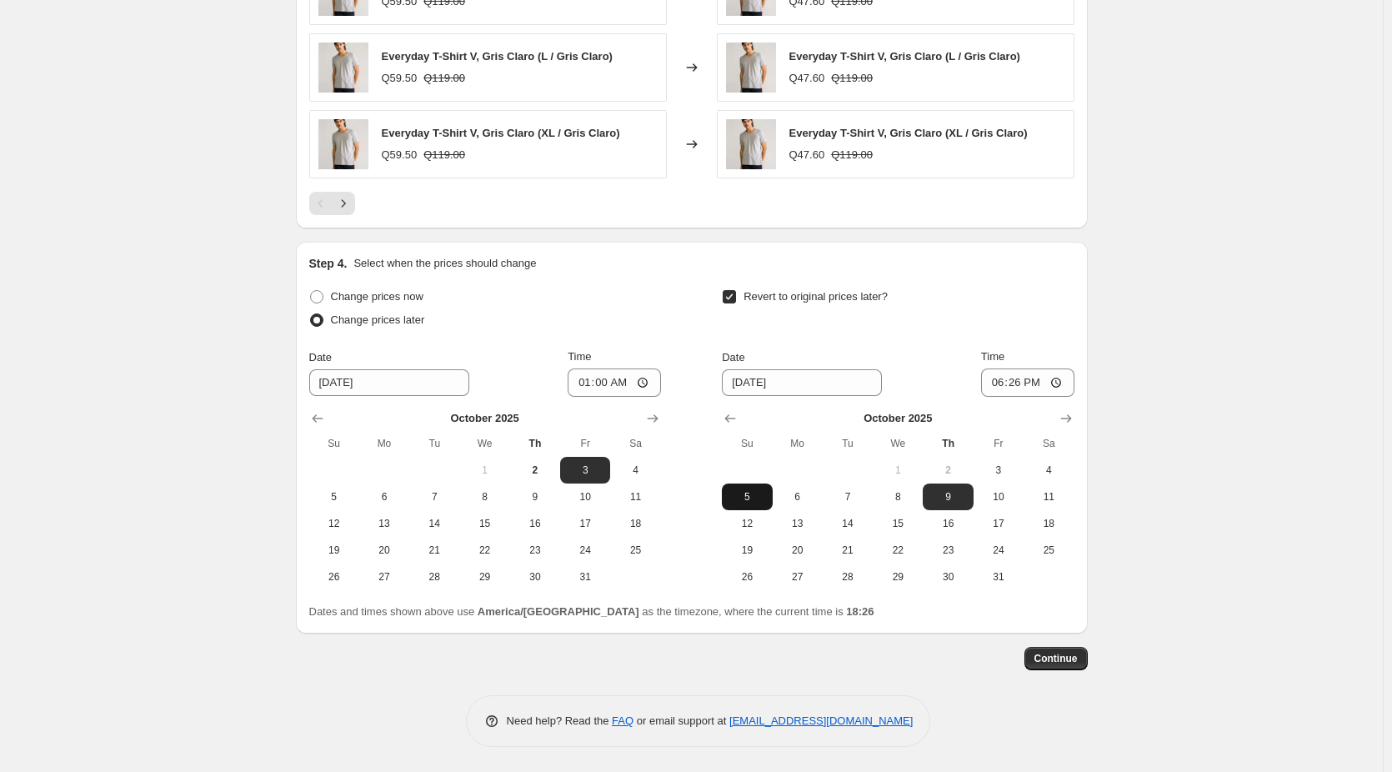
click at [764, 499] on span "5" at bounding box center [747, 496] width 37 height 13
type input "[DATE]"
click at [1029, 383] on input "18:26" at bounding box center [1027, 382] width 93 height 28
click at [1044, 376] on input "18:26" at bounding box center [1027, 382] width 93 height 28
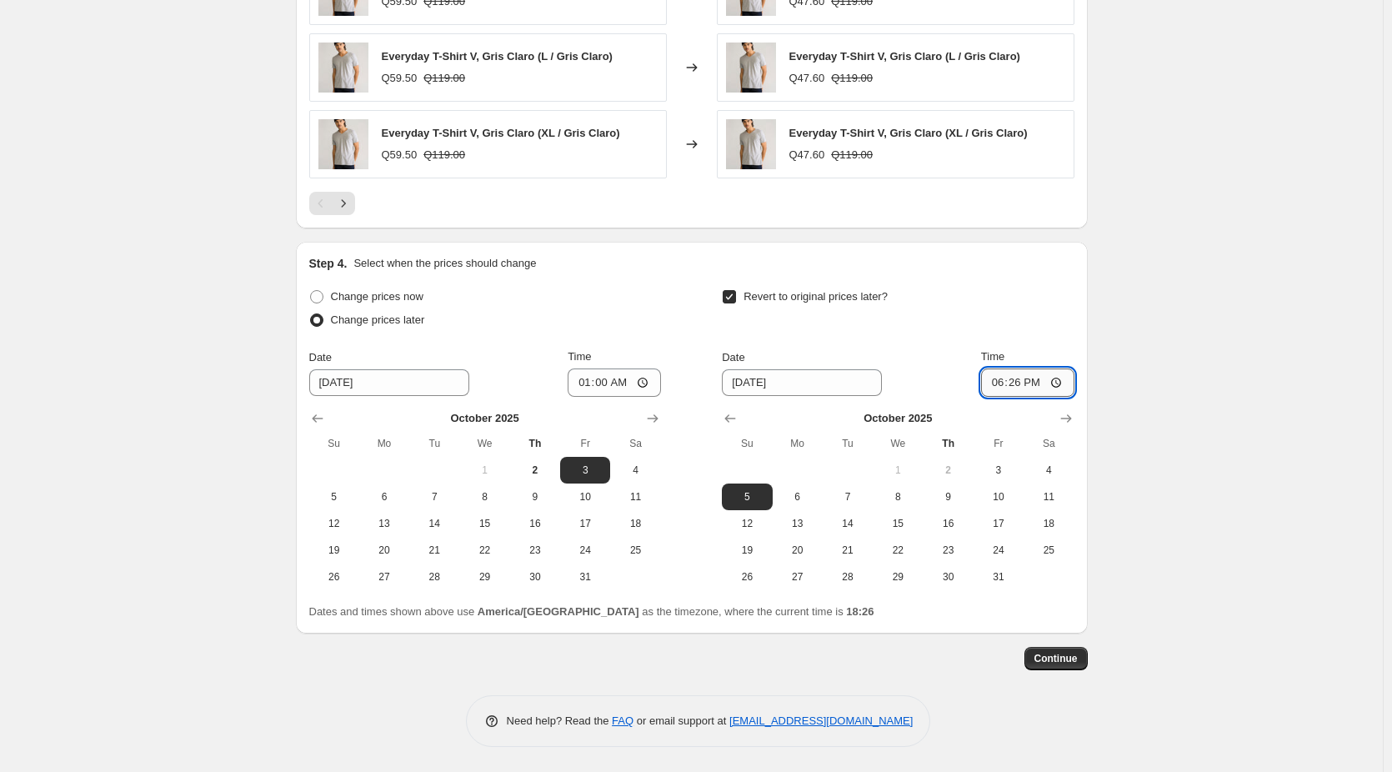
click at [1053, 381] on input "18:26" at bounding box center [1027, 382] width 93 height 28
type input "23:58"
click at [1077, 662] on span "Continue" at bounding box center [1056, 658] width 43 height 13
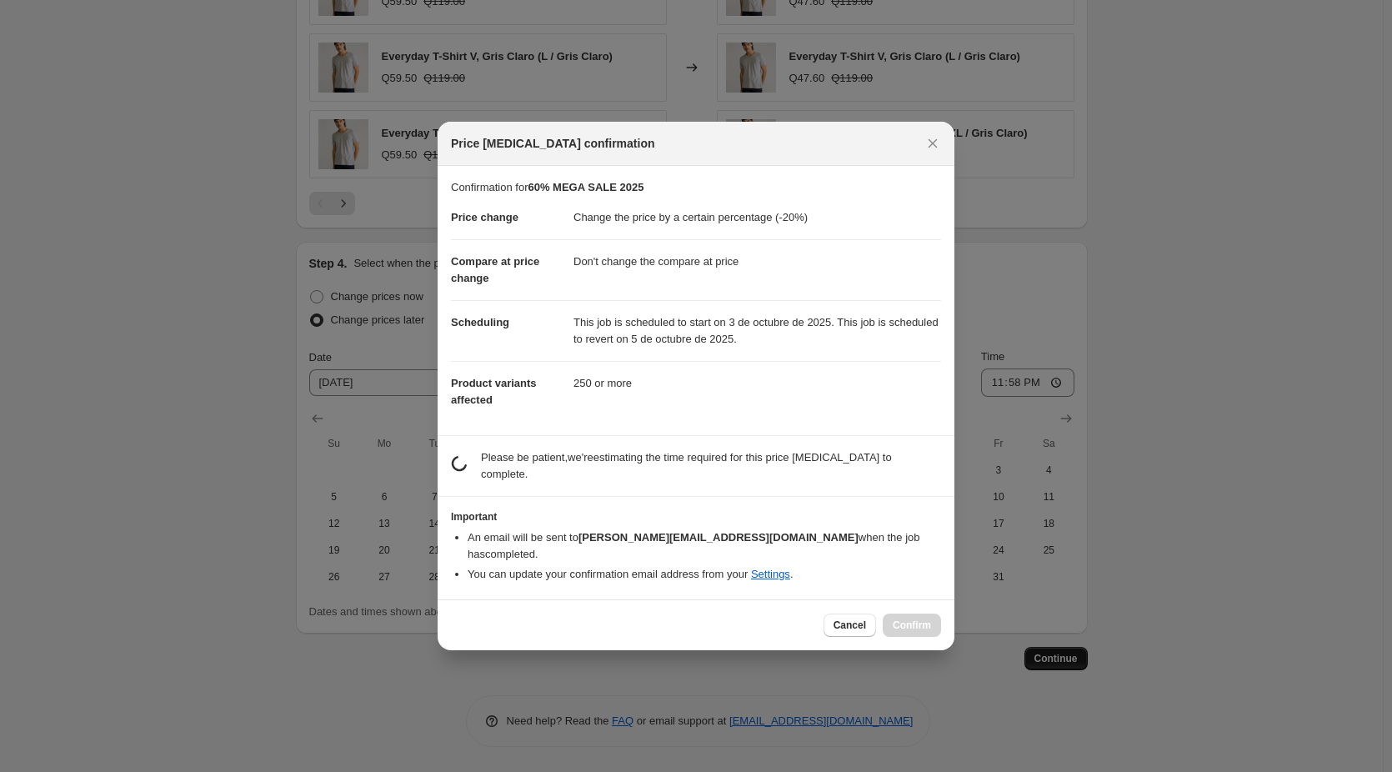
scroll to position [0, 0]
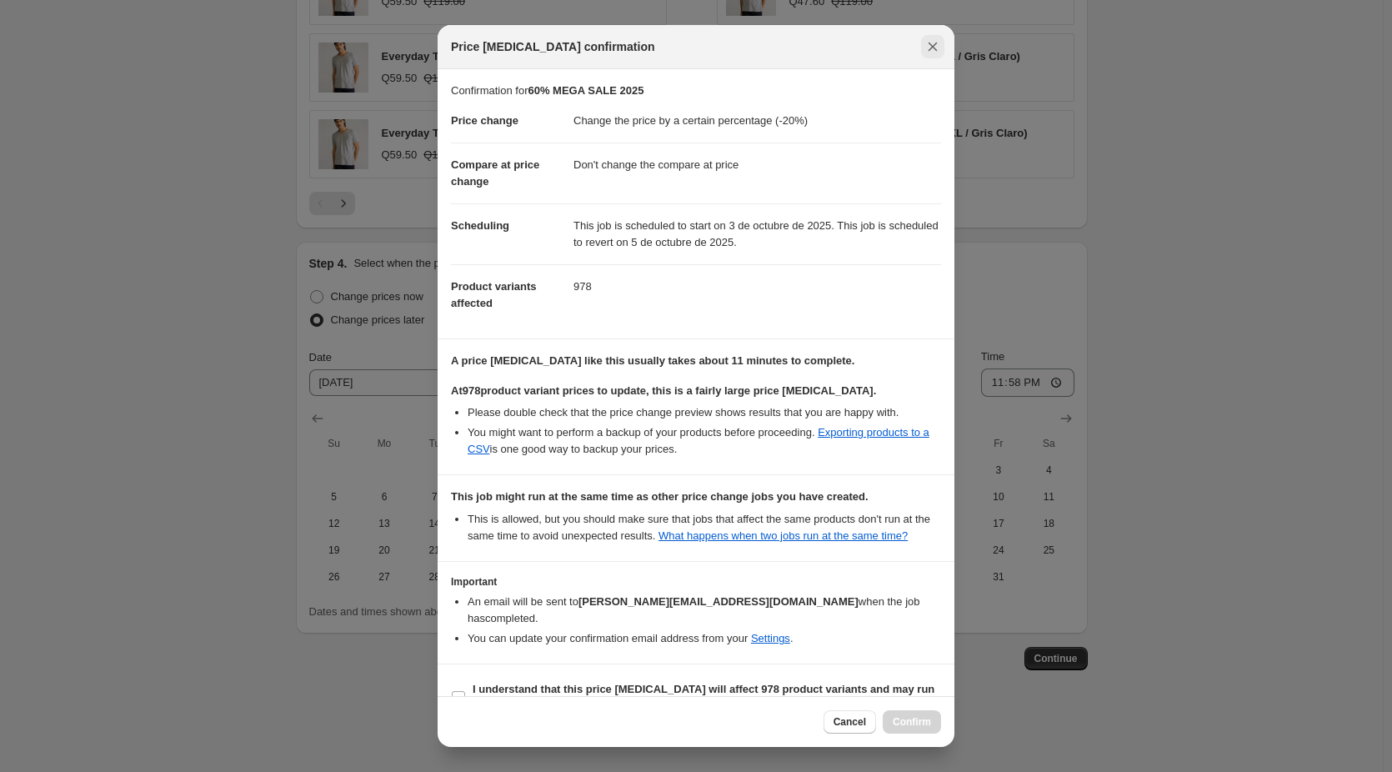
click at [928, 52] on icon "Close" at bounding box center [933, 46] width 17 height 17
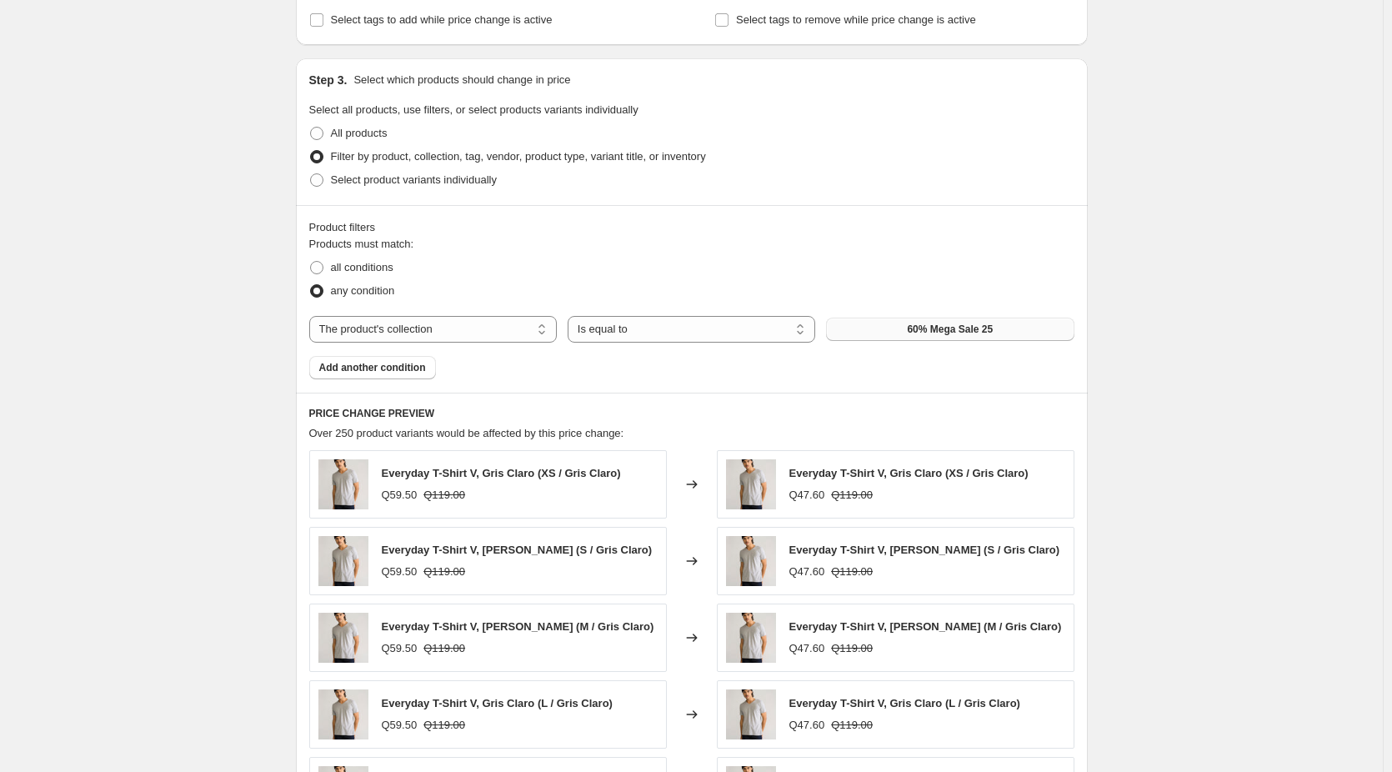
scroll to position [451, 0]
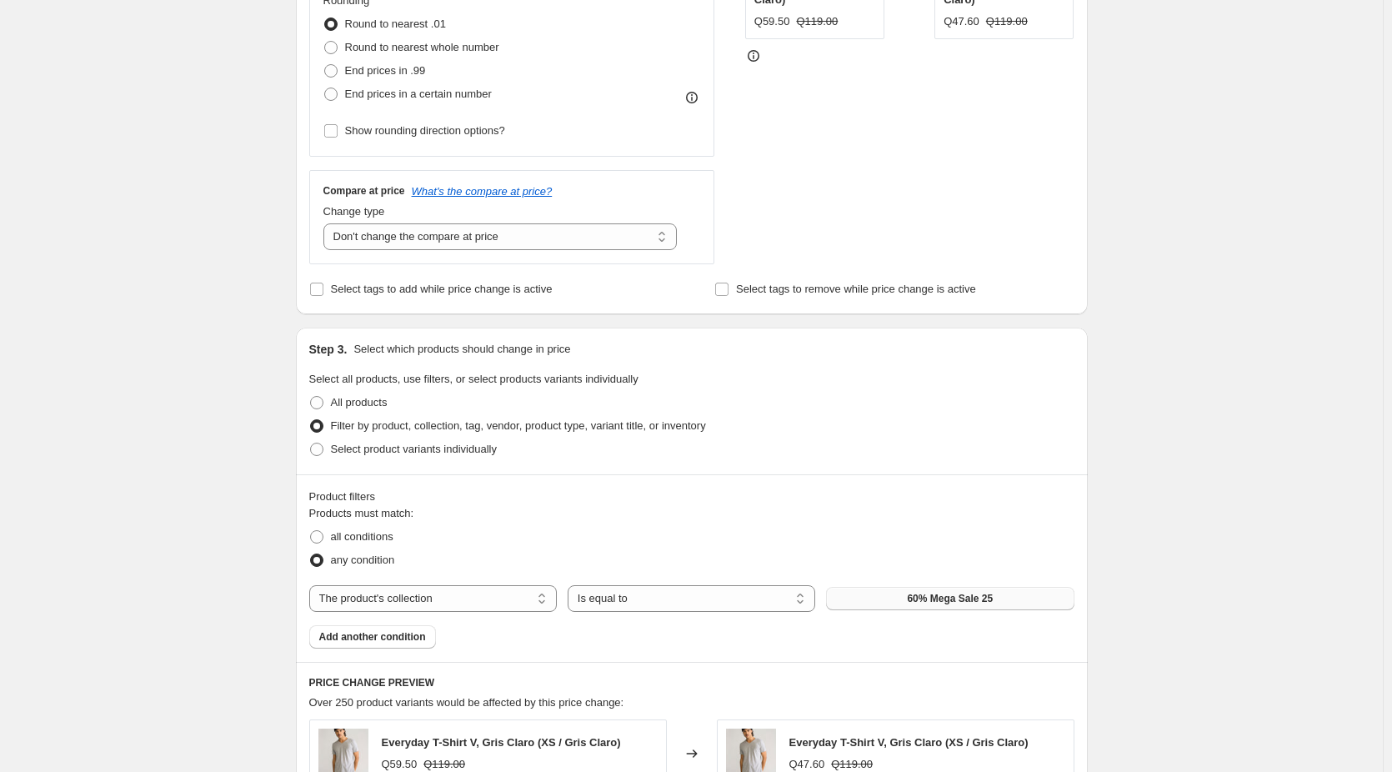
click at [186, 404] on div "Create new price change job. This page is ready Create new price change job Dra…" at bounding box center [691, 618] width 1383 height 2139
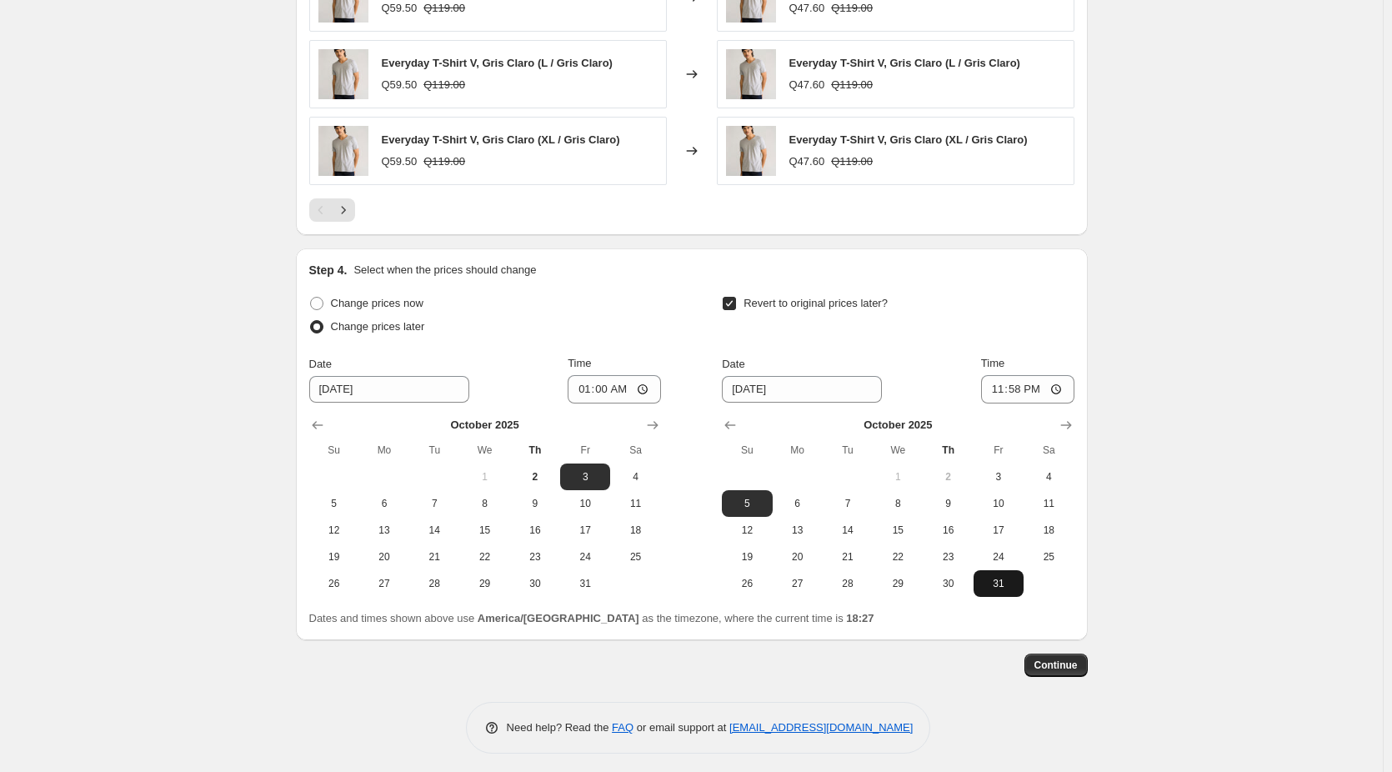
scroll to position [1368, 0]
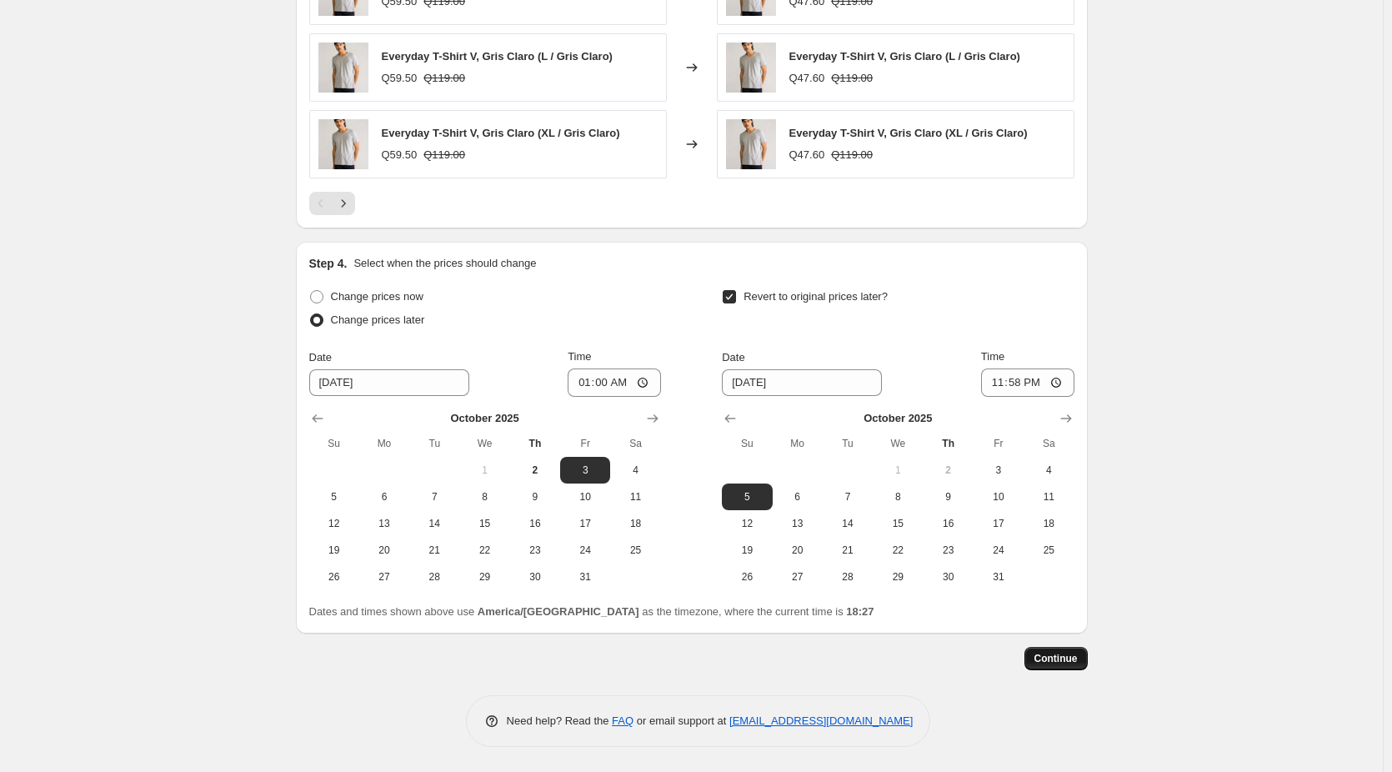
click at [1063, 662] on span "Continue" at bounding box center [1056, 658] width 43 height 13
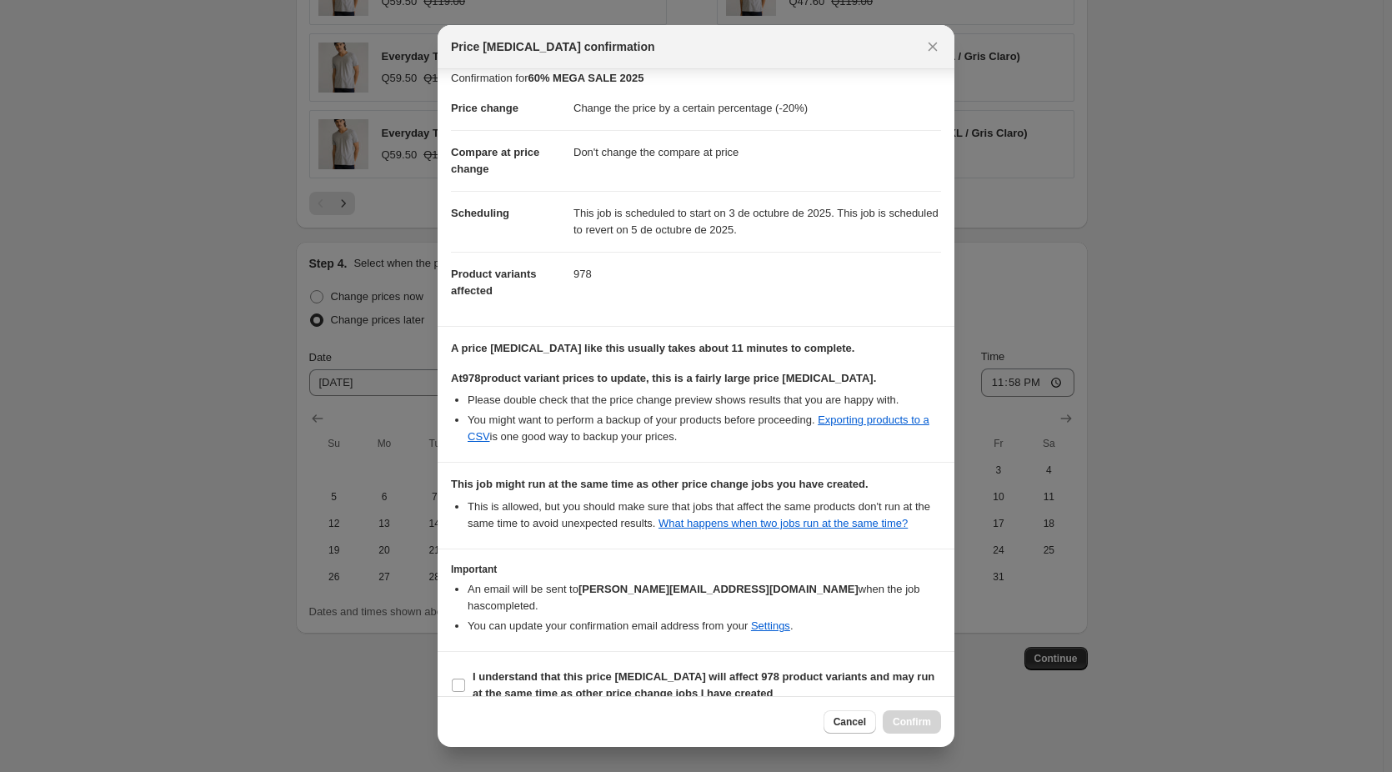
scroll to position [18, 0]
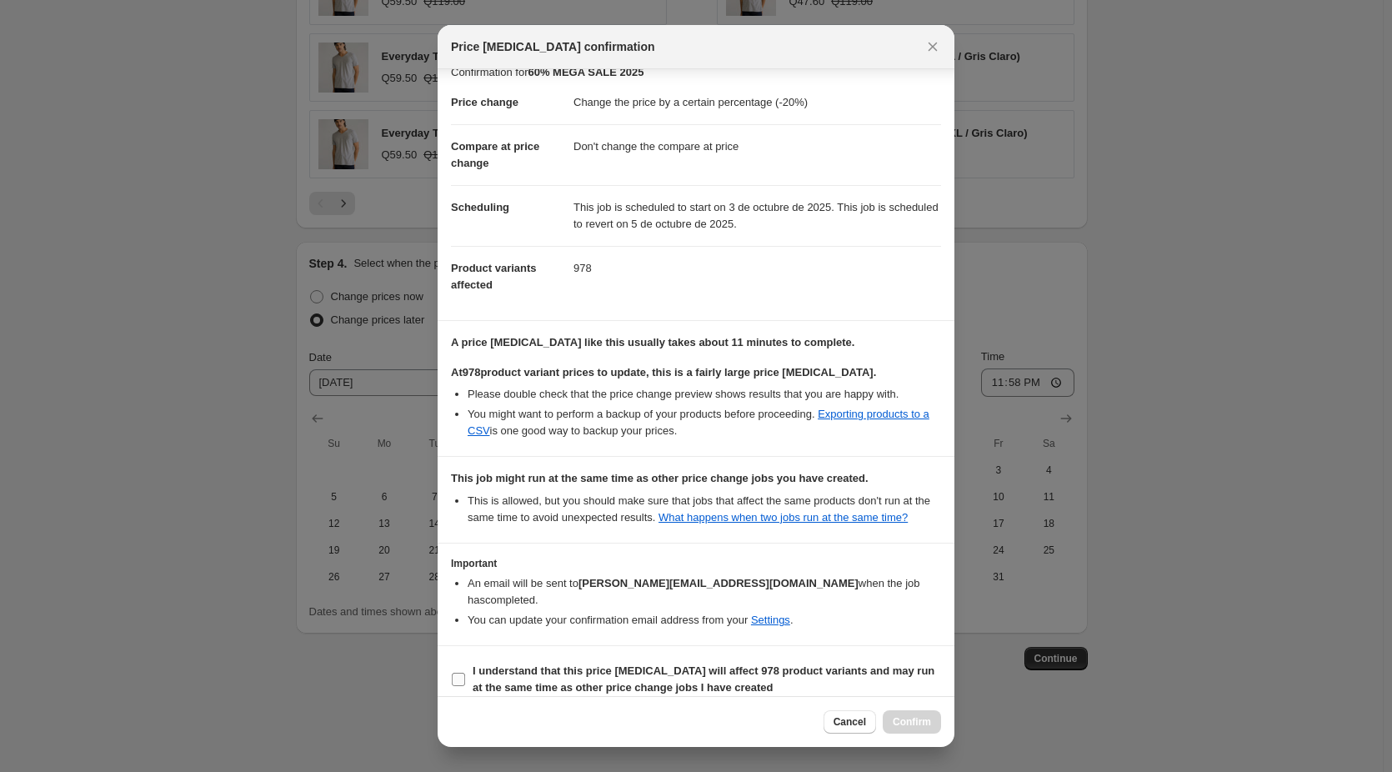
click at [493, 663] on span "I understand that this price change job will affect 978 product variants and ma…" at bounding box center [707, 679] width 469 height 33
click at [465, 673] on input "I understand that this price change job will affect 978 product variants and ma…" at bounding box center [458, 679] width 13 height 13
checkbox input "true"
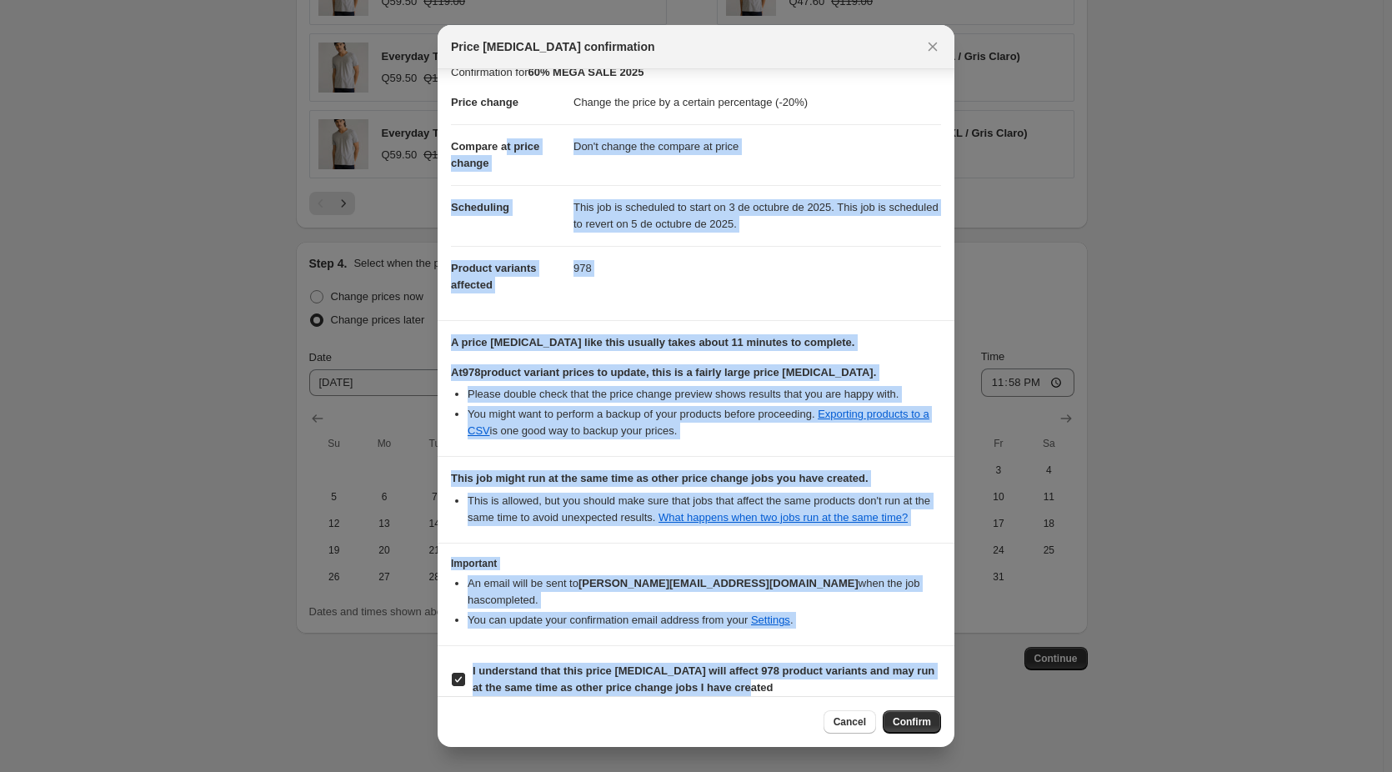
drag, startPoint x: 770, startPoint y: 675, endPoint x: 505, endPoint y: 131, distance: 605.5
click at [505, 131] on div "Confirmation for 60% MEGA SALE 2025 Price change Change the price by a certain …" at bounding box center [696, 382] width 517 height 627
click at [646, 232] on dd "This job is scheduled to start on 3 de octubre de 2025. This job is scheduled t…" at bounding box center [758, 215] width 368 height 61
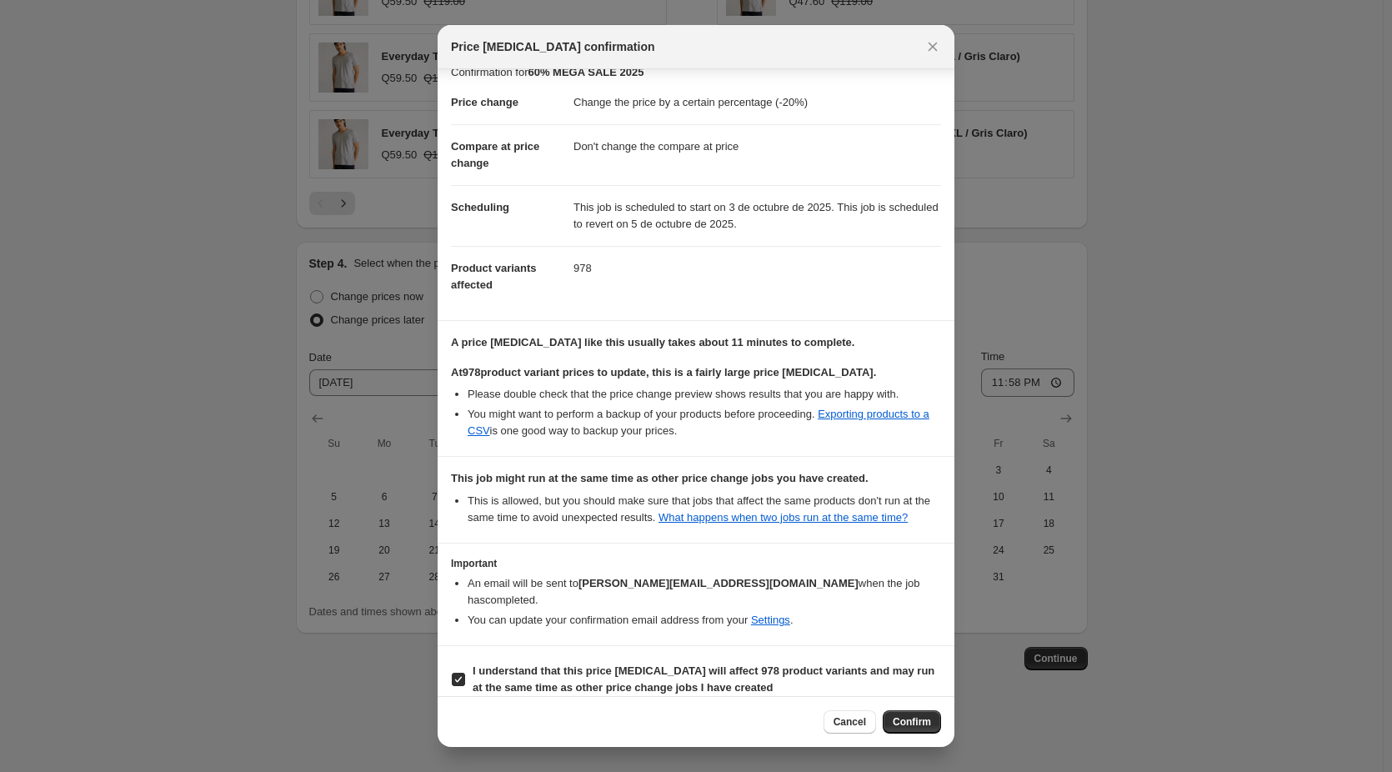
click at [641, 219] on dd "This job is scheduled to start on 3 de octubre de 2025. This job is scheduled t…" at bounding box center [758, 215] width 368 height 61
click at [719, 215] on dd "This job is scheduled to start on 3 de octubre de 2025. This job is scheduled t…" at bounding box center [758, 215] width 368 height 61
click at [773, 220] on dd "This job is scheduled to start on 3 de octubre de 2025. This job is scheduled t…" at bounding box center [758, 215] width 368 height 61
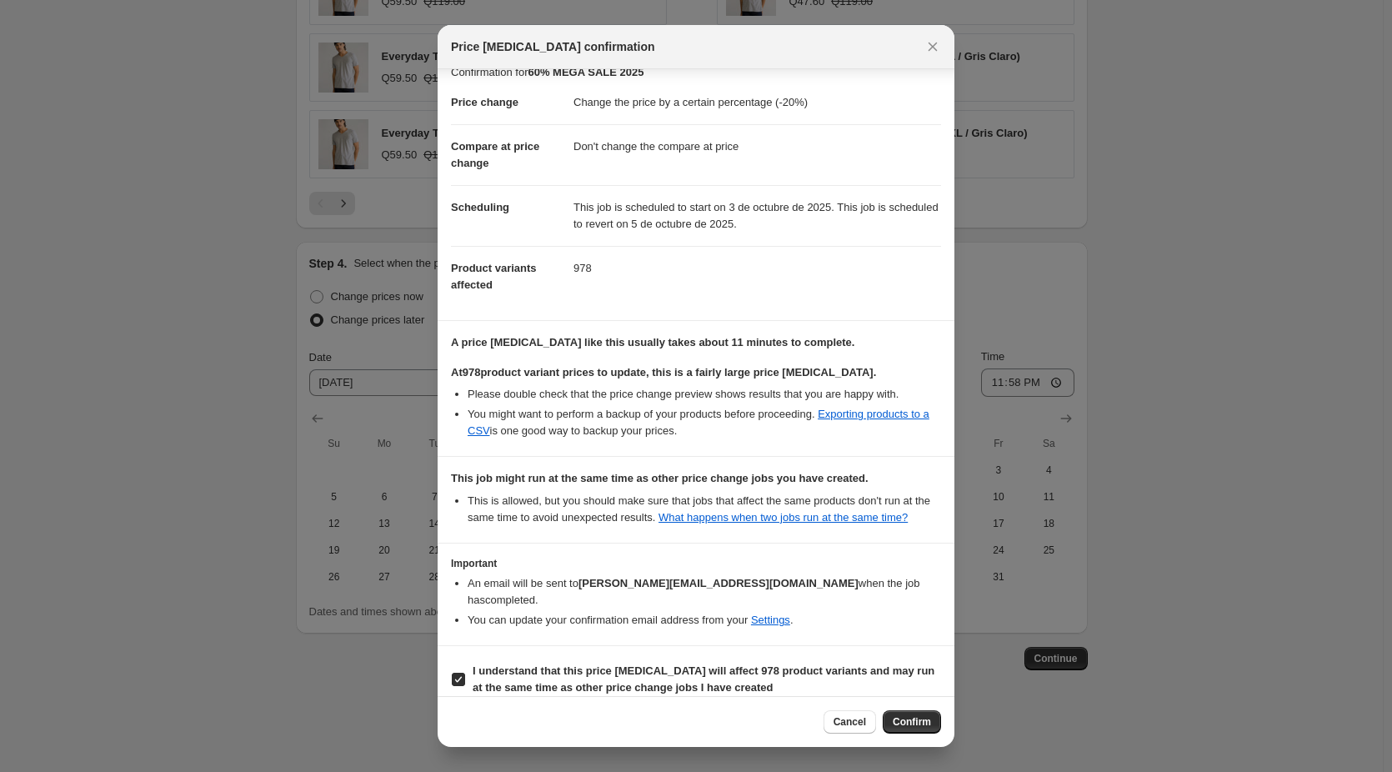
click at [920, 42] on div "Price change job confirmation" at bounding box center [696, 46] width 490 height 17
click at [933, 46] on icon "Close" at bounding box center [933, 47] width 9 height 9
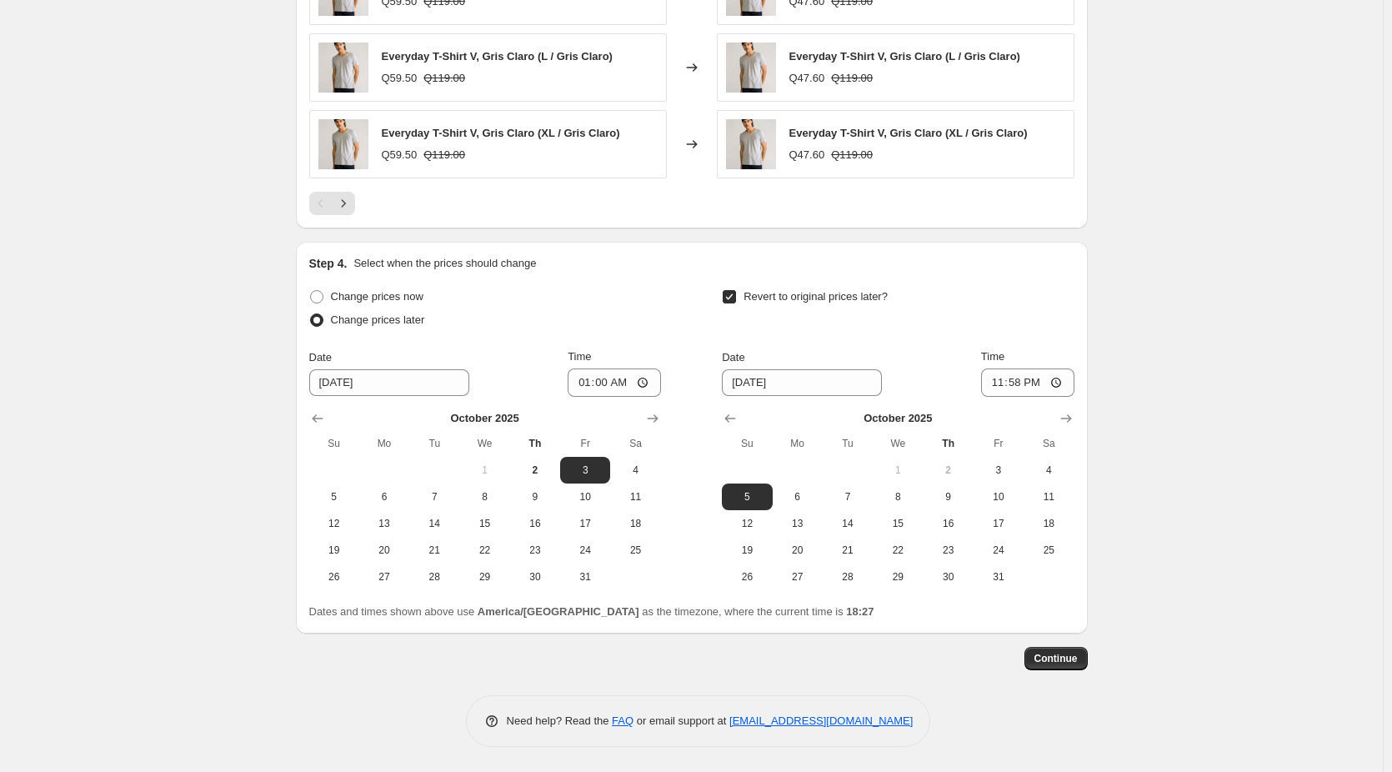
click at [1040, 661] on button "Continue" at bounding box center [1056, 658] width 63 height 23
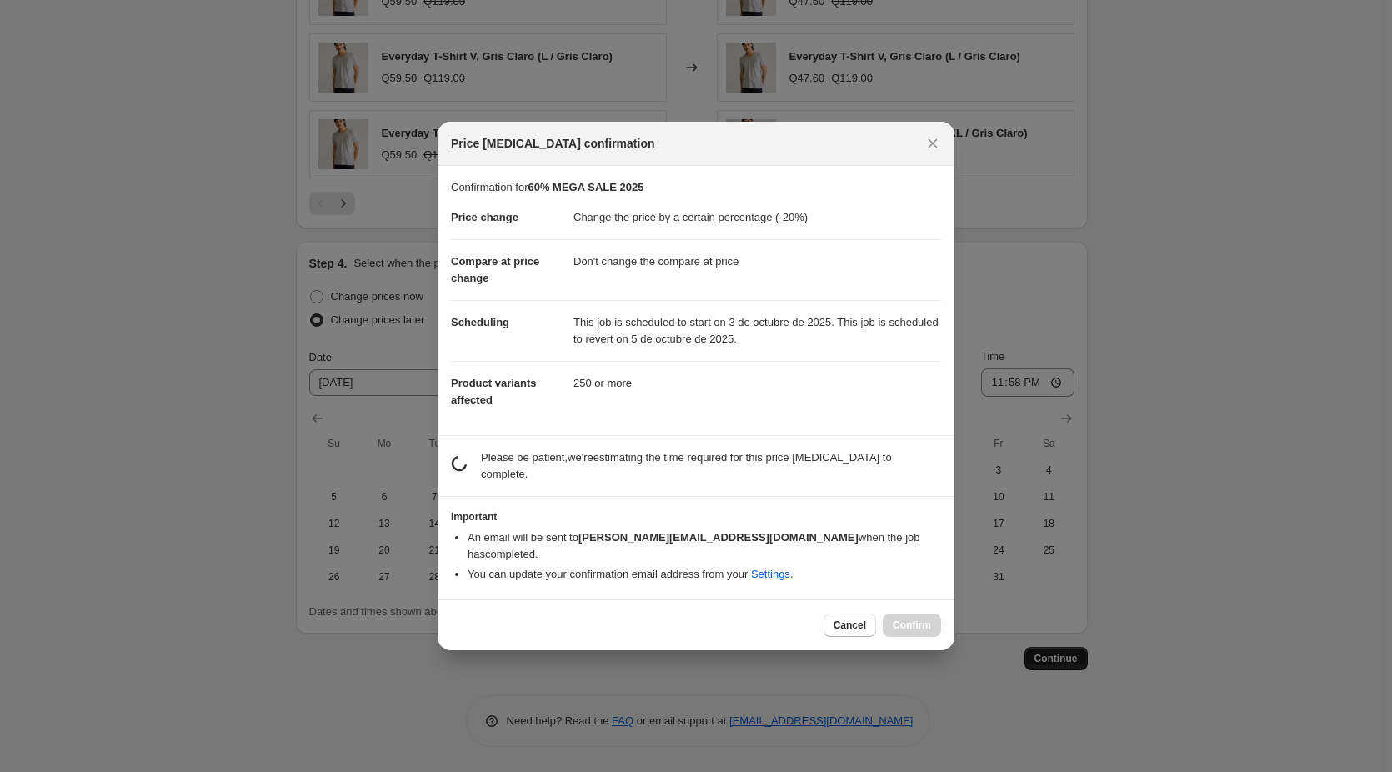
scroll to position [0, 0]
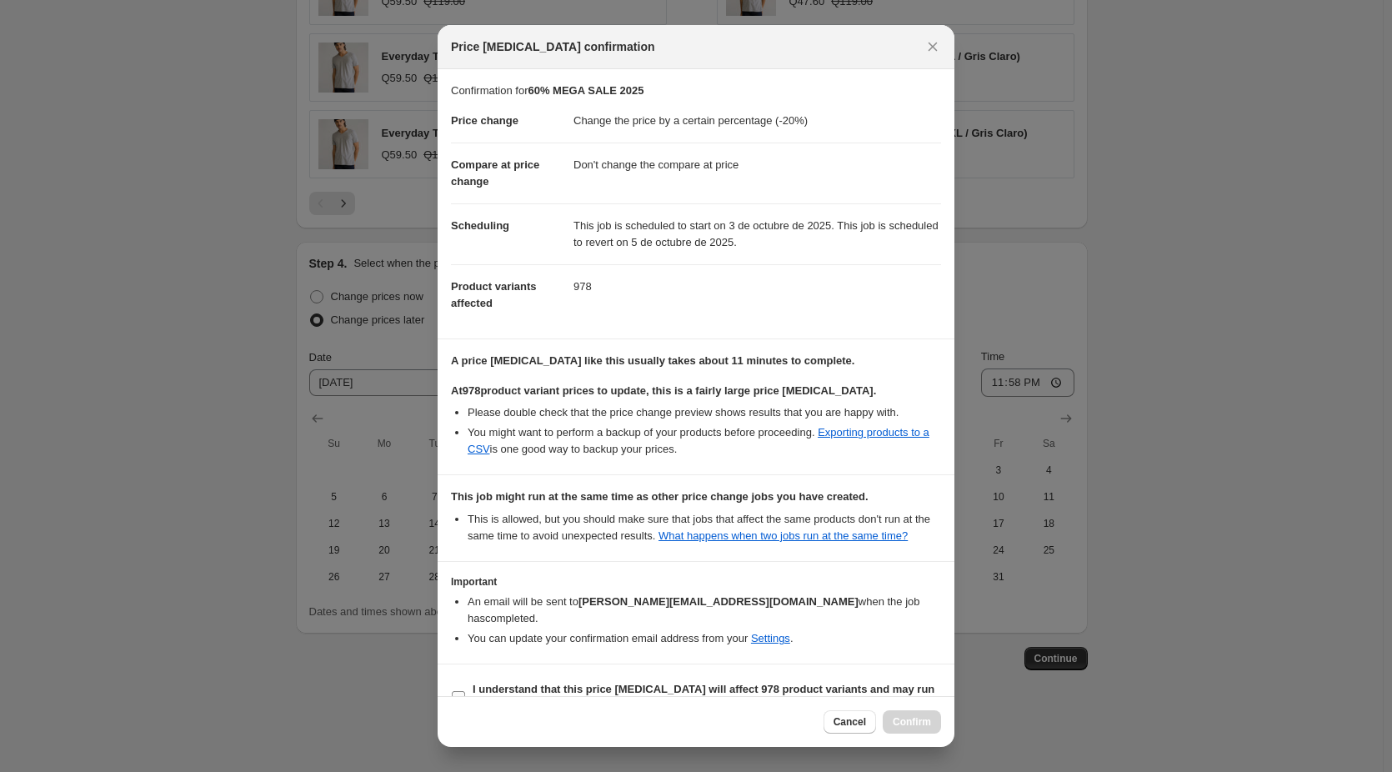
click at [502, 683] on b "I understand that this price change job will affect 978 product variants and ma…" at bounding box center [704, 697] width 462 height 29
click at [465, 691] on input "I understand that this price change job will affect 978 product variants and ma…" at bounding box center [458, 697] width 13 height 13
checkbox input "true"
click at [919, 714] on button "Confirm" at bounding box center [912, 721] width 58 height 23
type input "60% MEGA SALE 2025"
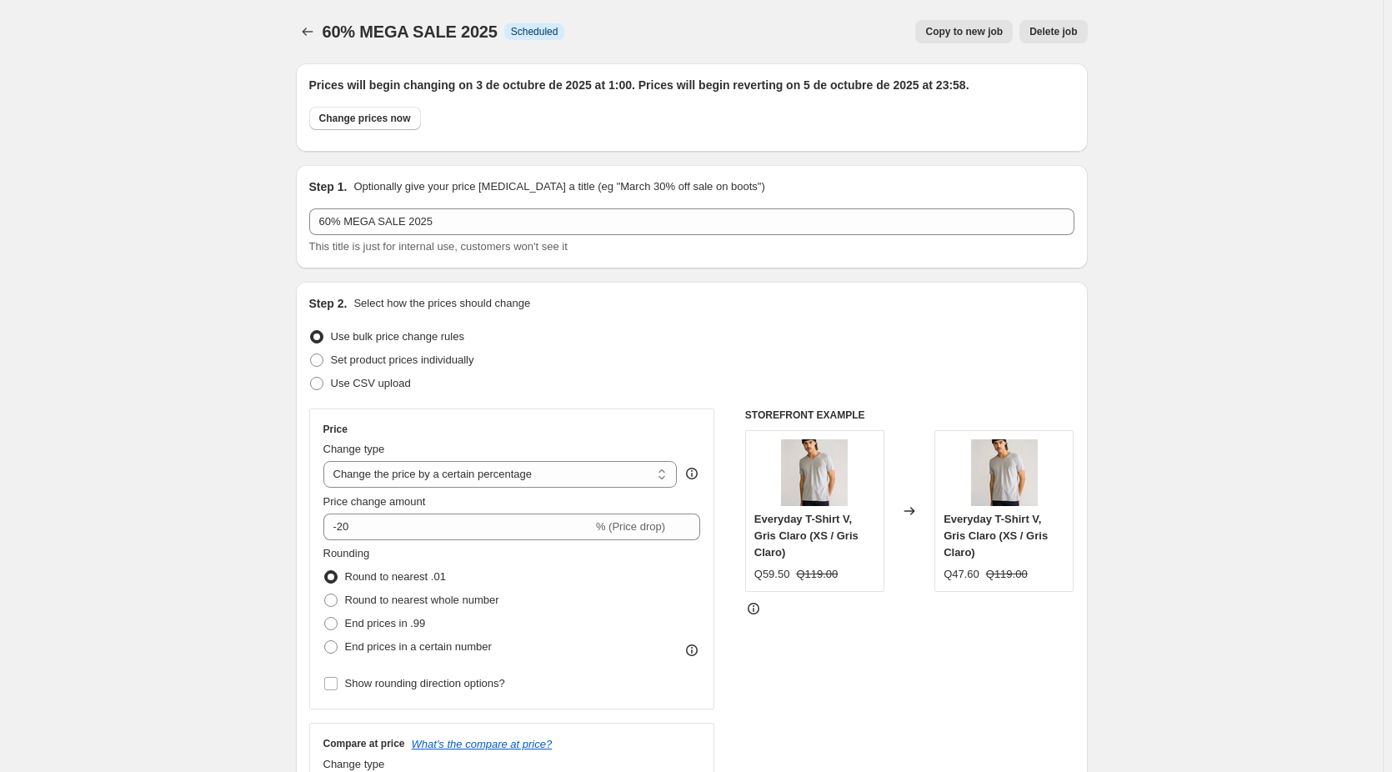
scroll to position [1368, 0]
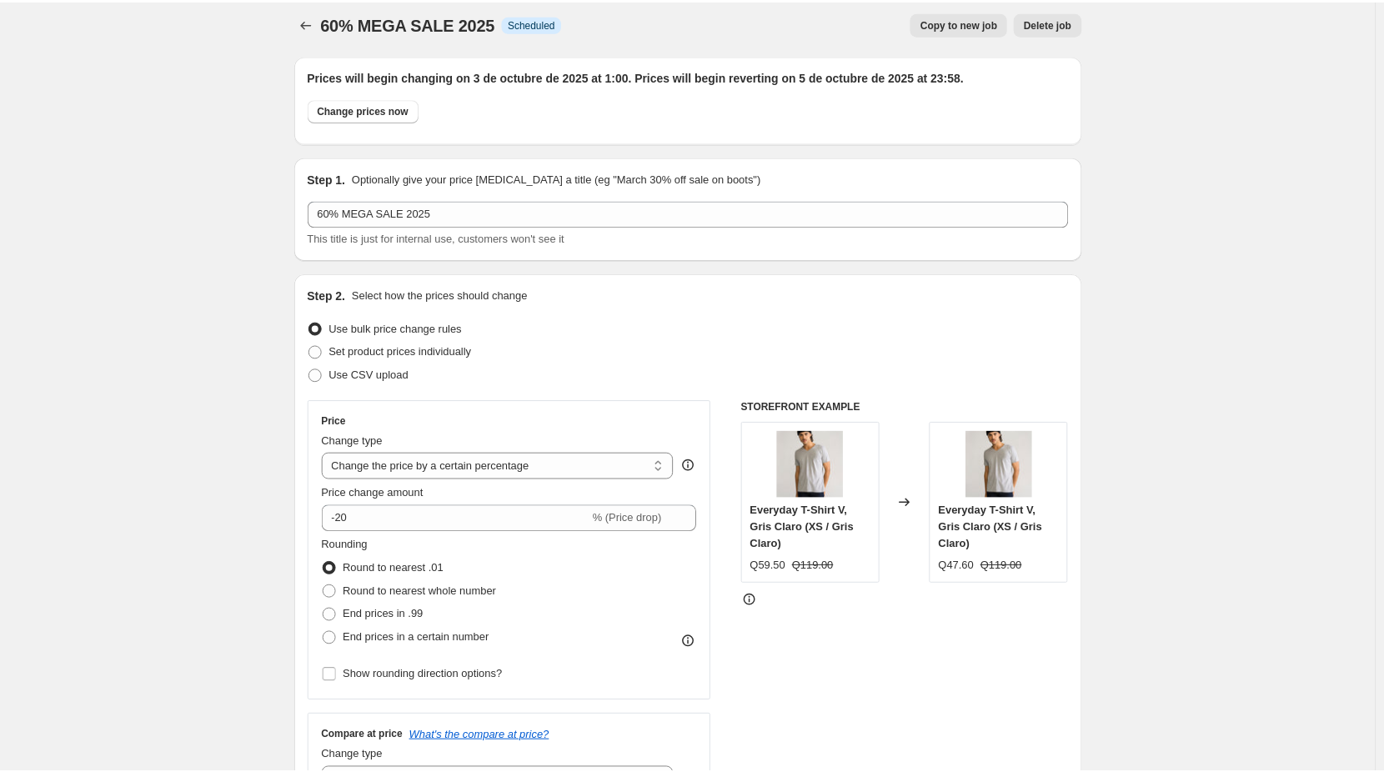
scroll to position [0, 0]
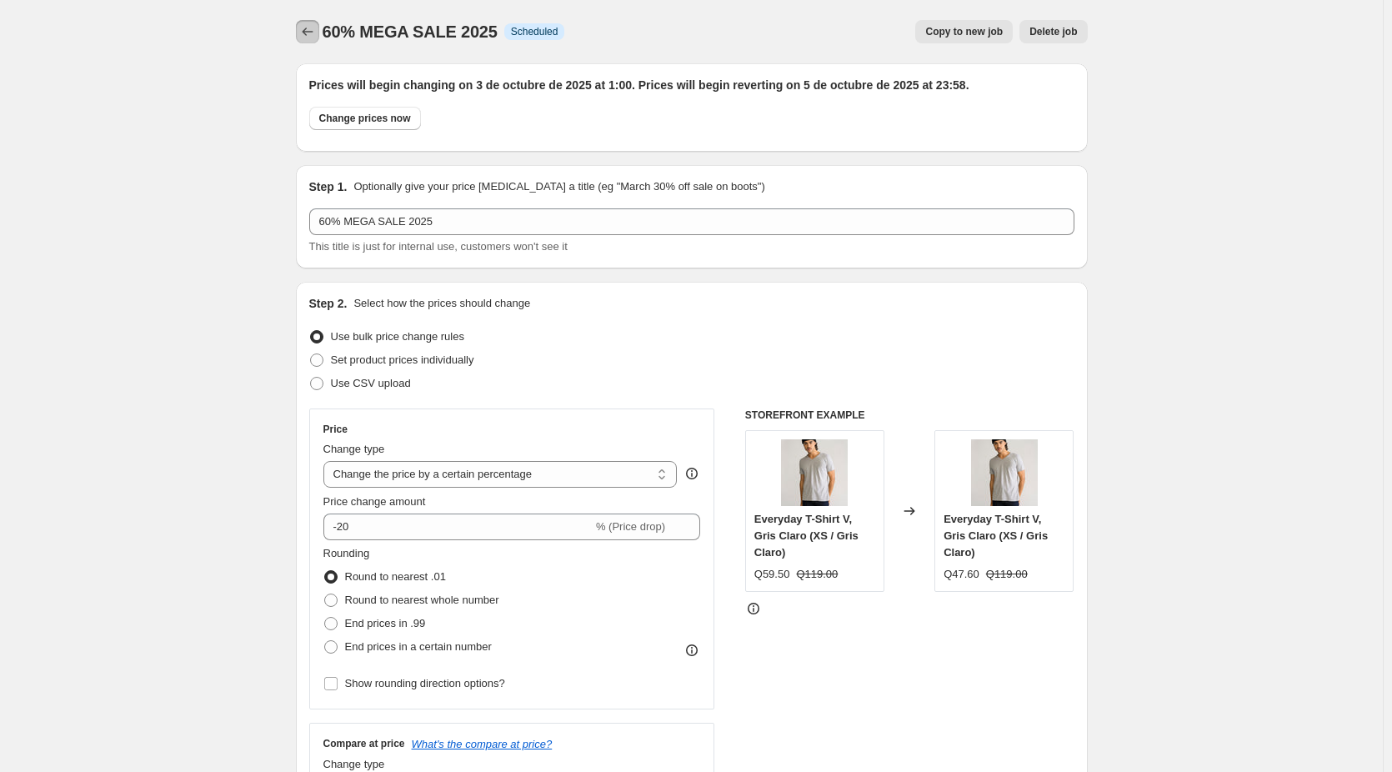
click at [314, 41] on button "Price change jobs" at bounding box center [307, 31] width 23 height 23
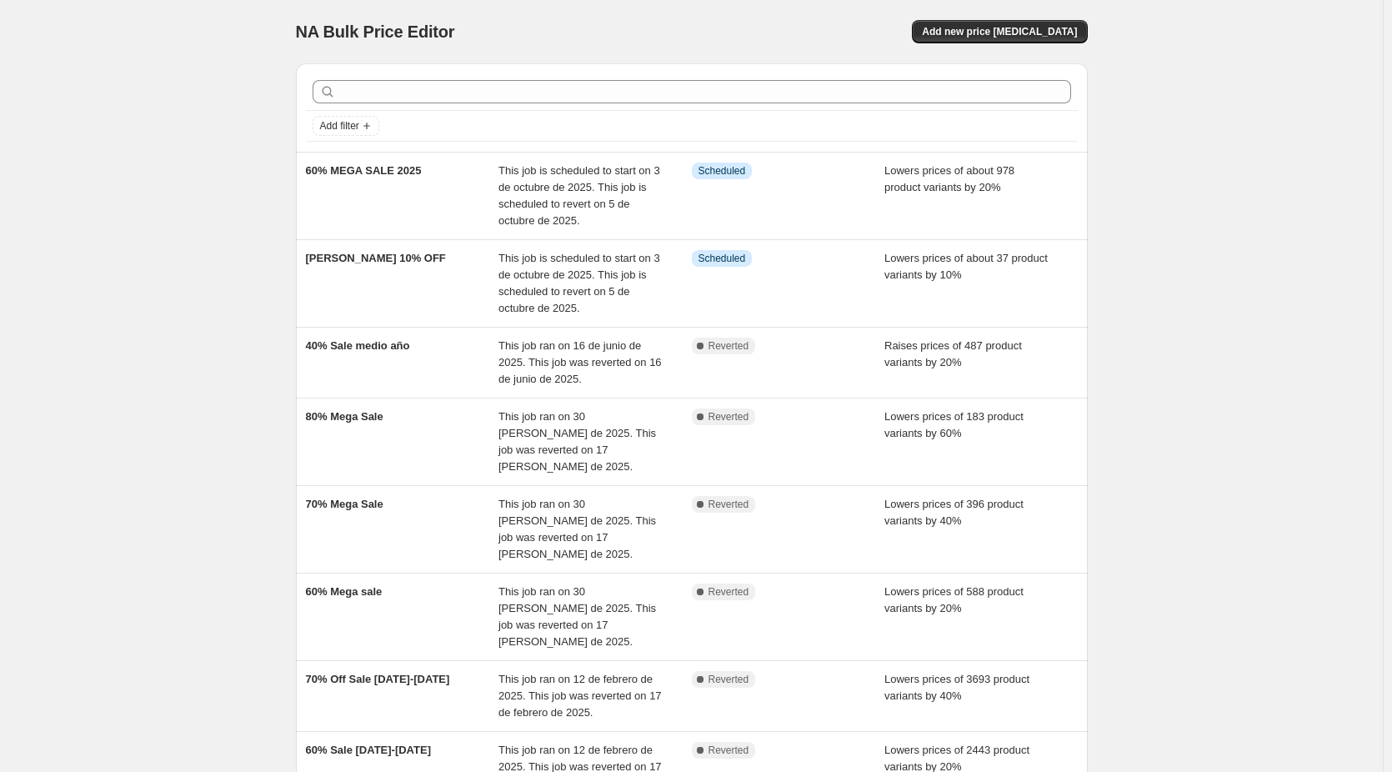
click at [218, 321] on div "NA Bulk Price Editor. This page is ready NA Bulk Price Editor Add new price cha…" at bounding box center [691, 554] width 1383 height 1109
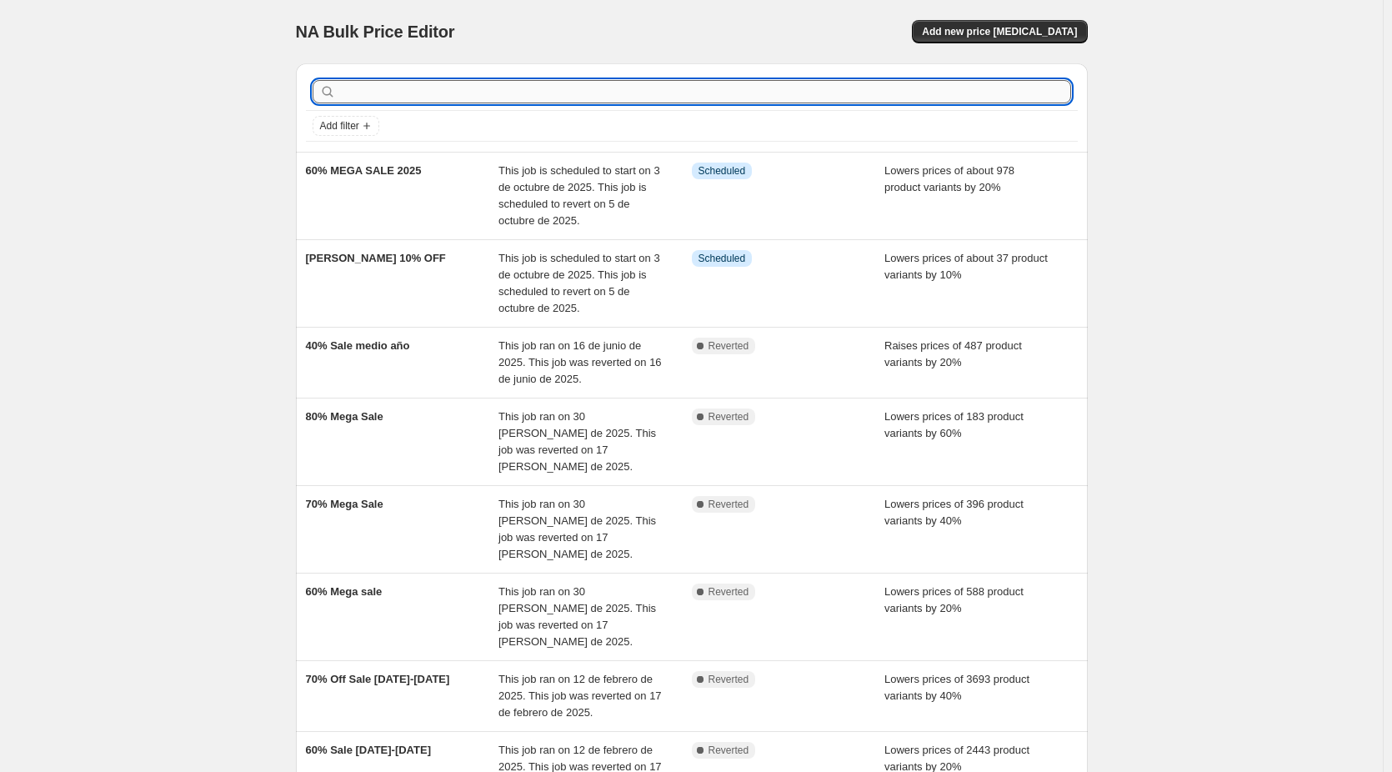
click at [434, 92] on input "text" at bounding box center [705, 91] width 732 height 23
click at [112, 162] on div "NA Bulk Price Editor. This page is ready NA Bulk Price Editor Add new price cha…" at bounding box center [691, 554] width 1383 height 1109
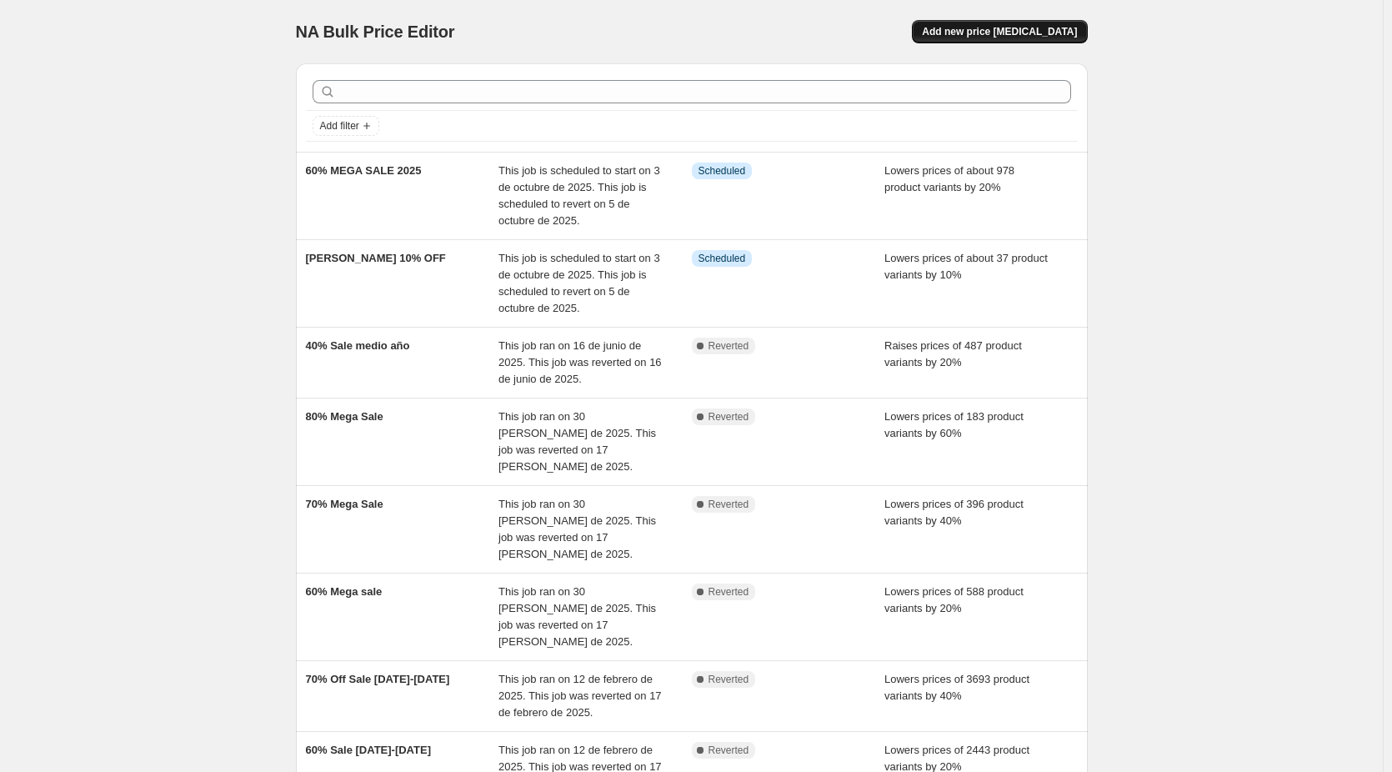
click at [1045, 41] on button "Add new price [MEDICAL_DATA]" at bounding box center [999, 31] width 175 height 23
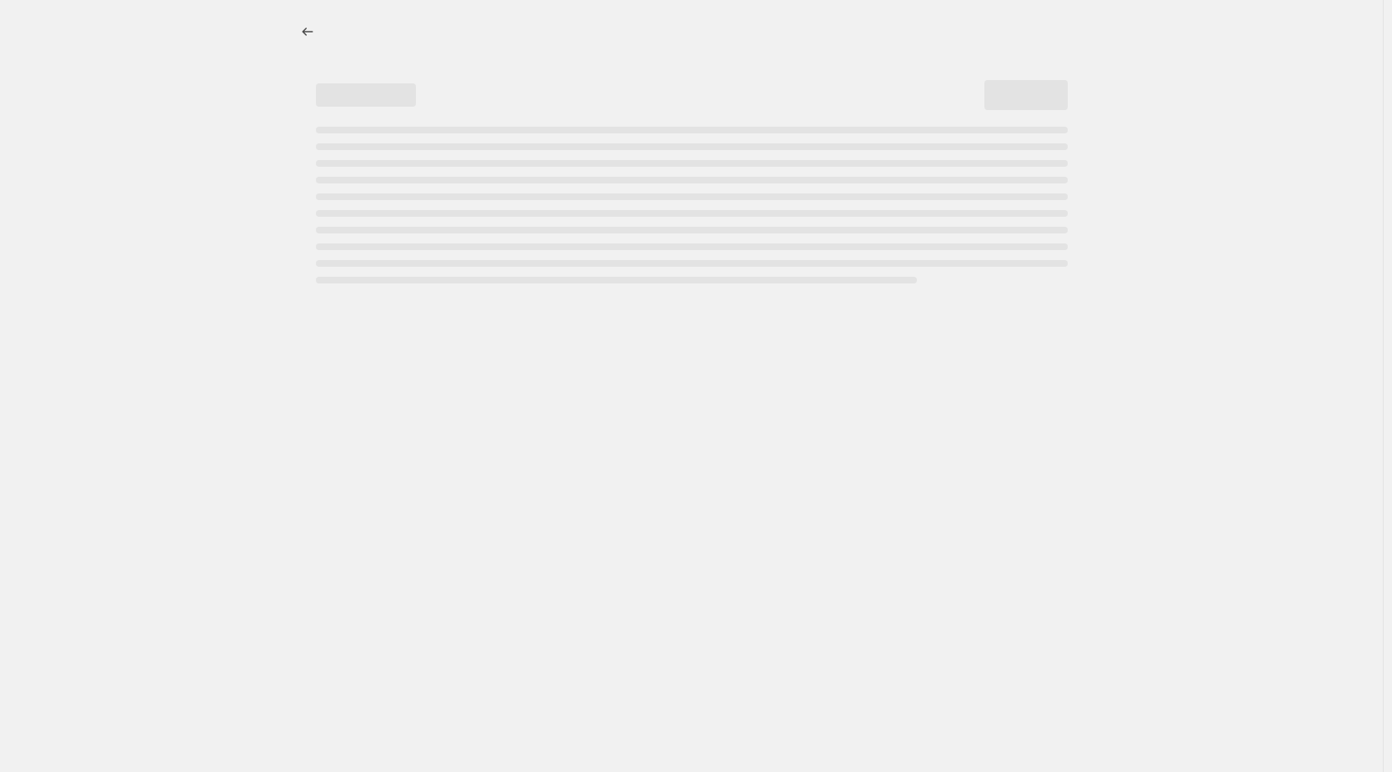
select select "percentage"
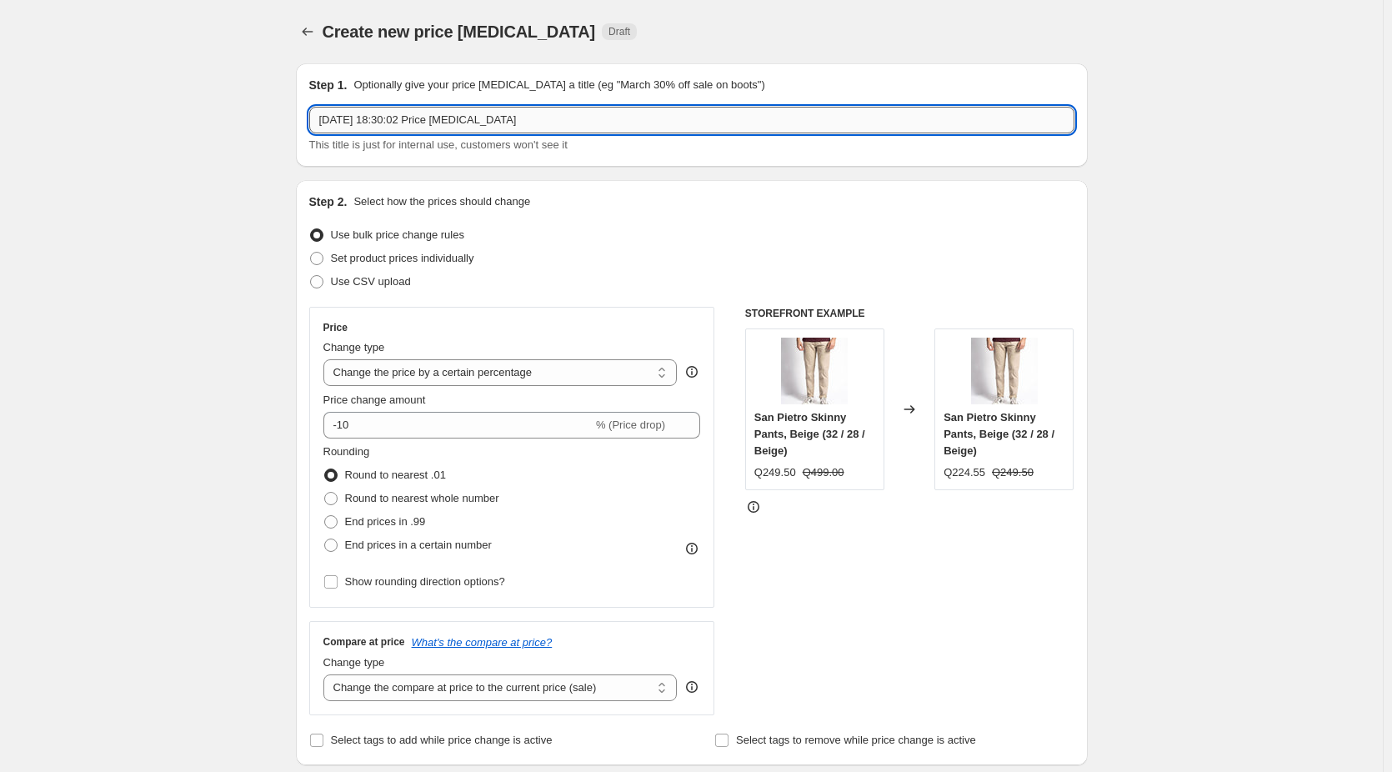
click at [455, 128] on input "[DATE] 18:30:02 Price [MEDICAL_DATA]" at bounding box center [691, 120] width 765 height 27
paste input "70% Mega Sale 25"
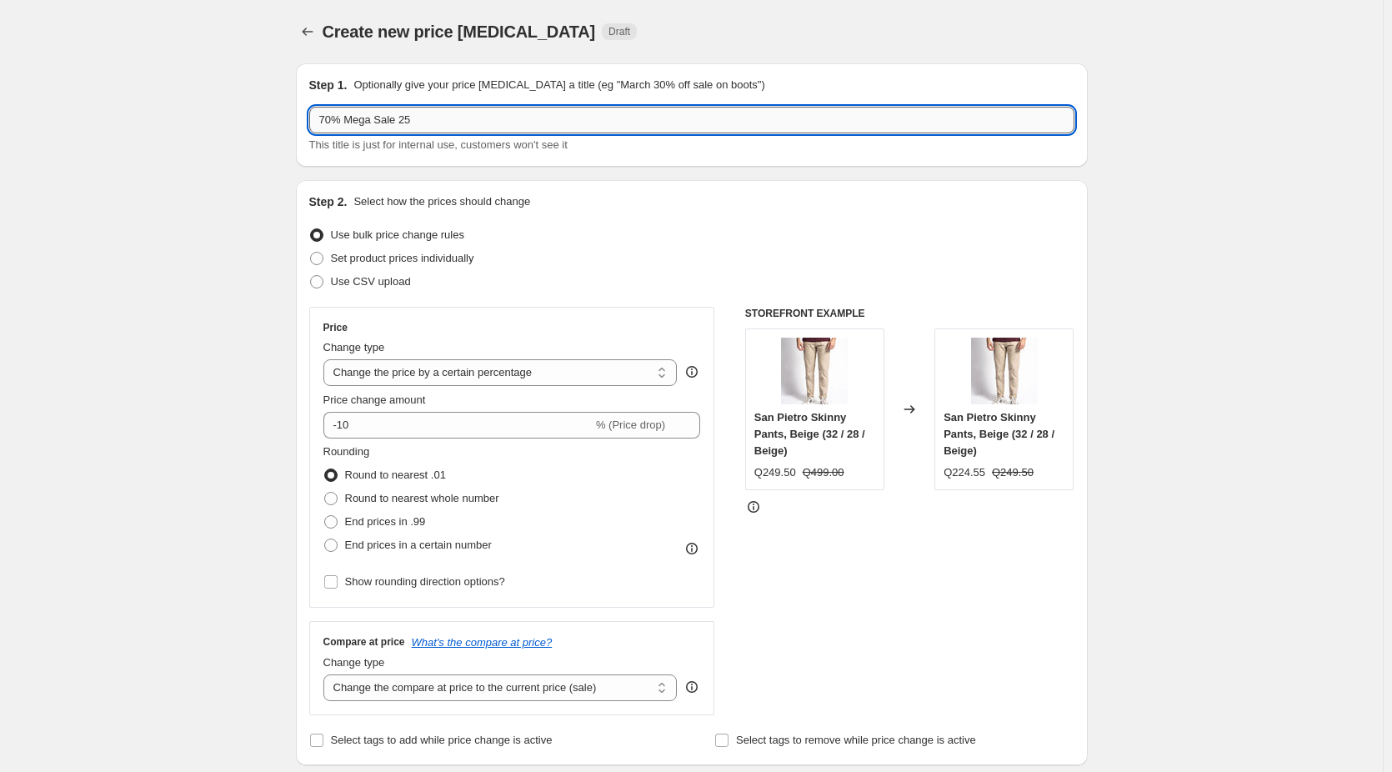
click at [420, 126] on input "70% Mega Sale 25" at bounding box center [691, 120] width 765 height 27
click at [449, 118] on input "70% Mega Sale 25" at bounding box center [691, 120] width 765 height 27
click at [446, 118] on input "70% Mega Sale 25" at bounding box center [691, 120] width 765 height 27
type input "70% Mega Sale 25"
click at [323, 33] on div at bounding box center [309, 31] width 27 height 23
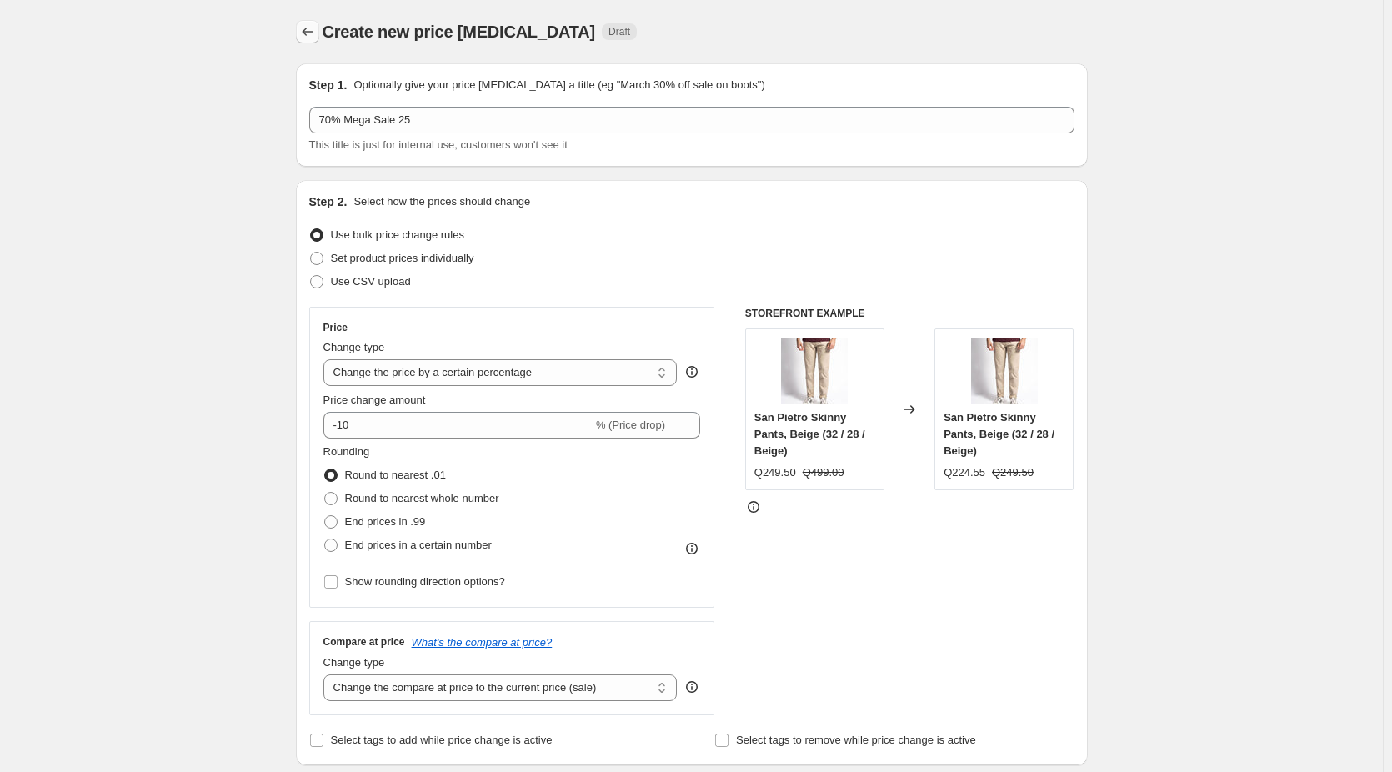
click at [313, 35] on icon "Price change jobs" at bounding box center [307, 31] width 17 height 17
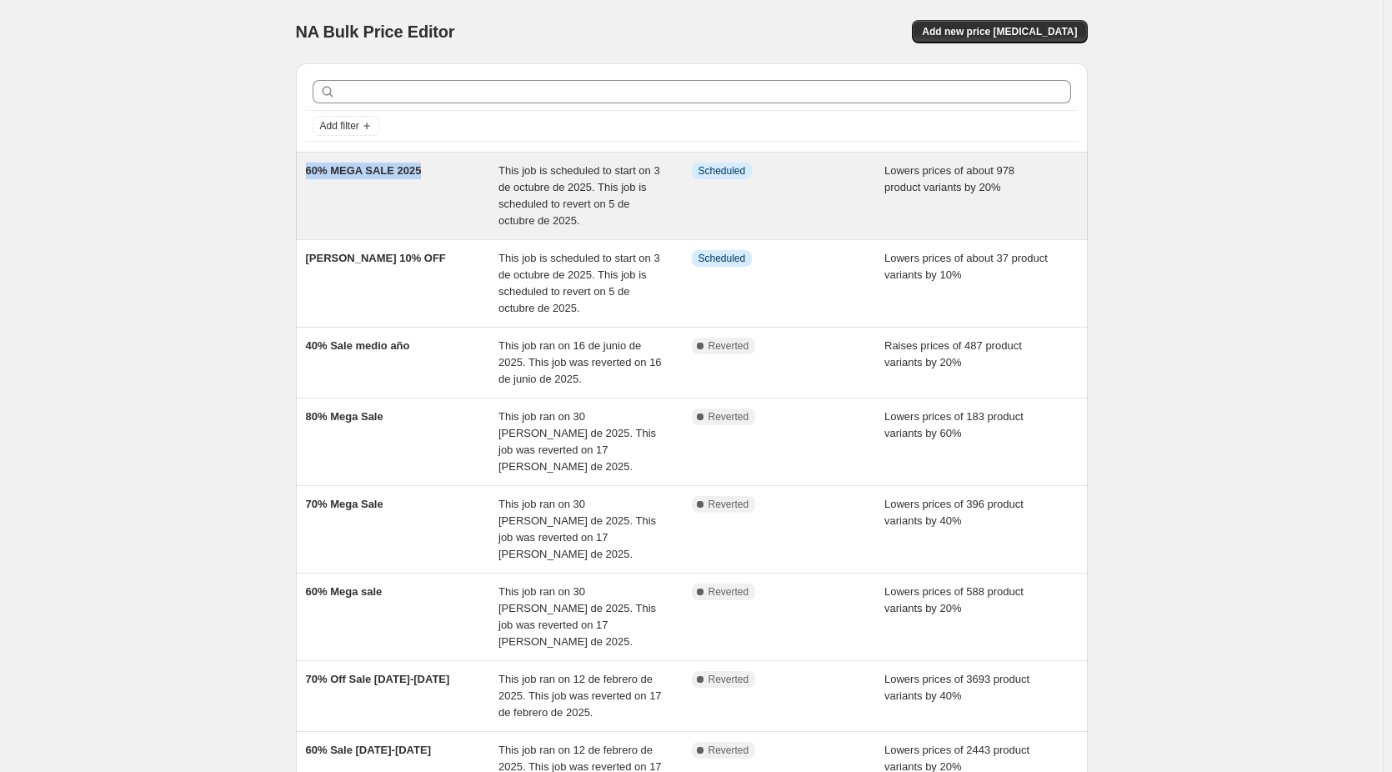
copy span "60% MEGA SALE 2025"
drag, startPoint x: 444, startPoint y: 179, endPoint x: 308, endPoint y: 181, distance: 135.9
click at [308, 181] on div "60% MEGA SALE 2025 This job is scheduled to start on 3 de octubre de 2025. This…" at bounding box center [692, 196] width 792 height 87
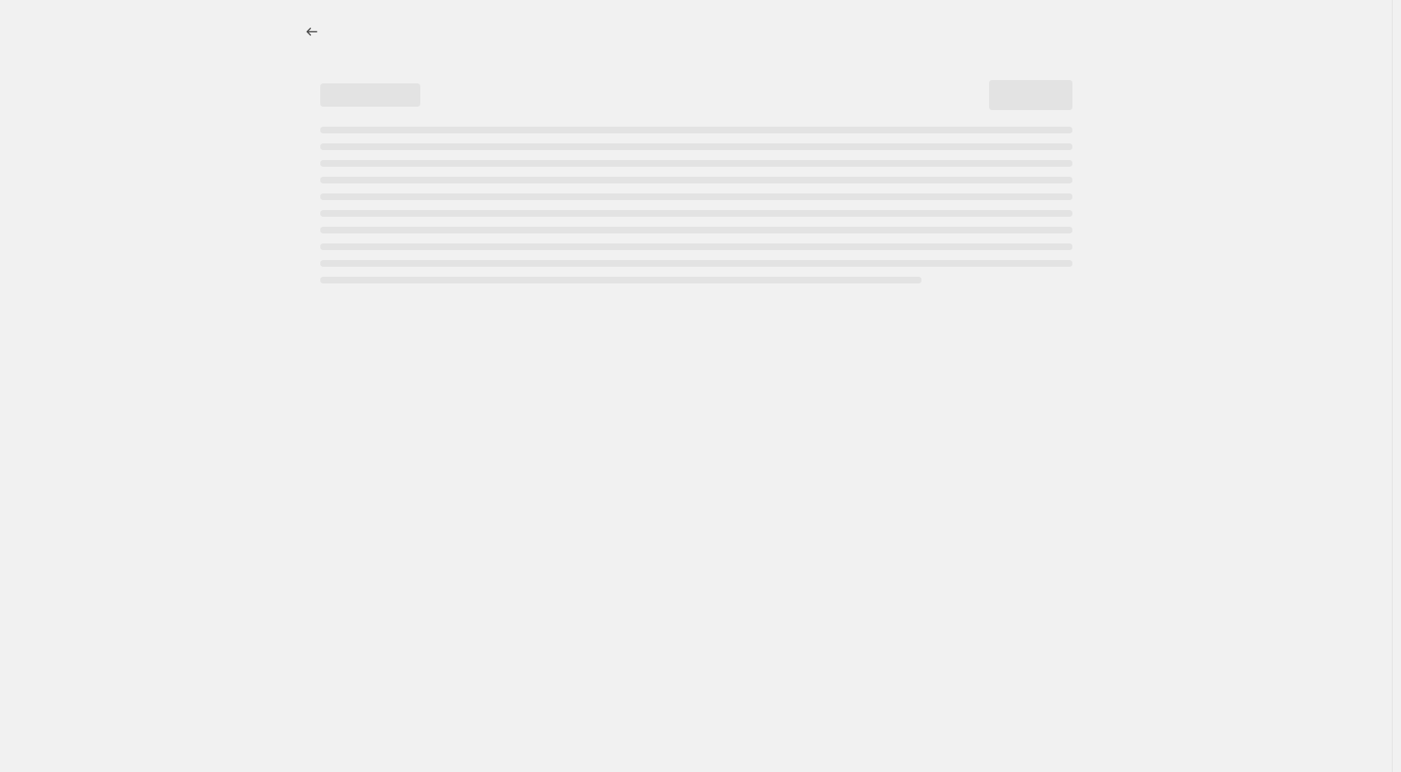
select select "percentage"
select select "no_change"
select select "collection"
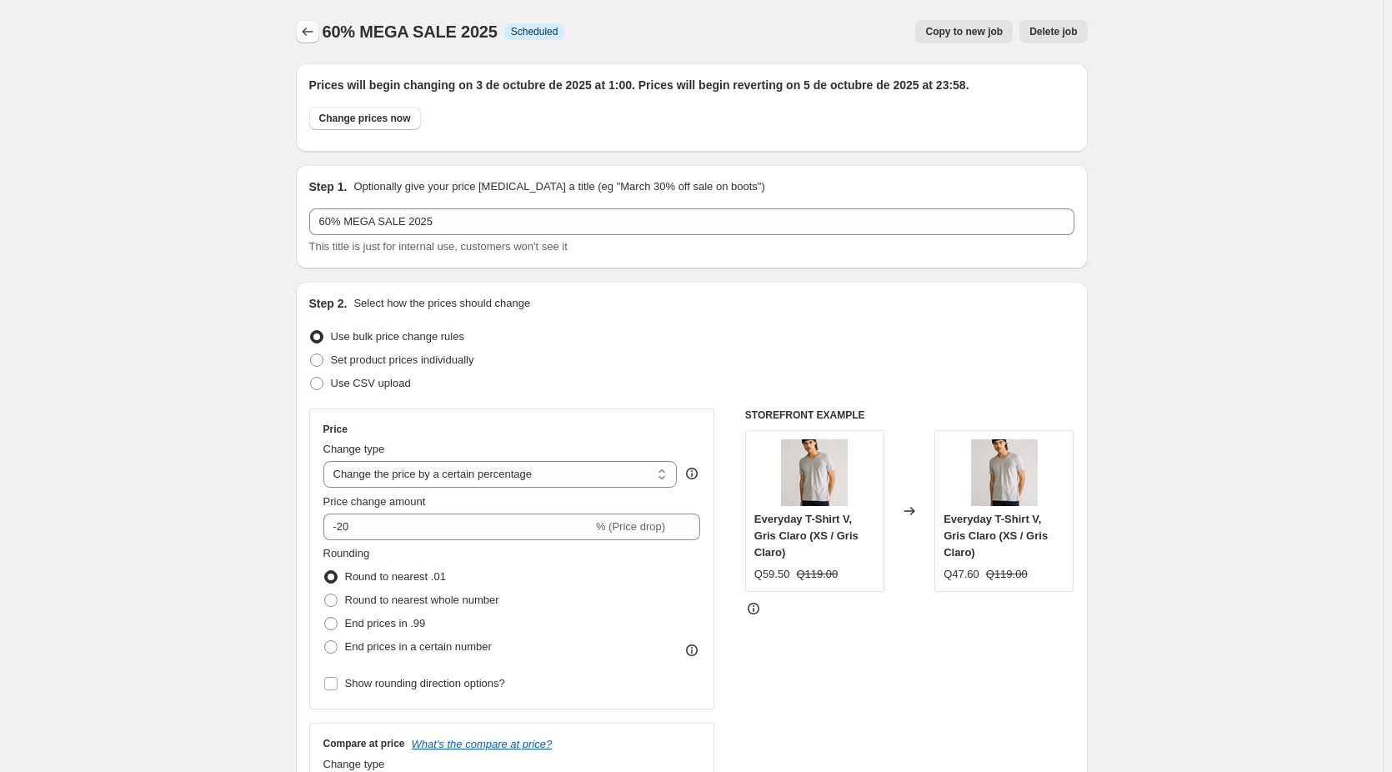
click at [315, 38] on icon "Price change jobs" at bounding box center [307, 31] width 17 height 17
